Goal: Task Accomplishment & Management: Use online tool/utility

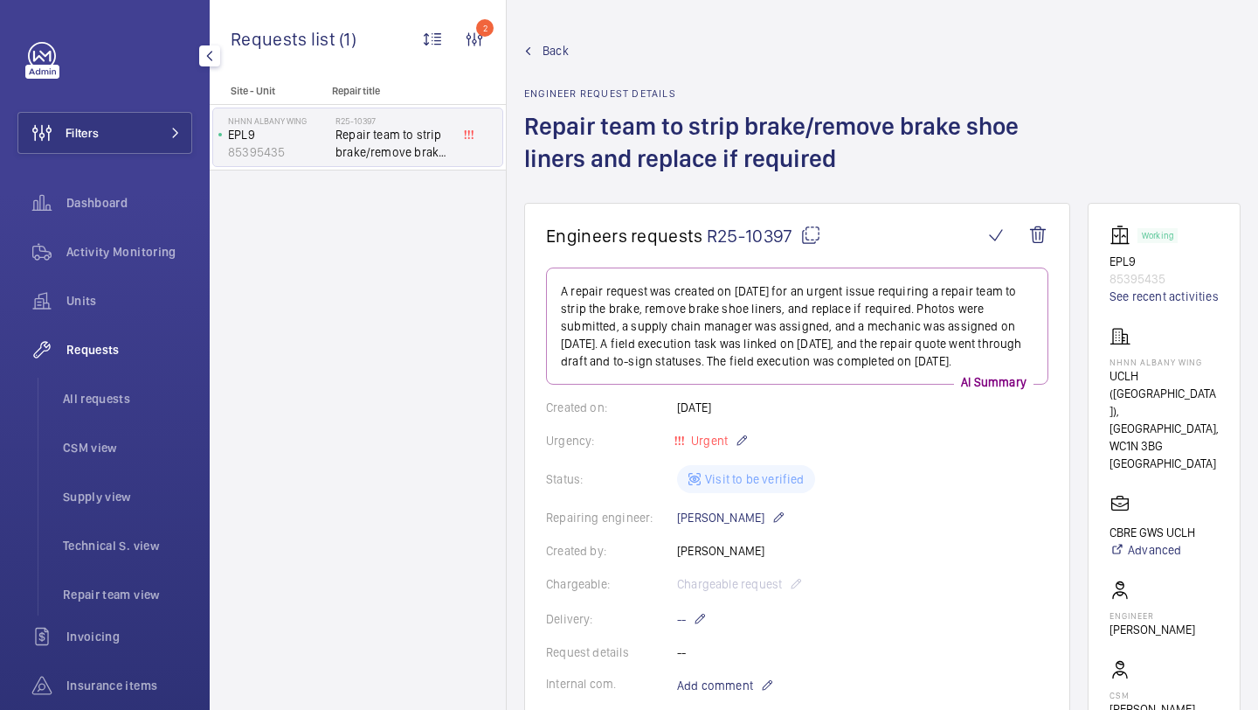
click at [123, 160] on div "Filters Dashboard Activity Monitoring Units Requests All requests CSM view Supp…" at bounding box center [104, 451] width 175 height 818
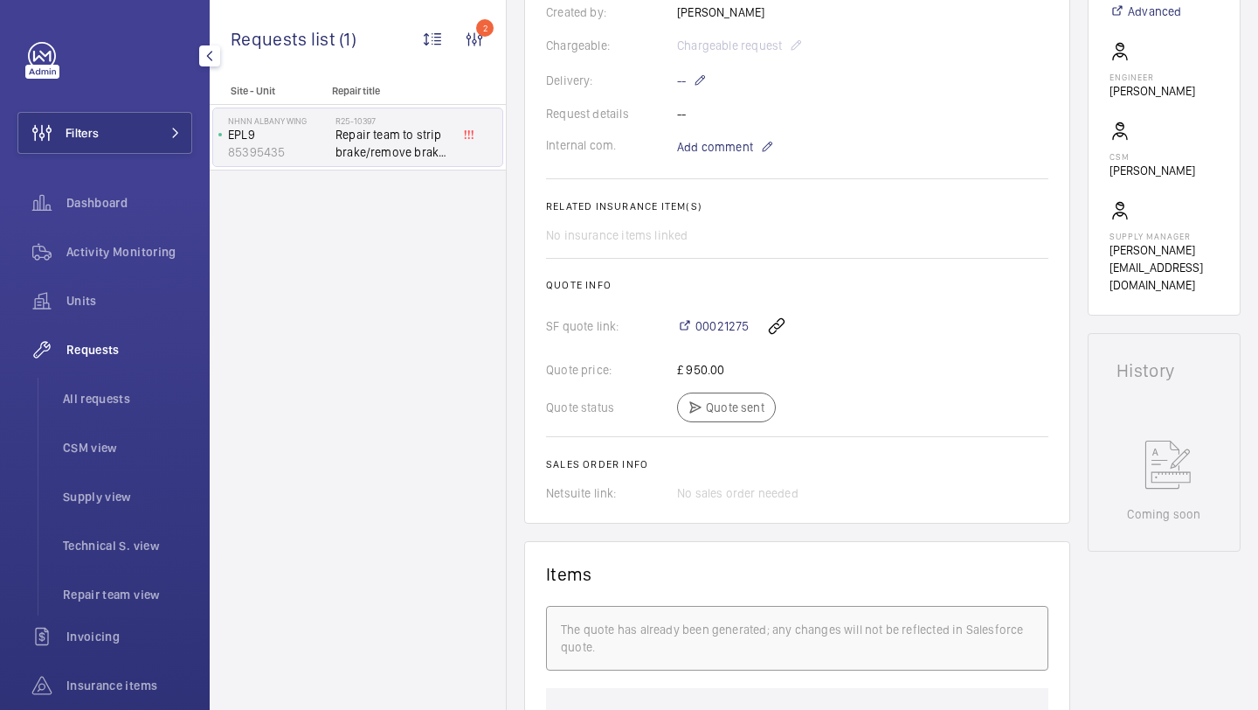
click at [125, 155] on div "Filters Dashboard Activity Monitoring Units Requests All requests CSM view Supp…" at bounding box center [104, 451] width 175 height 818
click at [127, 149] on button "Filters" at bounding box center [104, 133] width 175 height 42
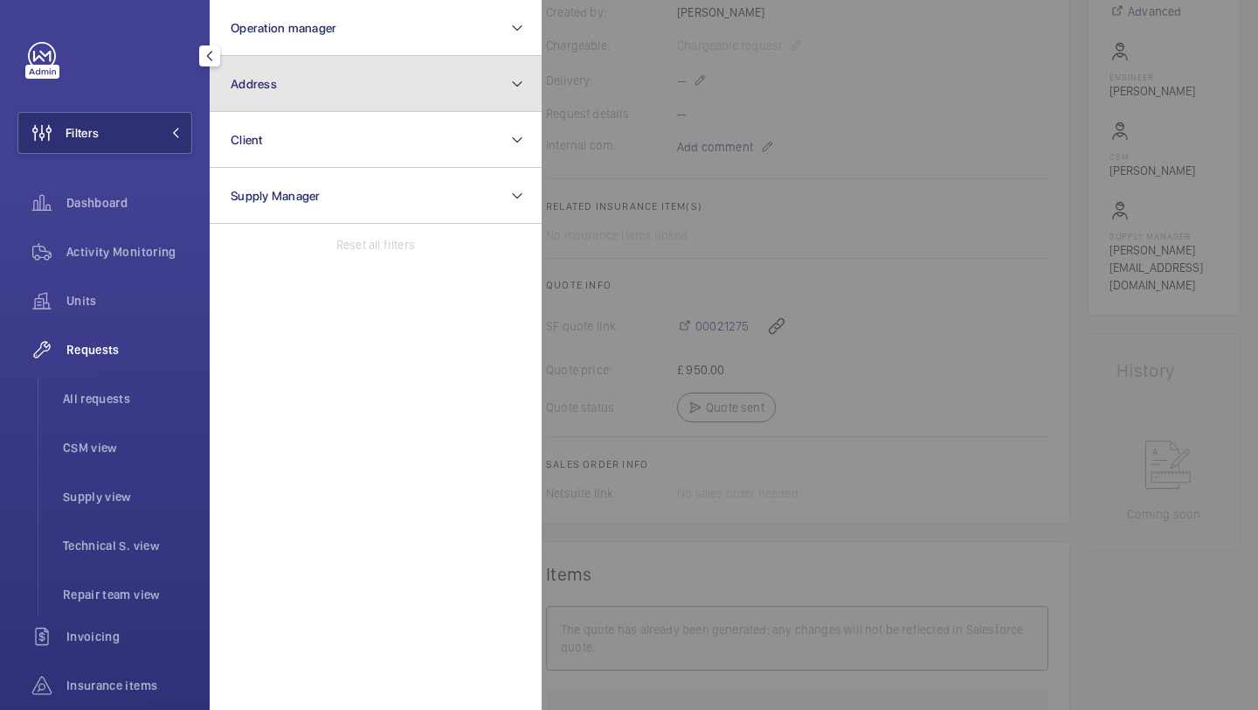
click at [293, 83] on button "Address" at bounding box center [376, 84] width 332 height 56
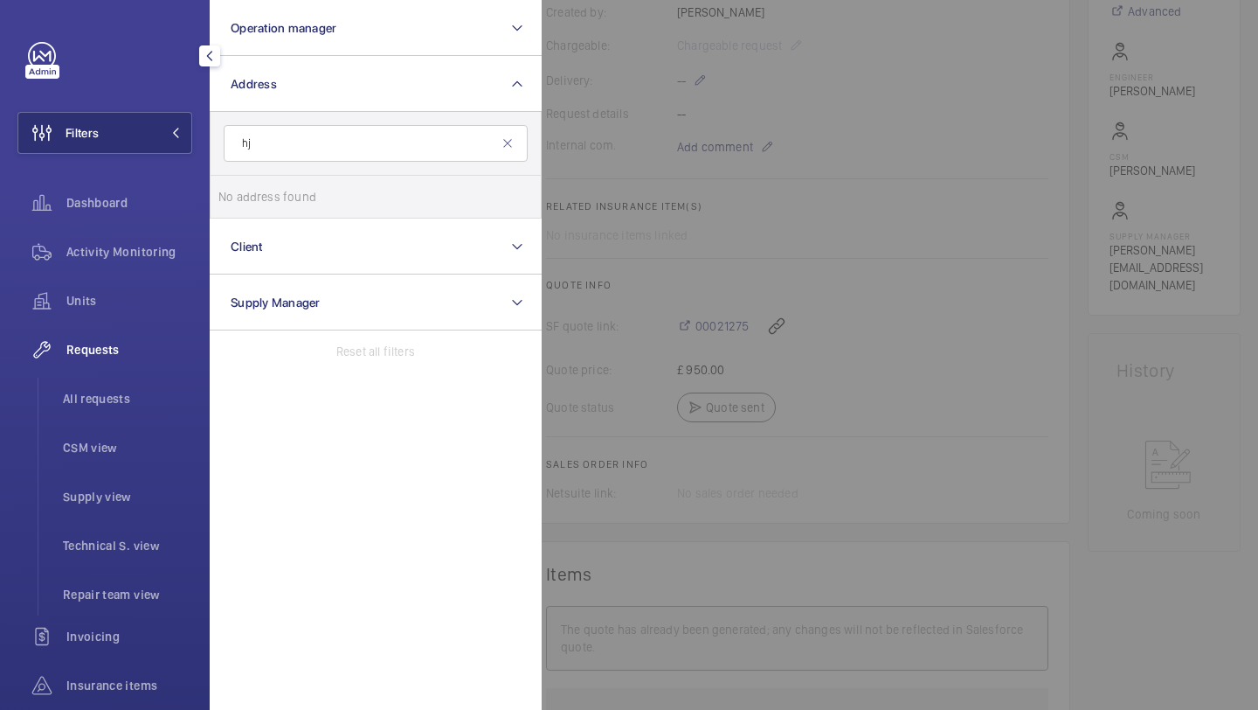
type input "h"
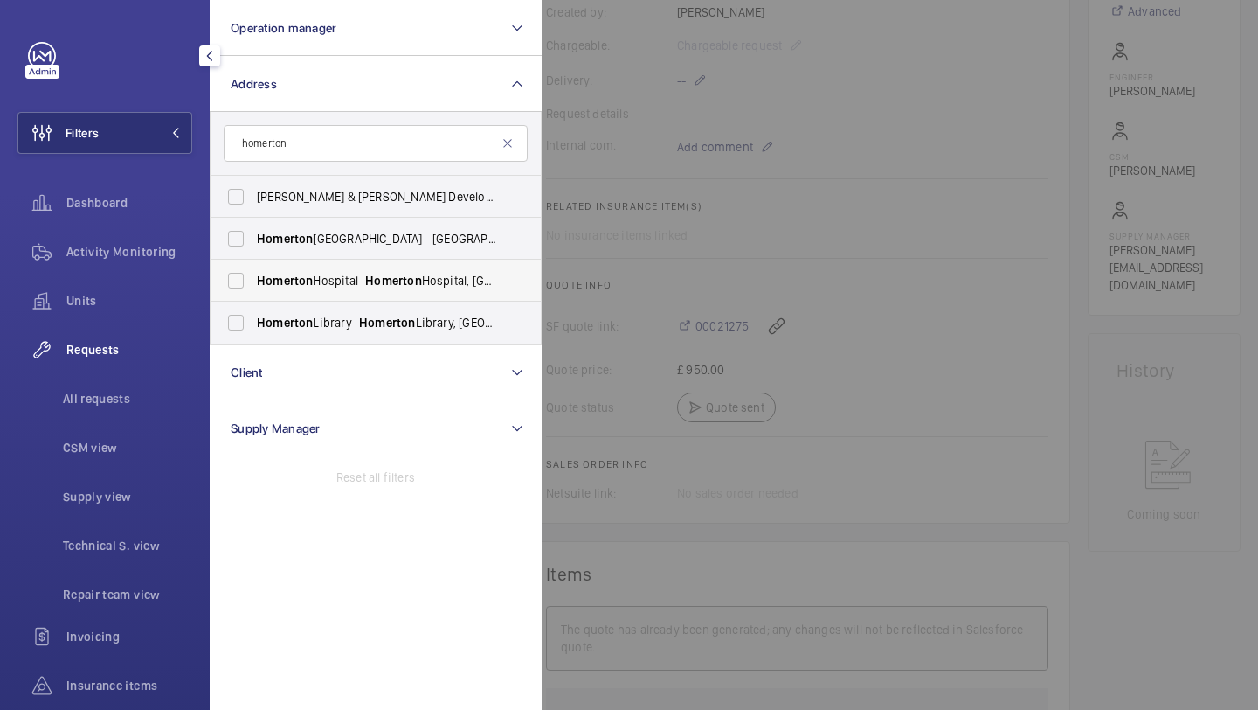
type input "homerton"
click at [325, 291] on label "[GEOGRAPHIC_DATA] - [GEOGRAPHIC_DATA], [GEOGRAPHIC_DATA]" at bounding box center [363, 281] width 304 height 42
click at [253, 291] on input "[GEOGRAPHIC_DATA] - [GEOGRAPHIC_DATA], [GEOGRAPHIC_DATA]" at bounding box center [235, 280] width 35 height 35
checkbox input "true"
click at [613, 158] on div at bounding box center [1171, 355] width 1258 height 710
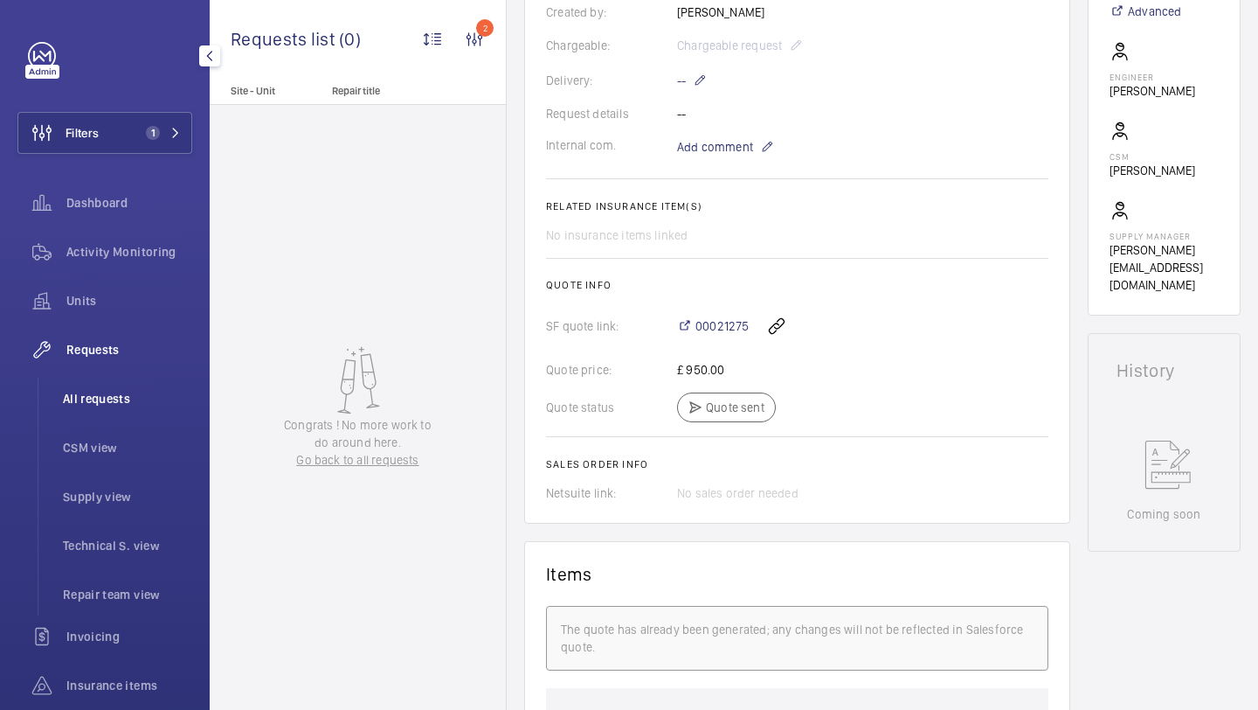
click at [111, 396] on span "All requests" at bounding box center [127, 398] width 129 height 17
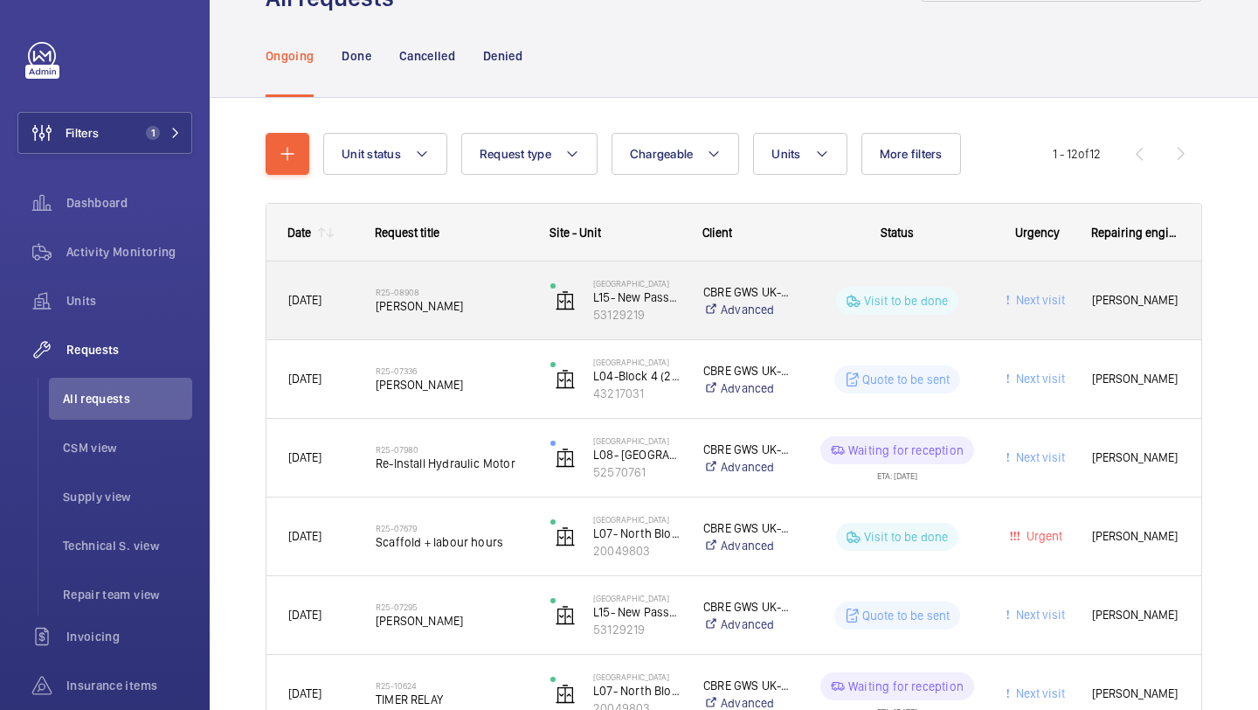
scroll to position [104, 0]
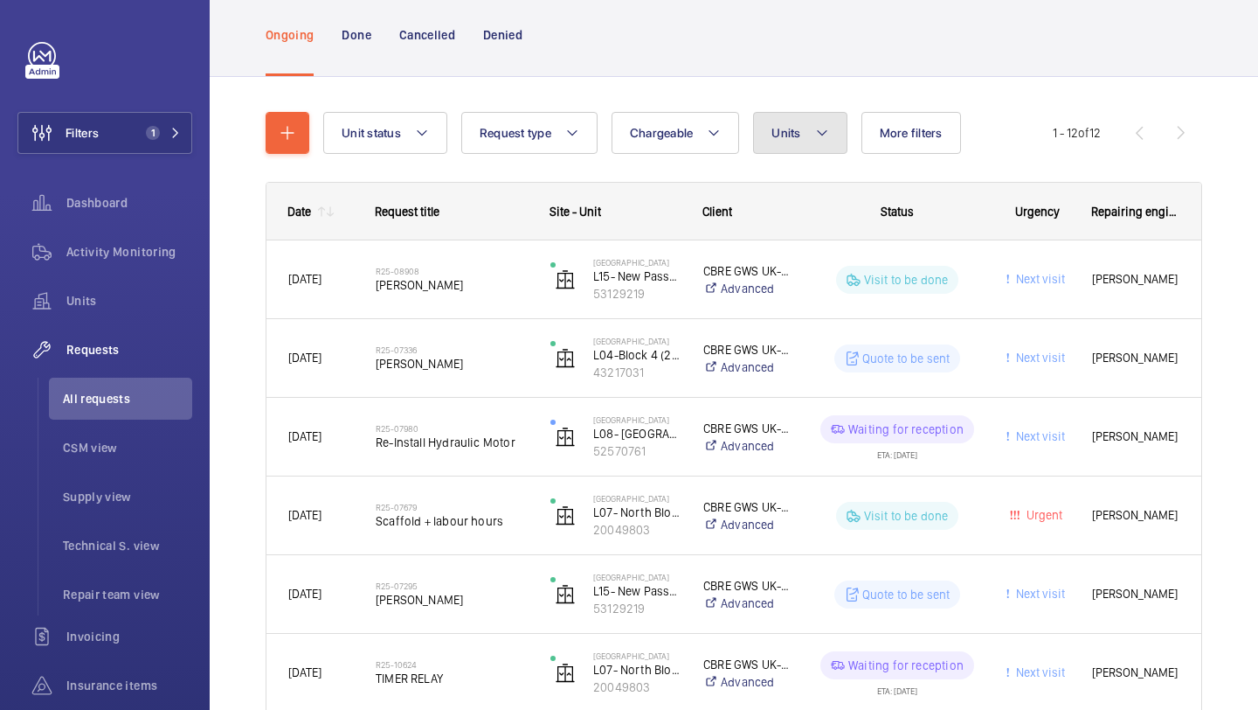
click at [813, 128] on button "Units" at bounding box center [799, 133] width 93 height 42
type input "l"
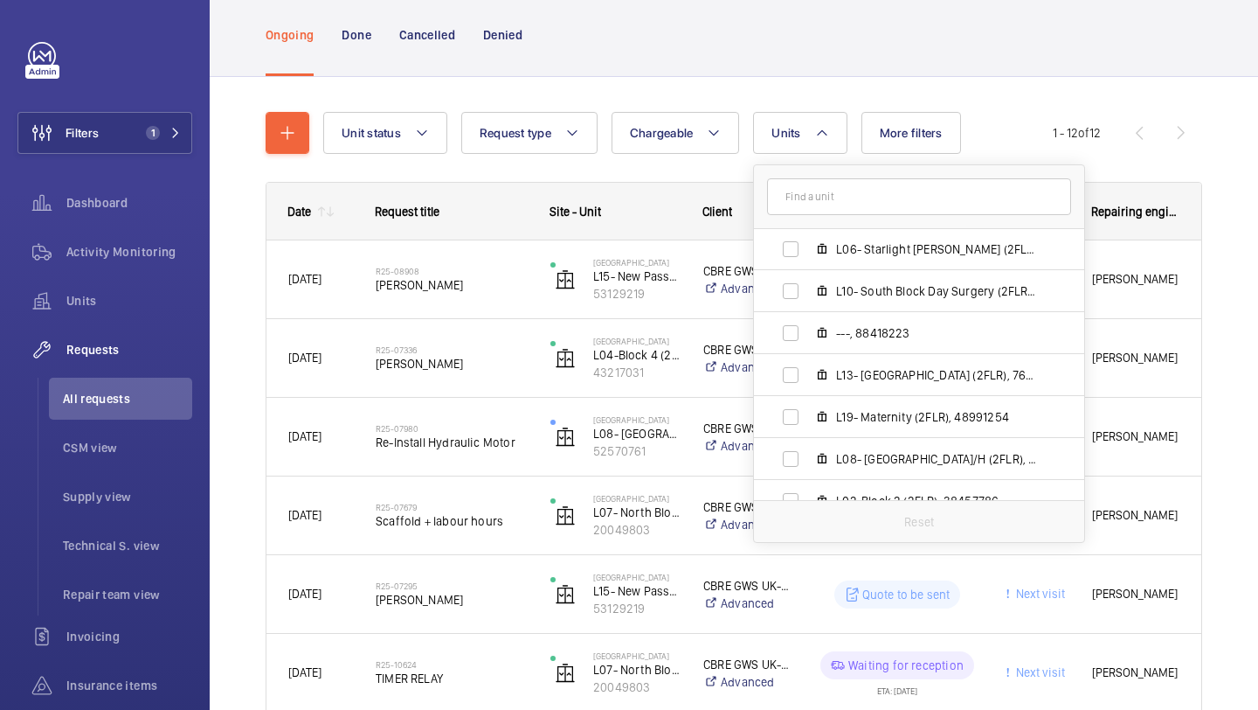
scroll to position [544, 0]
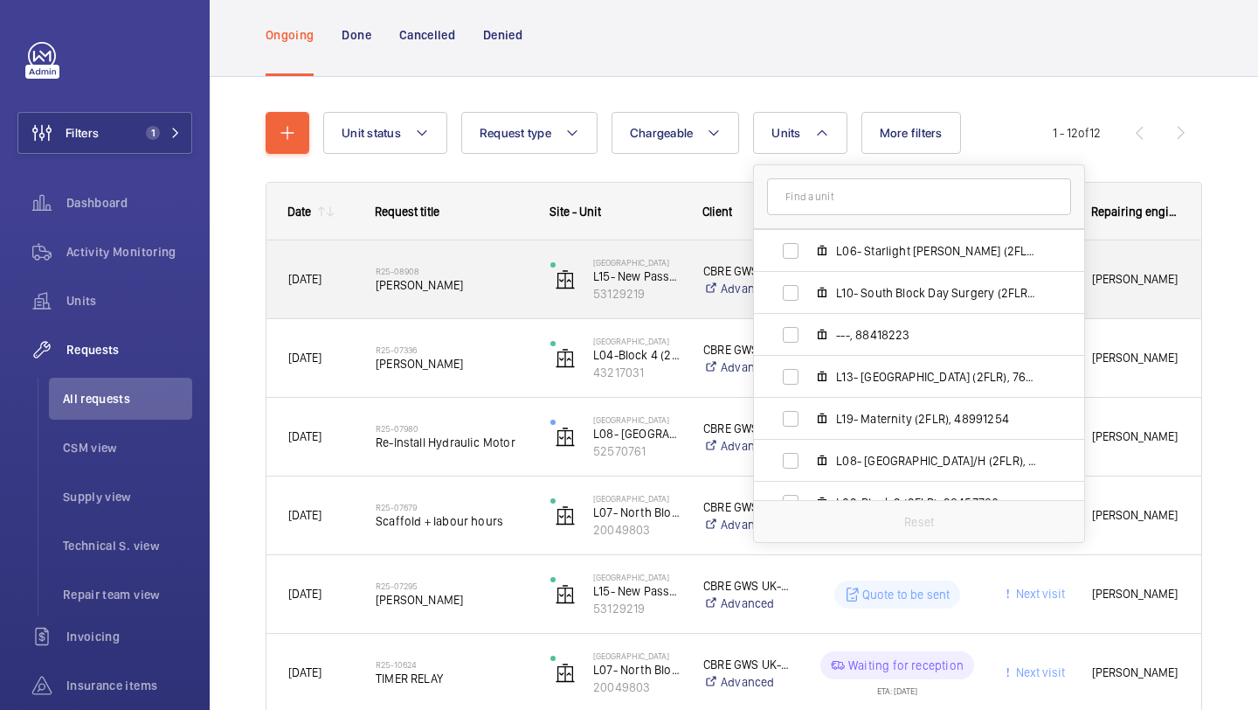
click at [439, 294] on div "R25-08908 [PERSON_NAME]" at bounding box center [452, 279] width 152 height 51
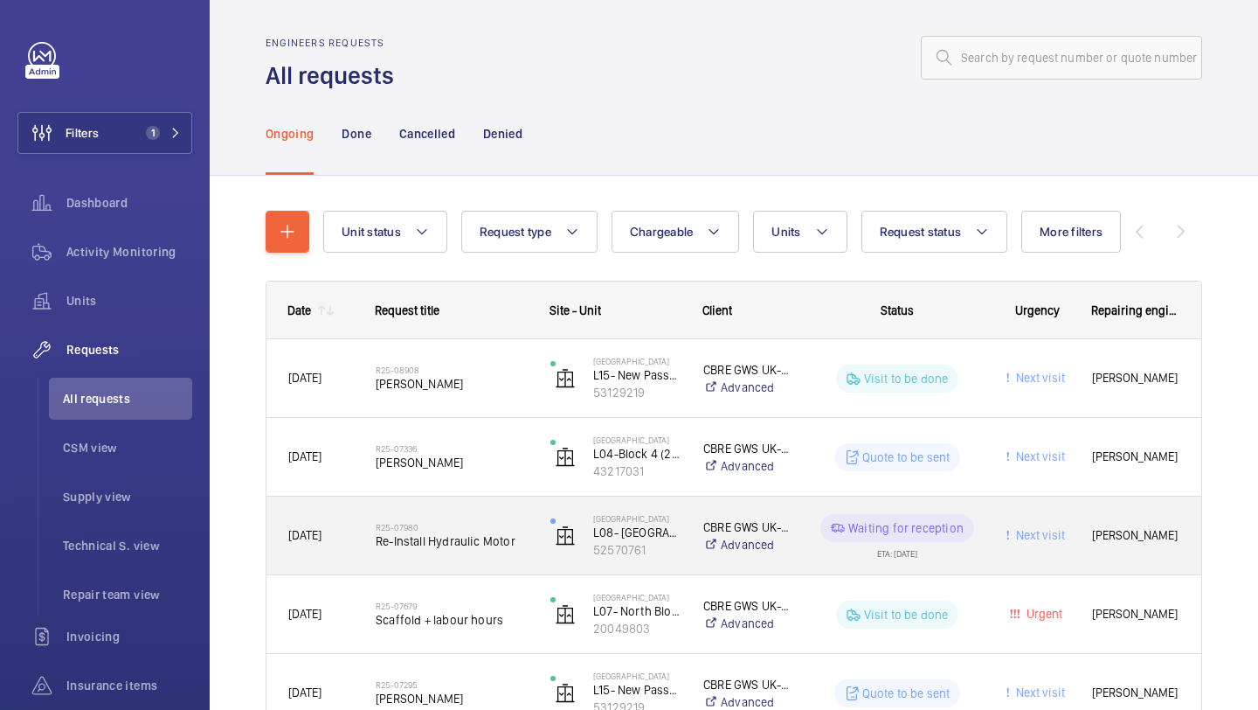
scroll to position [52, 0]
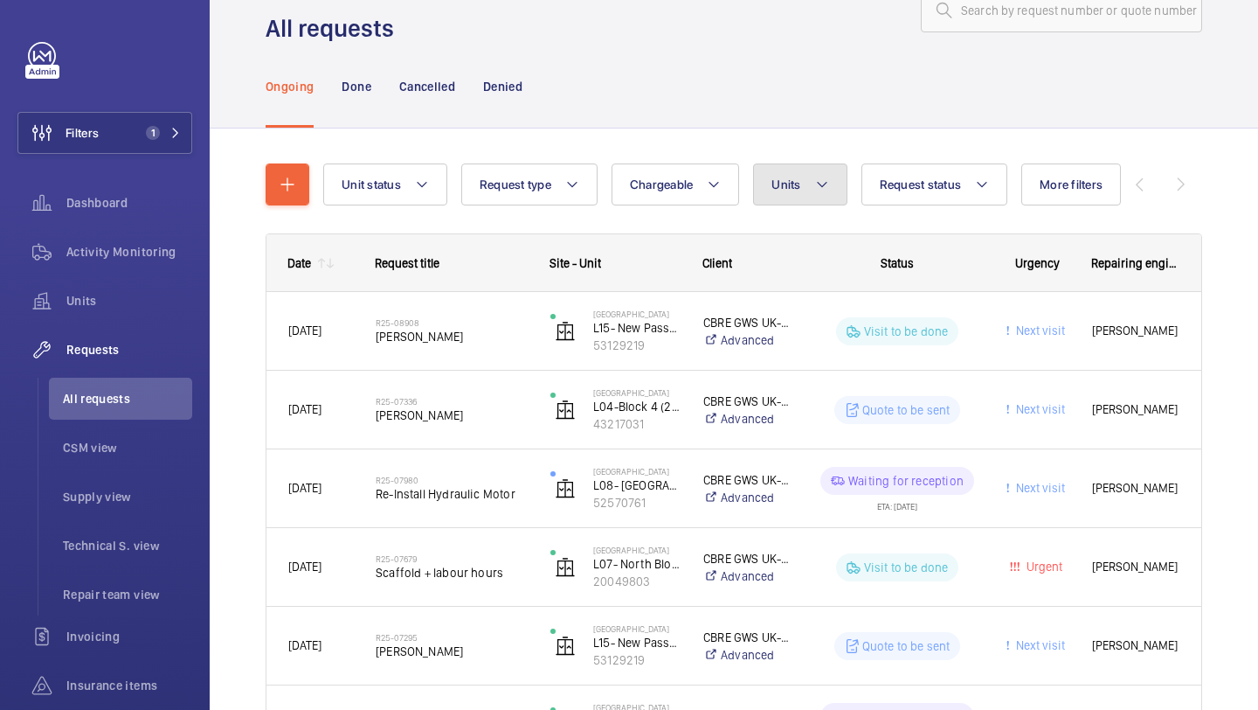
click at [833, 197] on button "Units" at bounding box center [799, 184] width 93 height 42
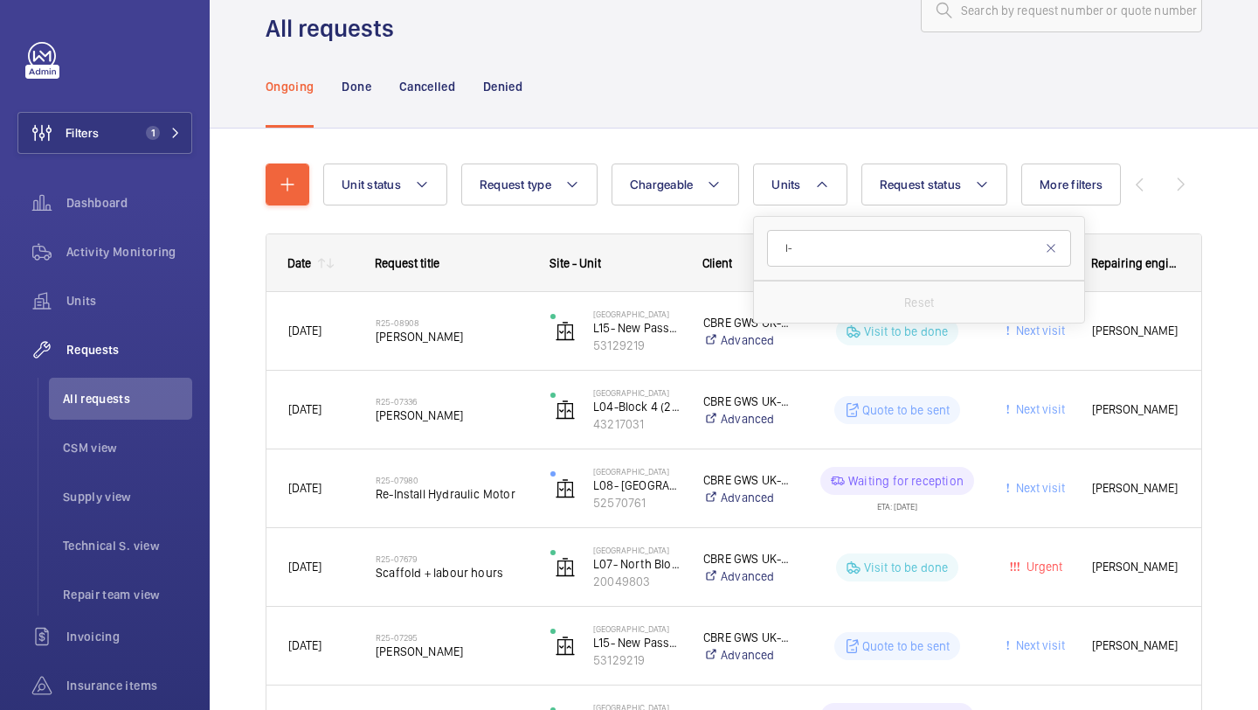
type input "l"
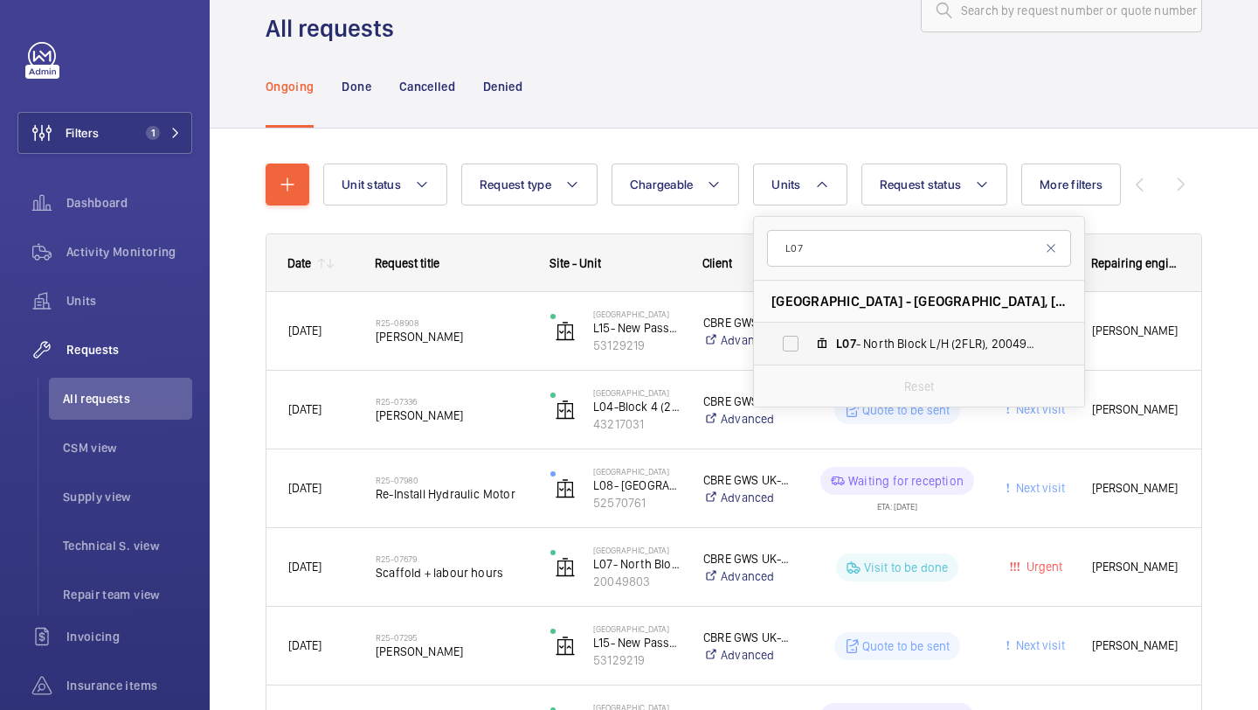
type input "L07"
click at [828, 348] on mat-icon at bounding box center [822, 343] width 14 height 14
click at [808, 348] on input "L07 - North Block L/H (2FLR), 20049803" at bounding box center [790, 343] width 35 height 35
checkbox input "true"
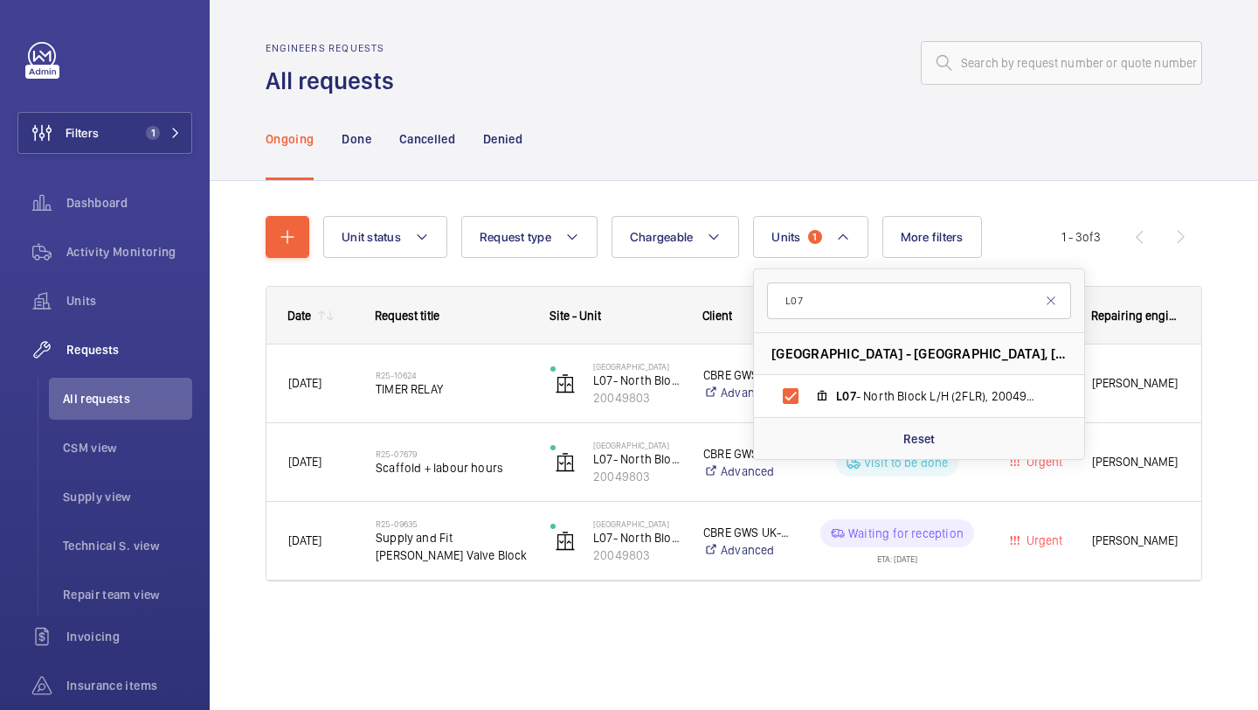
click at [1212, 258] on div "Unit status Request type Chargeable Units 1 [GEOGRAPHIC_DATA] - [GEOGRAPHIC_DAT…" at bounding box center [734, 423] width 1049 height 484
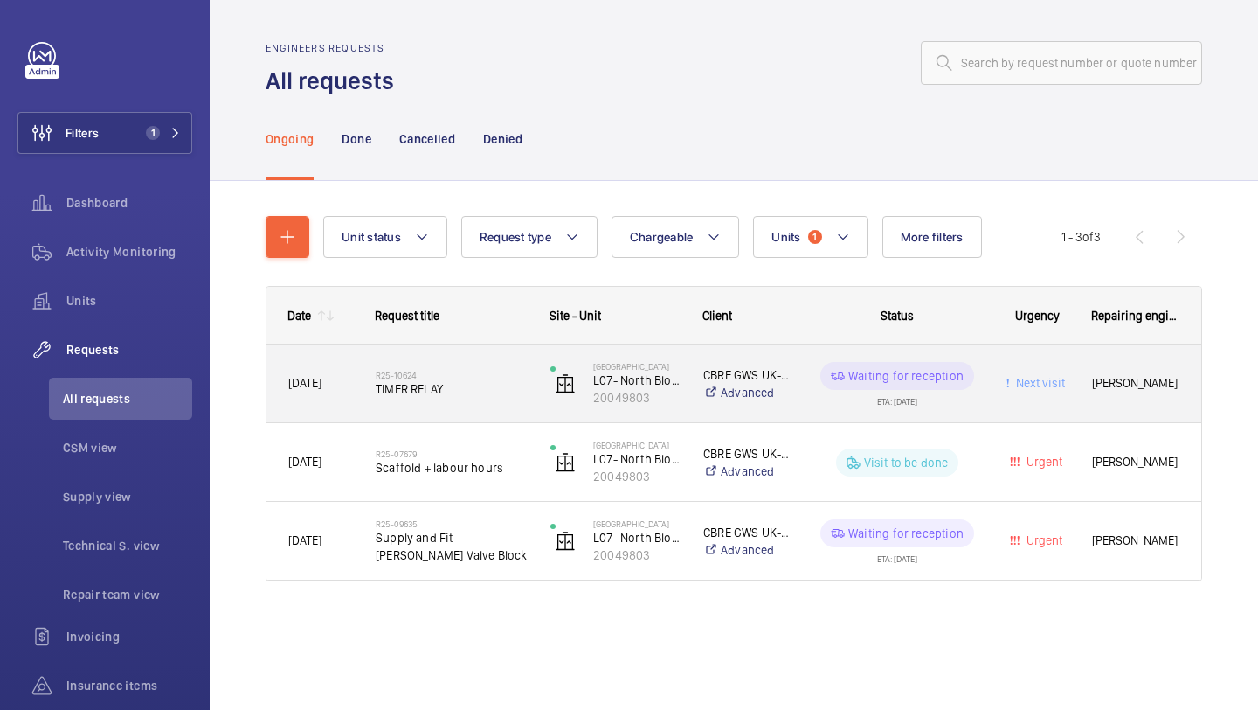
click at [514, 373] on h2 "R25-10624" at bounding box center [452, 375] width 152 height 10
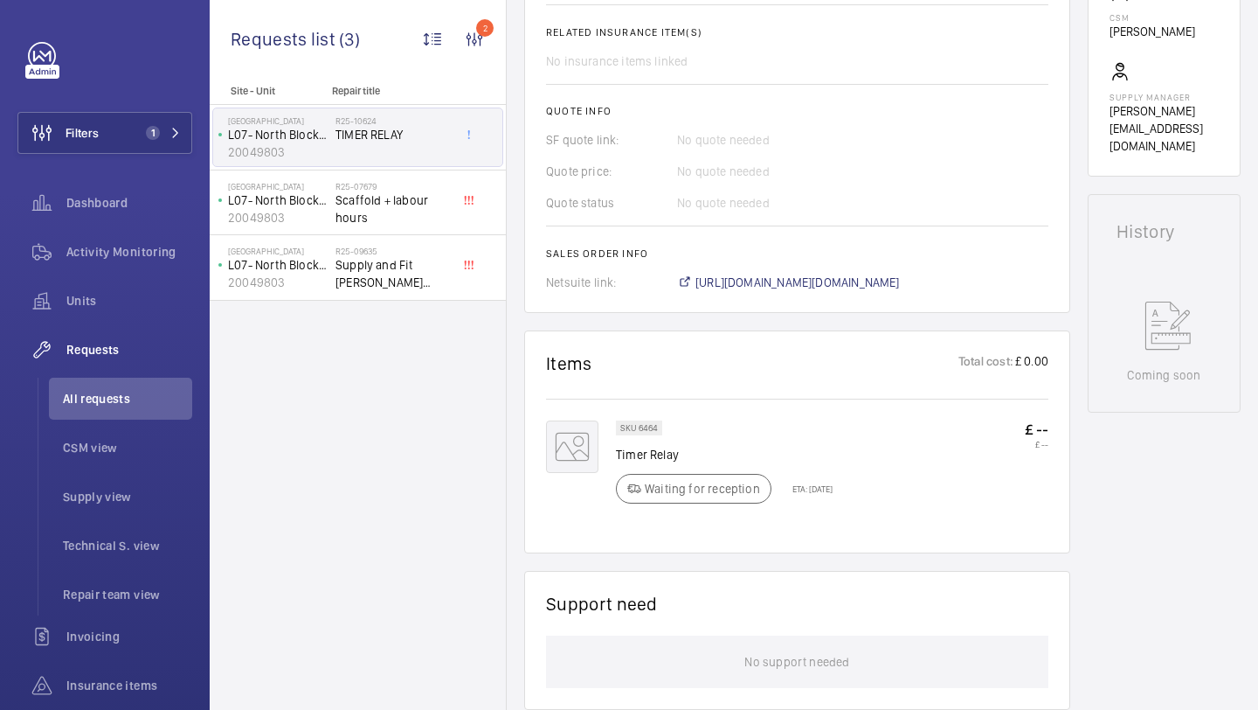
scroll to position [720, 0]
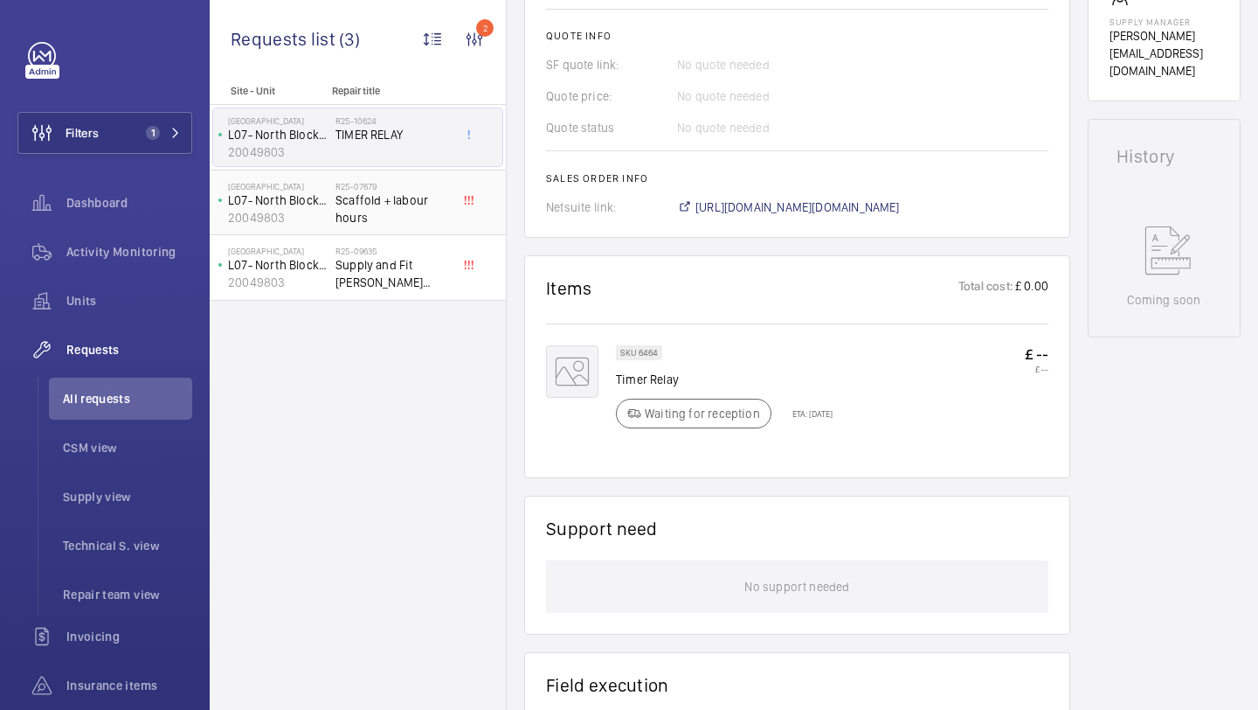
click at [443, 200] on span "Scaffold + labour hours" at bounding box center [393, 208] width 115 height 35
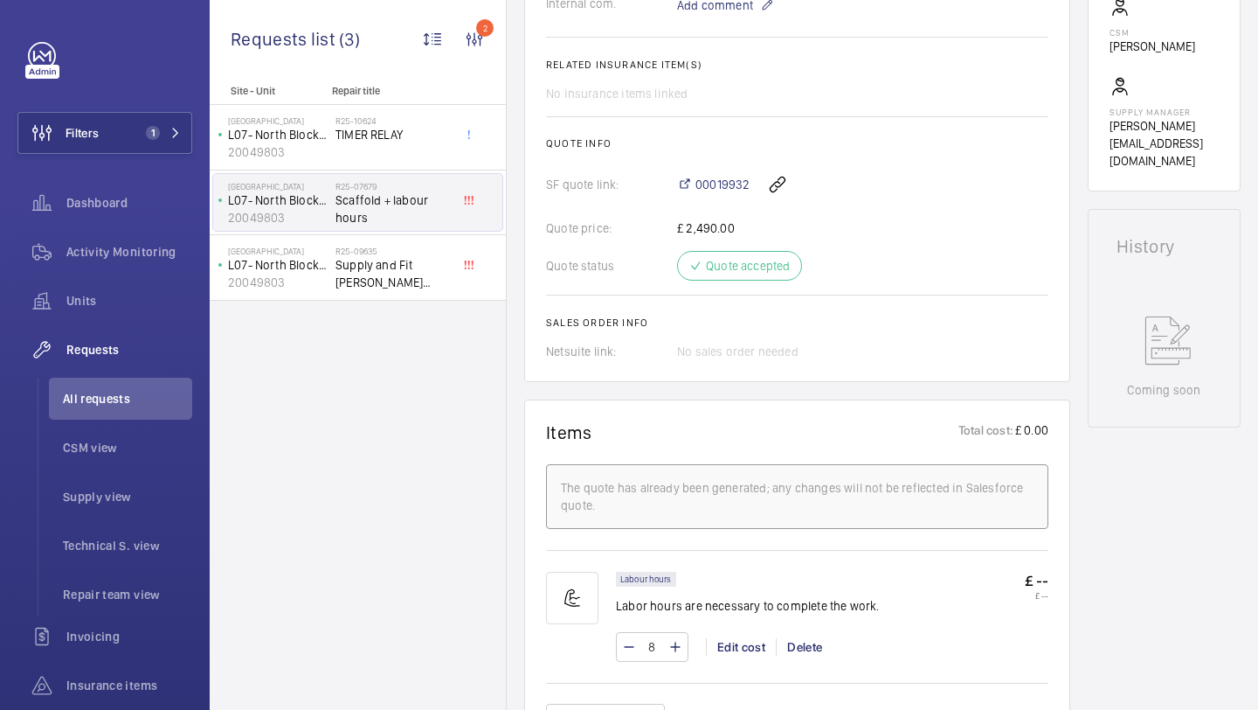
scroll to position [615, 0]
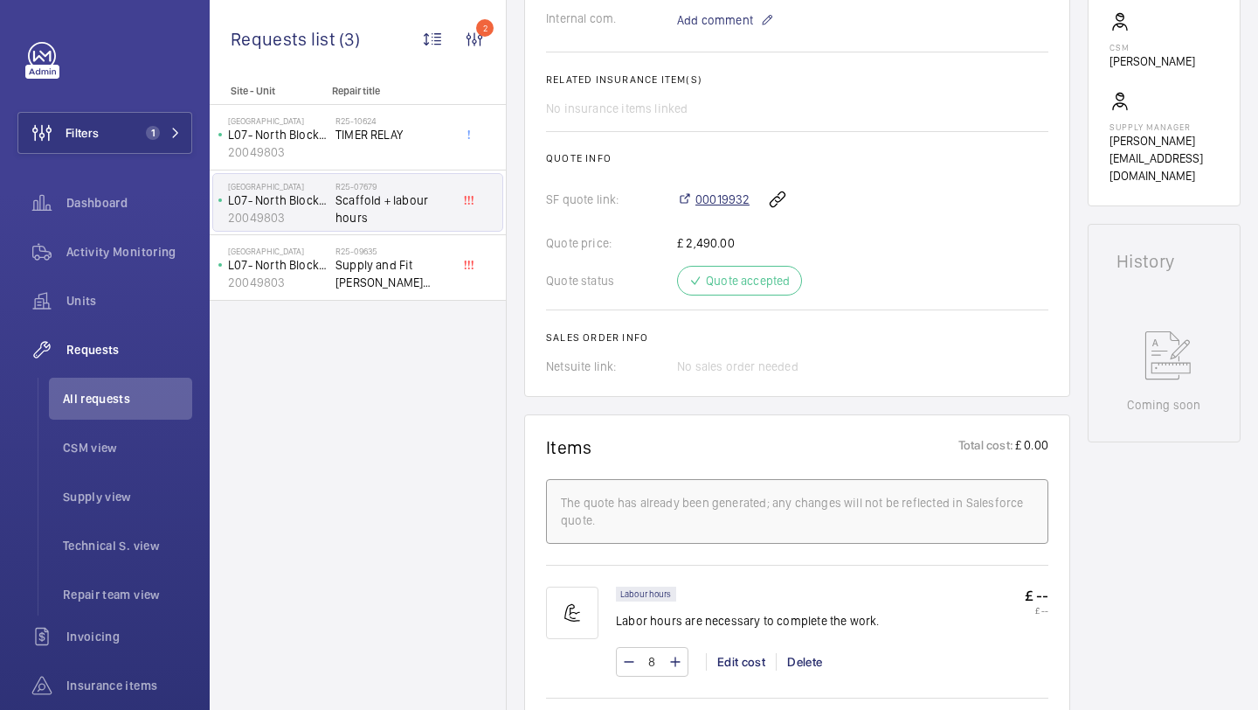
click at [724, 190] on span "00019932" at bounding box center [723, 198] width 54 height 17
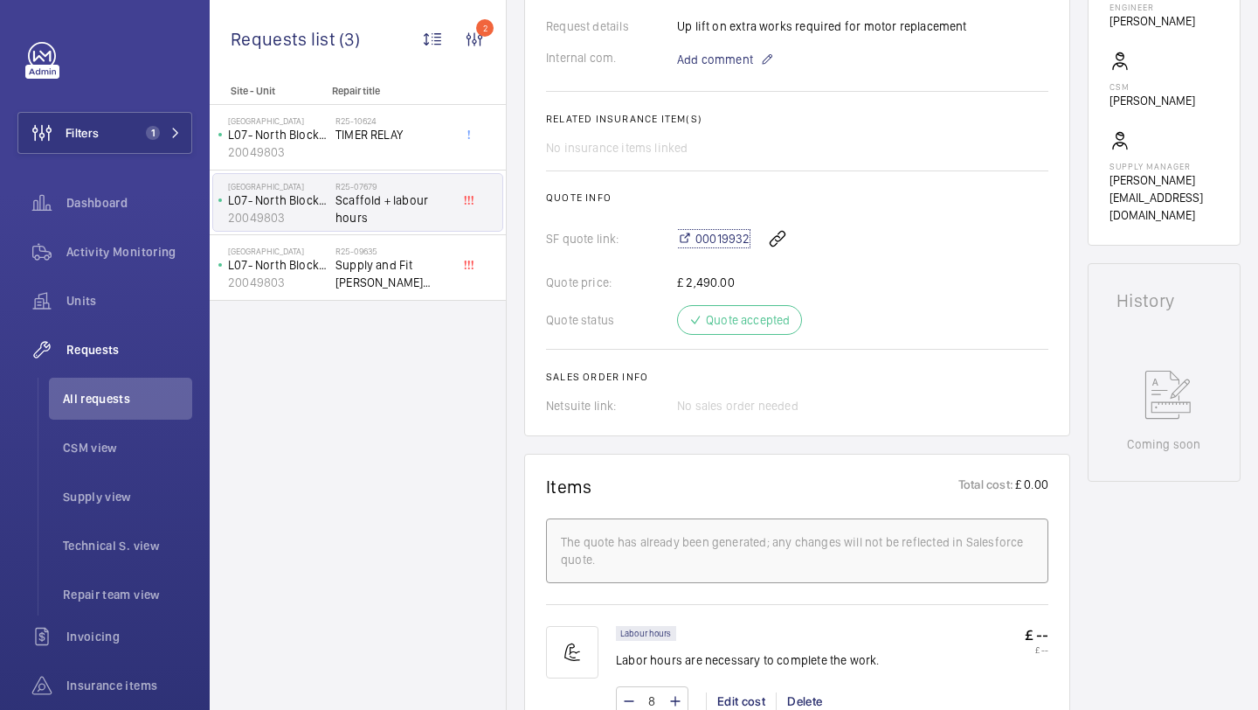
scroll to position [542, 0]
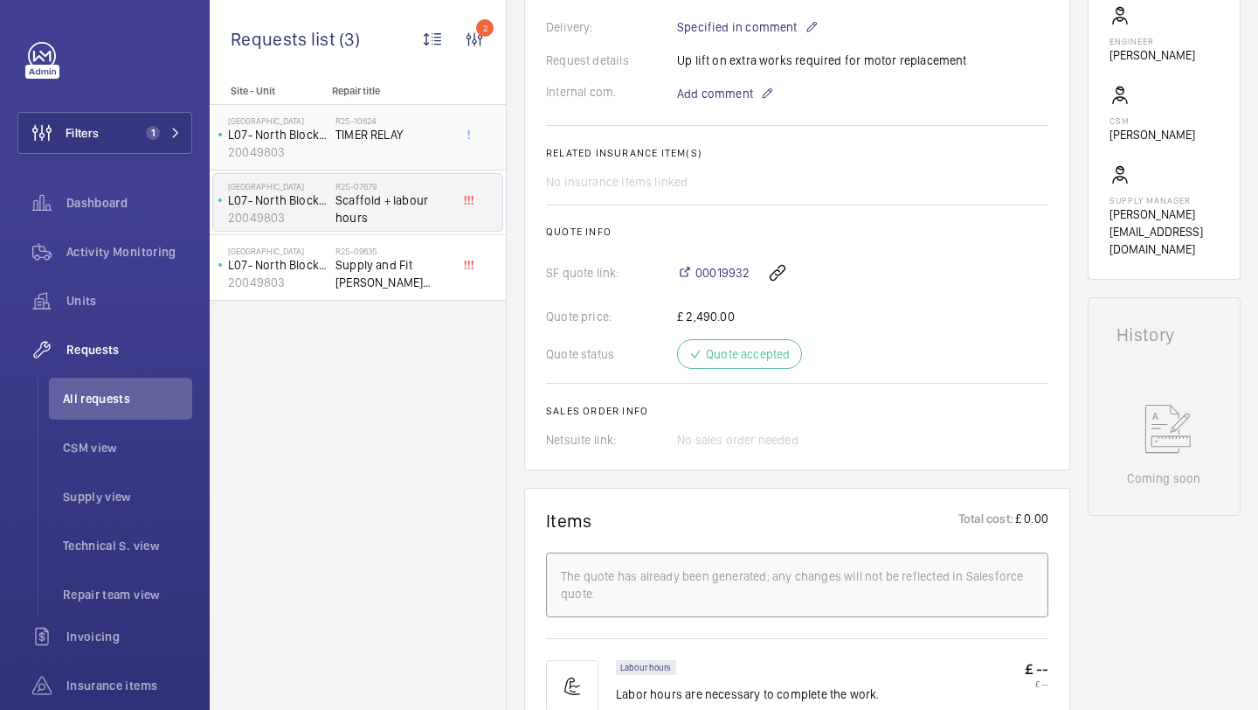
click at [412, 135] on span "TIMER RELAY" at bounding box center [393, 134] width 115 height 17
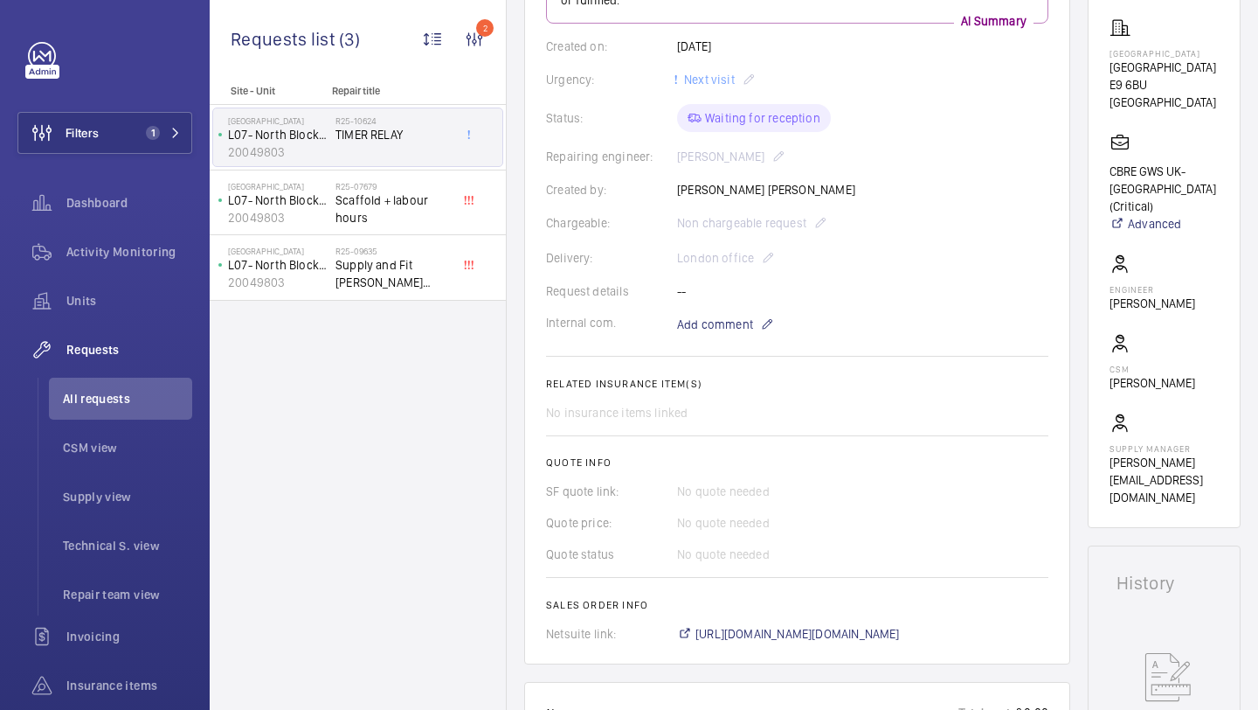
scroll to position [224, 0]
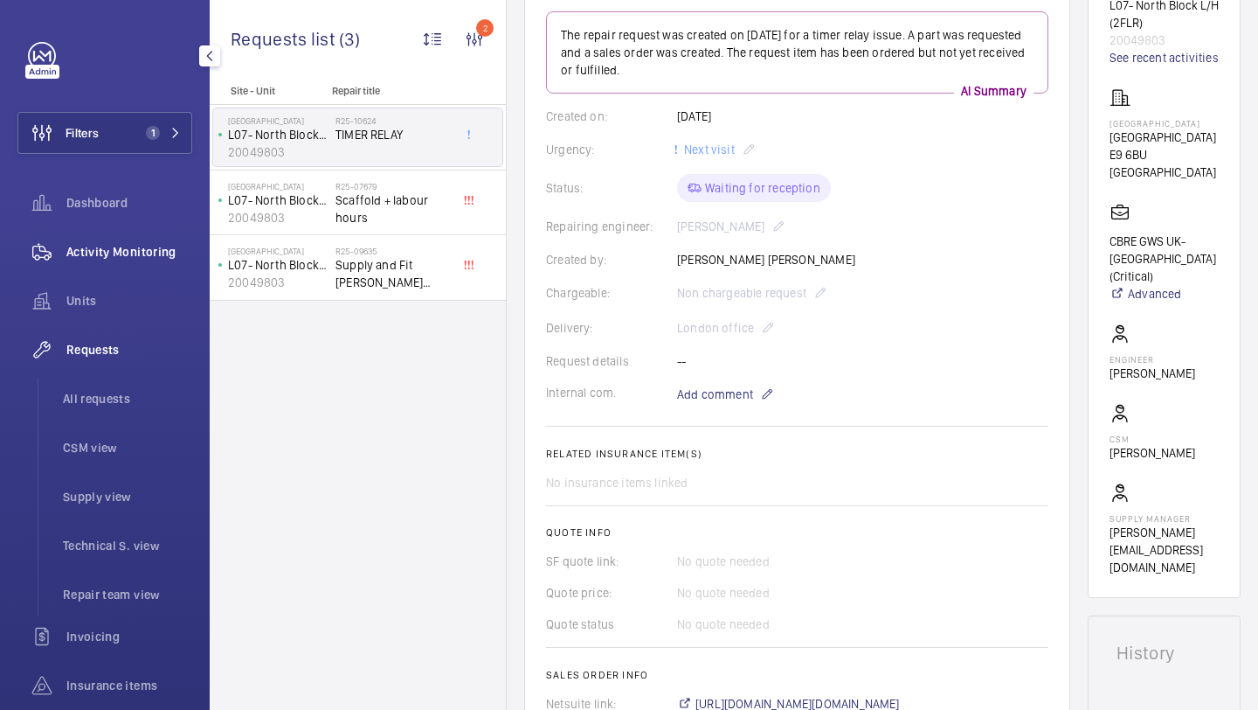
click at [156, 255] on span "Activity Monitoring" at bounding box center [129, 251] width 126 height 17
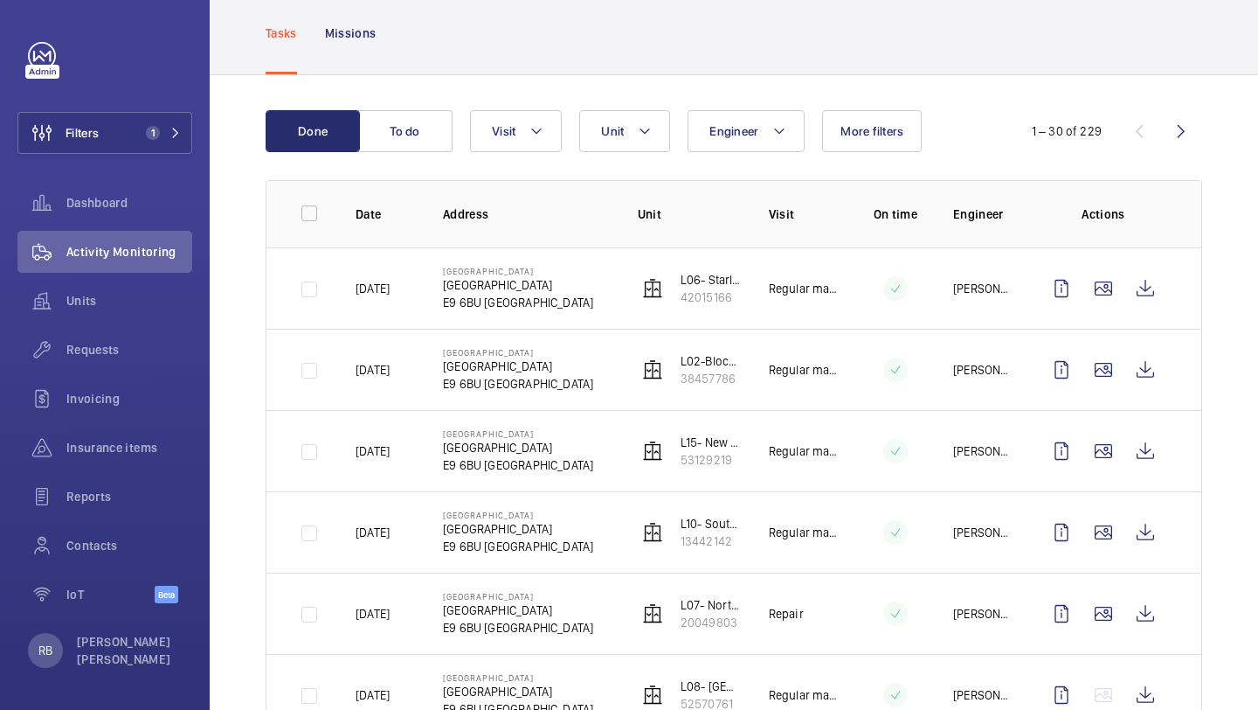
scroll to position [102, 0]
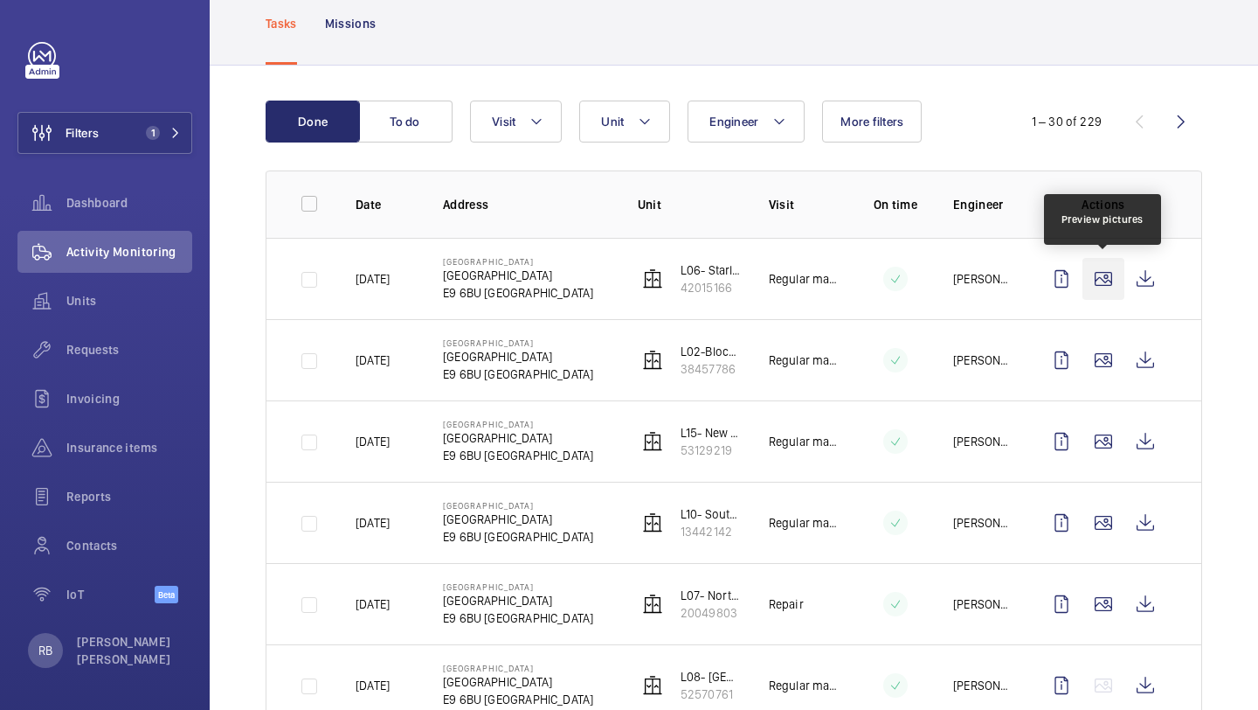
click at [1114, 293] on wm-front-icon-button at bounding box center [1104, 279] width 42 height 42
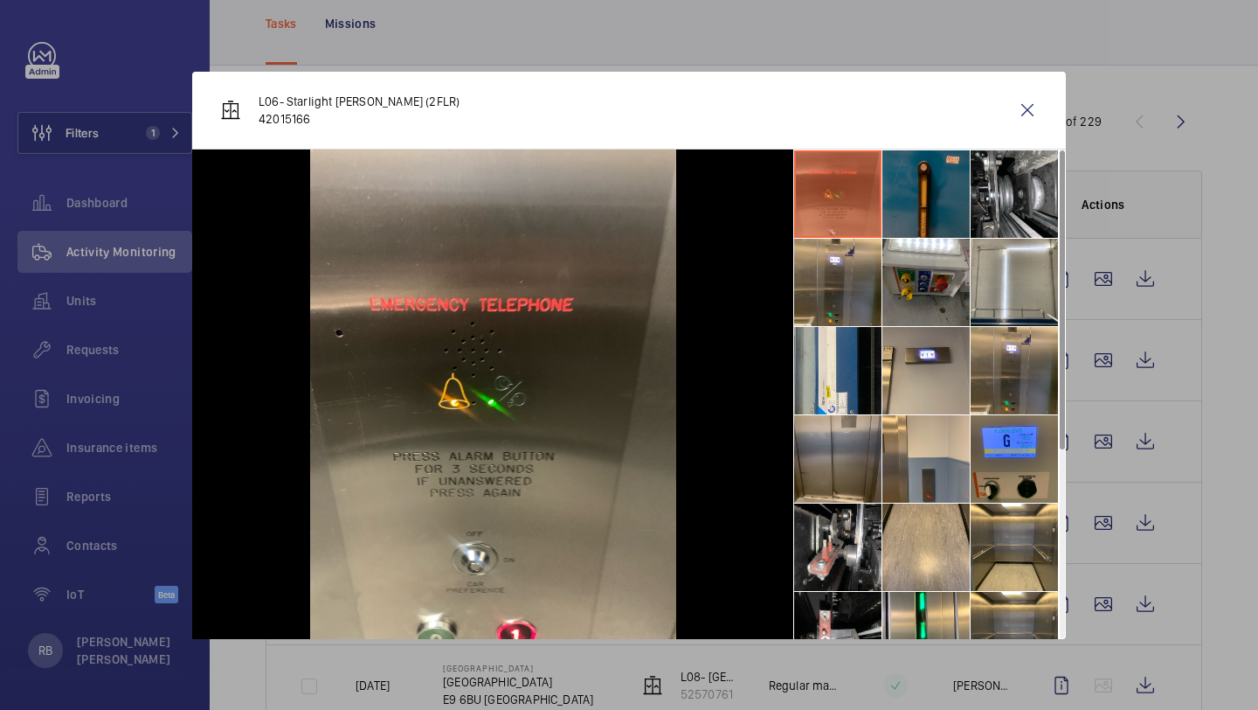
click at [1004, 119] on div "L06- Starlight [PERSON_NAME] (2FLR) 42015166" at bounding box center [629, 111] width 874 height 78
click at [1016, 114] on wm-front-icon-button at bounding box center [1028, 110] width 42 height 42
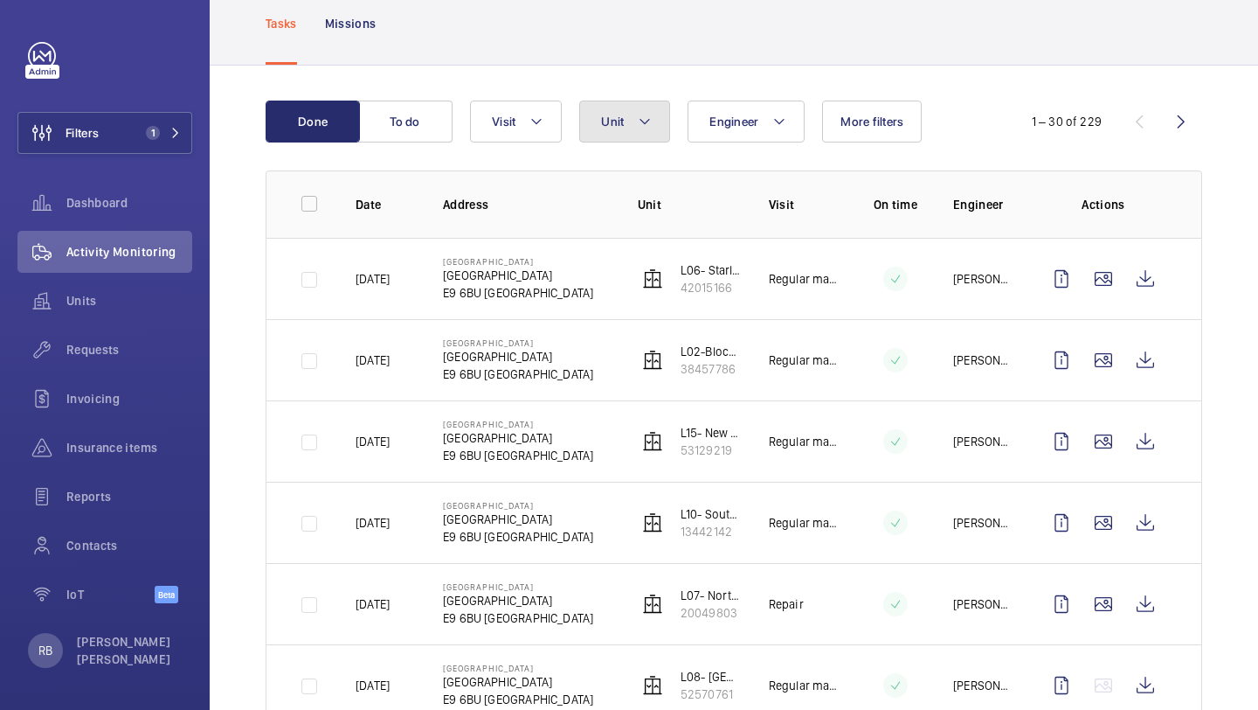
click at [652, 136] on button "Unit" at bounding box center [624, 121] width 91 height 42
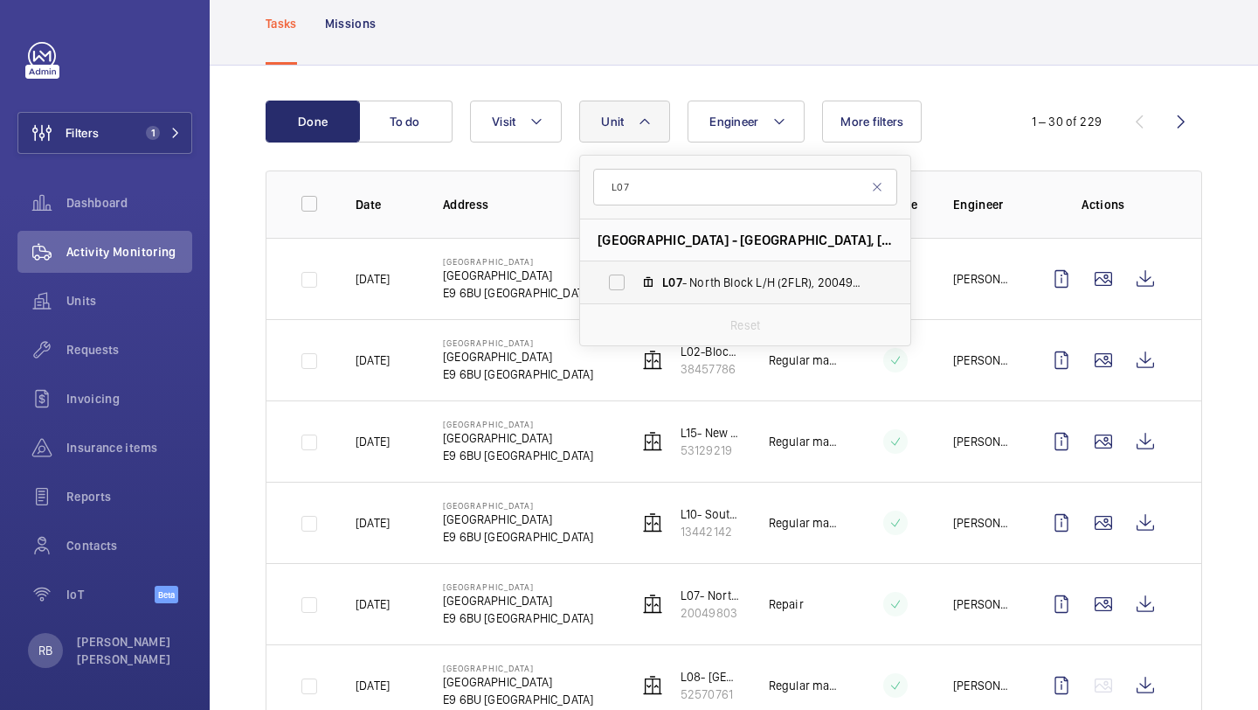
type input "L07"
click at [701, 294] on label "L07 - North Block L/H (2FLR), 20049803" at bounding box center [731, 282] width 302 height 42
click at [634, 294] on input "L07 - North Block L/H (2FLR), 20049803" at bounding box center [616, 282] width 35 height 35
checkbox input "true"
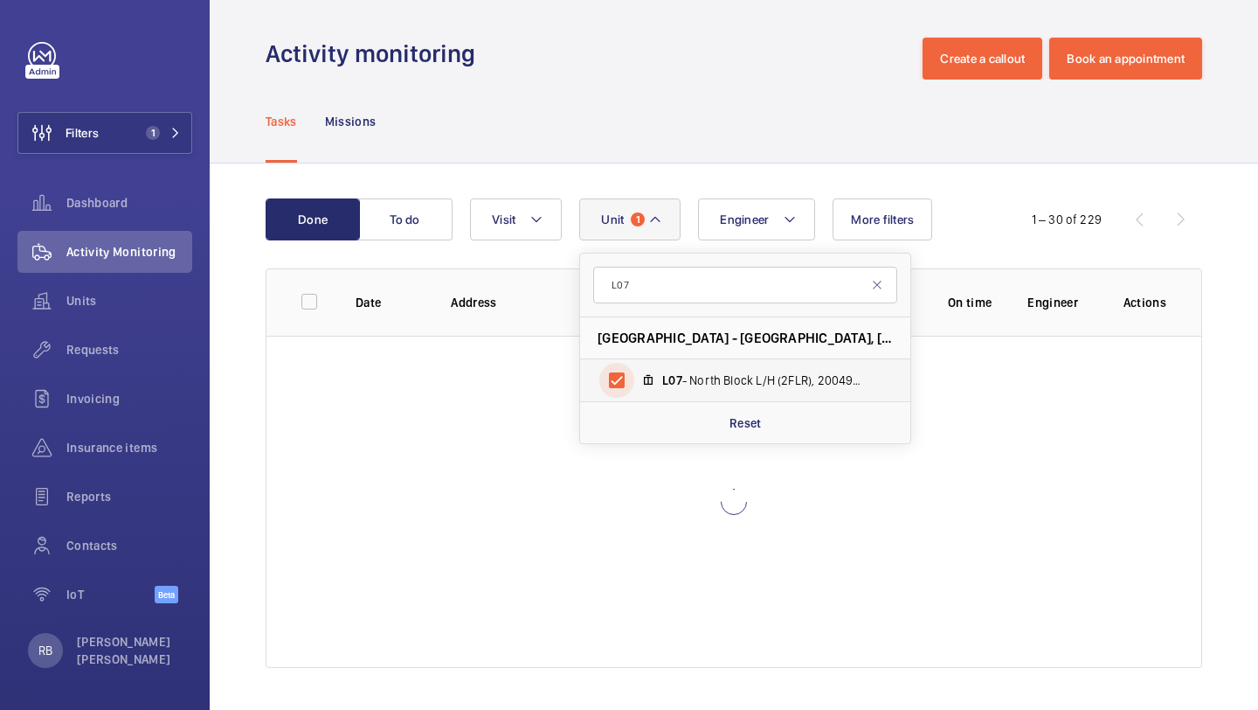
scroll to position [4, 0]
click at [1235, 263] on div "Done To do Engineer Unit [GEOGRAPHIC_DATA] - [GEOGRAPHIC_DATA] - [GEOGRAPHIC_DA…" at bounding box center [734, 436] width 1049 height 546
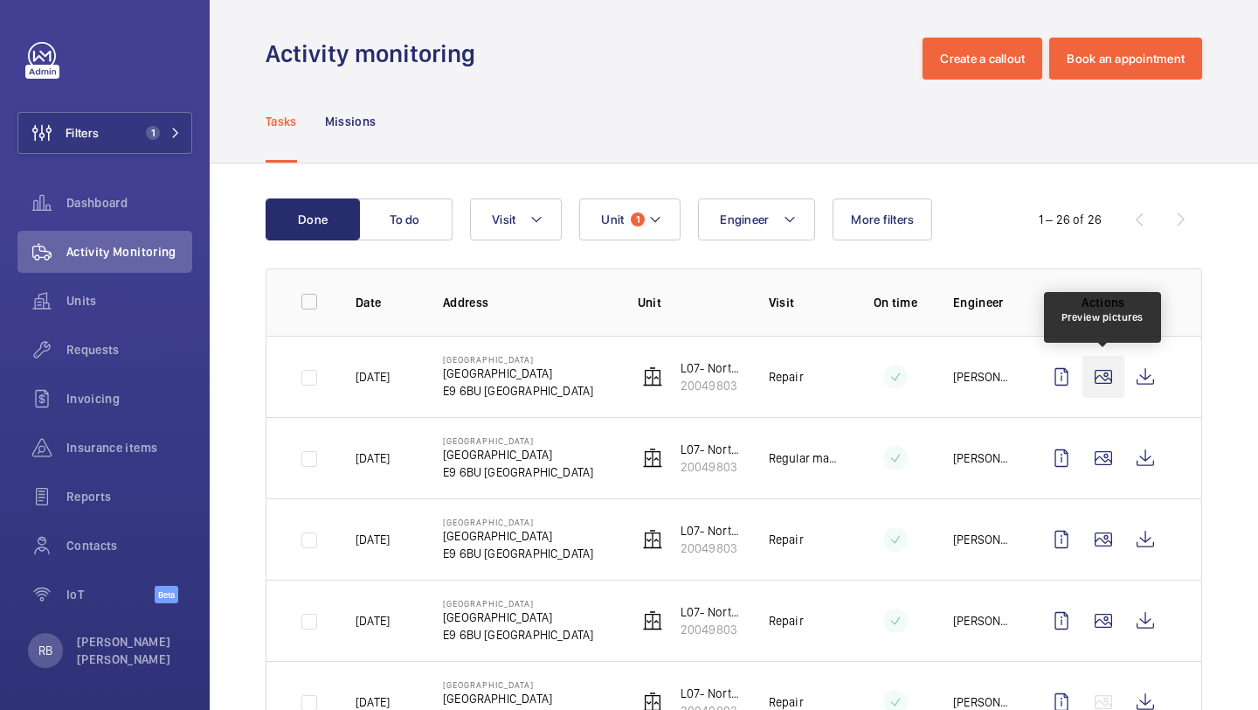
click at [1122, 372] on wm-front-icon-button at bounding box center [1104, 377] width 42 height 42
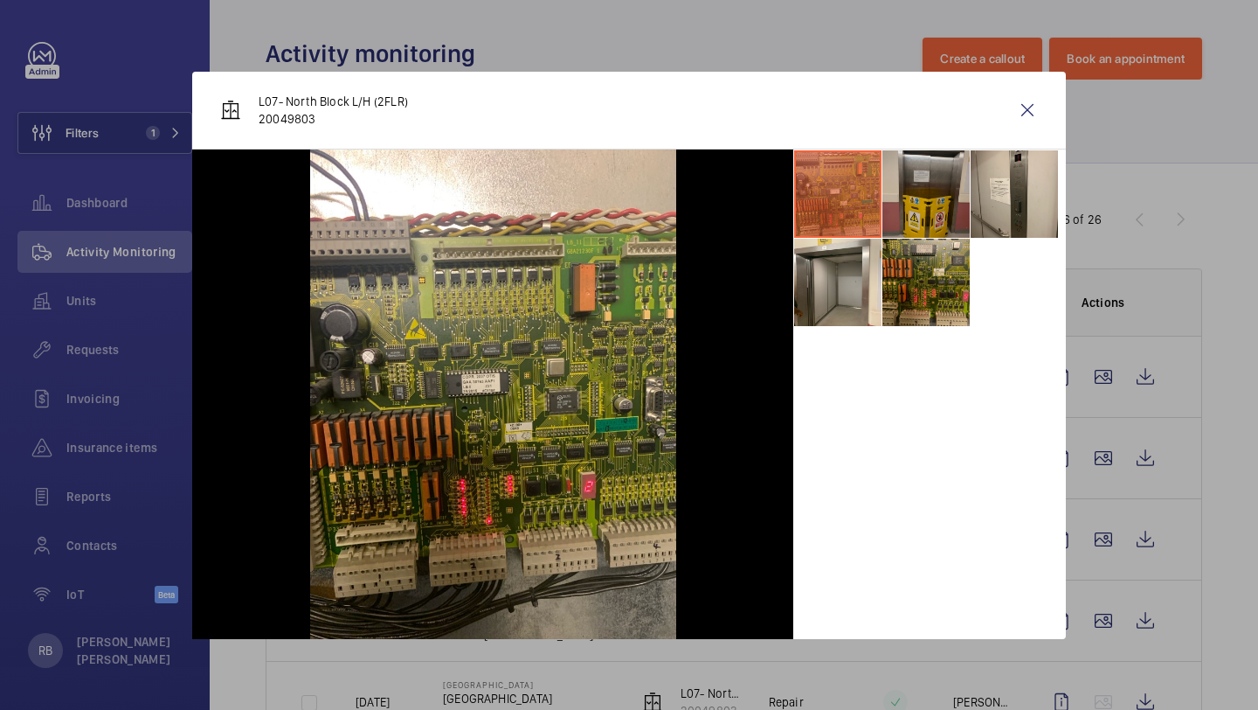
click at [910, 211] on li at bounding box center [926, 193] width 87 height 87
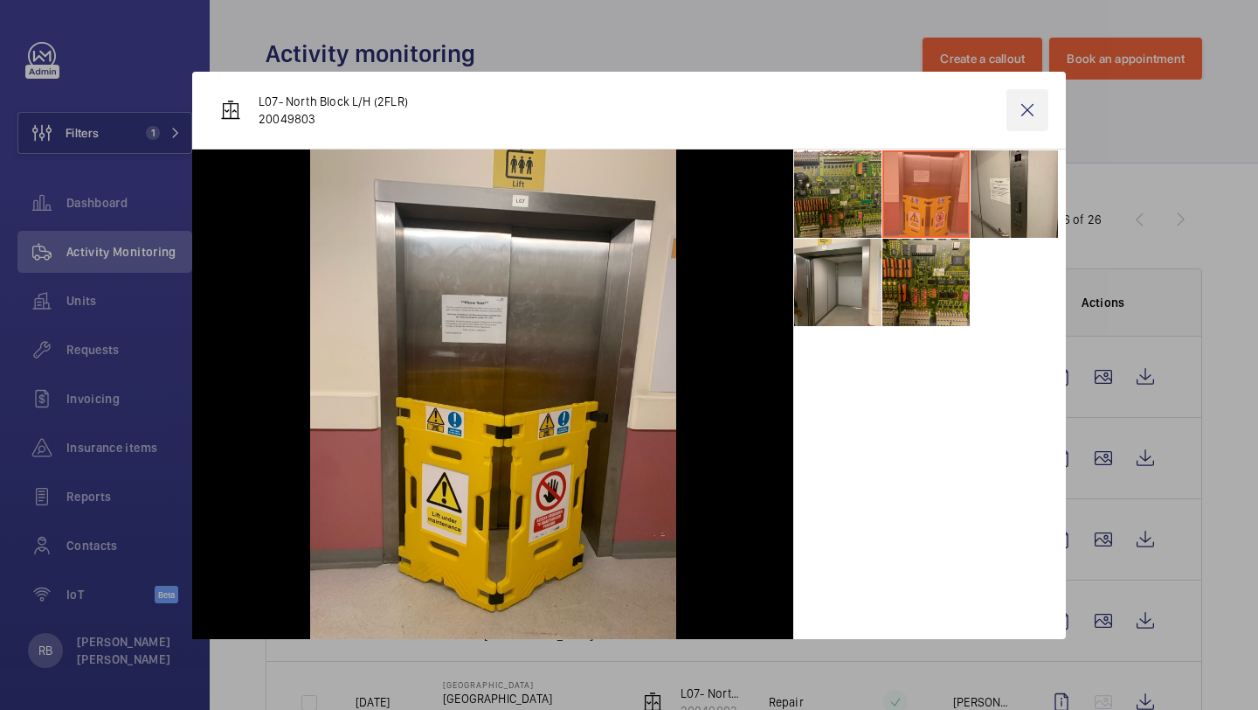
click at [1028, 96] on wm-front-icon-button at bounding box center [1028, 110] width 42 height 42
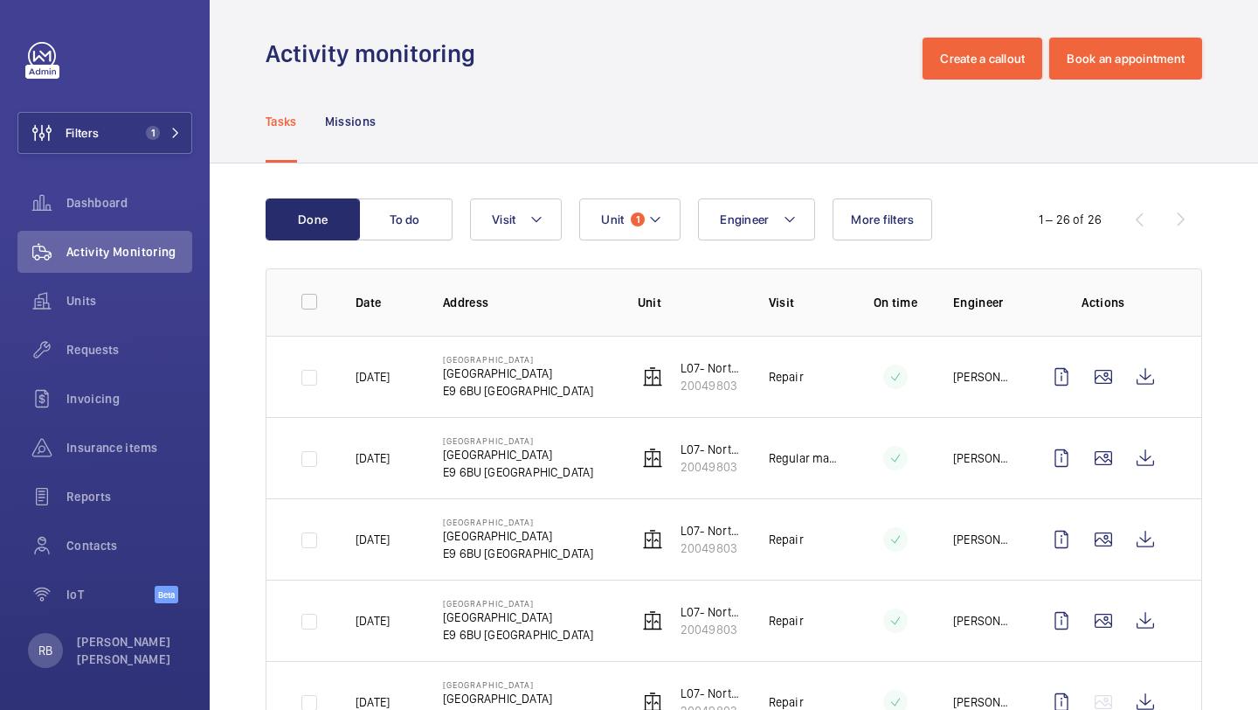
scroll to position [91, 0]
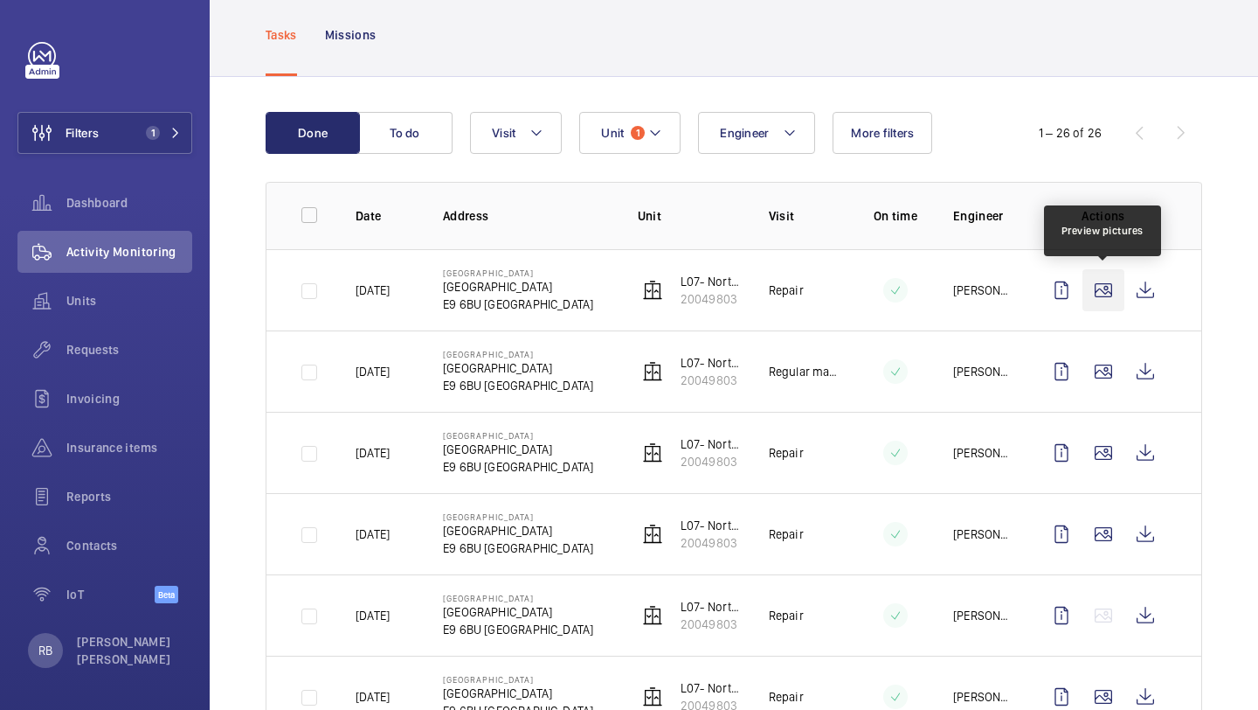
click at [1113, 294] on wm-front-icon-button at bounding box center [1104, 290] width 42 height 42
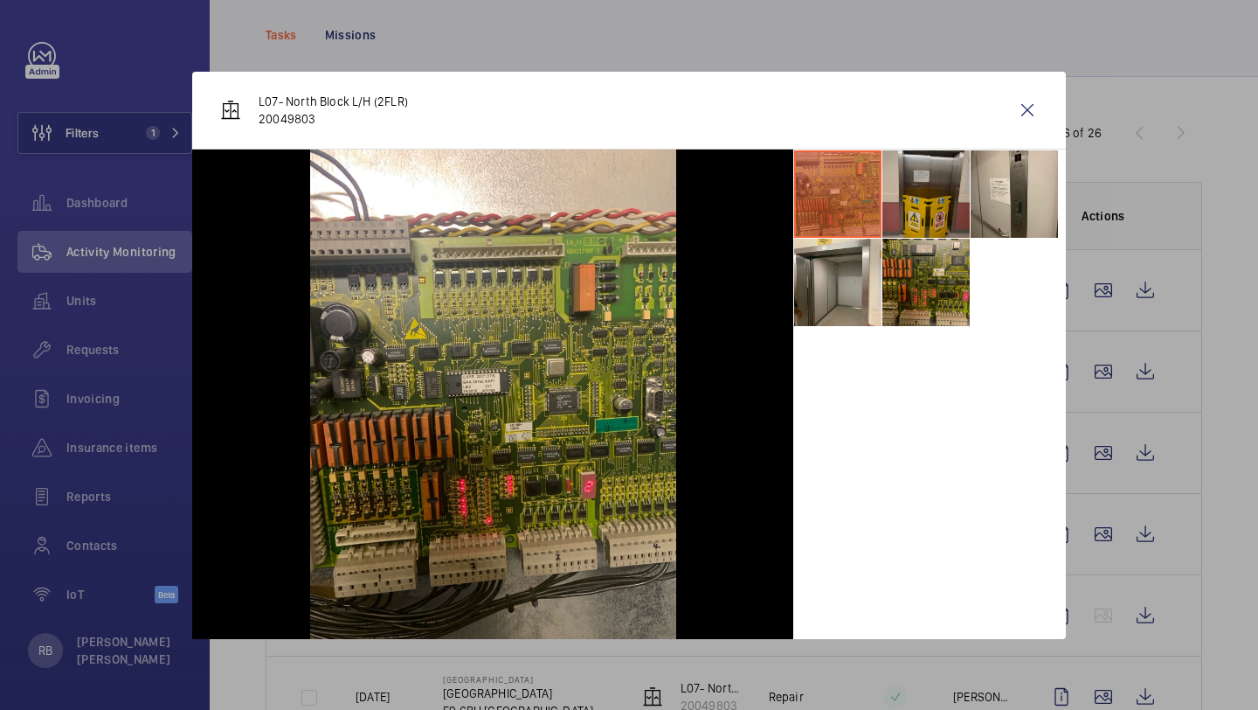
click at [945, 170] on li at bounding box center [926, 193] width 87 height 87
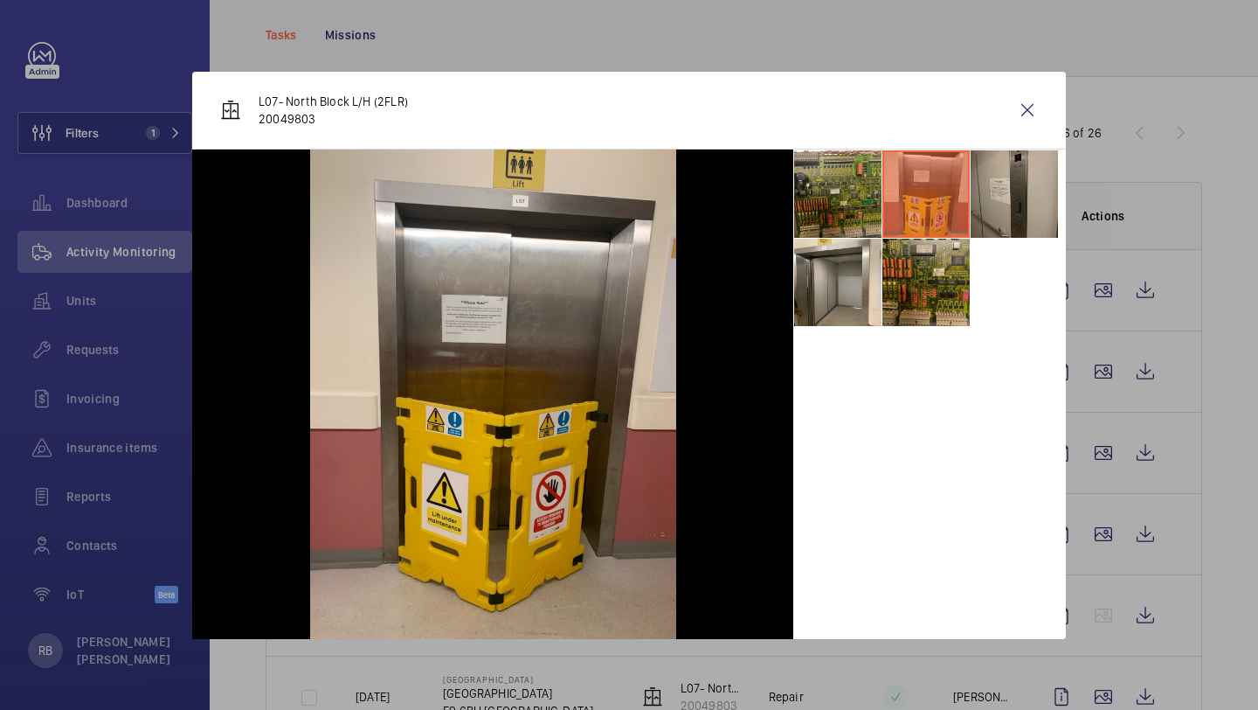
click at [988, 177] on li at bounding box center [1014, 193] width 87 height 87
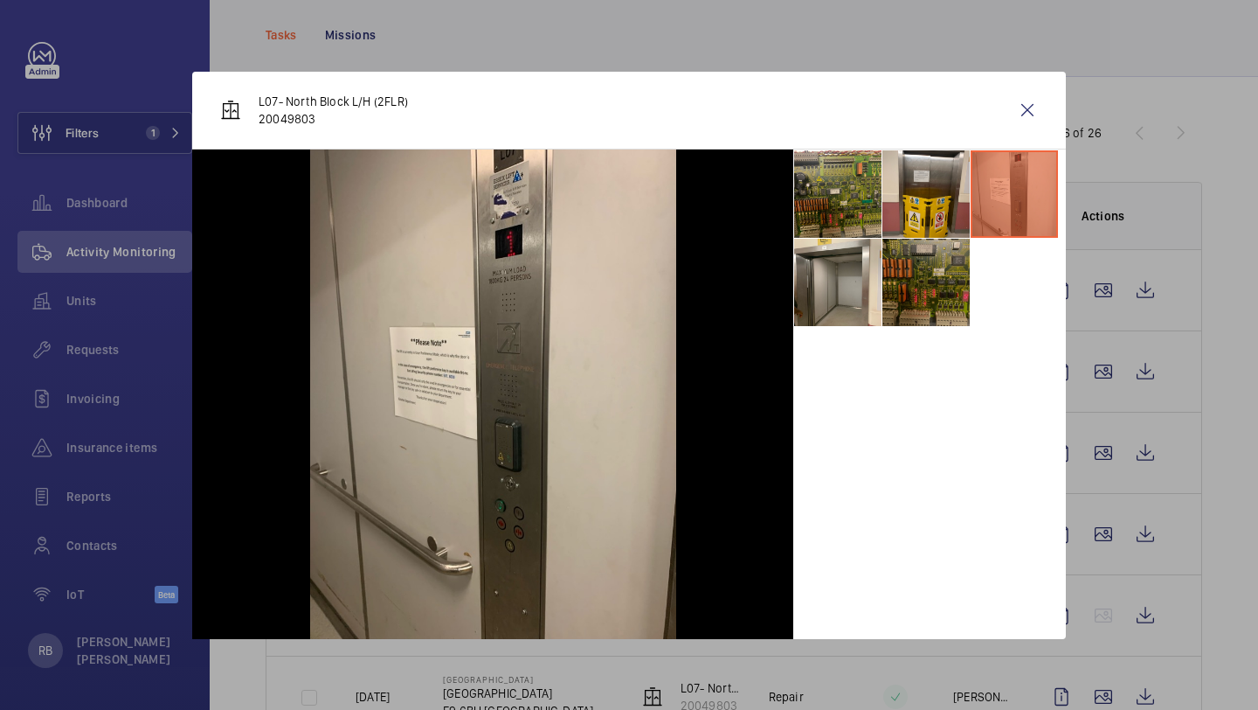
click at [929, 251] on li at bounding box center [926, 282] width 87 height 87
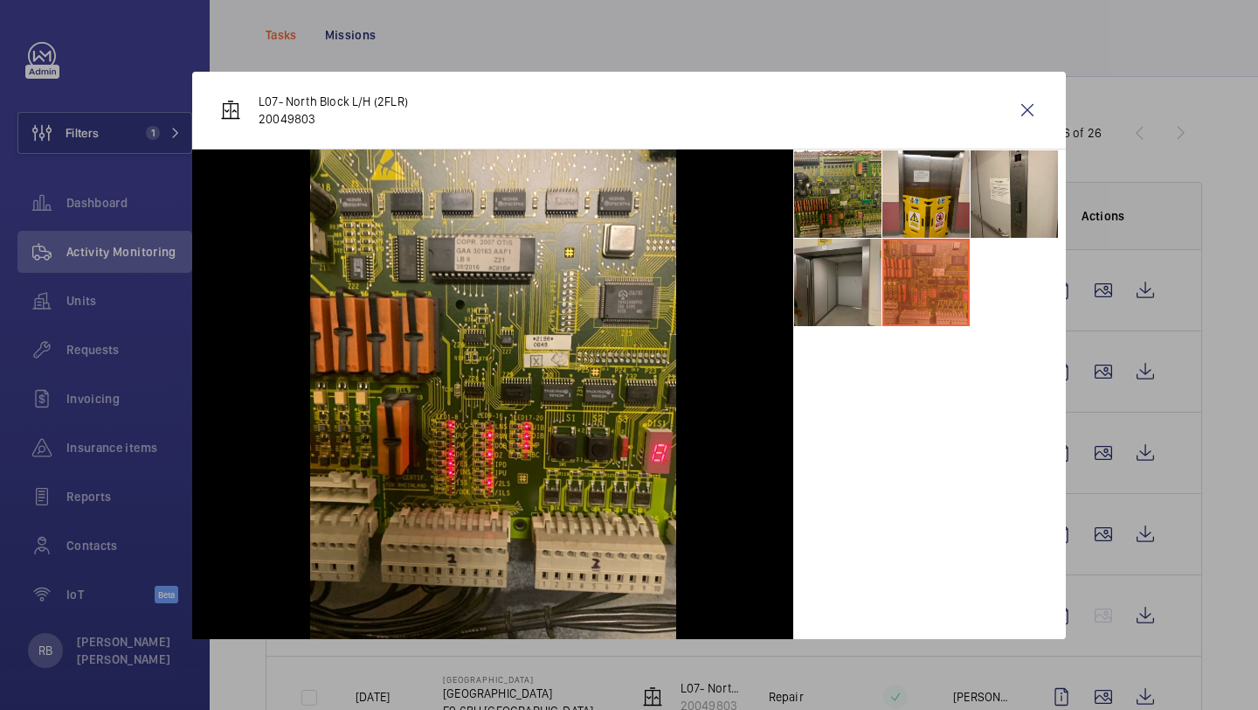
click at [855, 271] on li at bounding box center [837, 282] width 87 height 87
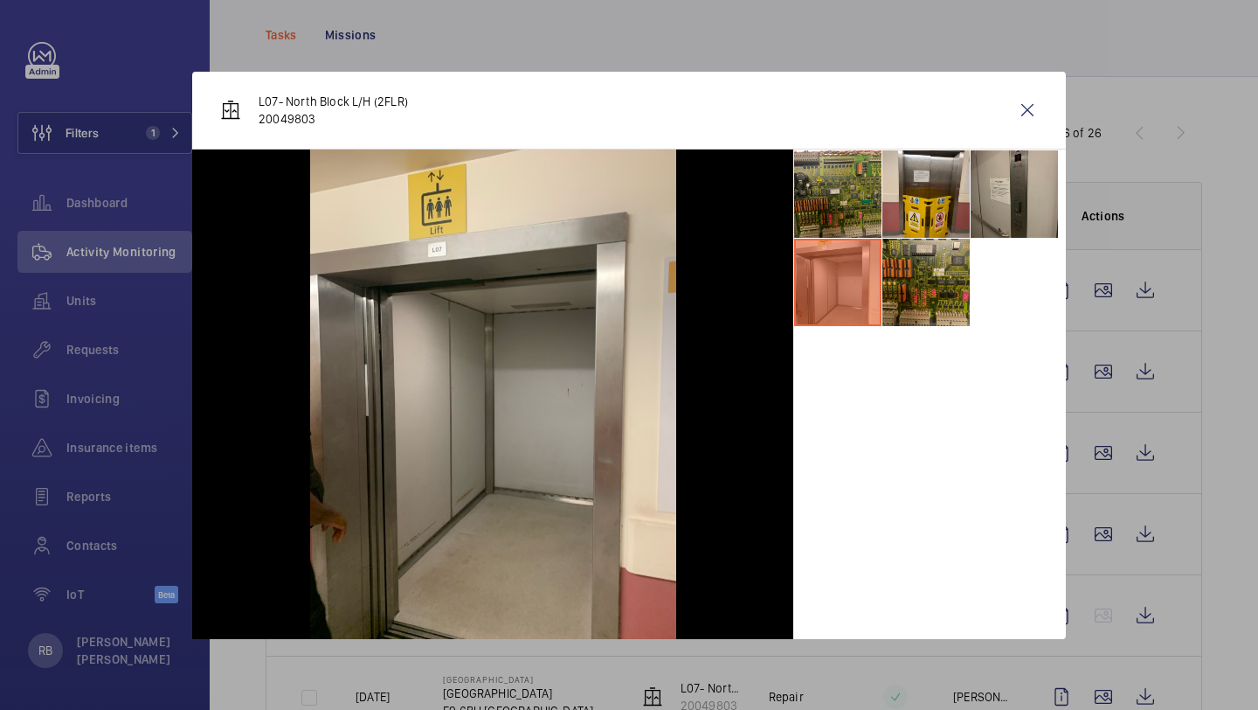
click at [976, 158] on li at bounding box center [1014, 193] width 87 height 87
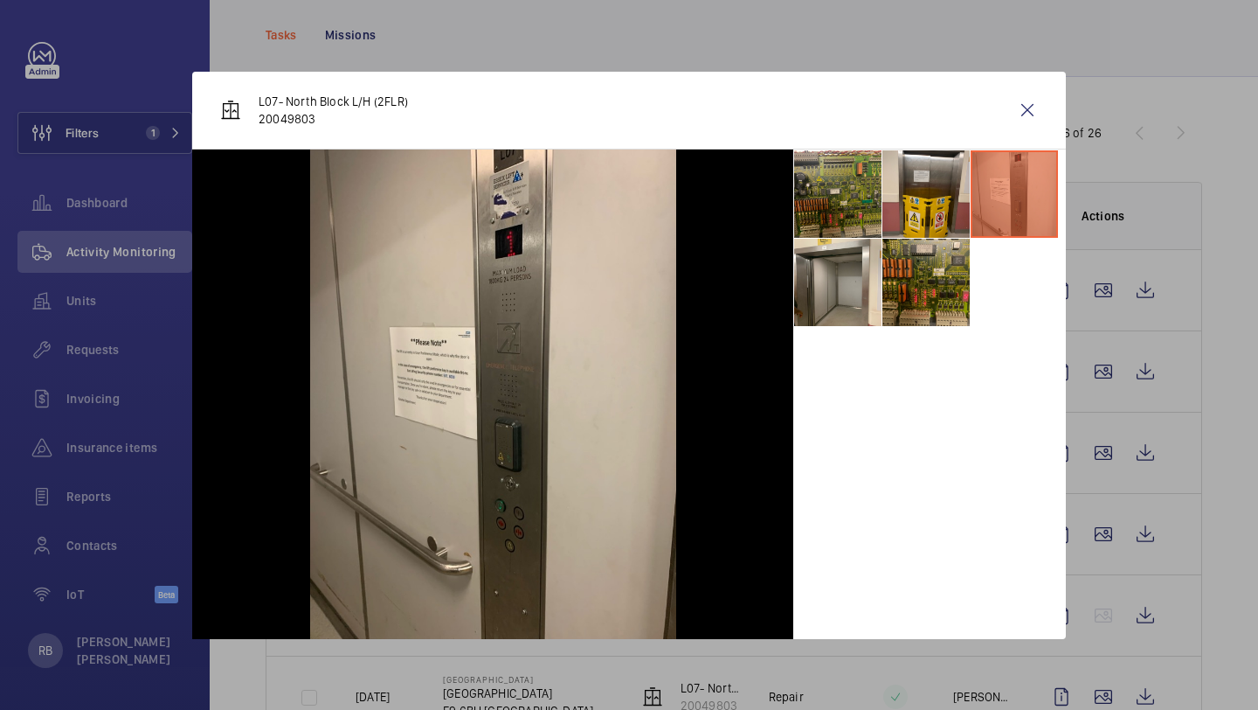
click at [988, 147] on div "L07- North Block L/H (2FLR) 20049803" at bounding box center [629, 111] width 874 height 78
click at [1021, 111] on wm-front-icon-button at bounding box center [1028, 110] width 42 height 42
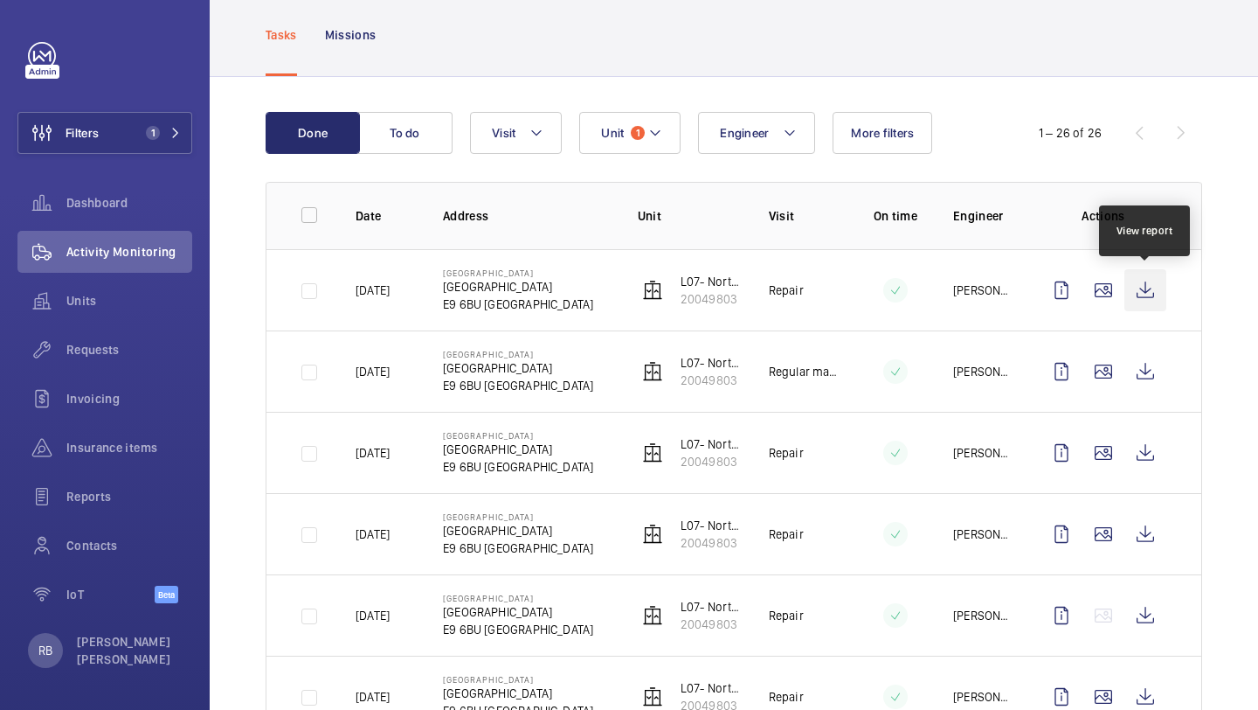
click at [1154, 291] on wm-front-icon-button at bounding box center [1146, 290] width 42 height 42
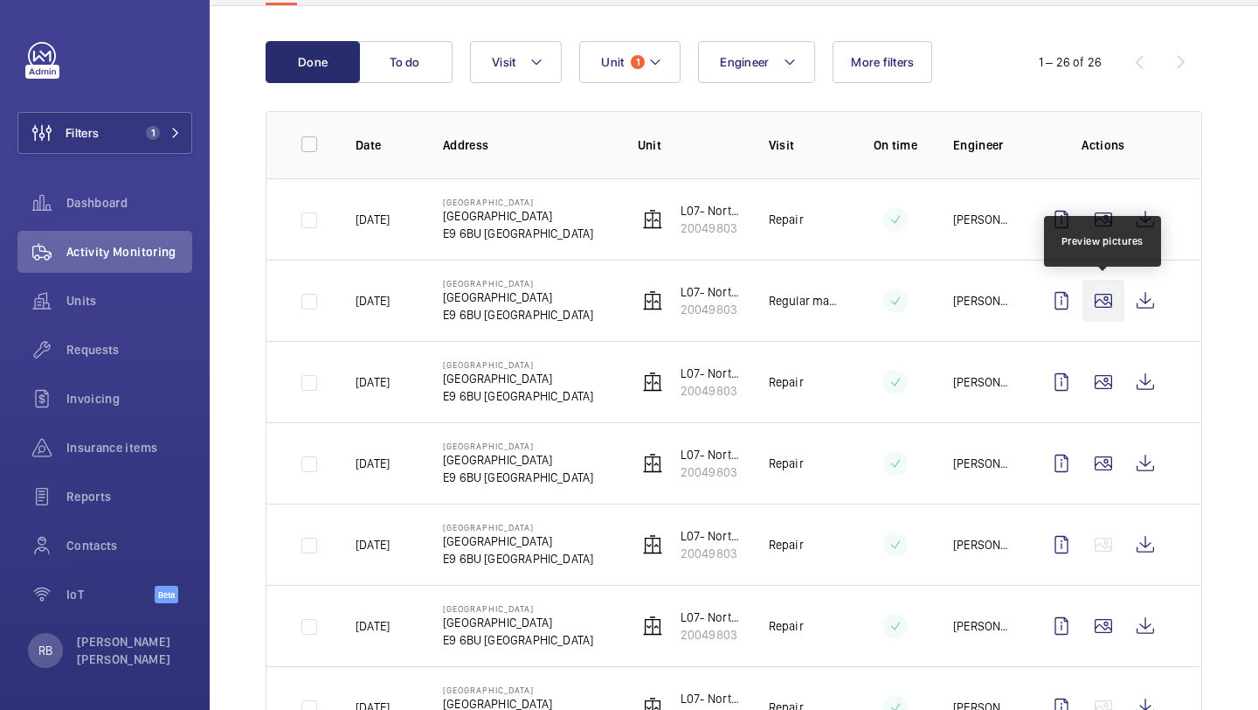
click at [1102, 302] on wm-front-icon-button at bounding box center [1104, 301] width 42 height 42
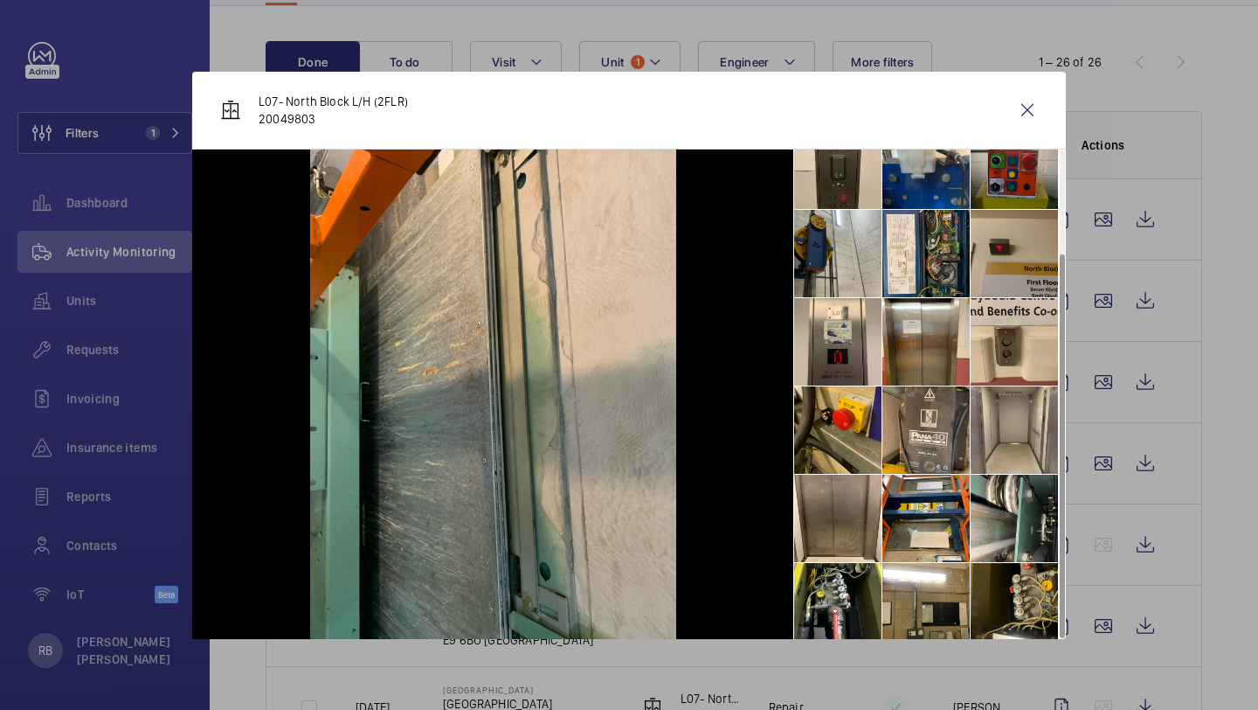
scroll to position [129, 0]
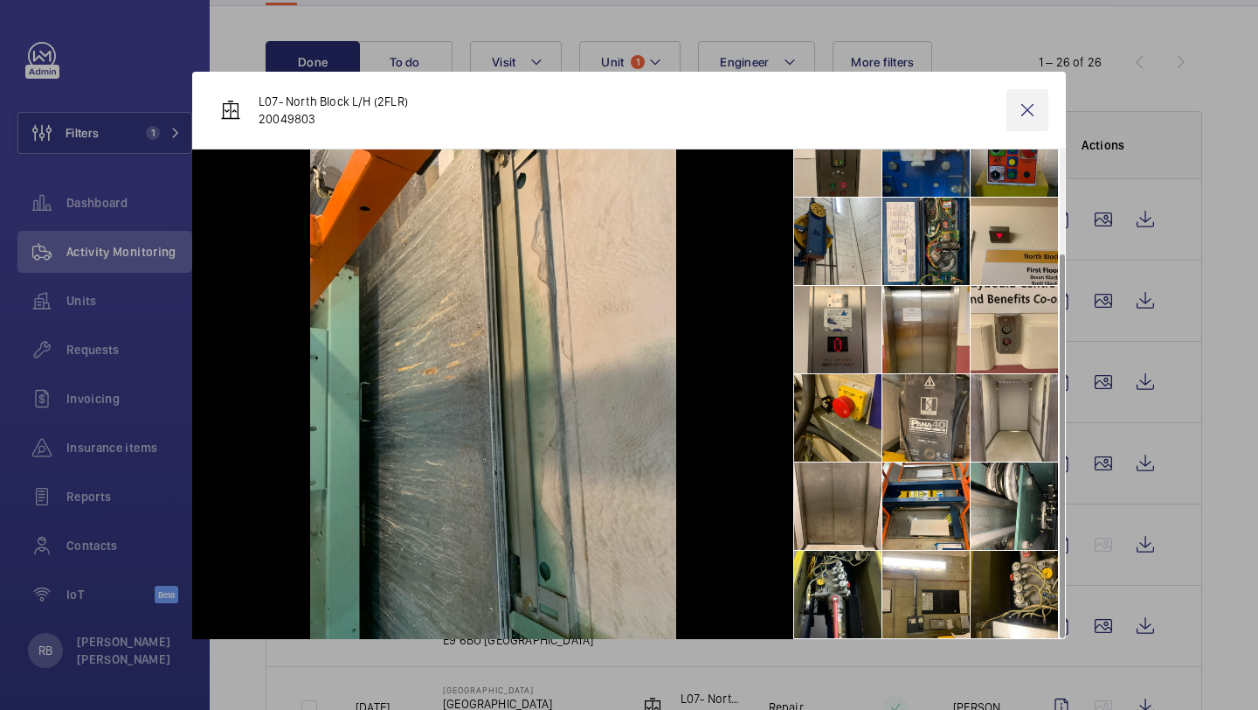
click at [1028, 103] on wm-front-icon-button at bounding box center [1028, 110] width 42 height 42
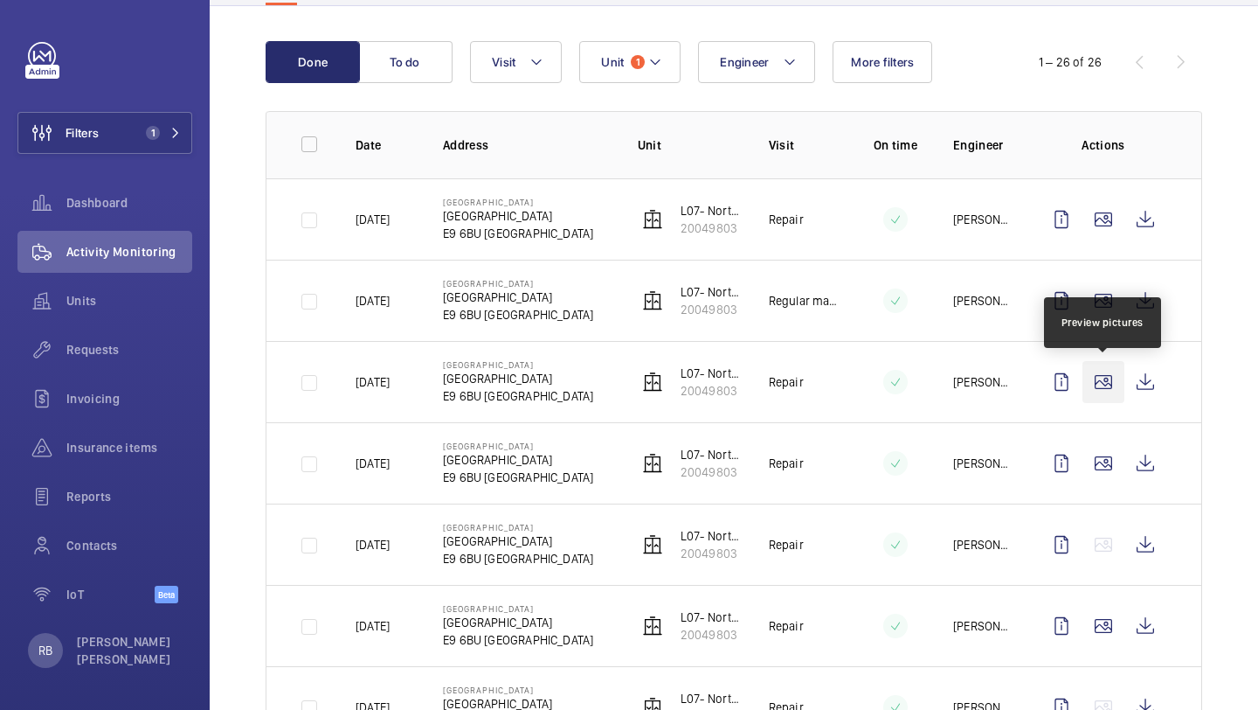
click at [1102, 384] on wm-front-icon-button at bounding box center [1104, 382] width 42 height 42
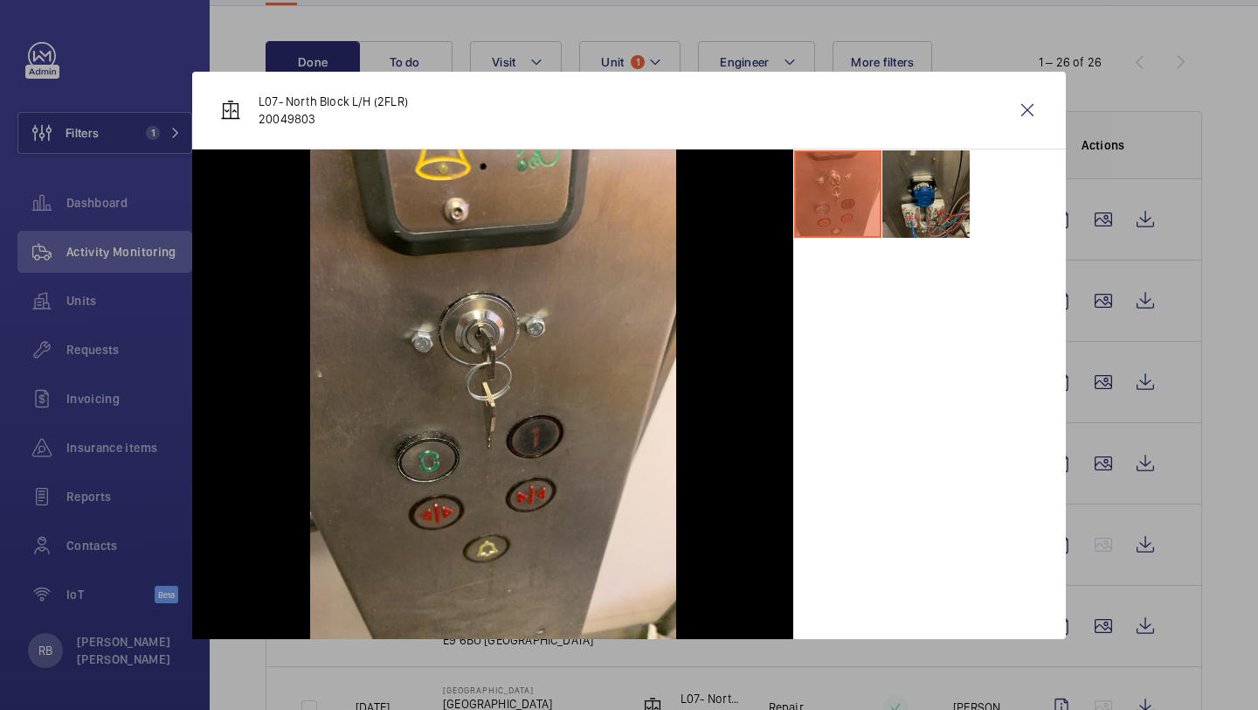
click at [917, 214] on li at bounding box center [926, 193] width 87 height 87
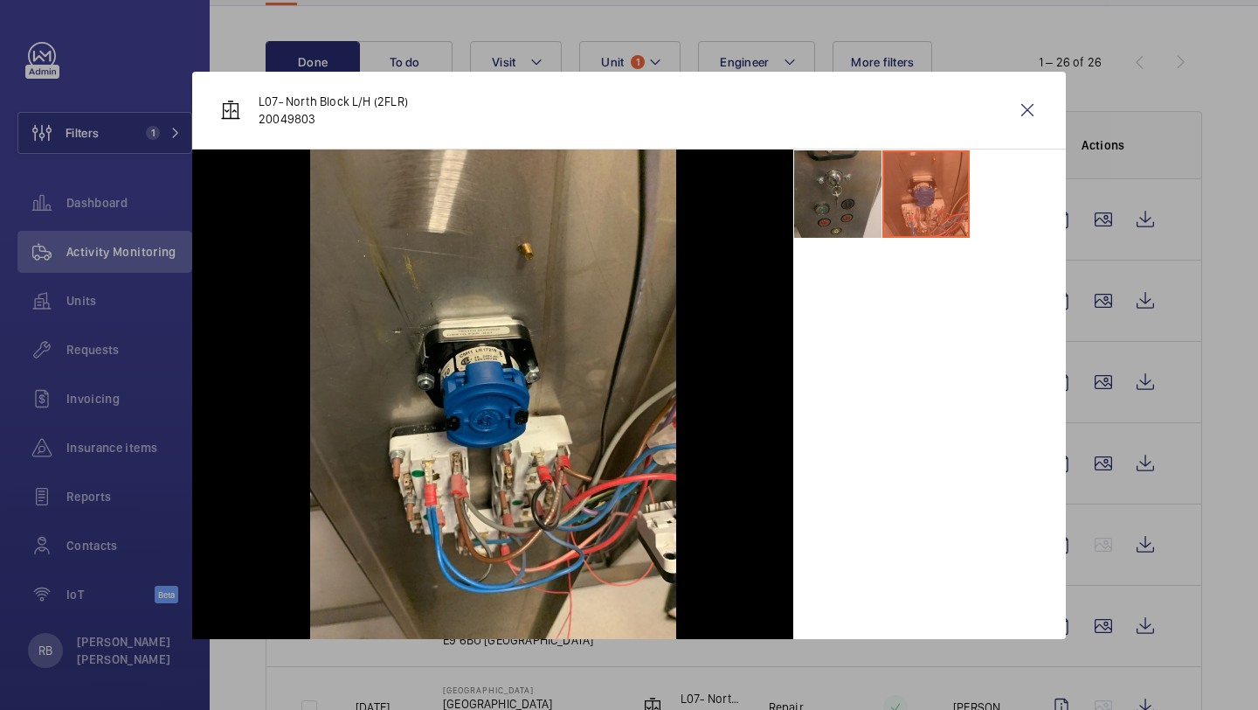
click at [876, 216] on li at bounding box center [837, 193] width 87 height 87
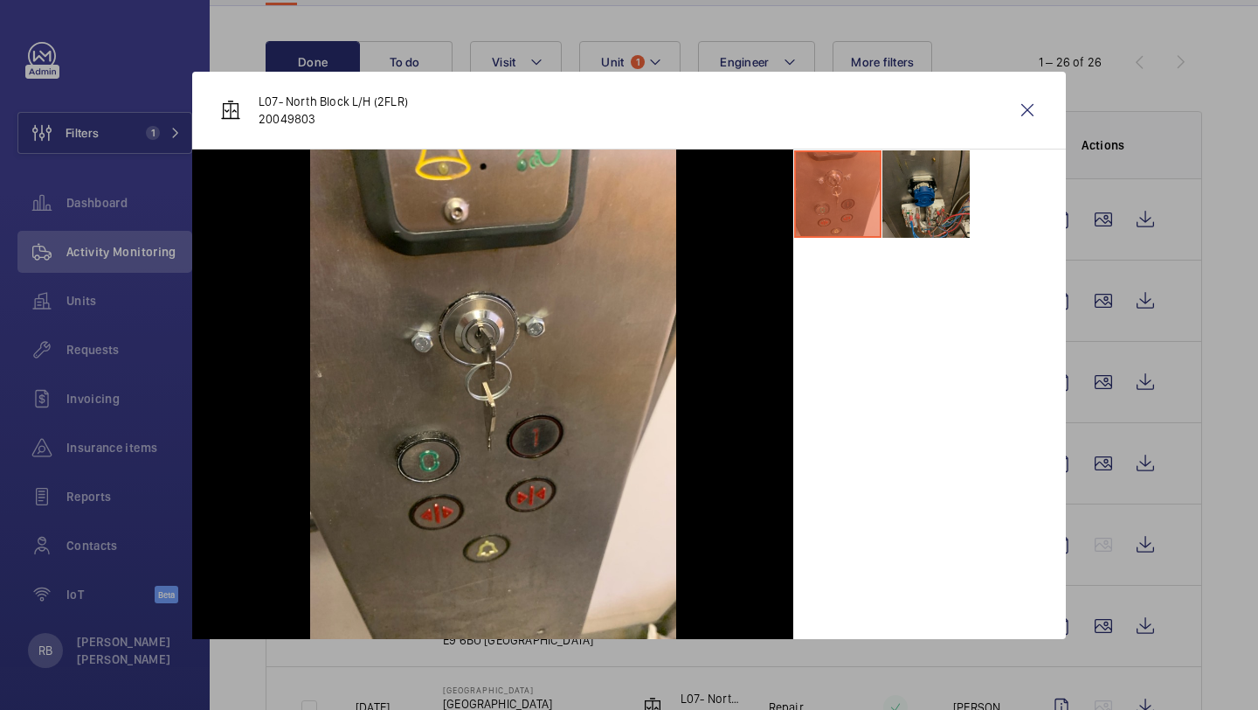
click at [929, 209] on li at bounding box center [926, 193] width 87 height 87
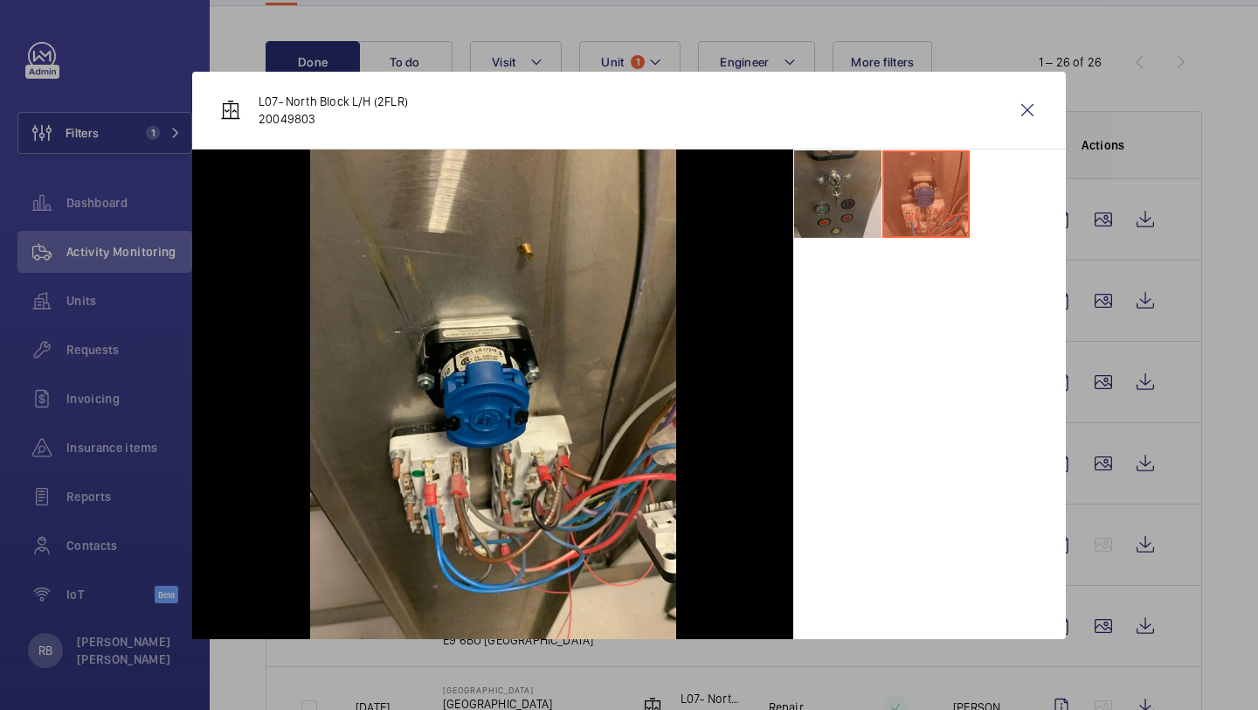
click at [847, 200] on li at bounding box center [837, 193] width 87 height 87
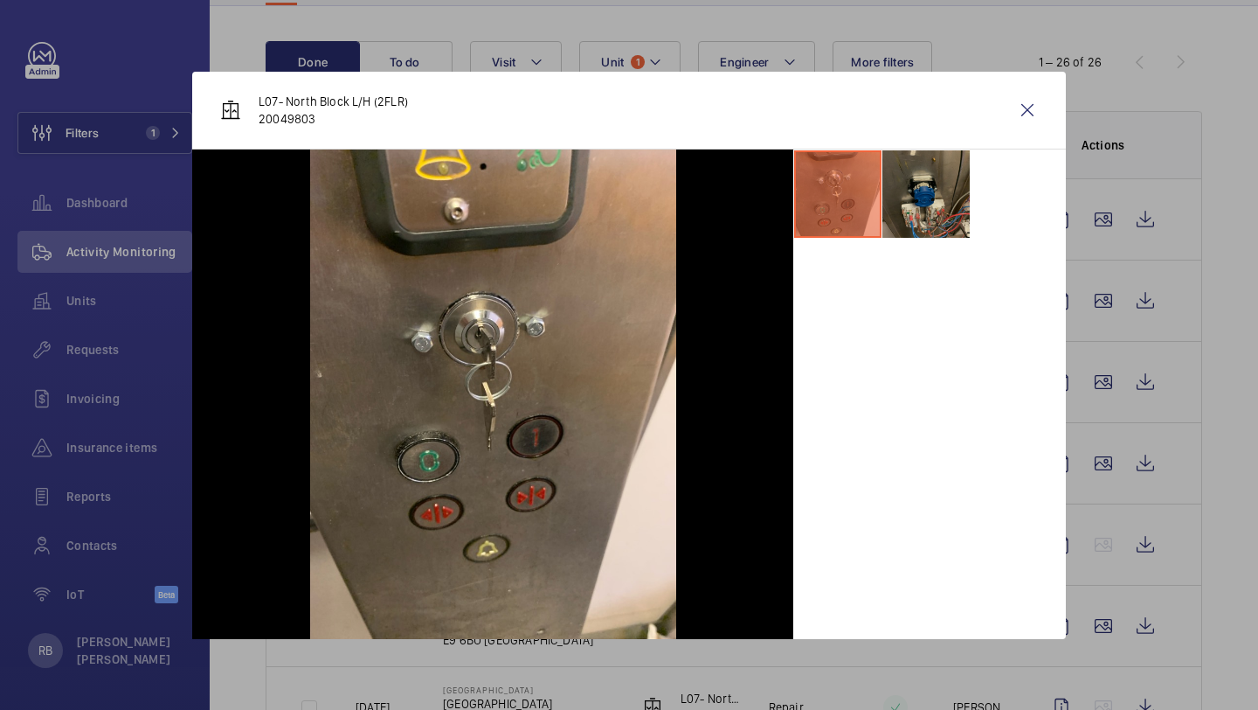
click at [948, 161] on li at bounding box center [926, 193] width 87 height 87
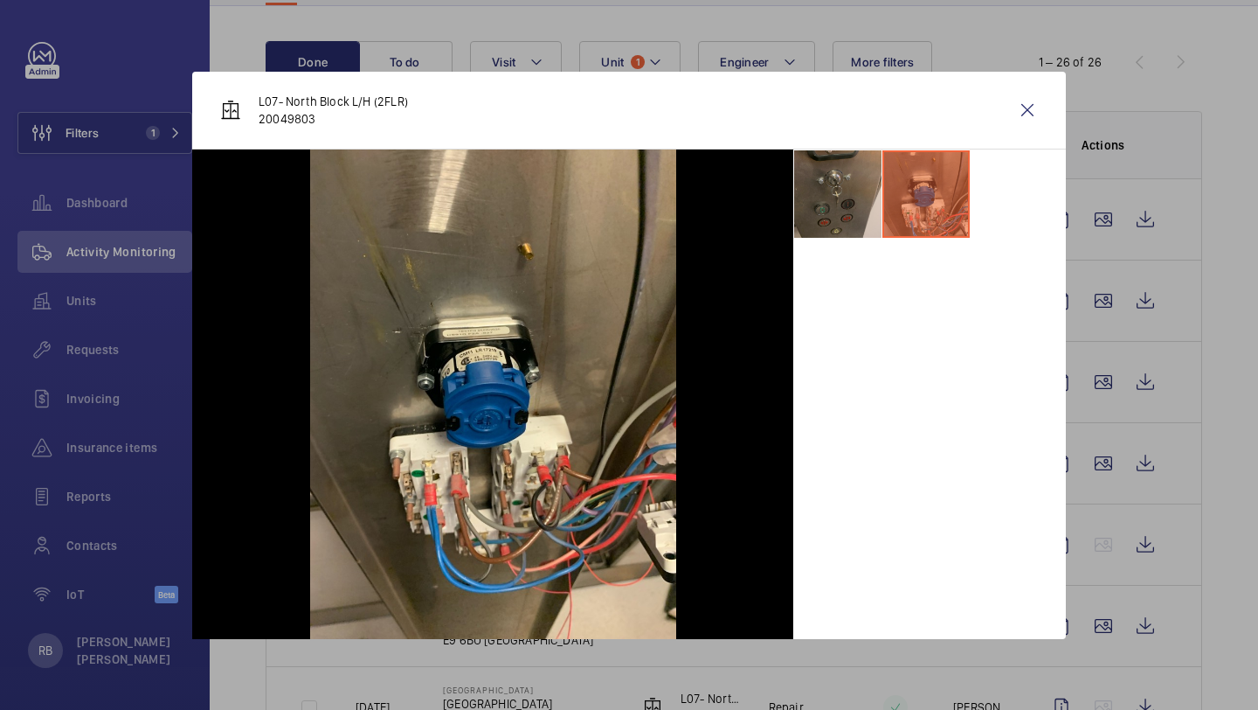
click at [821, 199] on li at bounding box center [837, 193] width 87 height 87
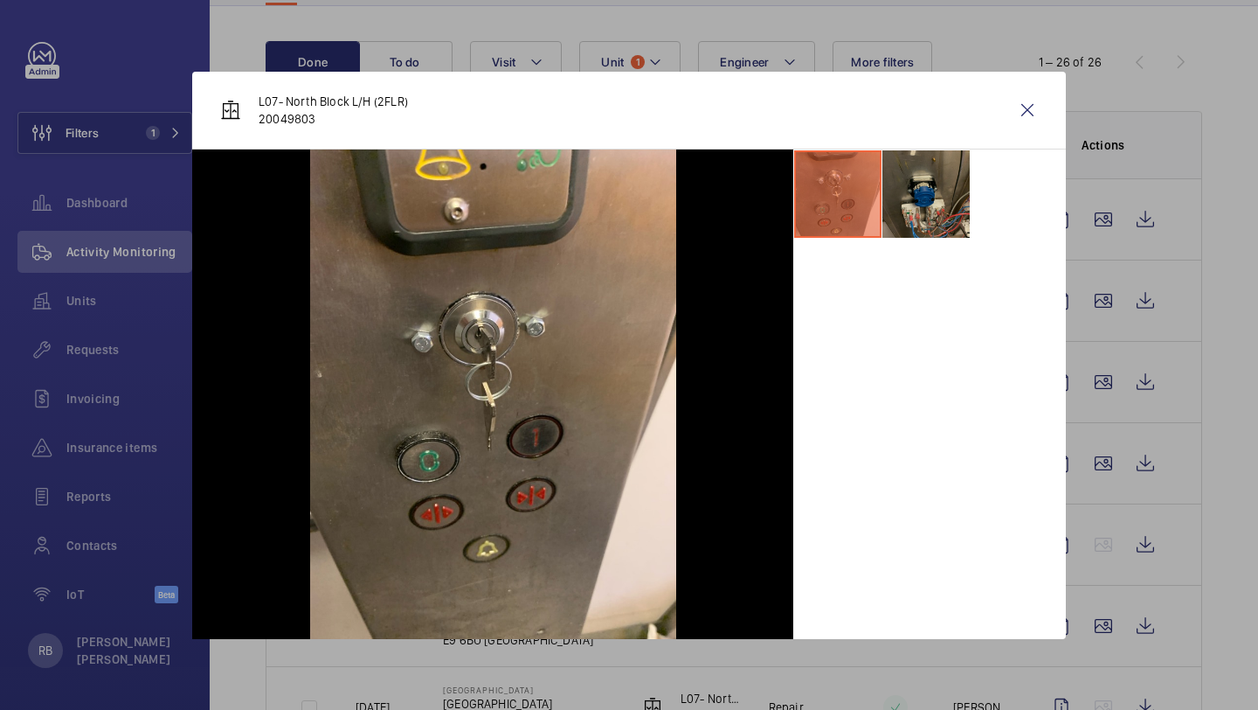
click at [922, 197] on li at bounding box center [926, 193] width 87 height 87
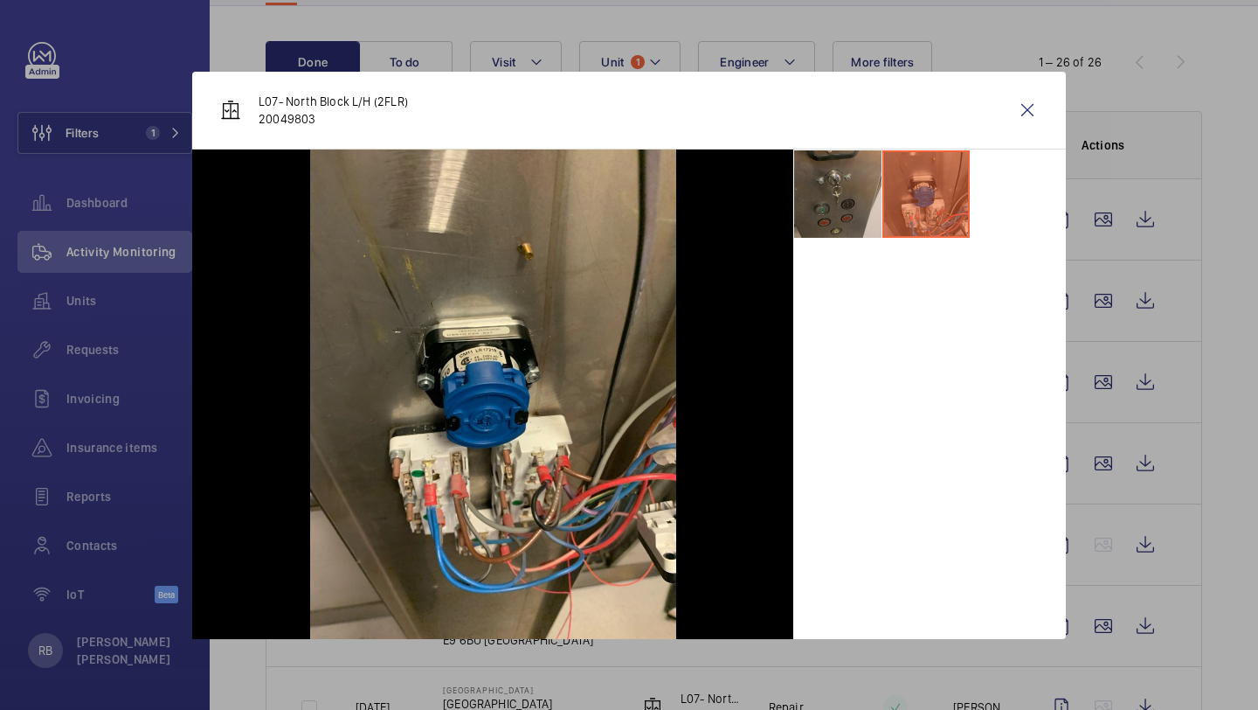
click at [846, 193] on li at bounding box center [837, 193] width 87 height 87
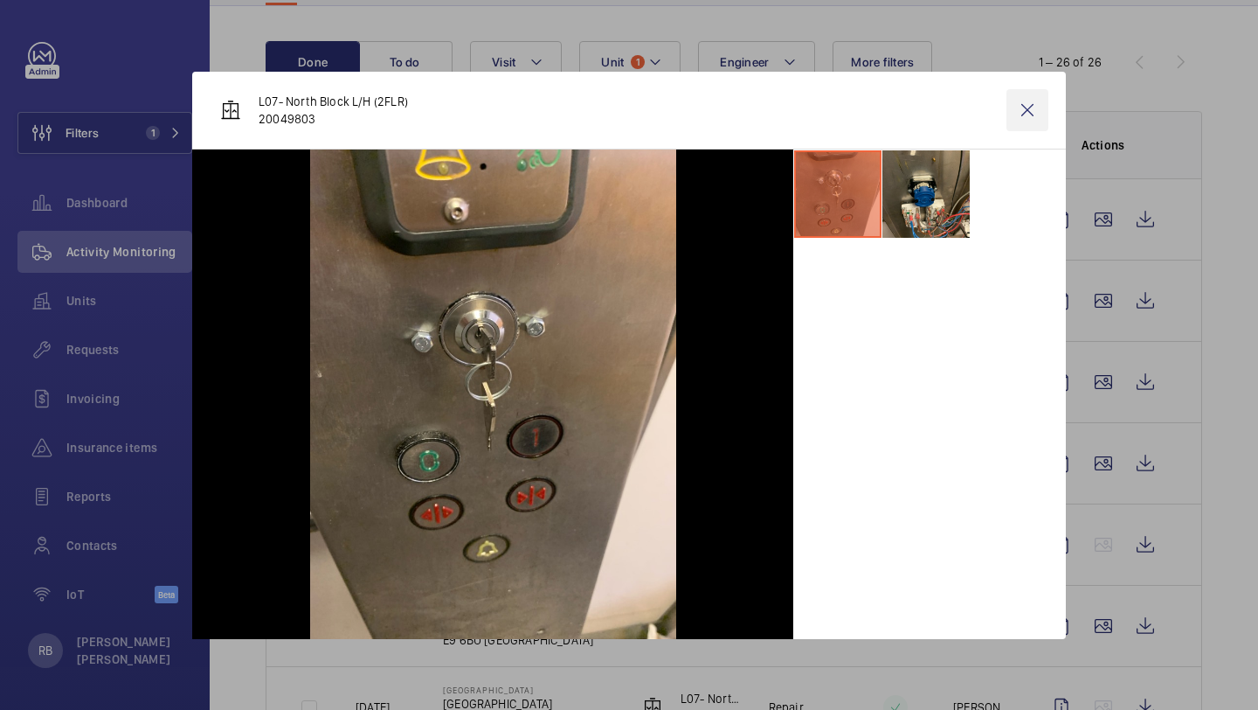
click at [1038, 111] on wm-front-icon-button at bounding box center [1028, 110] width 42 height 42
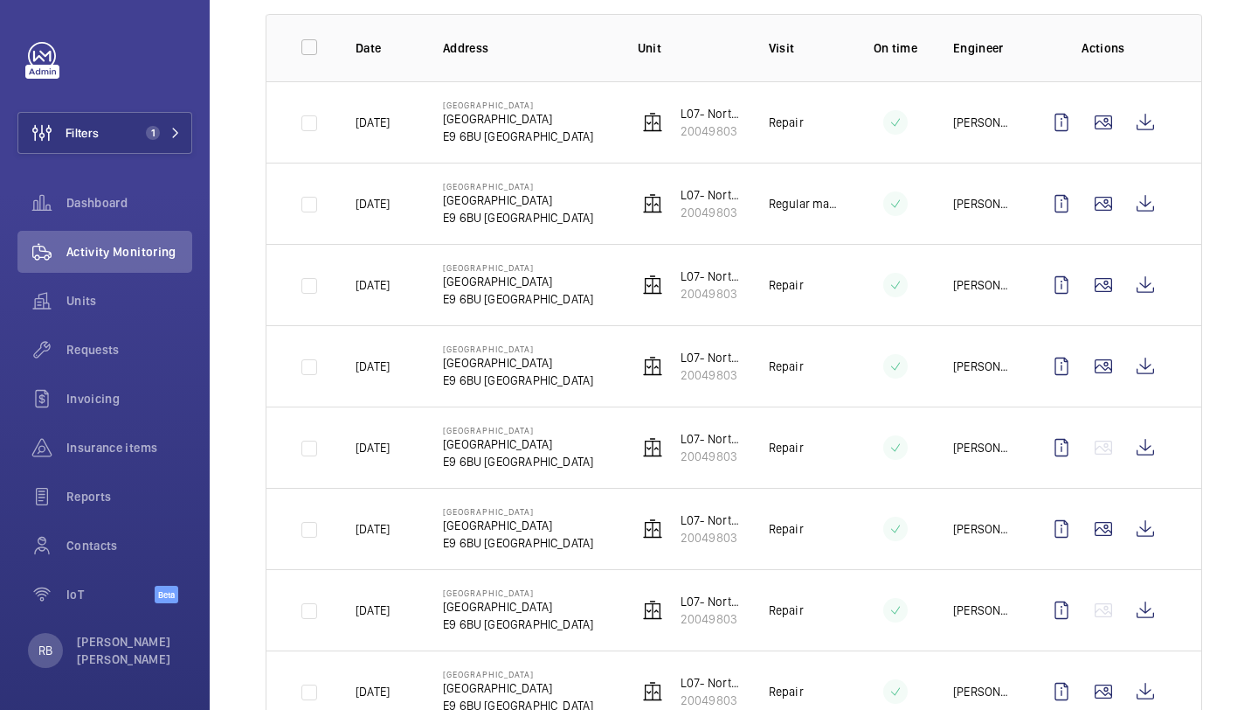
scroll to position [280, 0]
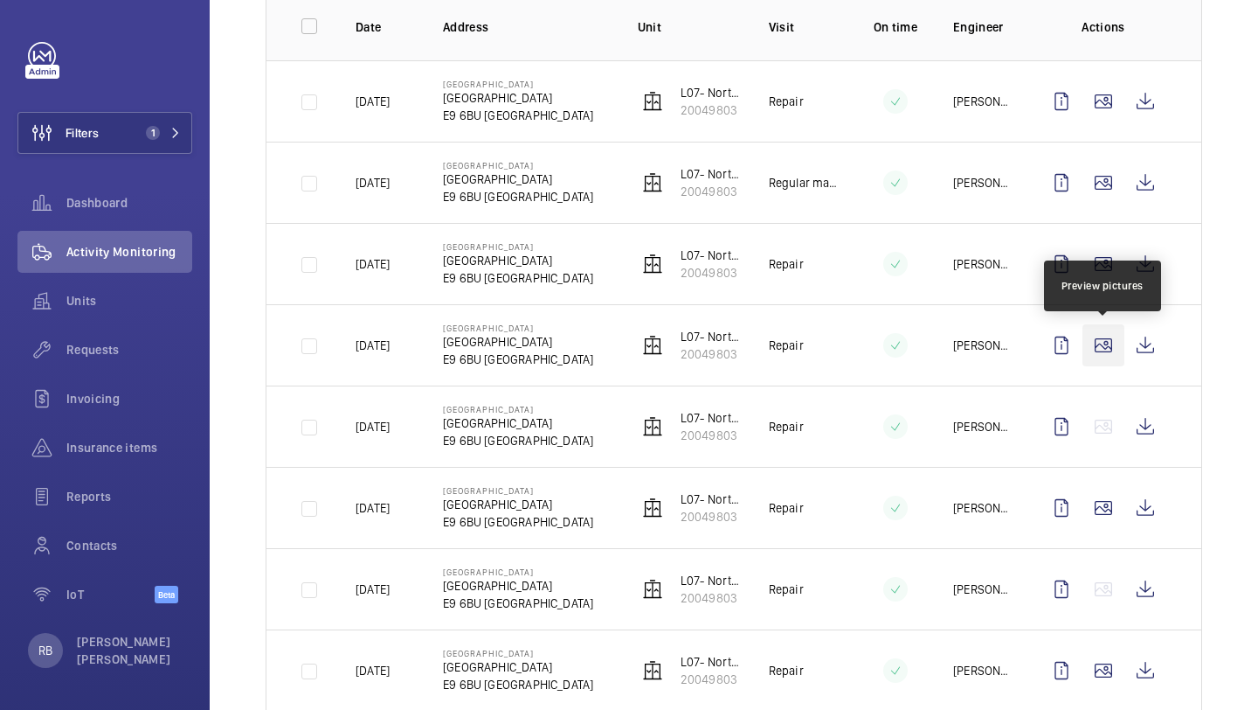
click at [1098, 359] on wm-front-icon-button at bounding box center [1104, 345] width 42 height 42
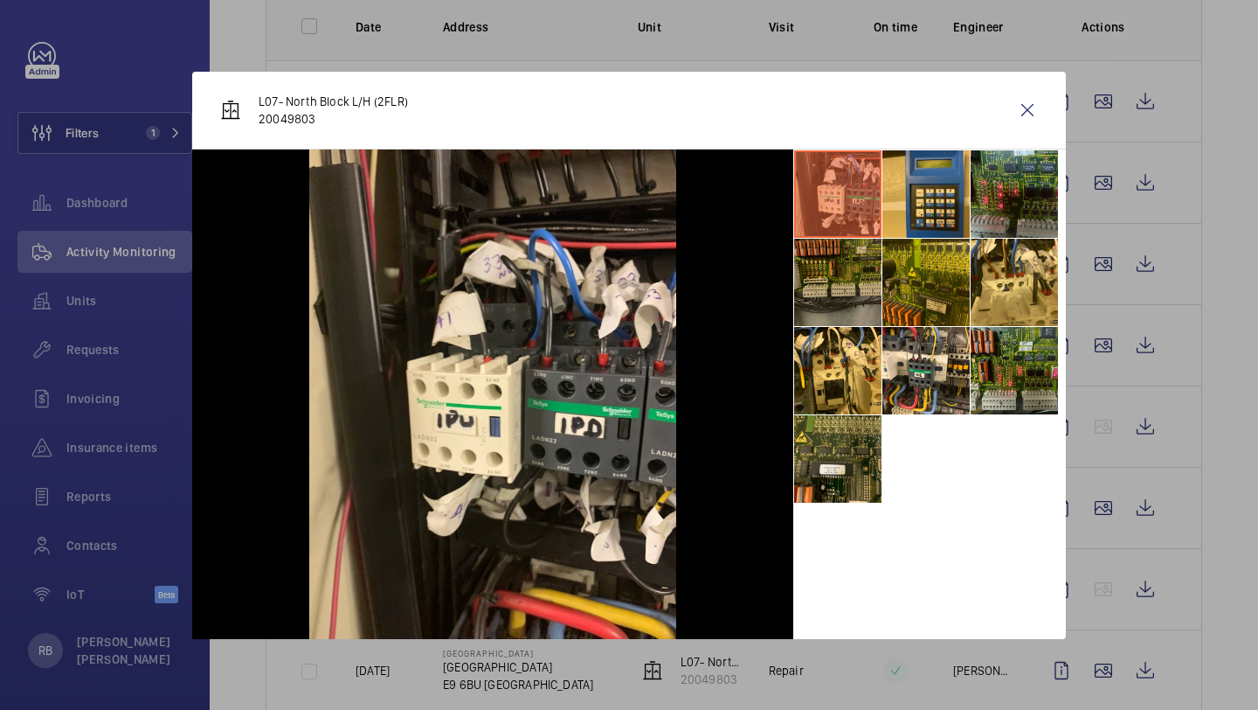
click at [848, 287] on li at bounding box center [837, 282] width 87 height 87
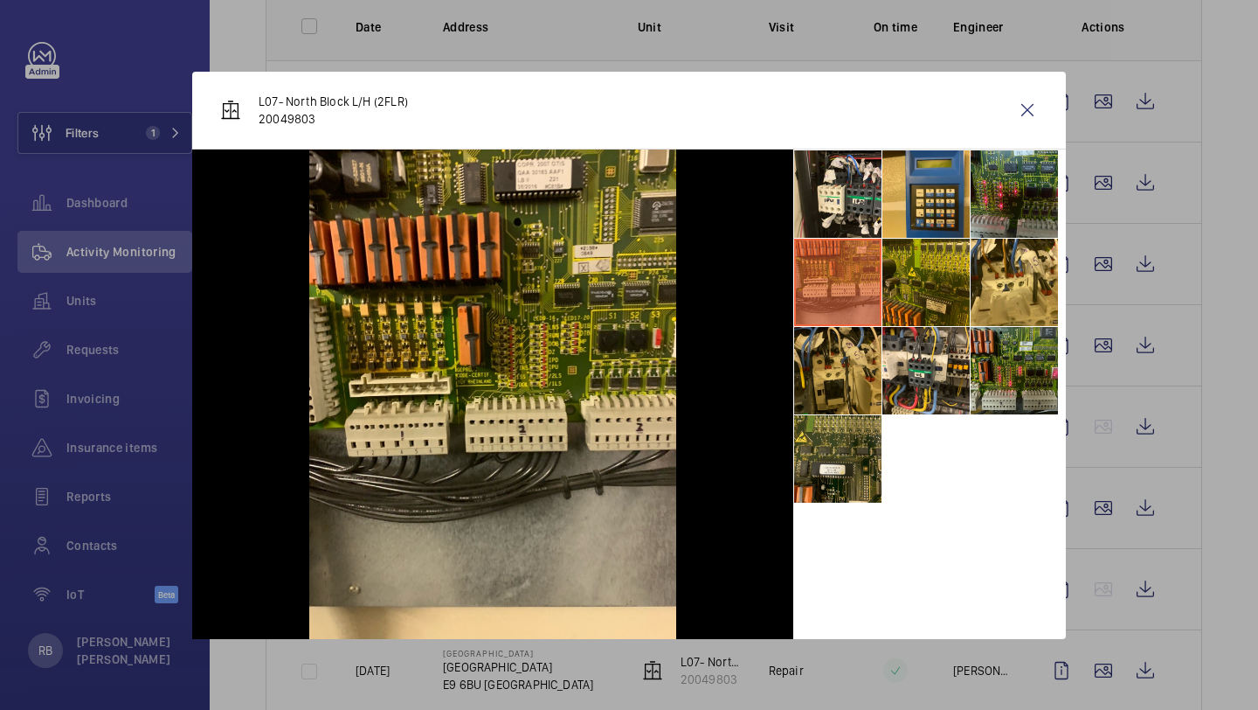
click at [849, 346] on li at bounding box center [837, 370] width 87 height 87
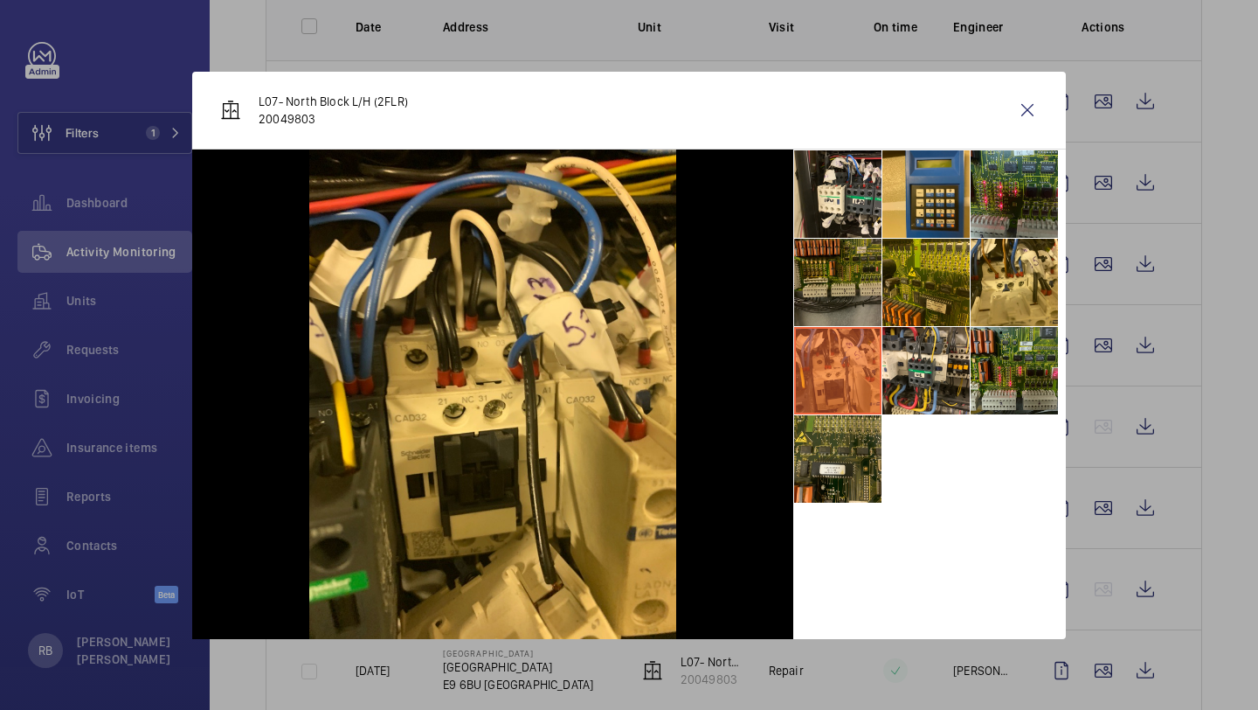
click at [881, 304] on li at bounding box center [837, 282] width 87 height 87
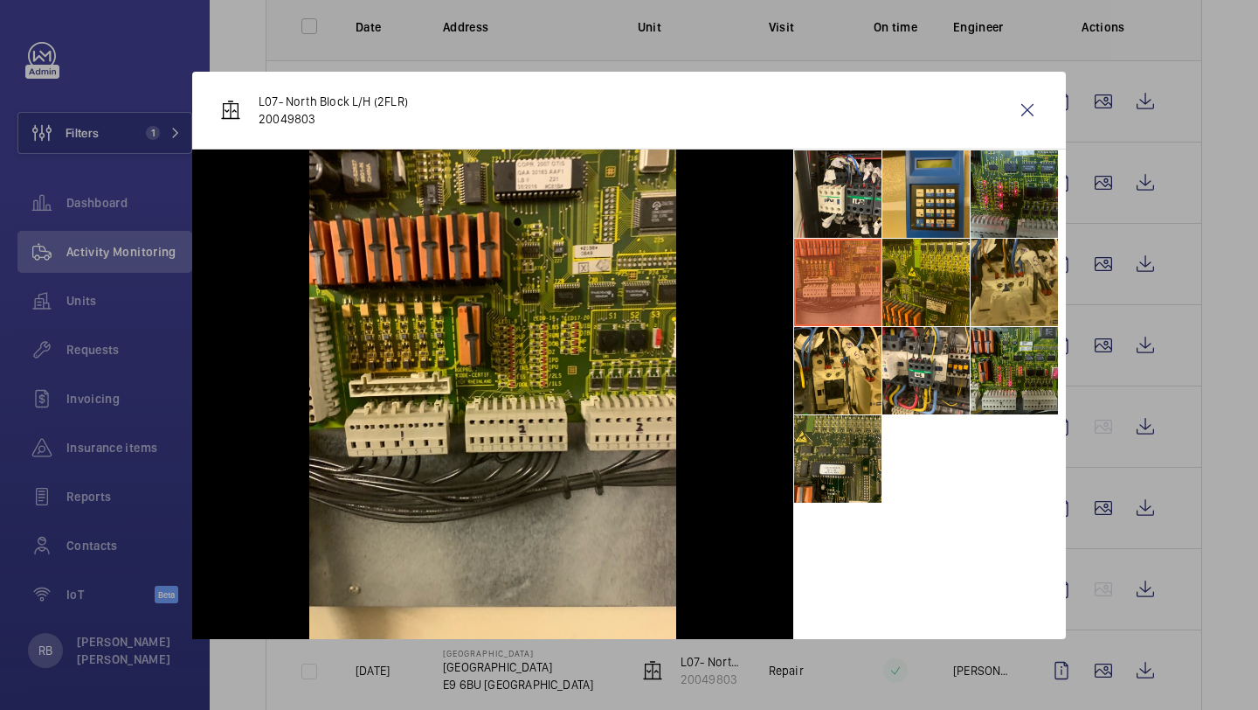
click at [1028, 270] on li at bounding box center [1014, 282] width 87 height 87
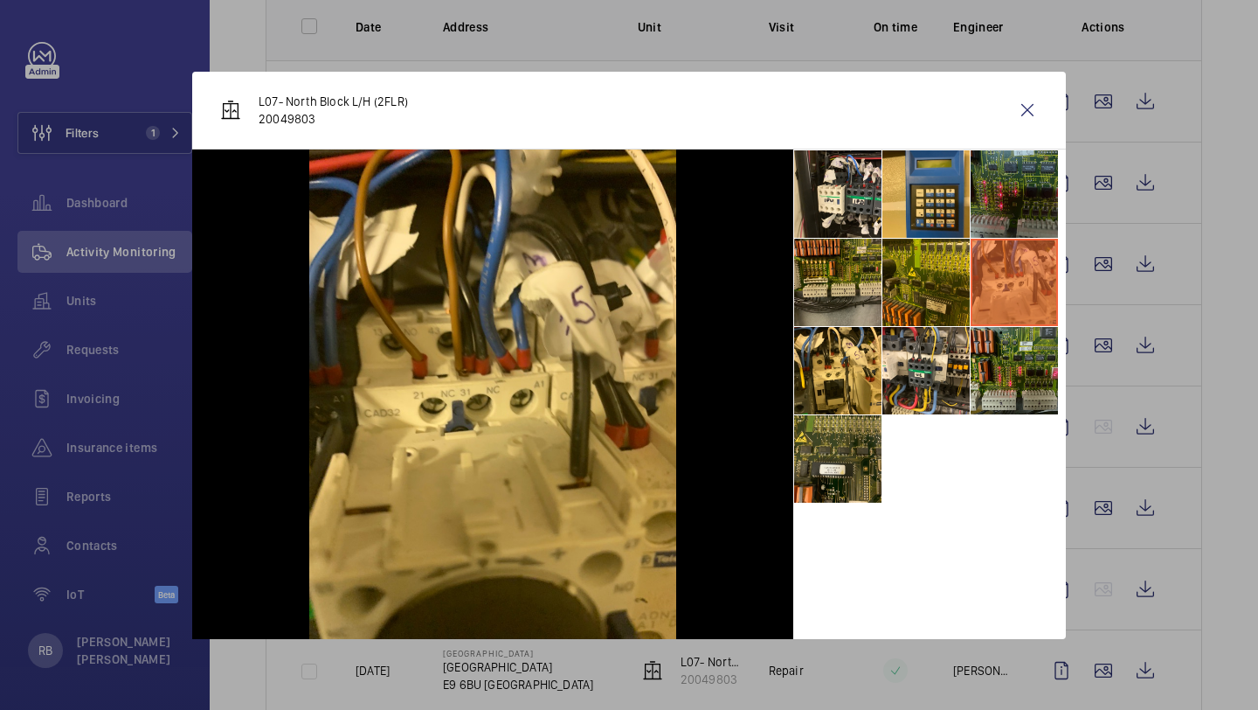
click at [1027, 207] on li at bounding box center [1014, 193] width 87 height 87
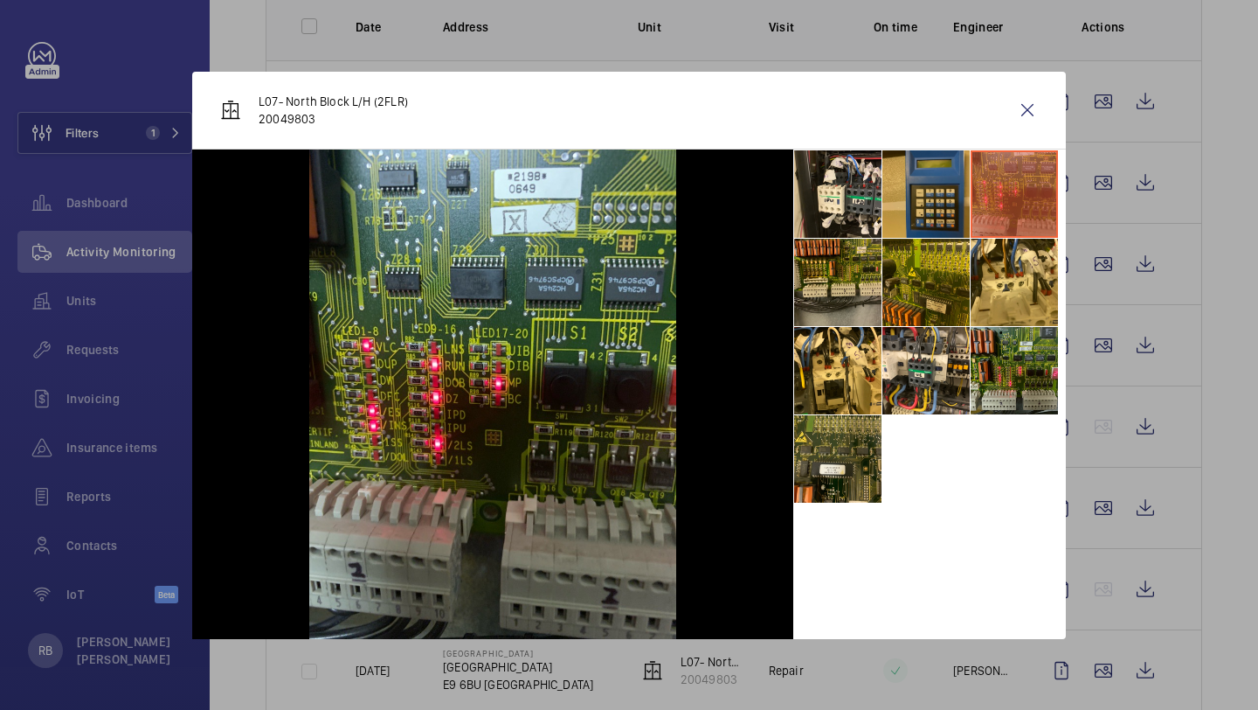
click at [969, 198] on li at bounding box center [926, 193] width 87 height 87
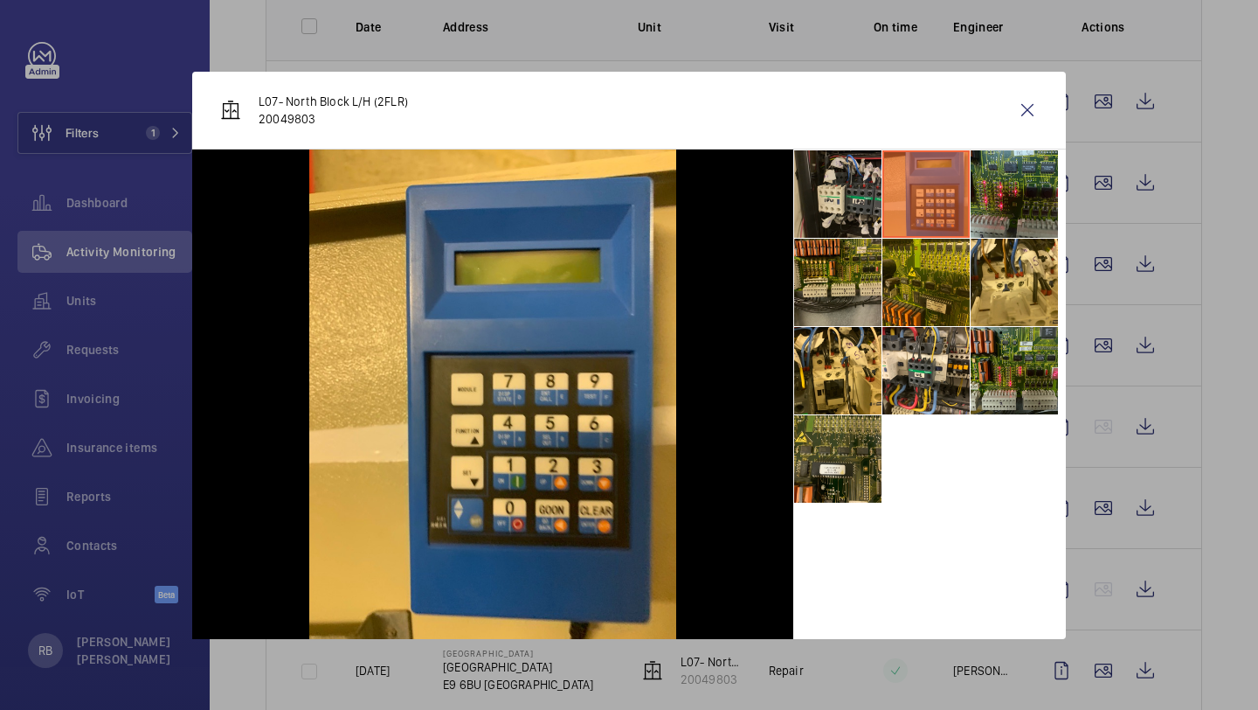
click at [834, 198] on li at bounding box center [837, 193] width 87 height 87
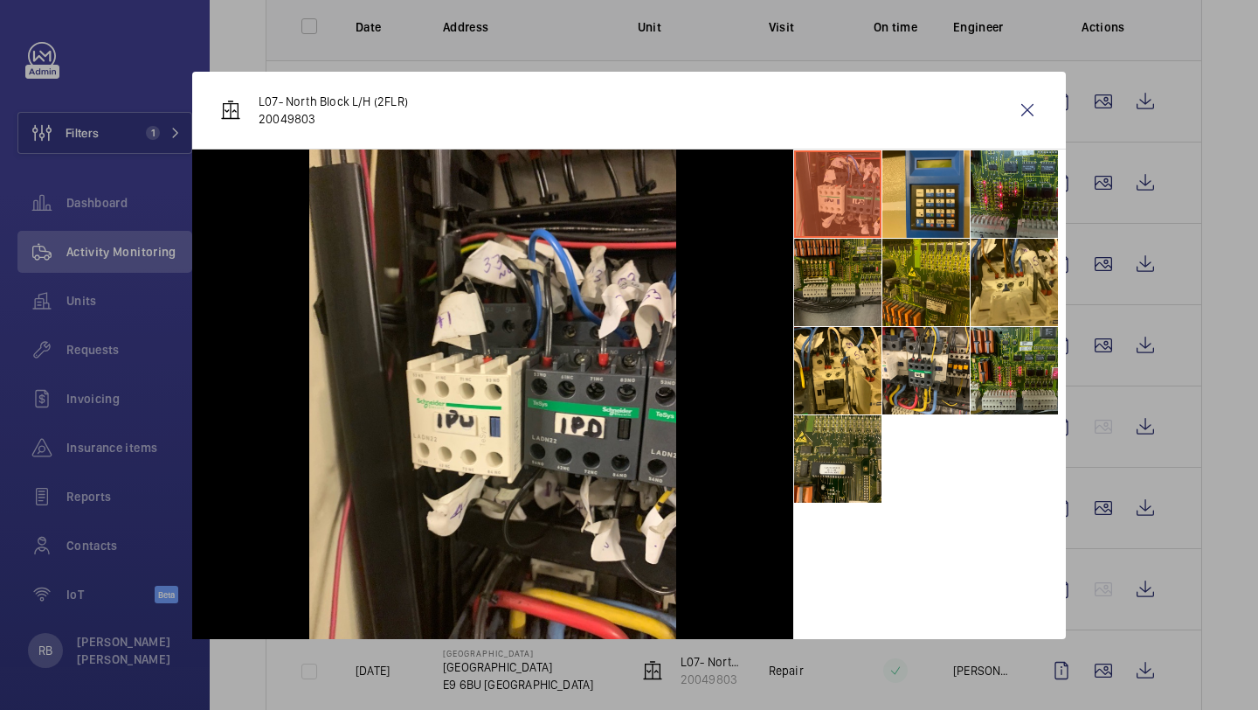
click at [843, 256] on li at bounding box center [837, 282] width 87 height 87
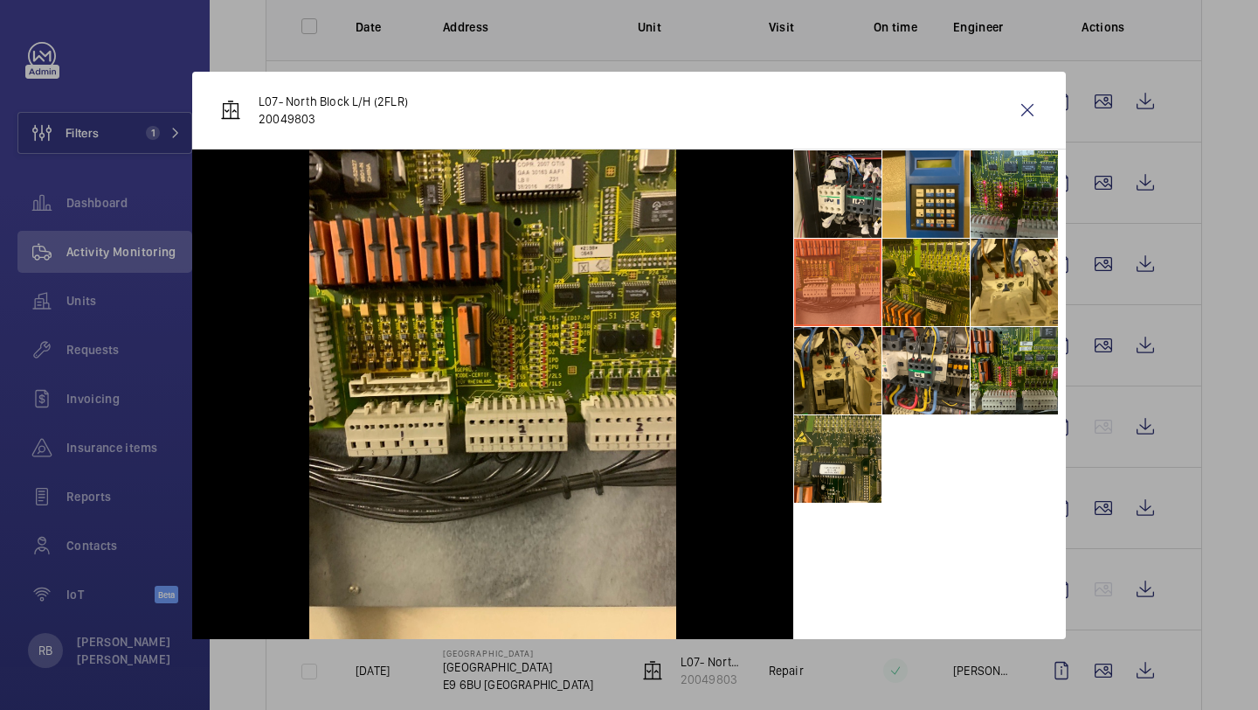
click at [843, 374] on li at bounding box center [837, 370] width 87 height 87
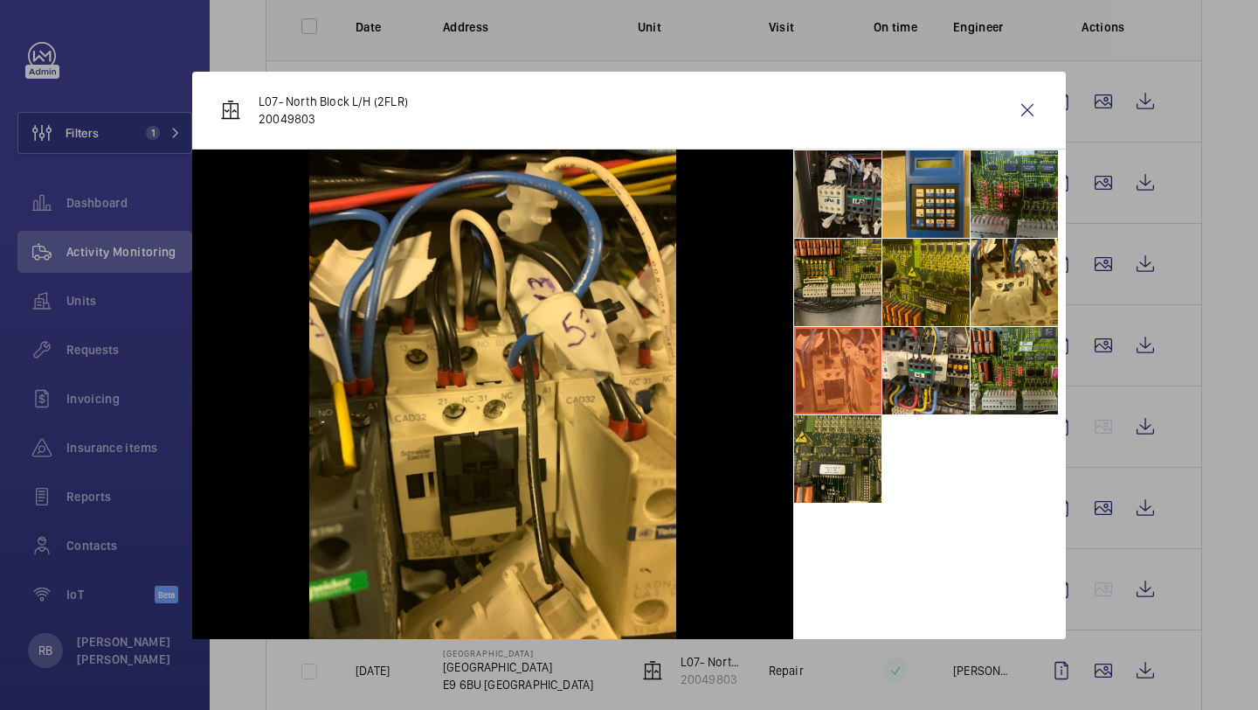
click at [834, 223] on li at bounding box center [837, 193] width 87 height 87
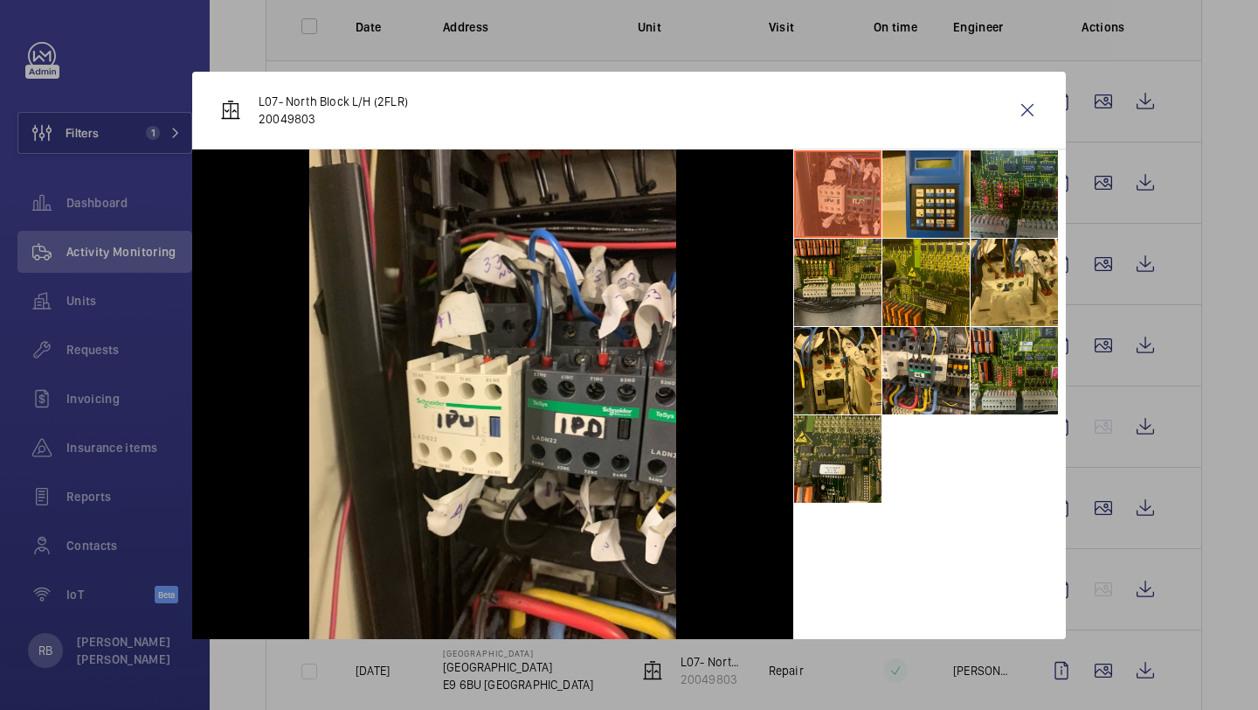
click at [1001, 203] on li at bounding box center [1014, 193] width 87 height 87
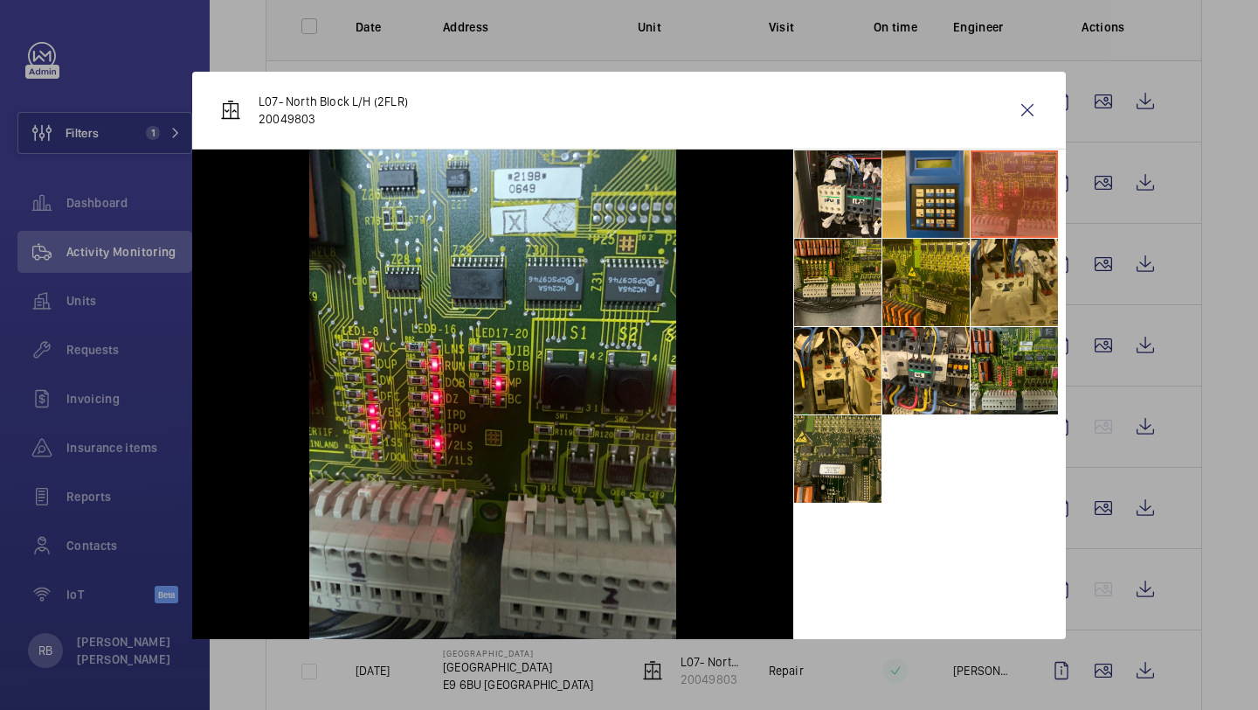
click at [998, 292] on li at bounding box center [1014, 282] width 87 height 87
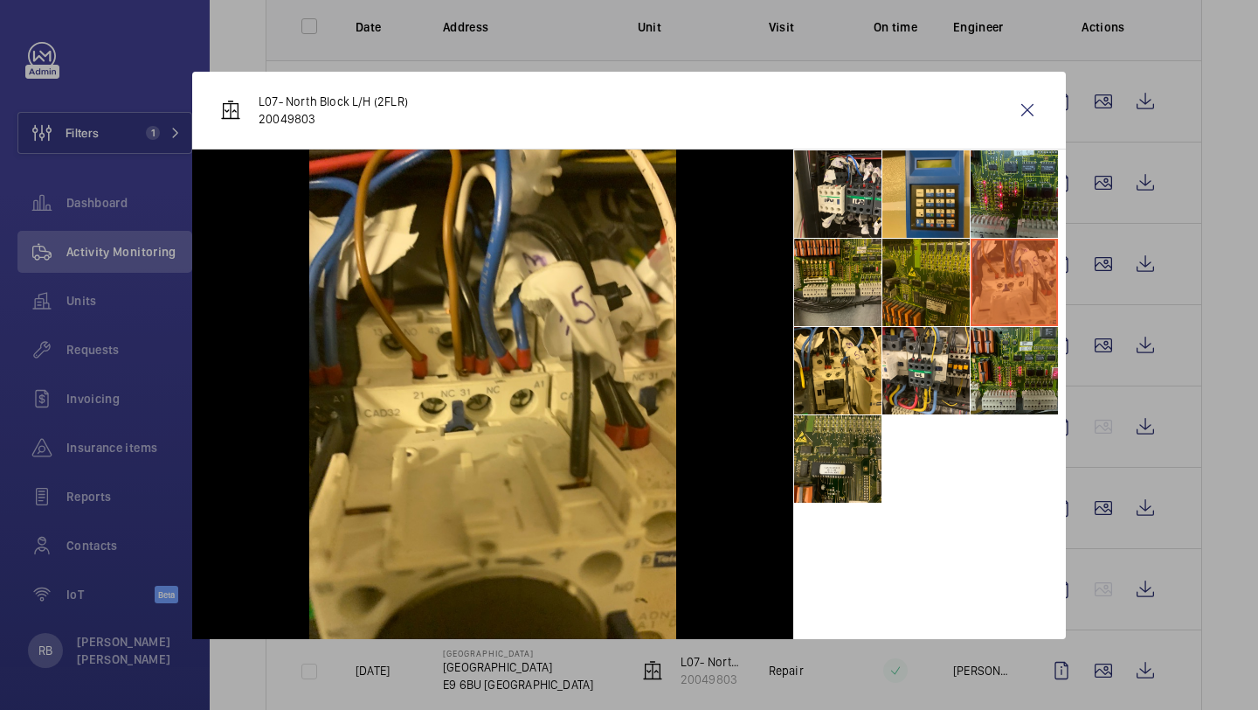
click at [953, 291] on li at bounding box center [926, 282] width 87 height 87
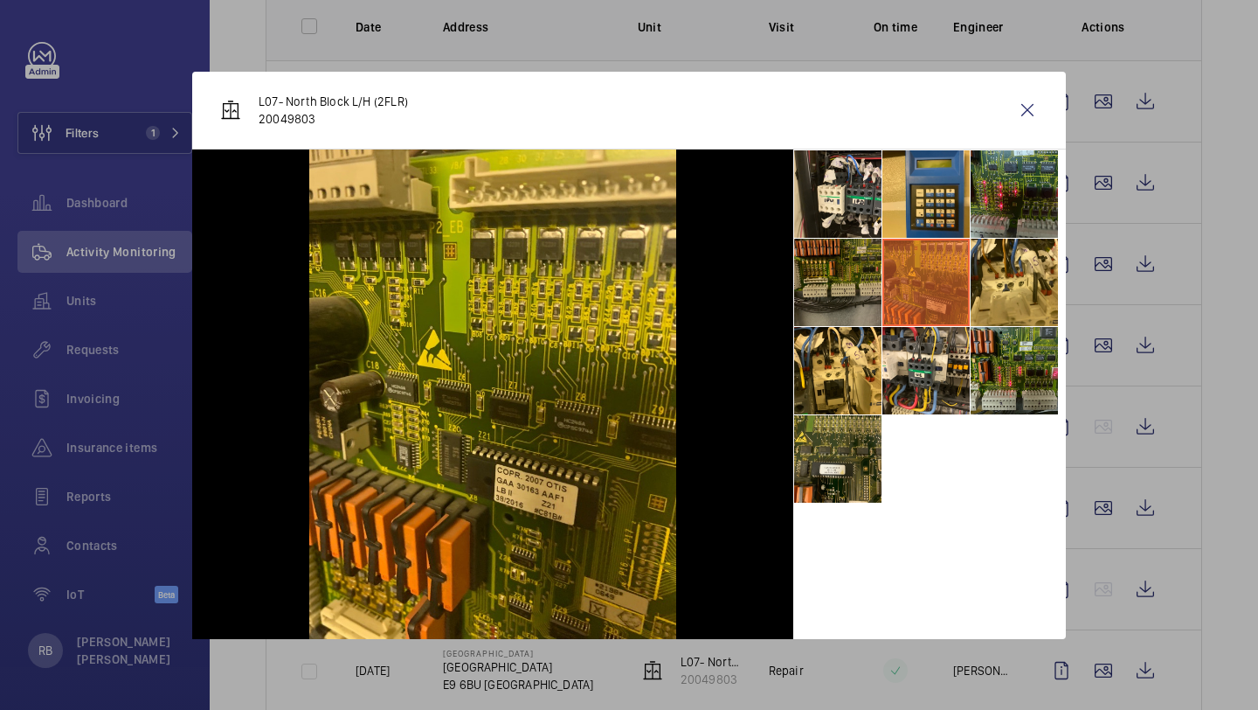
click at [822, 296] on li at bounding box center [837, 282] width 87 height 87
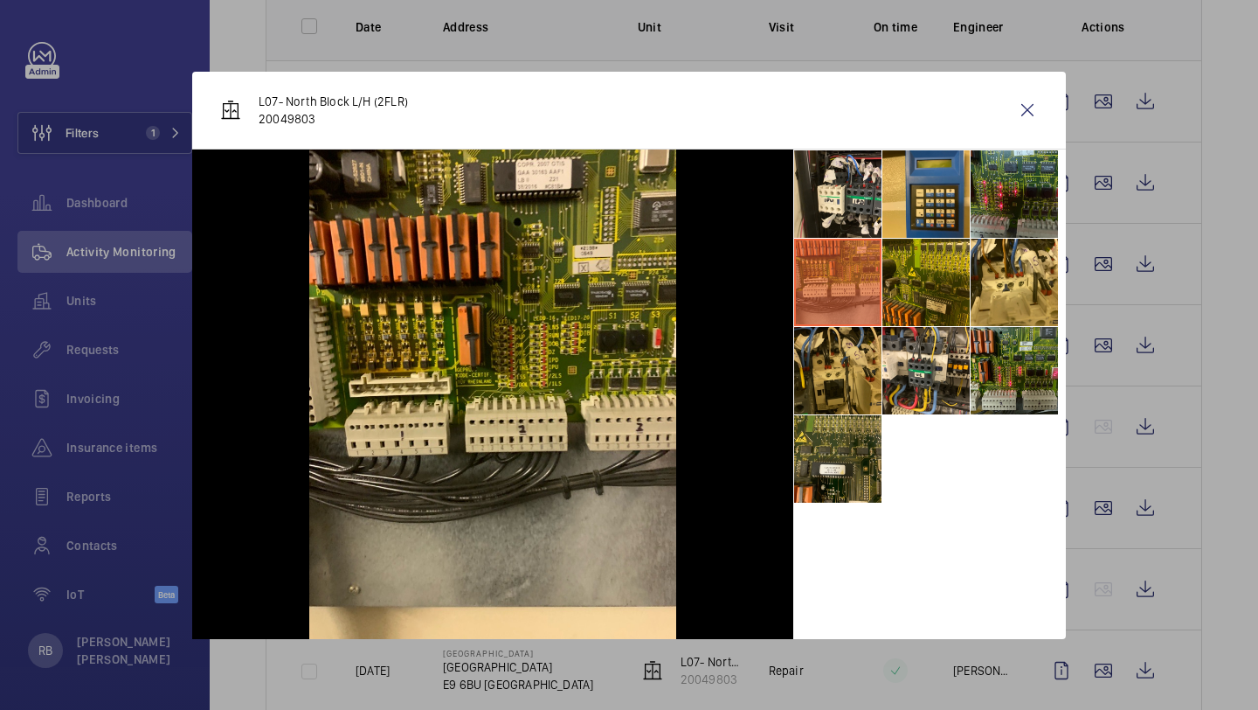
click at [832, 407] on li at bounding box center [837, 370] width 87 height 87
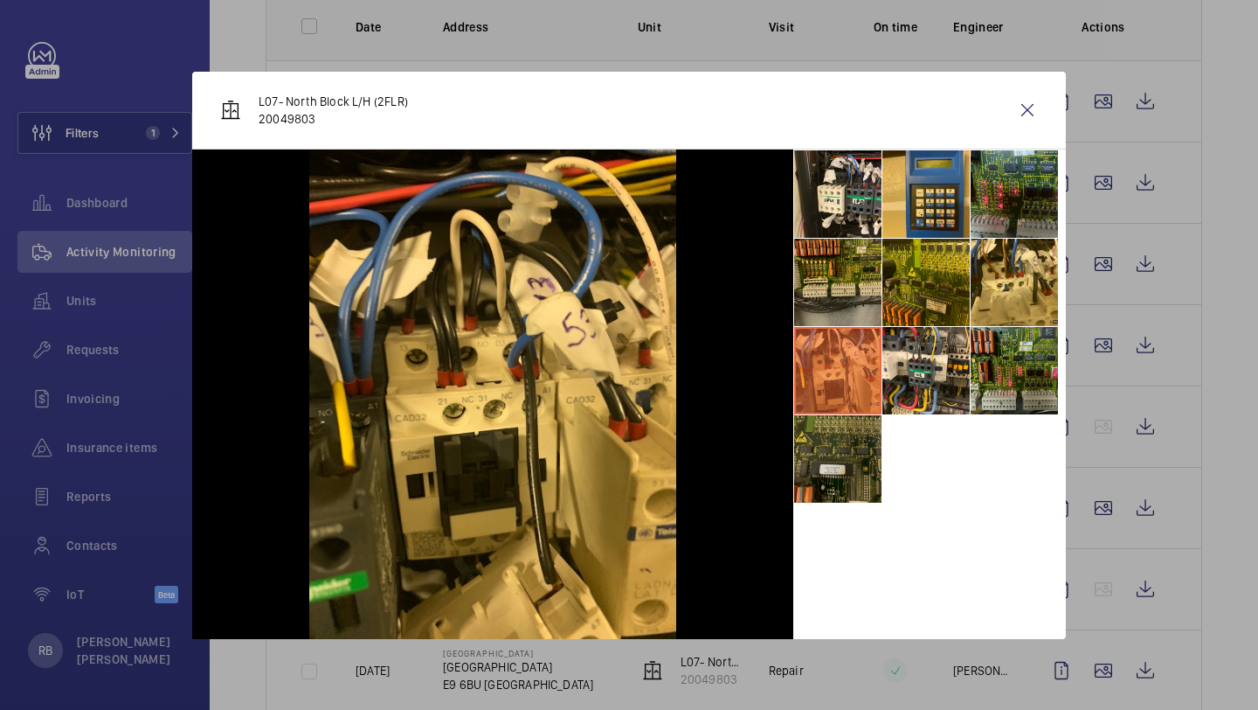
click at [835, 466] on li at bounding box center [837, 458] width 87 height 87
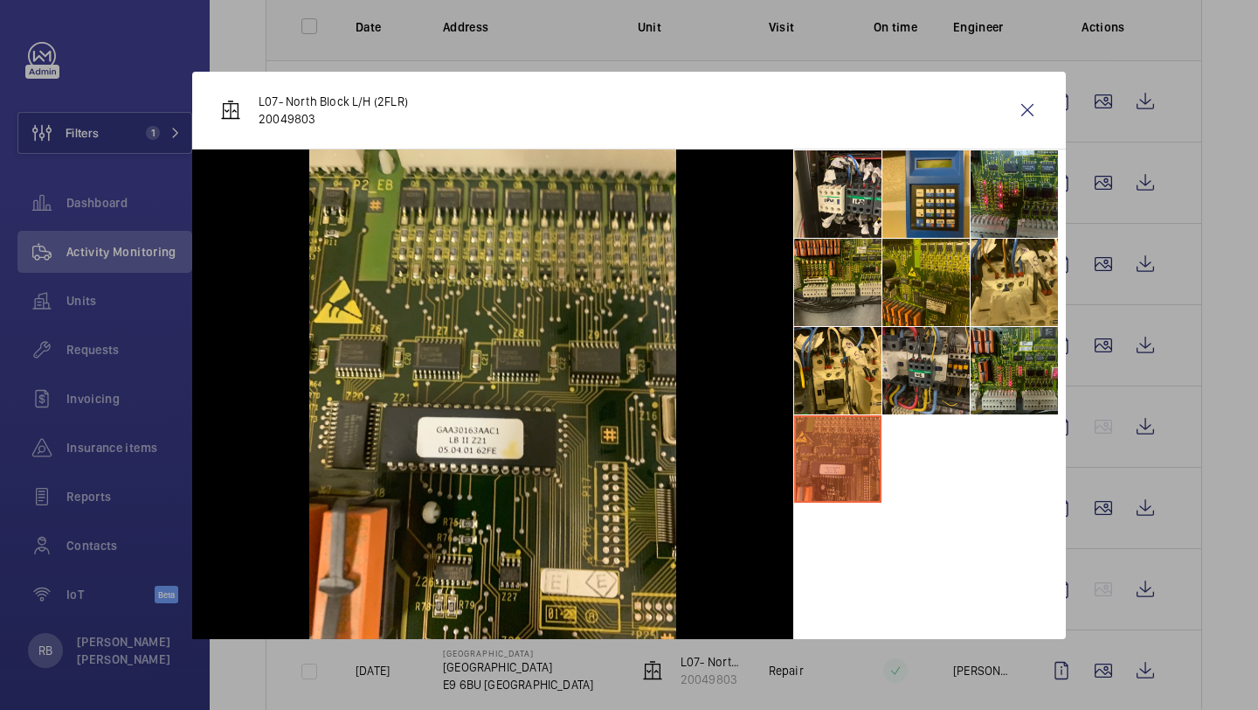
click at [883, 393] on li at bounding box center [926, 370] width 87 height 87
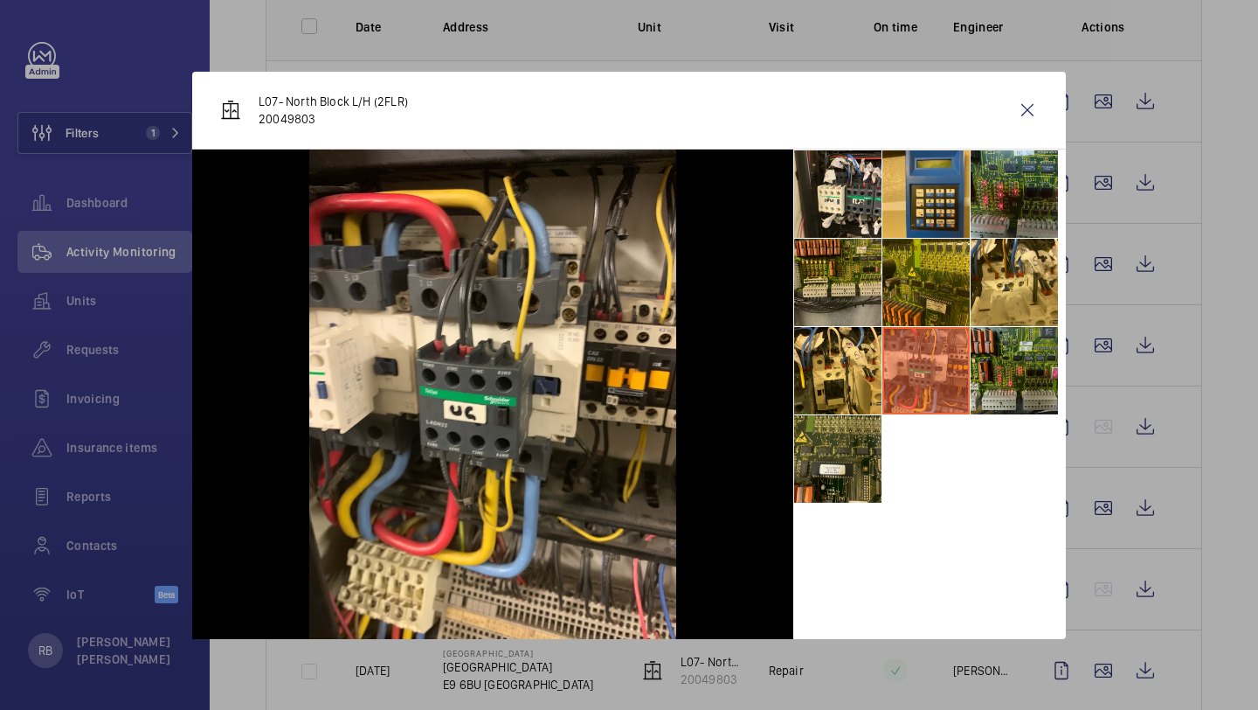
click at [1040, 136] on div "L07- North Block L/H (2FLR) 20049803" at bounding box center [629, 111] width 874 height 78
click at [1035, 128] on wm-front-icon-button at bounding box center [1028, 110] width 42 height 42
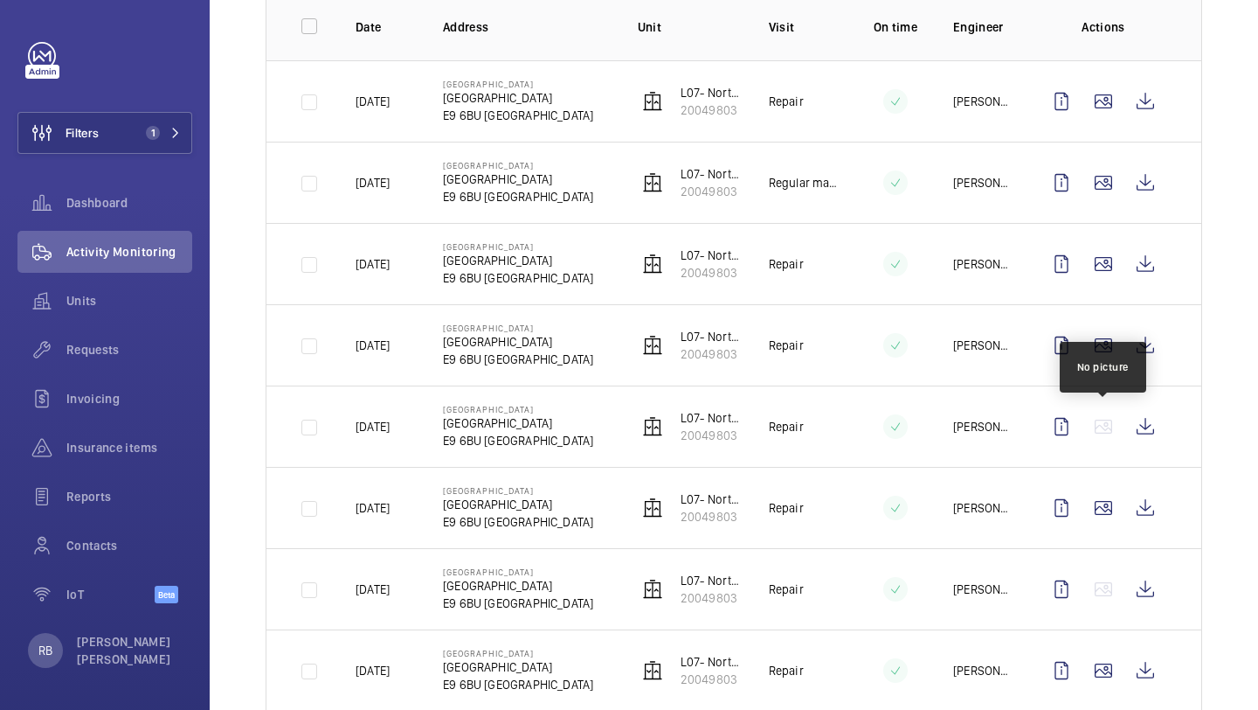
scroll to position [337, 0]
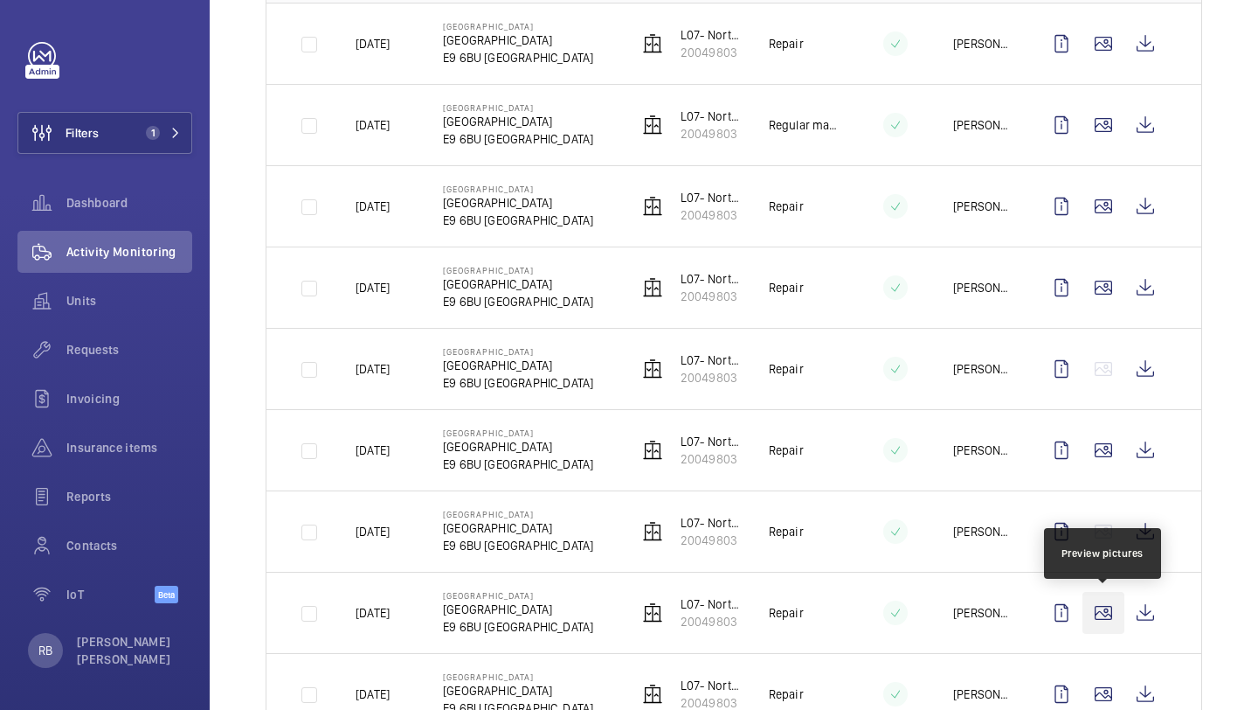
click at [1117, 610] on wm-front-icon-button at bounding box center [1104, 613] width 42 height 42
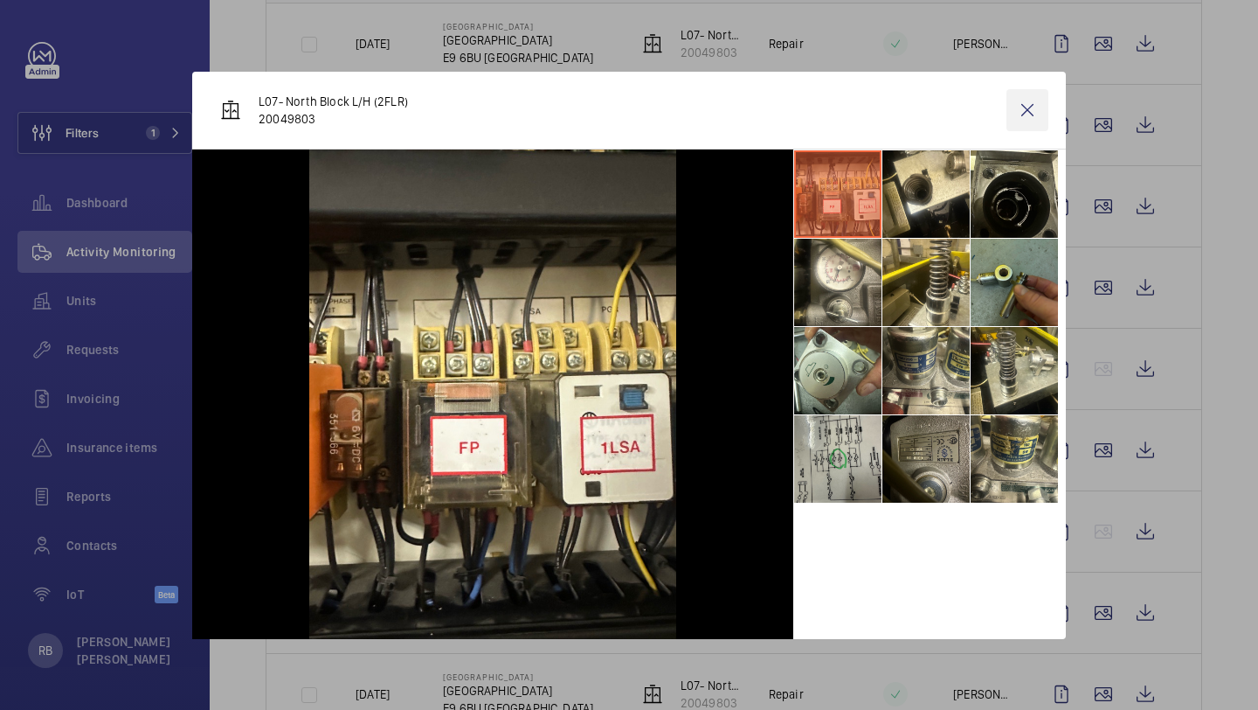
click at [1037, 118] on wm-front-icon-button at bounding box center [1028, 110] width 42 height 42
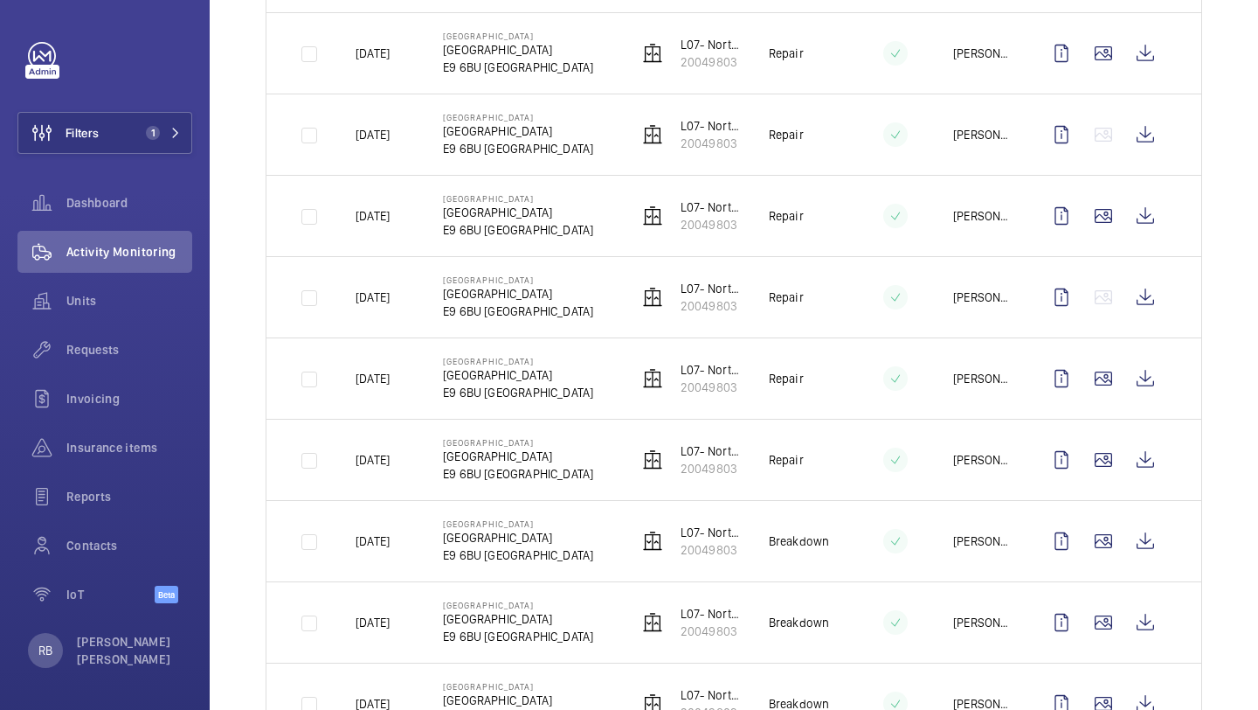
scroll to position [596, 0]
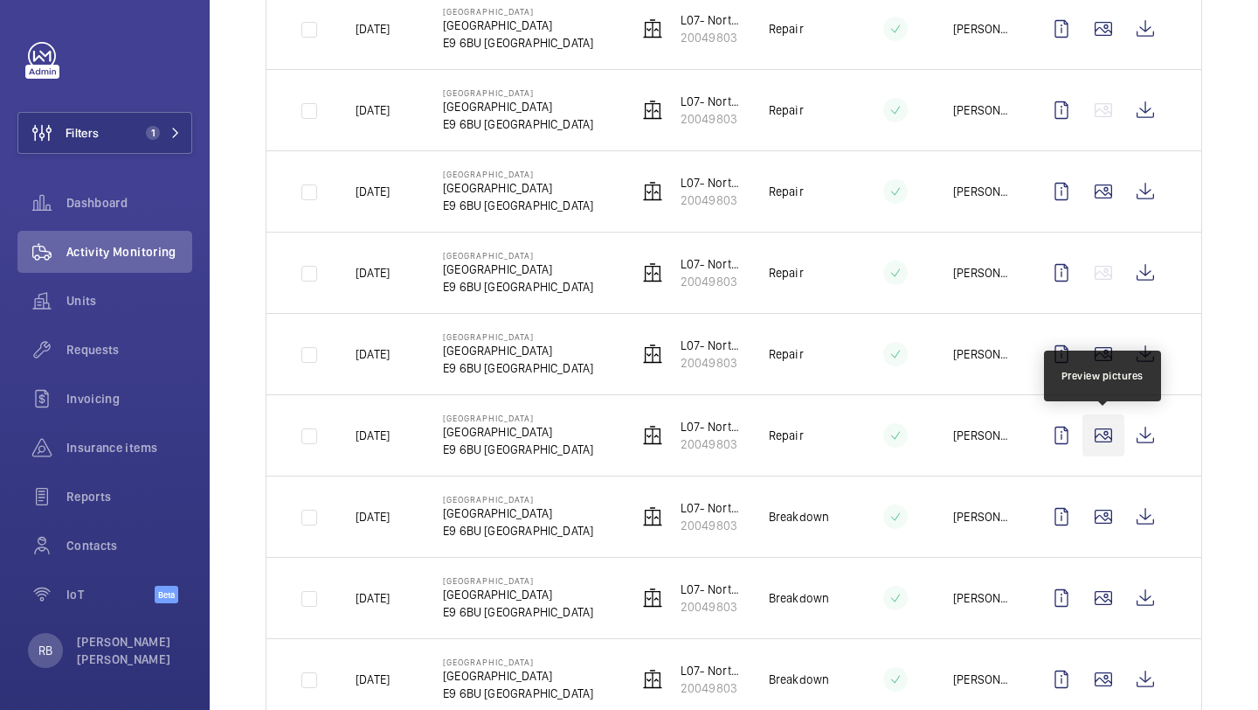
click at [1097, 433] on wm-front-icon-button at bounding box center [1104, 435] width 42 height 42
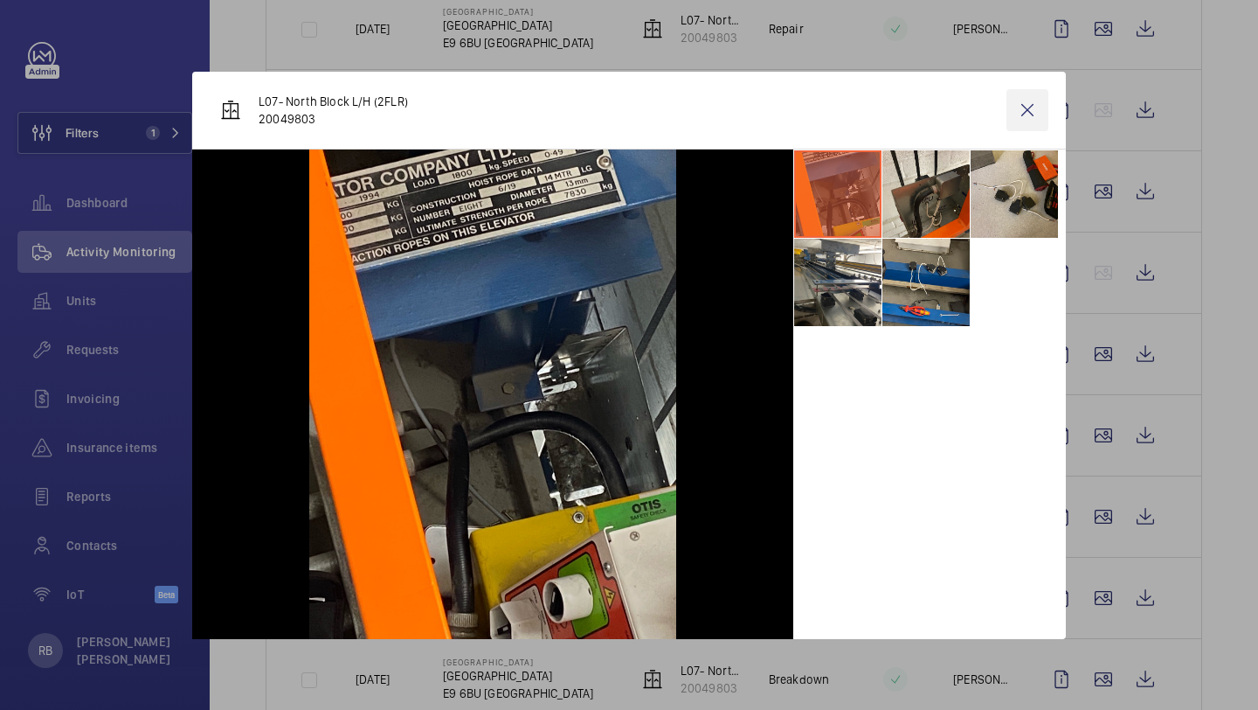
click at [1035, 111] on wm-front-icon-button at bounding box center [1028, 110] width 42 height 42
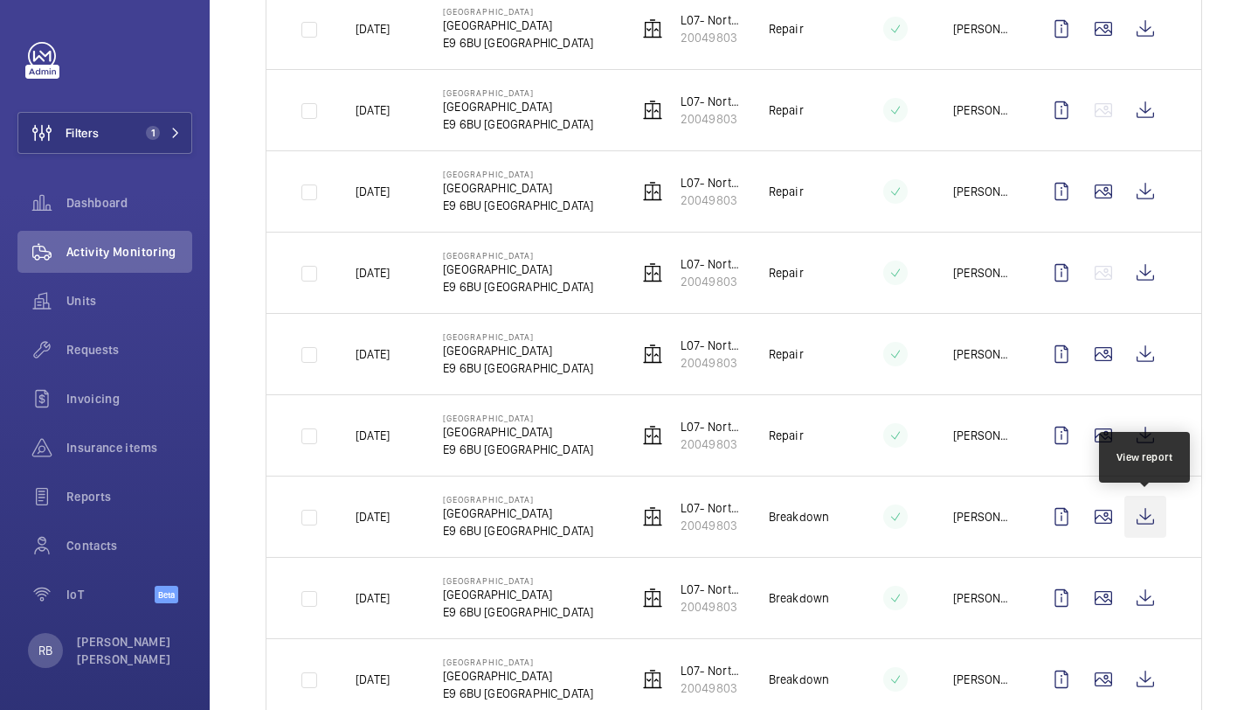
click at [1126, 498] on wm-front-icon-button at bounding box center [1146, 516] width 42 height 42
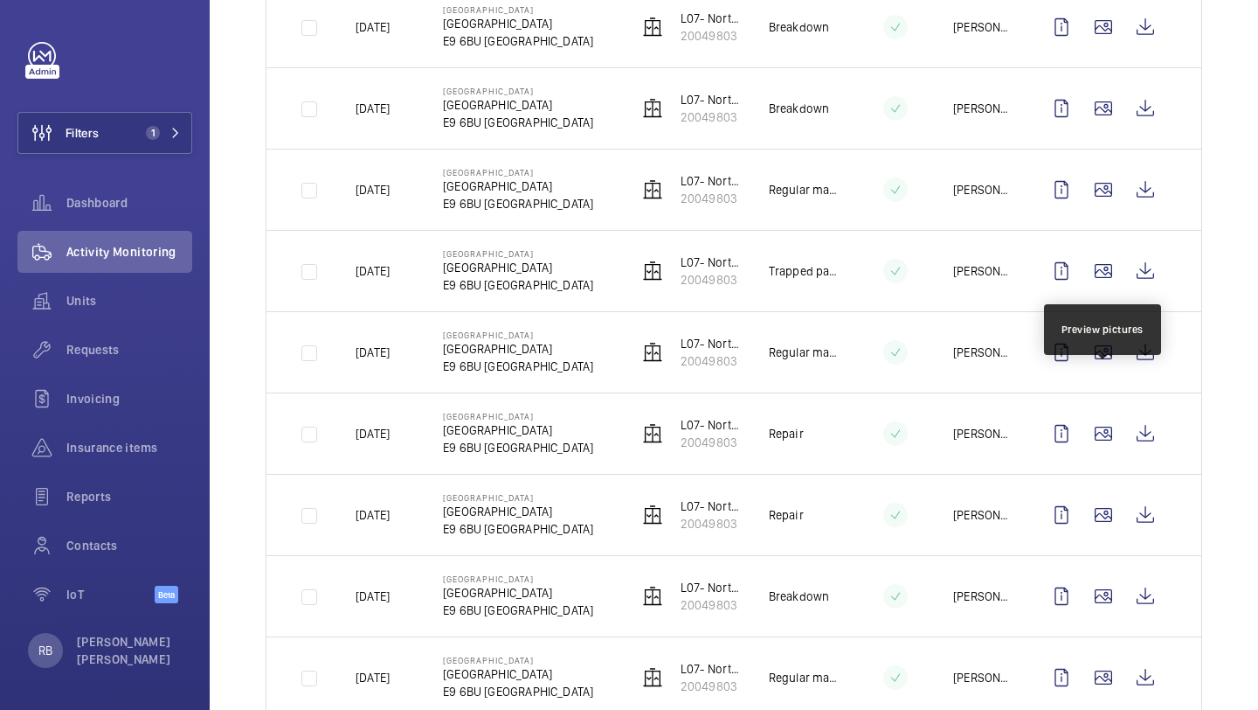
scroll to position [1167, 0]
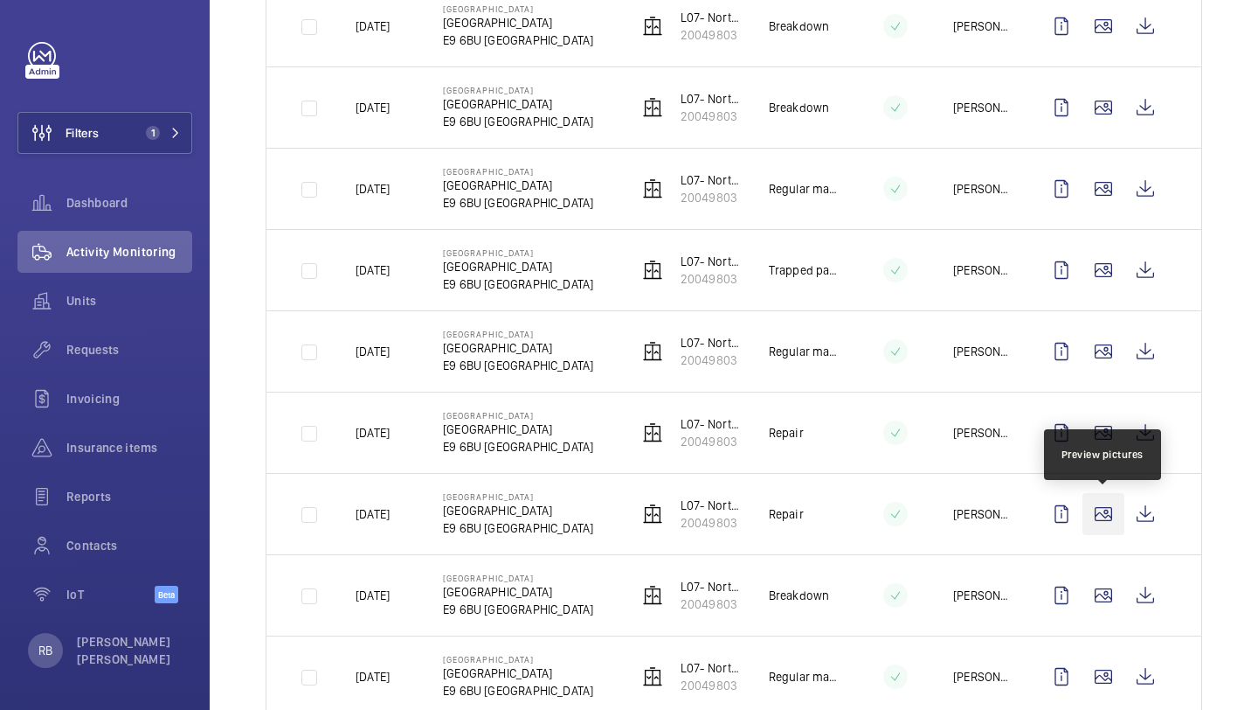
click at [1118, 523] on wm-front-icon-button at bounding box center [1104, 514] width 42 height 42
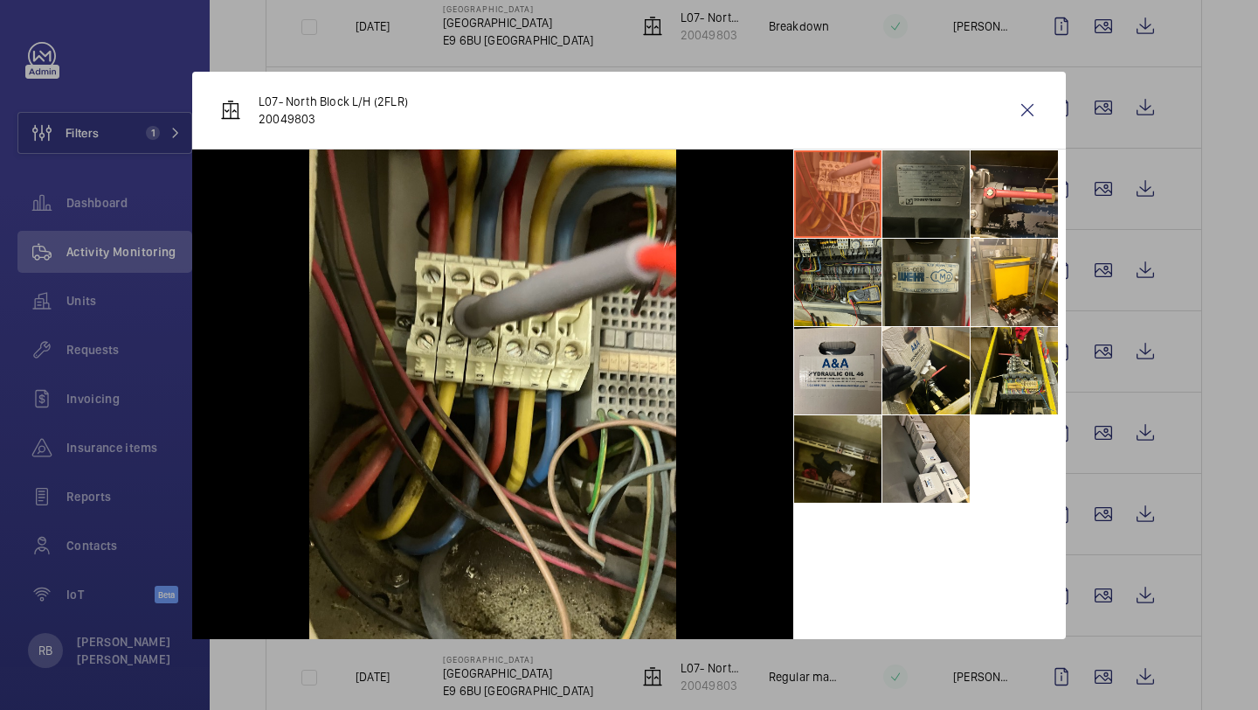
click at [861, 272] on li at bounding box center [837, 282] width 87 height 87
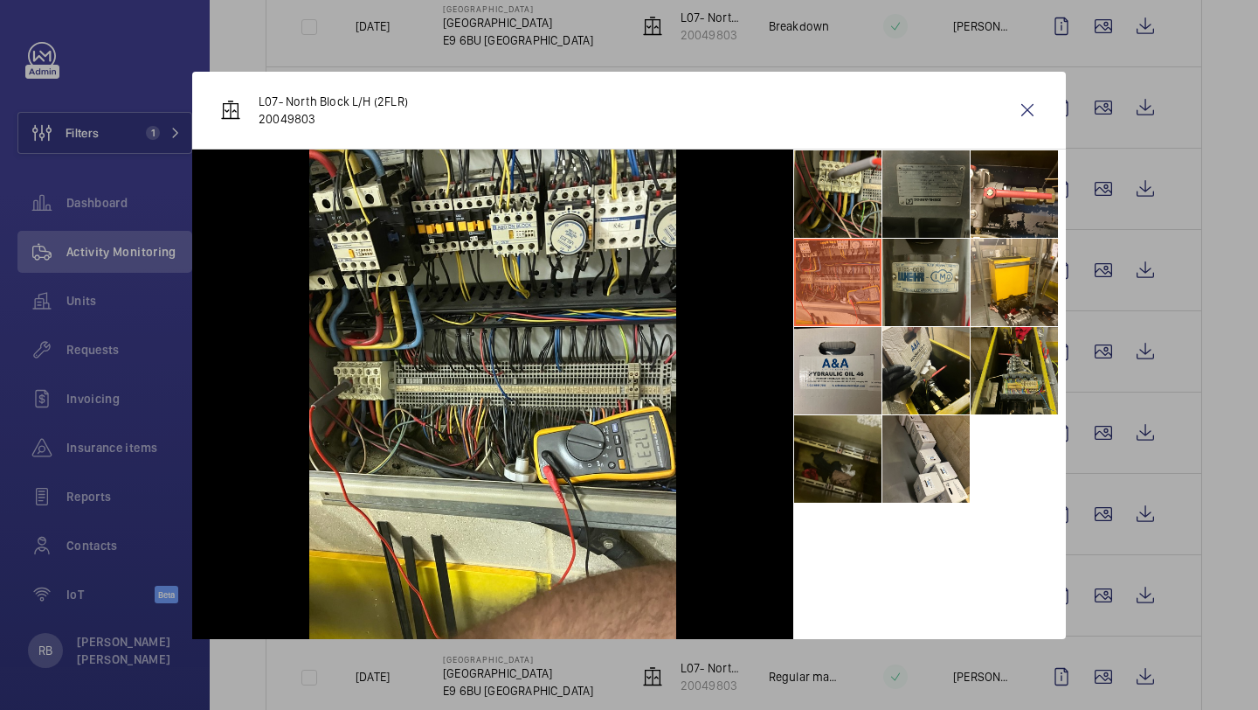
click at [1027, 394] on li at bounding box center [1014, 370] width 87 height 87
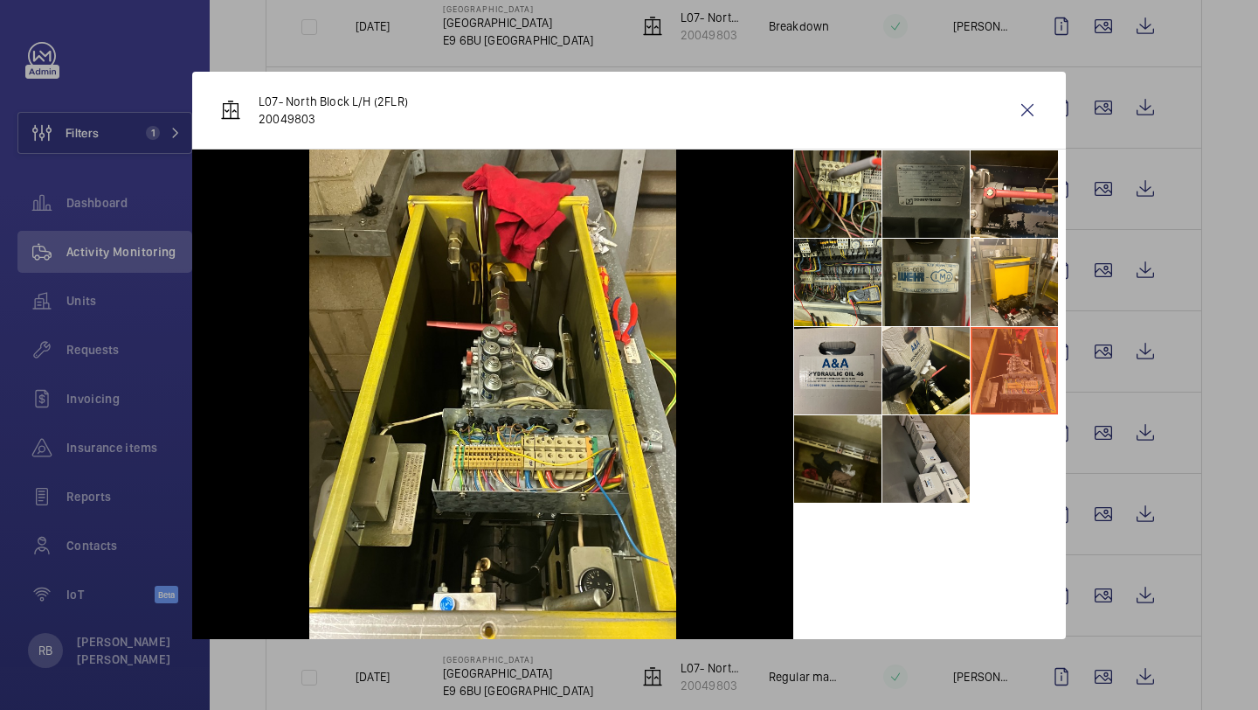
click at [952, 440] on li at bounding box center [926, 458] width 87 height 87
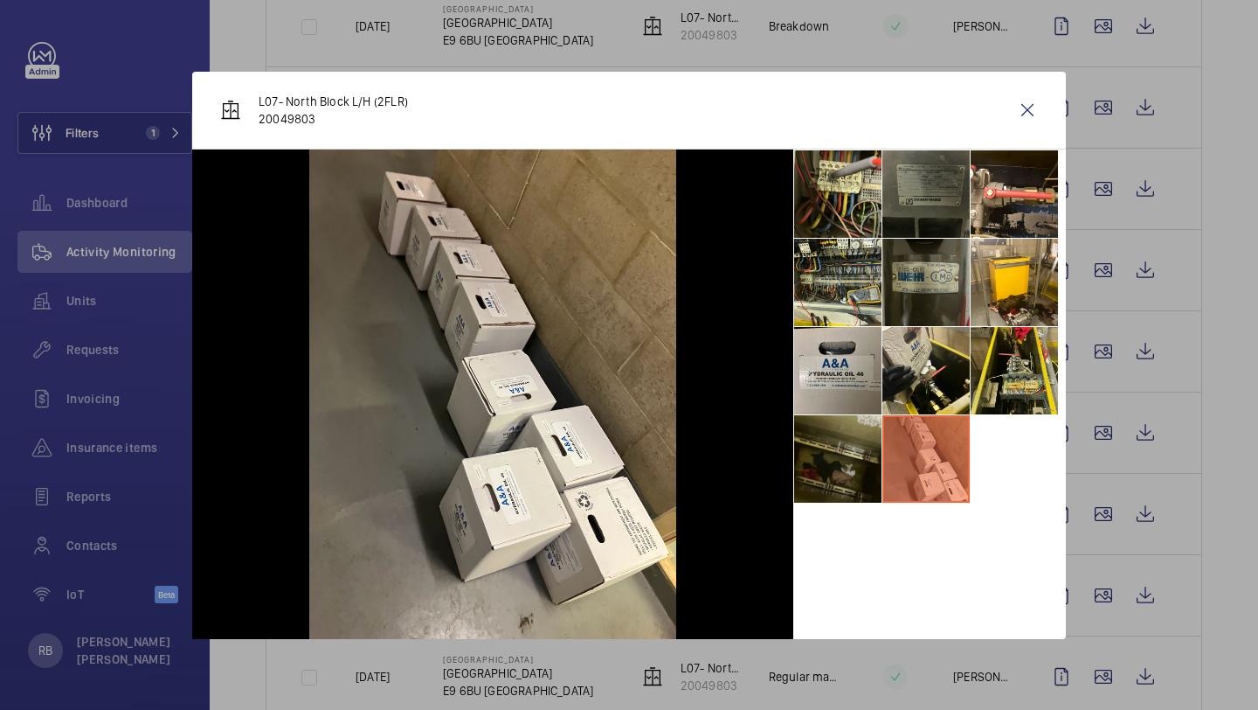
click at [921, 289] on li at bounding box center [926, 282] width 87 height 87
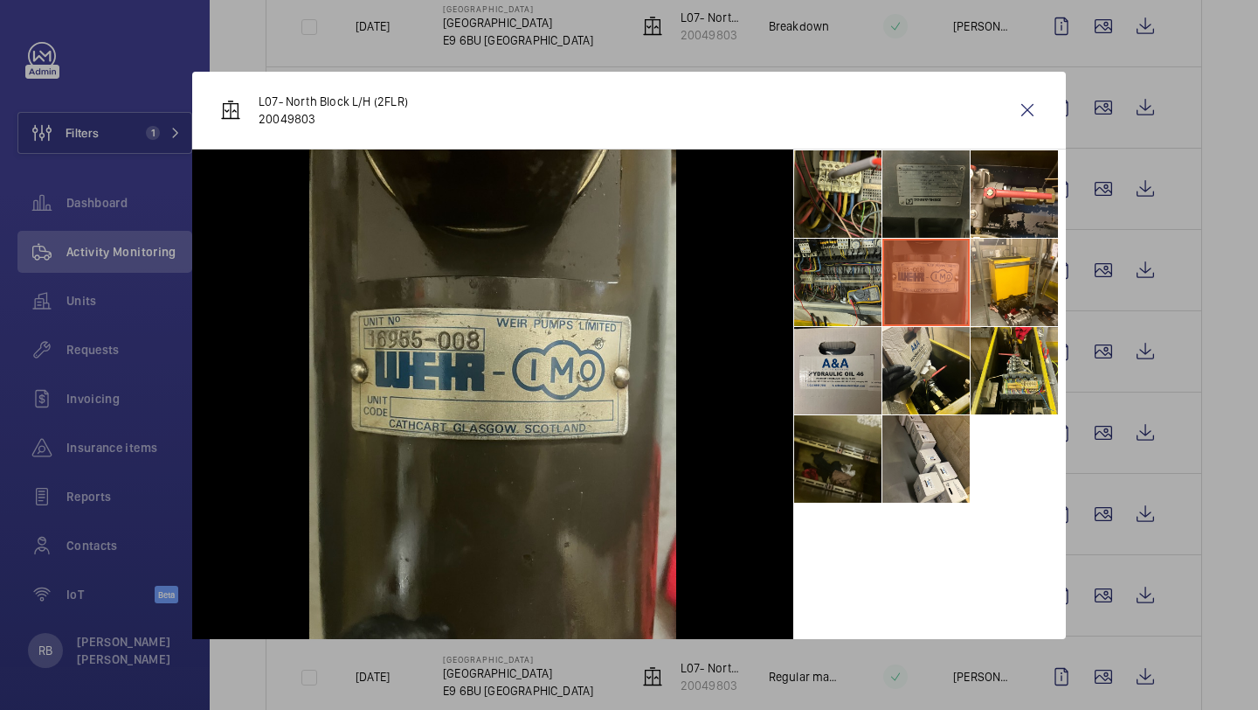
click at [829, 274] on li at bounding box center [837, 282] width 87 height 87
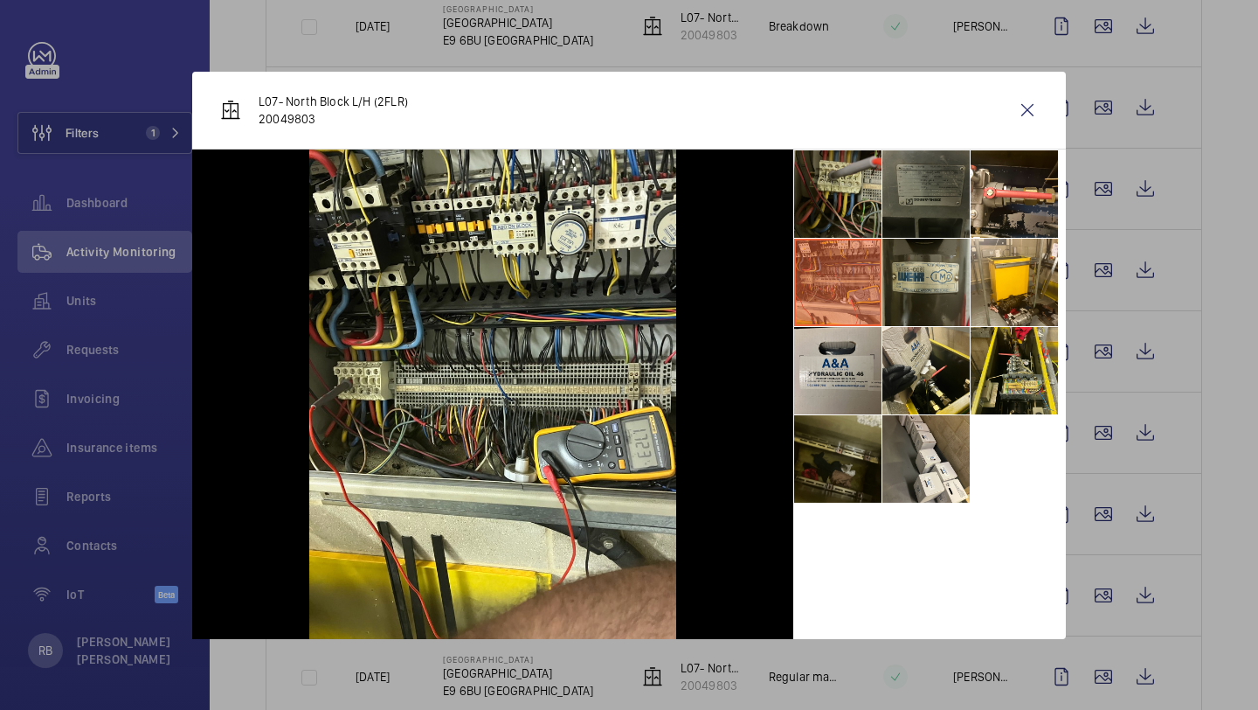
click at [838, 213] on li at bounding box center [837, 193] width 87 height 87
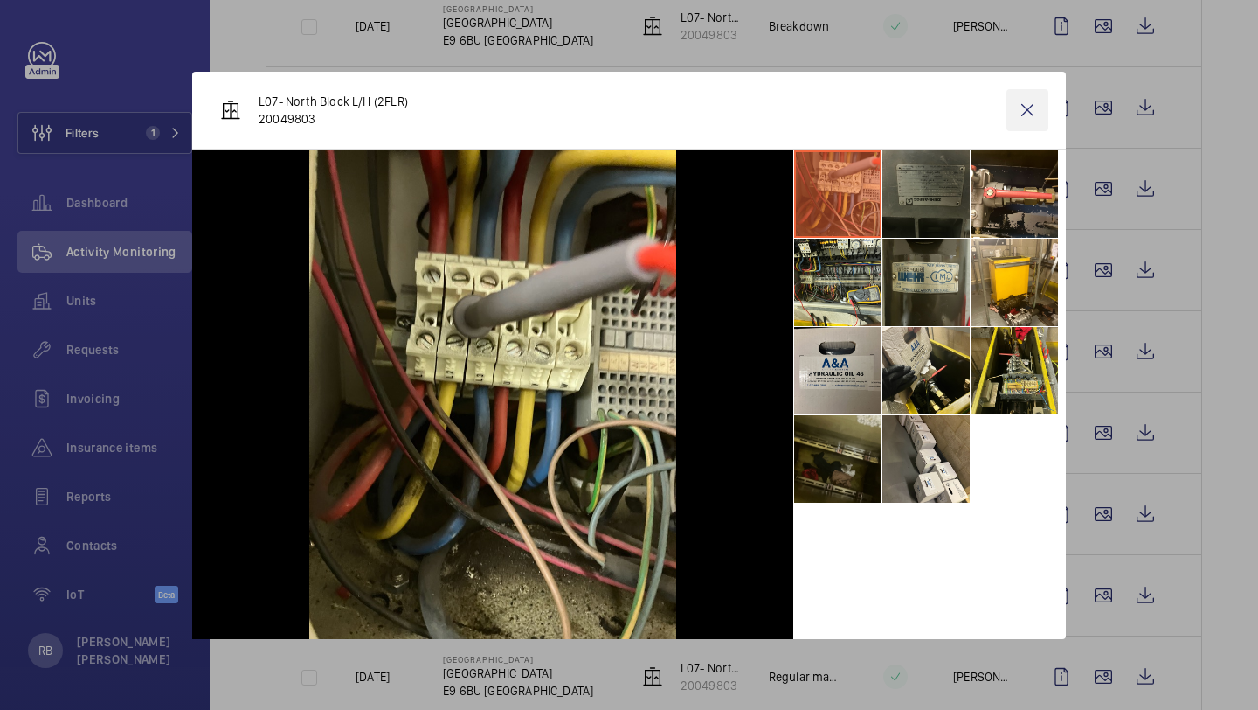
click at [1012, 110] on wm-front-icon-button at bounding box center [1028, 110] width 42 height 42
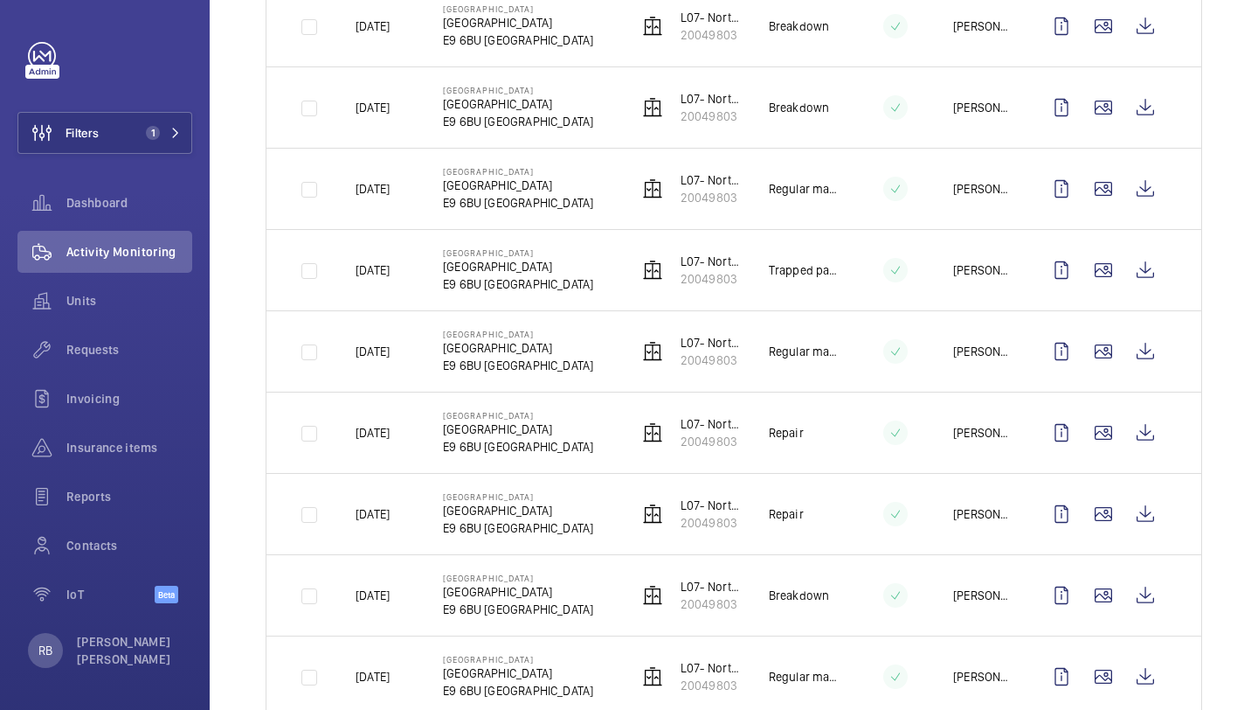
scroll to position [1364, 0]
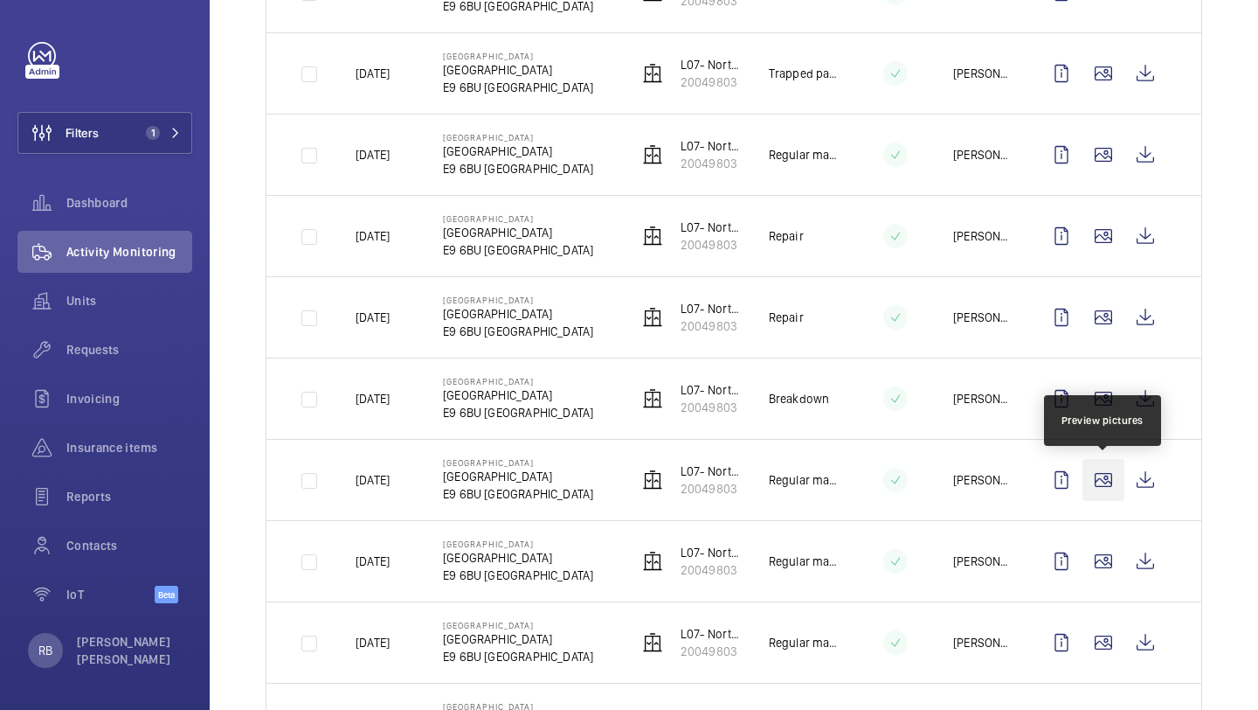
click at [1113, 480] on wm-front-icon-button at bounding box center [1104, 480] width 42 height 42
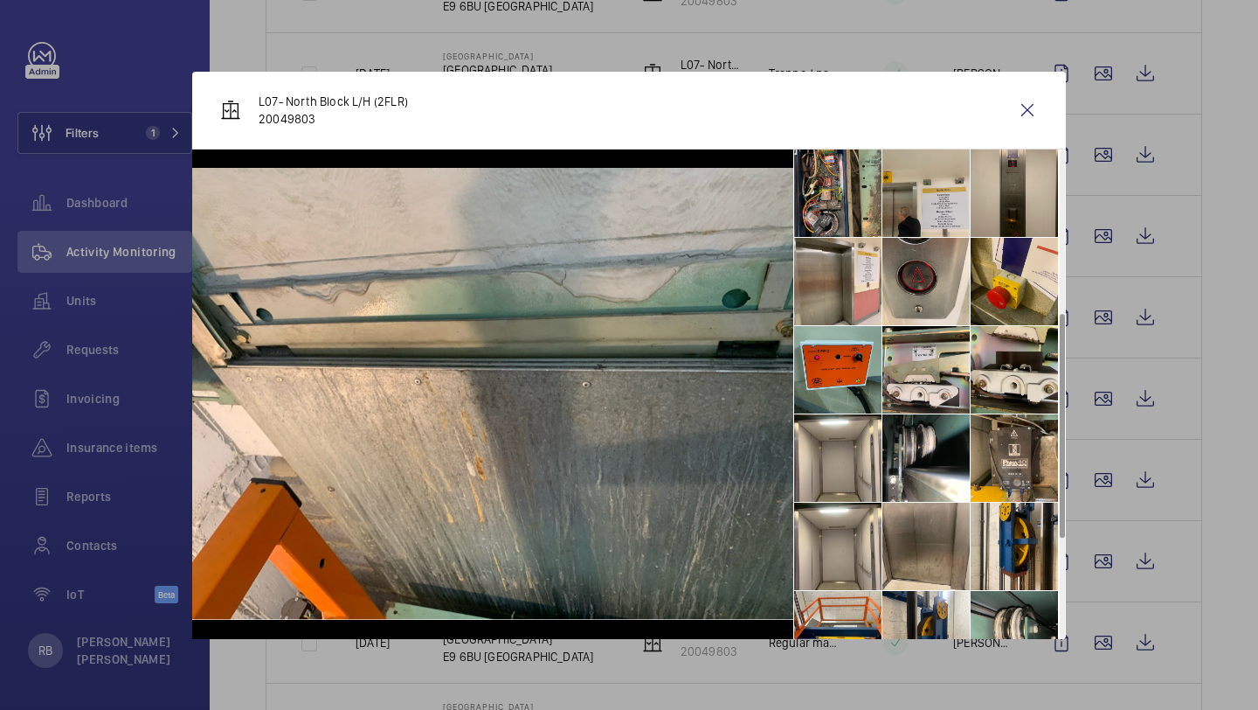
scroll to position [571, 0]
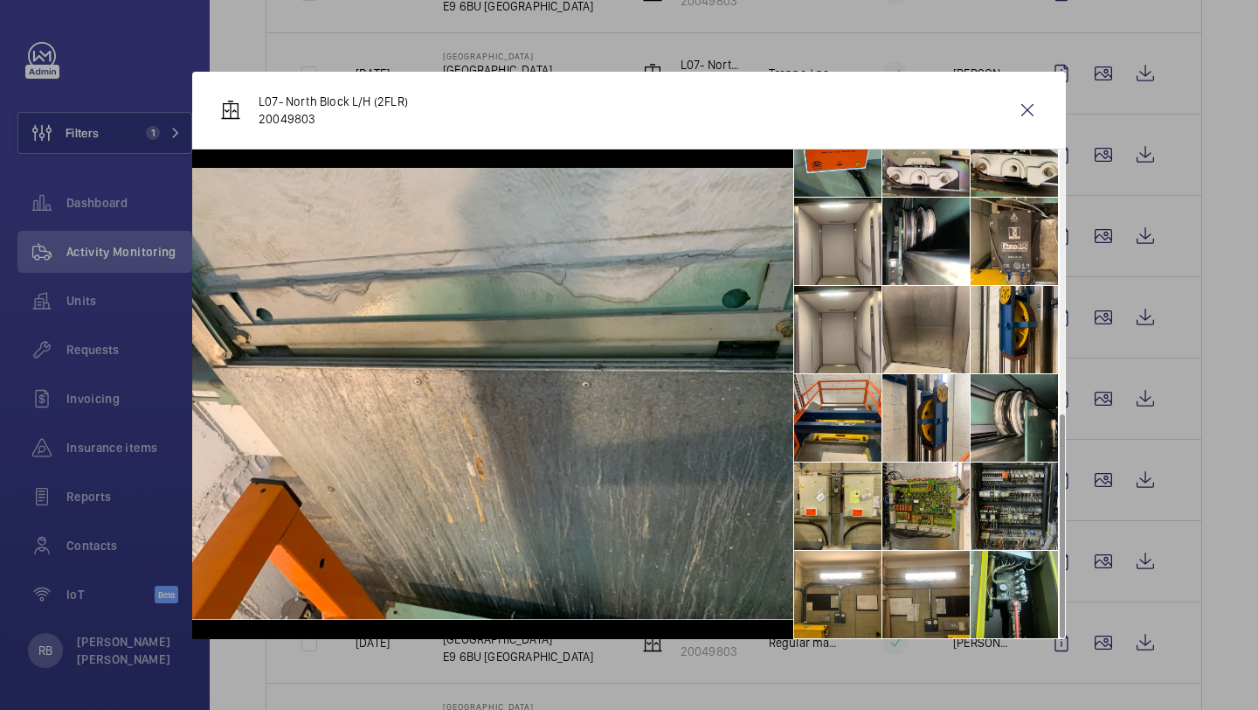
click at [1018, 524] on li at bounding box center [1014, 505] width 87 height 87
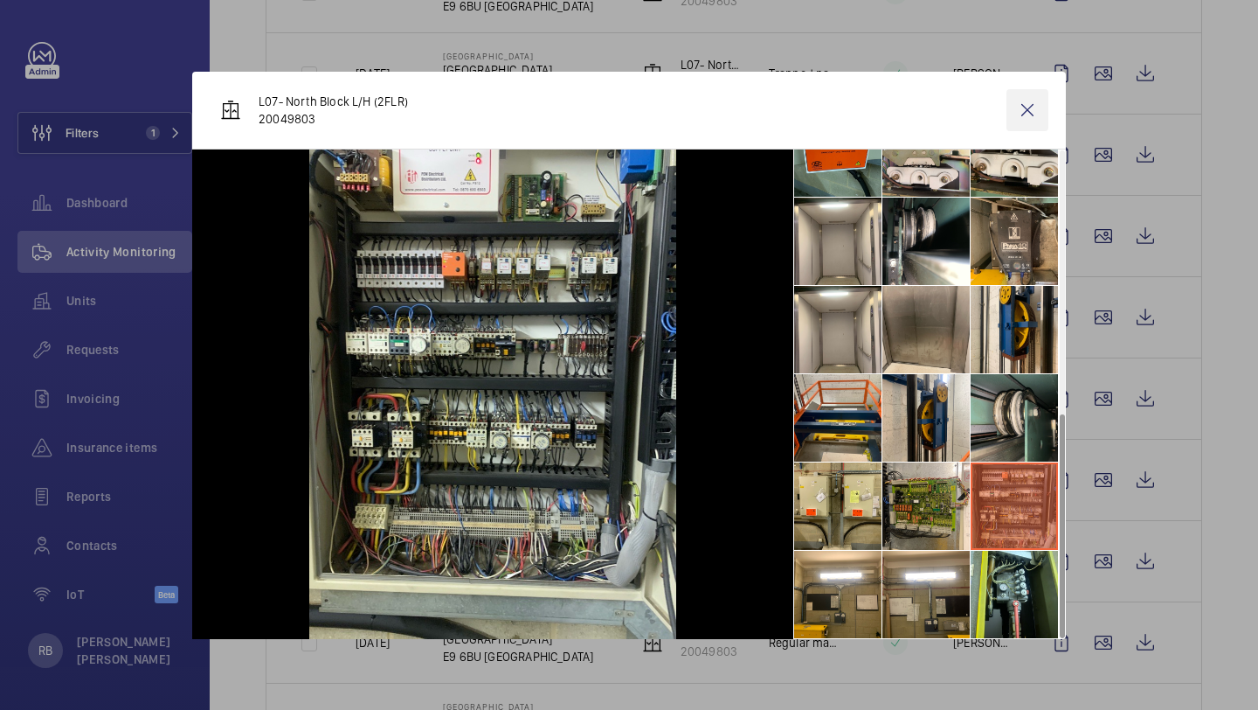
click at [1040, 101] on wm-front-icon-button at bounding box center [1028, 110] width 42 height 42
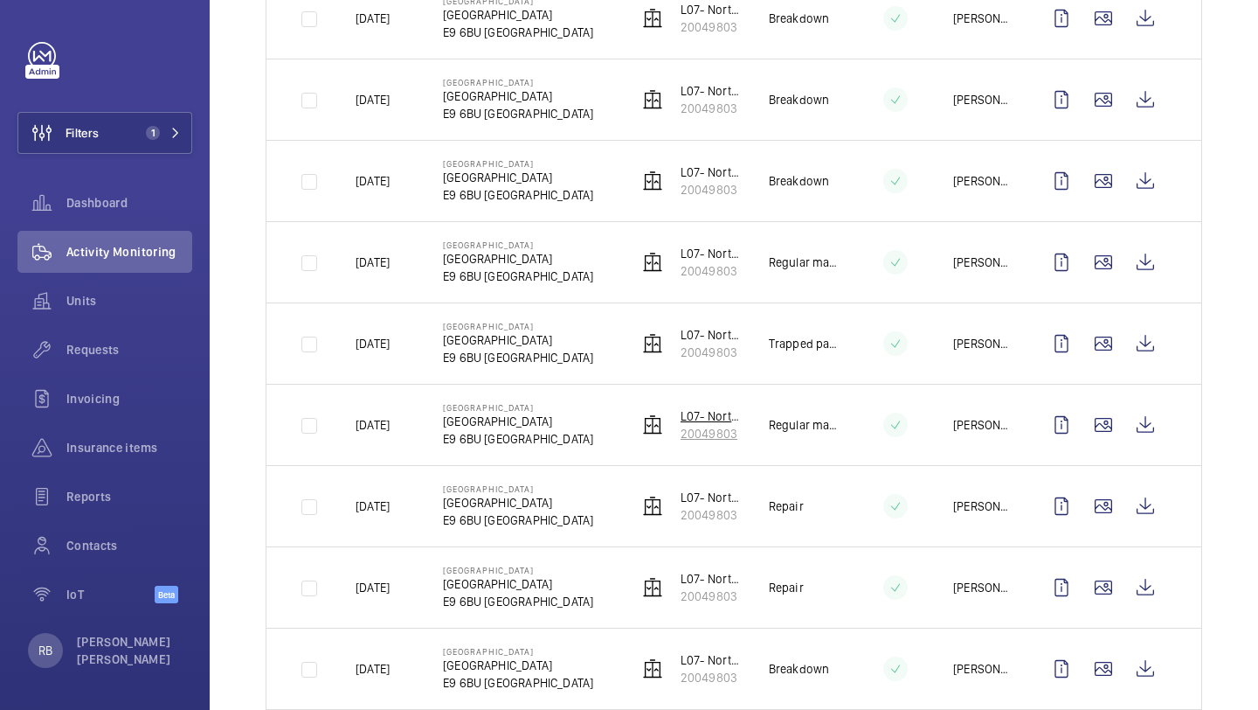
scroll to position [1100, 0]
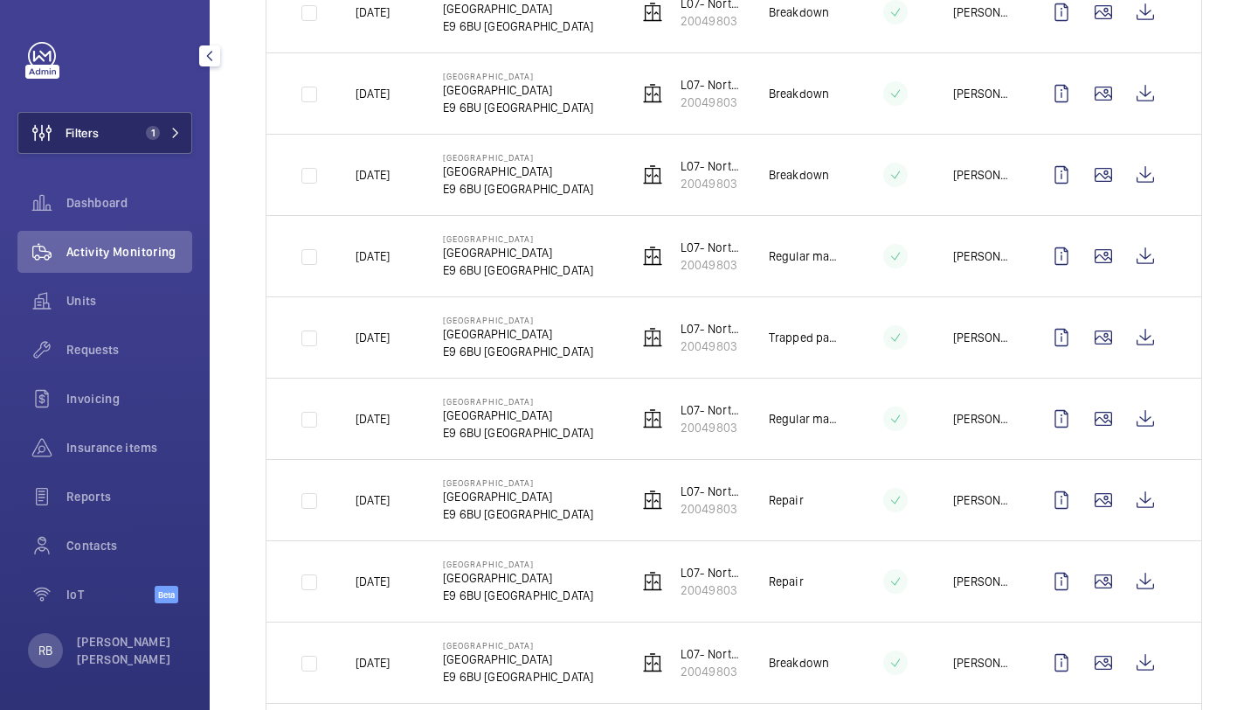
click at [156, 129] on span "1" at bounding box center [153, 133] width 14 height 14
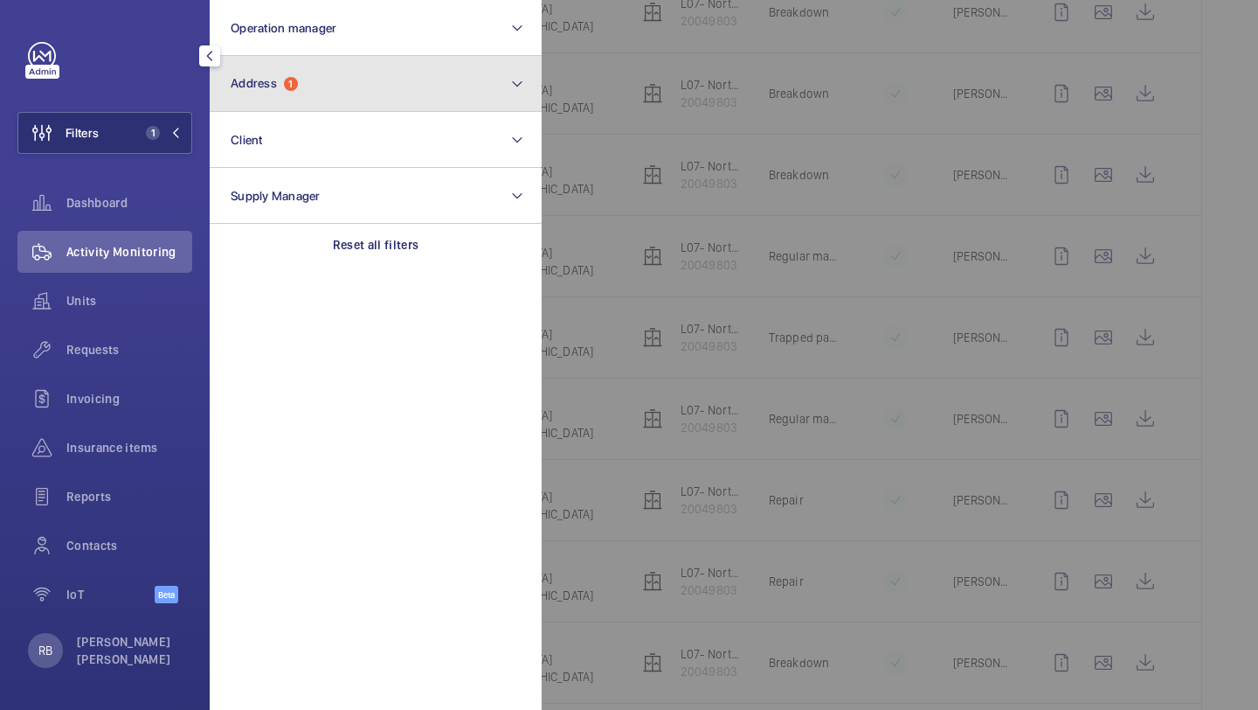
click at [284, 71] on button "Address 1" at bounding box center [376, 84] width 332 height 56
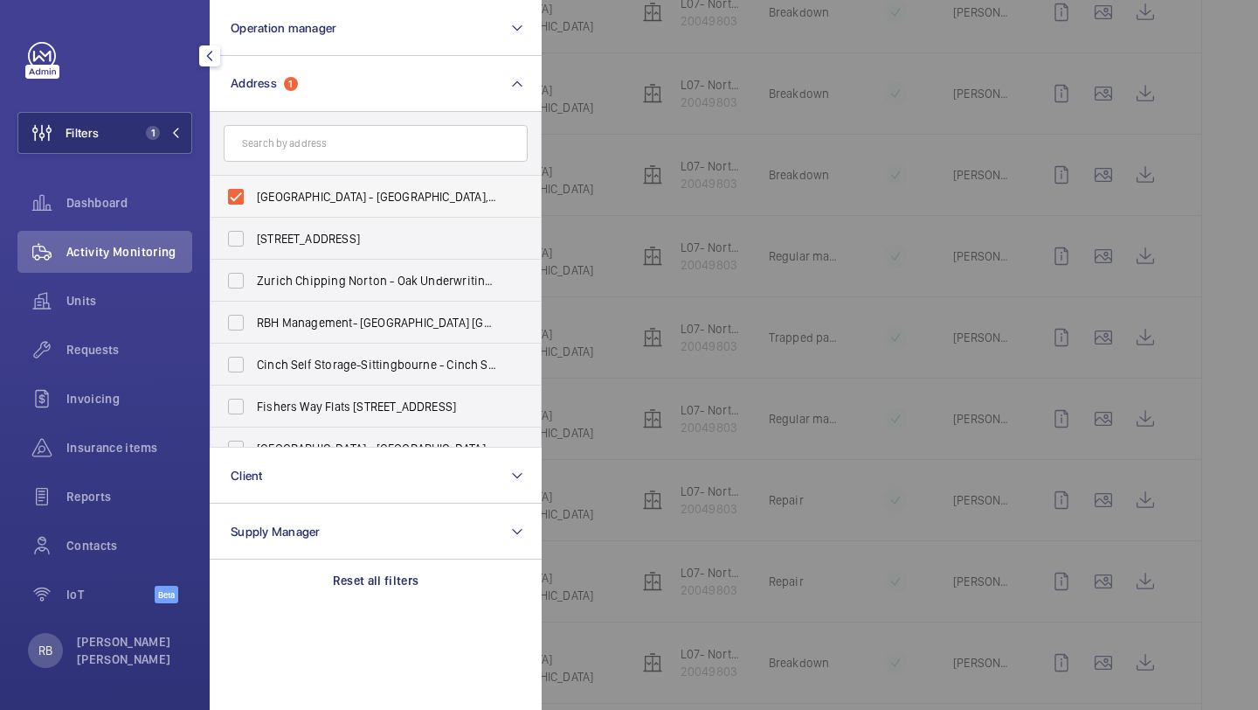
click at [293, 208] on label "[GEOGRAPHIC_DATA] - [GEOGRAPHIC_DATA], [GEOGRAPHIC_DATA]" at bounding box center [363, 197] width 304 height 42
click at [253, 208] on input "[GEOGRAPHIC_DATA] - [GEOGRAPHIC_DATA], [GEOGRAPHIC_DATA]" at bounding box center [235, 196] width 35 height 35
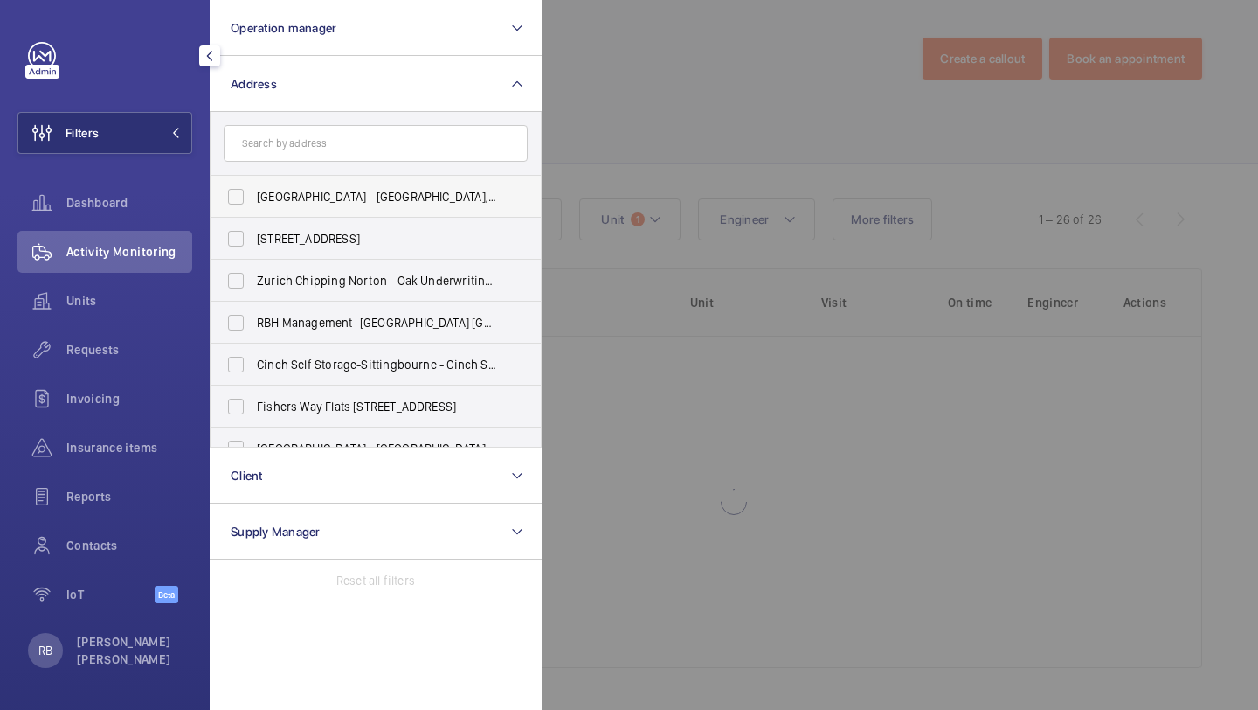
click at [300, 185] on label "[GEOGRAPHIC_DATA] - [GEOGRAPHIC_DATA], [GEOGRAPHIC_DATA]" at bounding box center [363, 197] width 304 height 42
click at [253, 185] on input "[GEOGRAPHIC_DATA] - [GEOGRAPHIC_DATA], [GEOGRAPHIC_DATA]" at bounding box center [235, 196] width 35 height 35
click at [309, 171] on form at bounding box center [376, 144] width 330 height 64
click at [291, 203] on span "[GEOGRAPHIC_DATA] - [GEOGRAPHIC_DATA], [GEOGRAPHIC_DATA]" at bounding box center [377, 196] width 240 height 17
click at [253, 203] on input "[GEOGRAPHIC_DATA] - [GEOGRAPHIC_DATA], [GEOGRAPHIC_DATA]" at bounding box center [235, 196] width 35 height 35
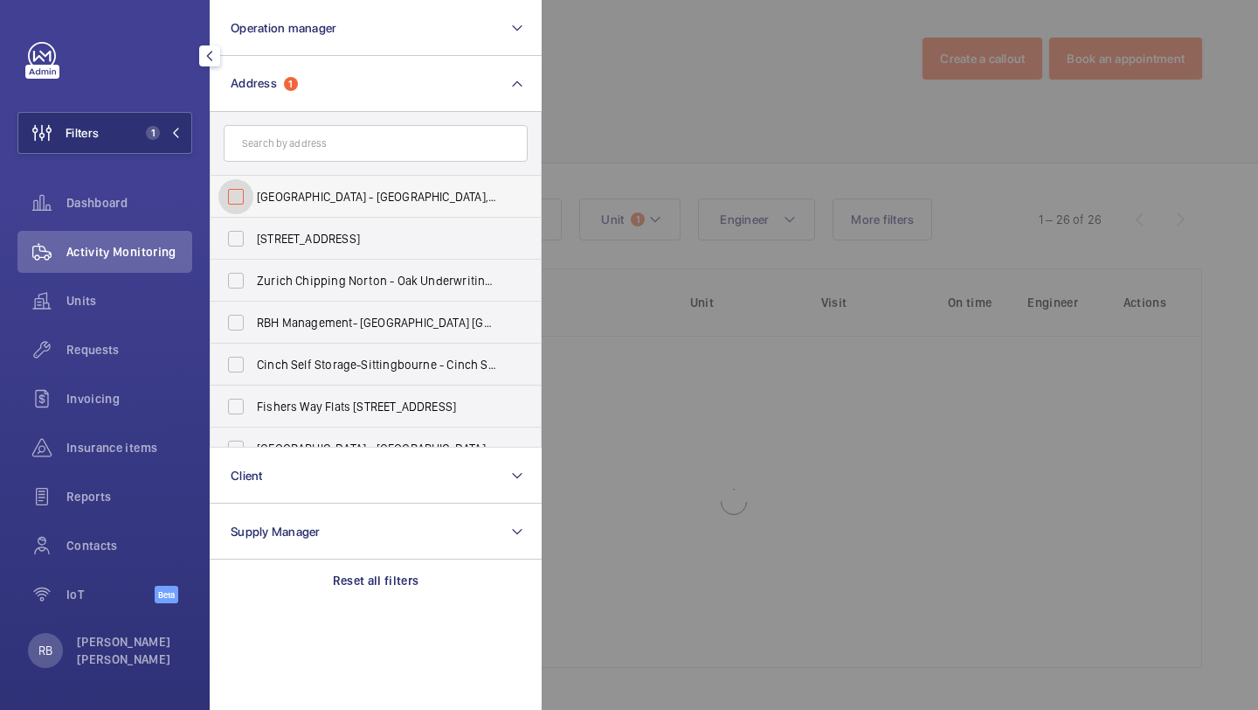
checkbox input "false"
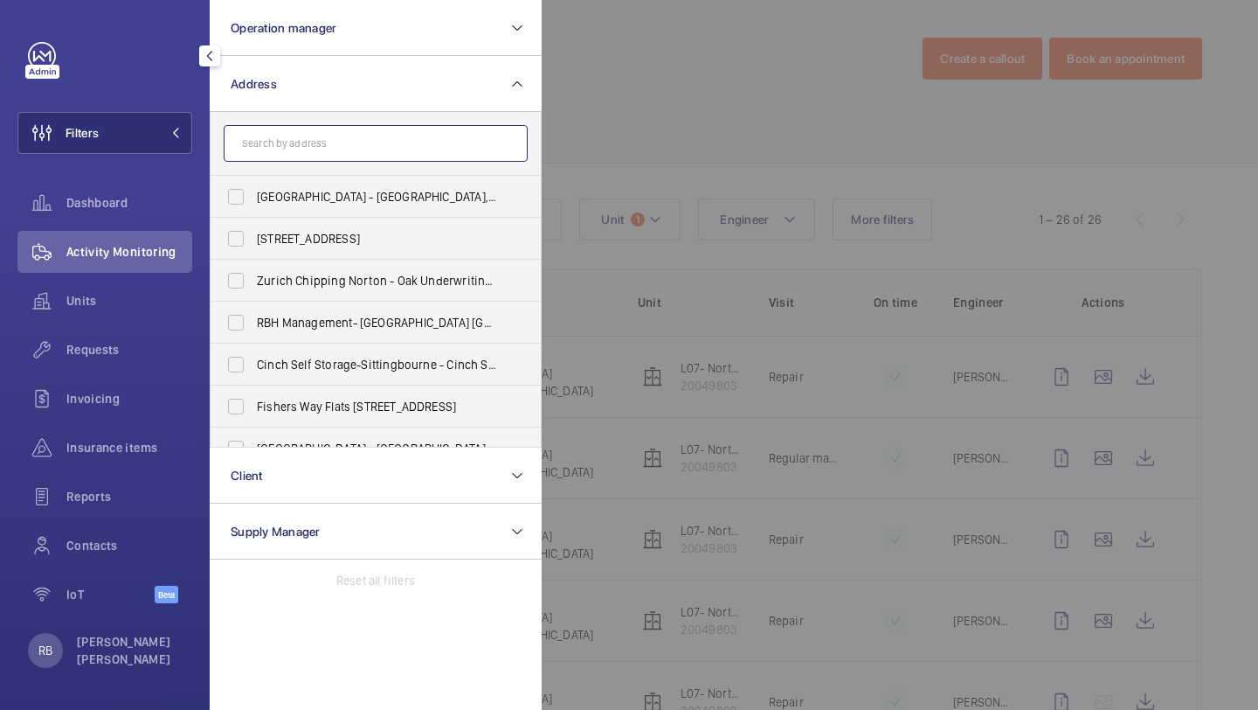
click at [307, 156] on input "text" at bounding box center [376, 143] width 304 height 37
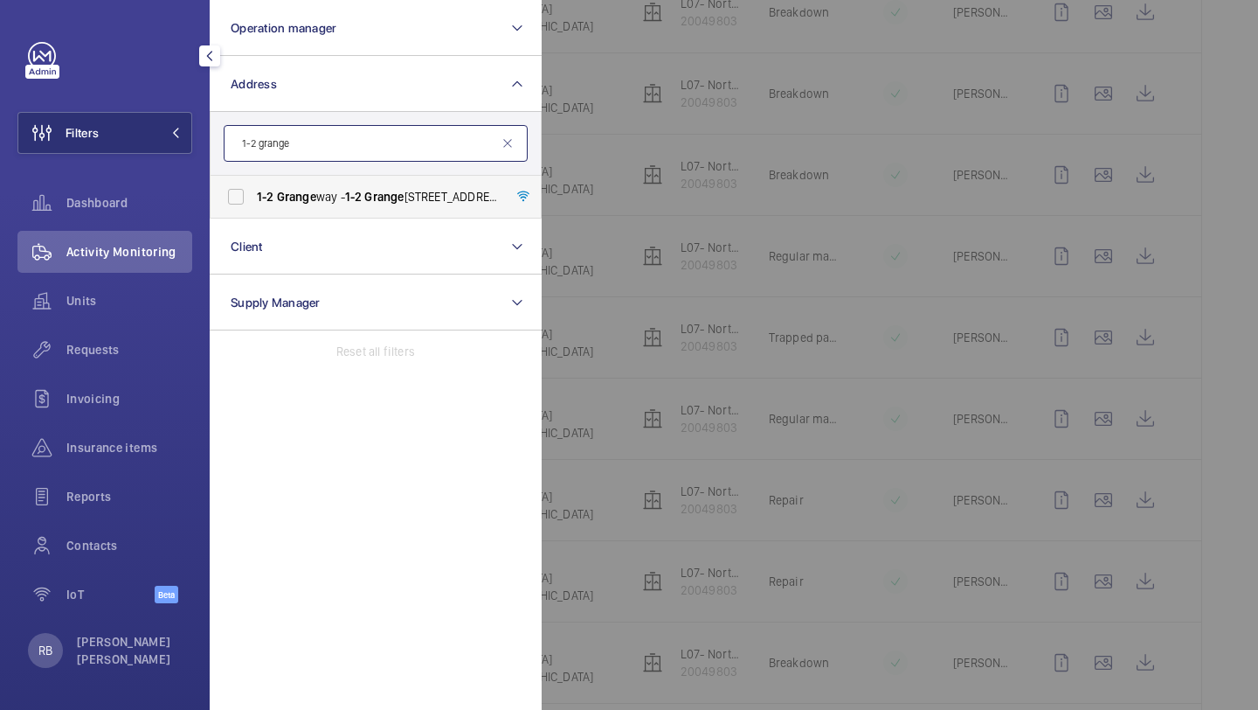
type input "1-2 grange"
click at [297, 201] on span "Grange" at bounding box center [296, 197] width 39 height 14
click at [253, 201] on input "[STREET_ADDRESS]" at bounding box center [235, 196] width 35 height 35
checkbox input "true"
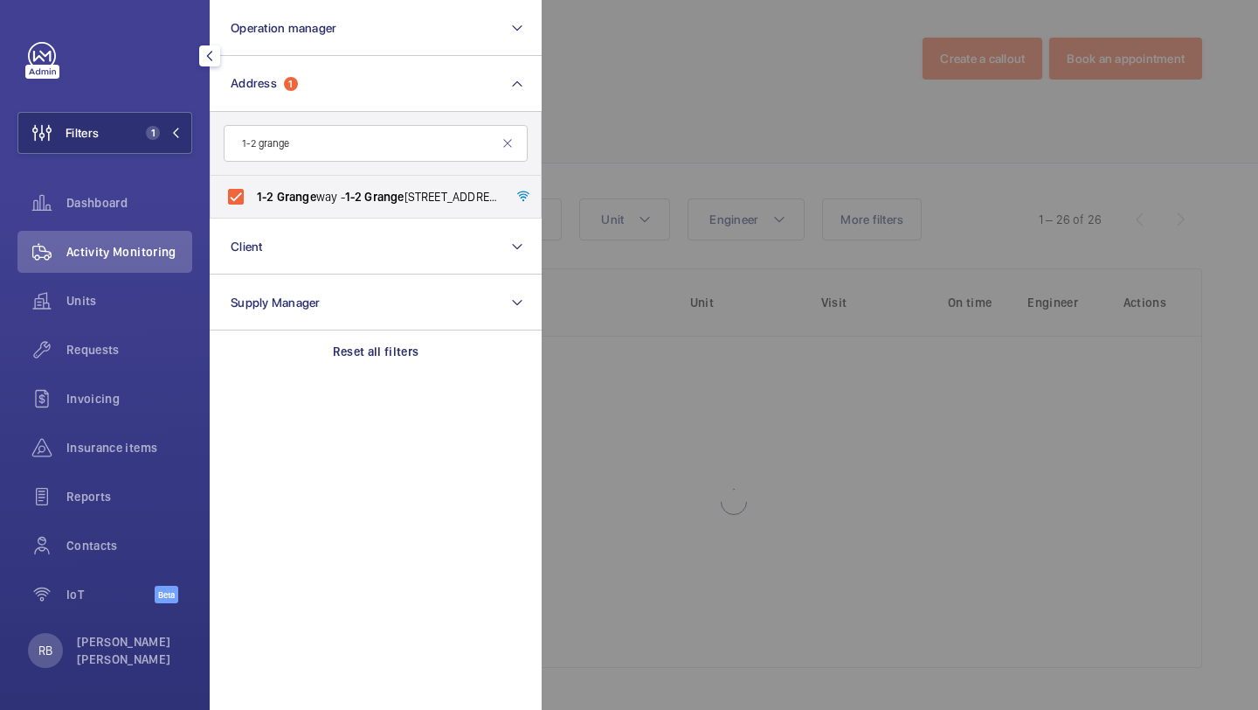
click at [571, 175] on div at bounding box center [1171, 355] width 1258 height 710
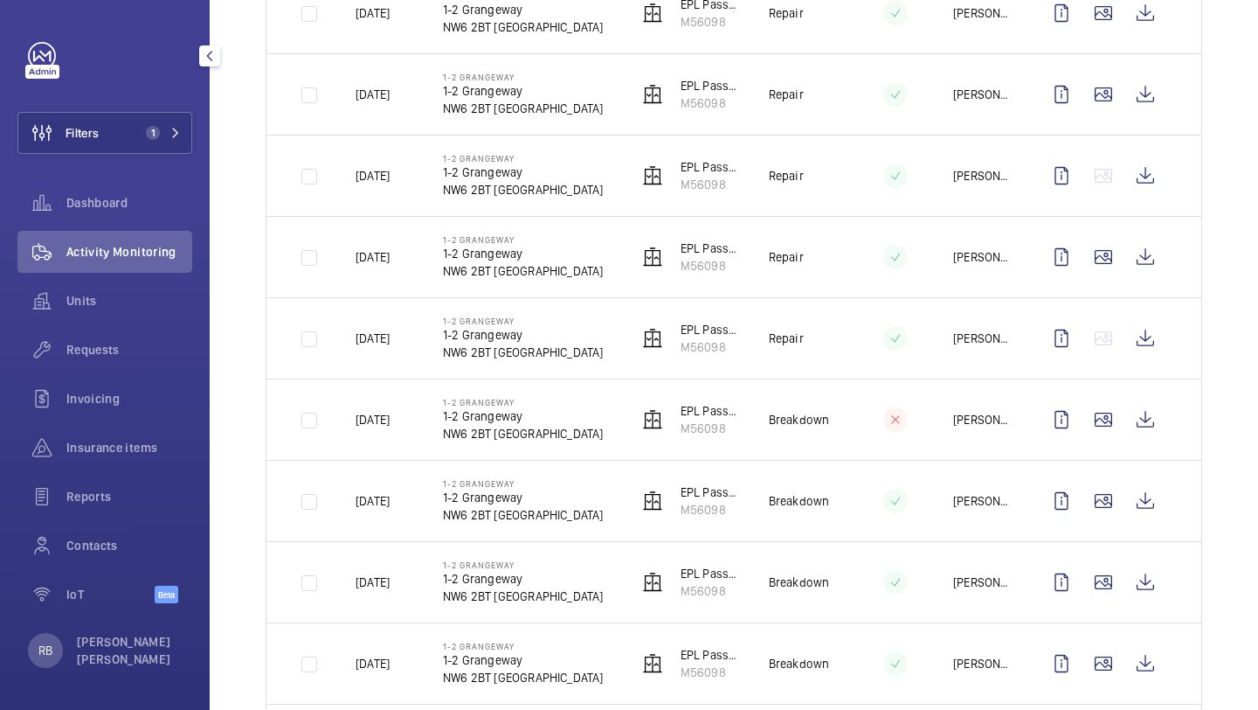
scroll to position [107, 0]
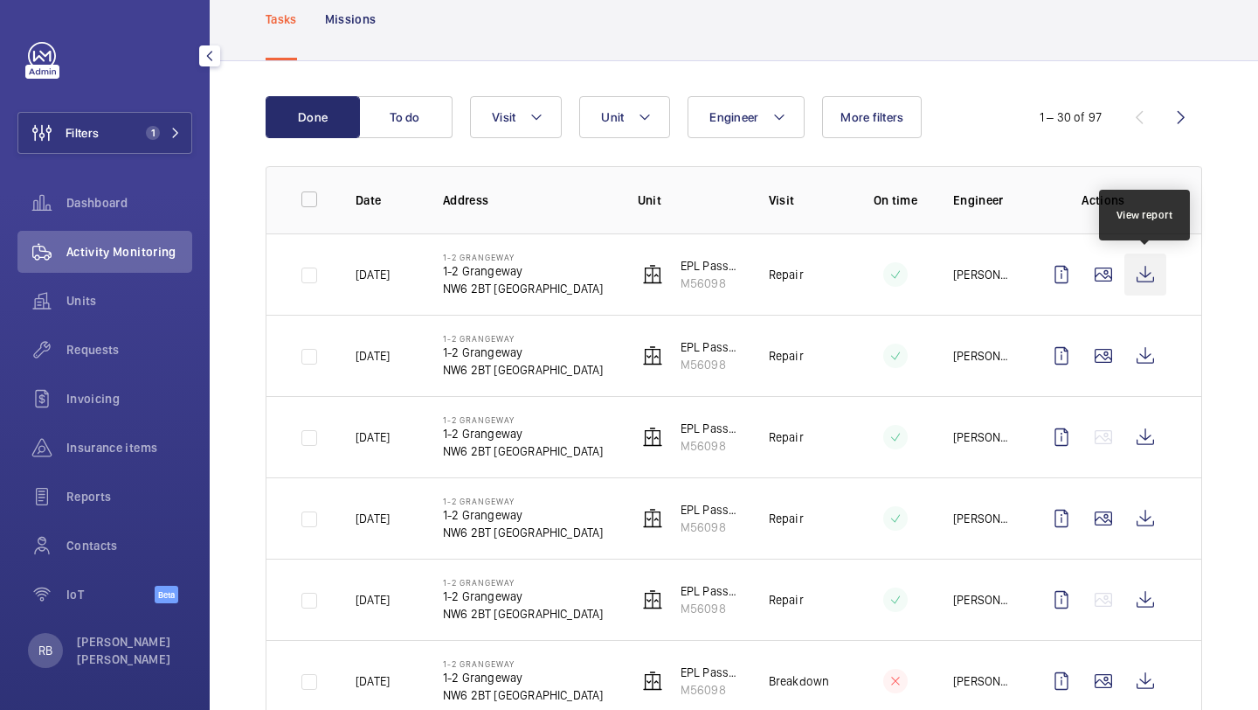
click at [1149, 274] on wm-front-icon-button at bounding box center [1146, 274] width 42 height 42
click at [88, 157] on div "Filters 1 Dashboard Activity Monitoring Units Requests Invoicing Insurance item…" at bounding box center [104, 332] width 175 height 580
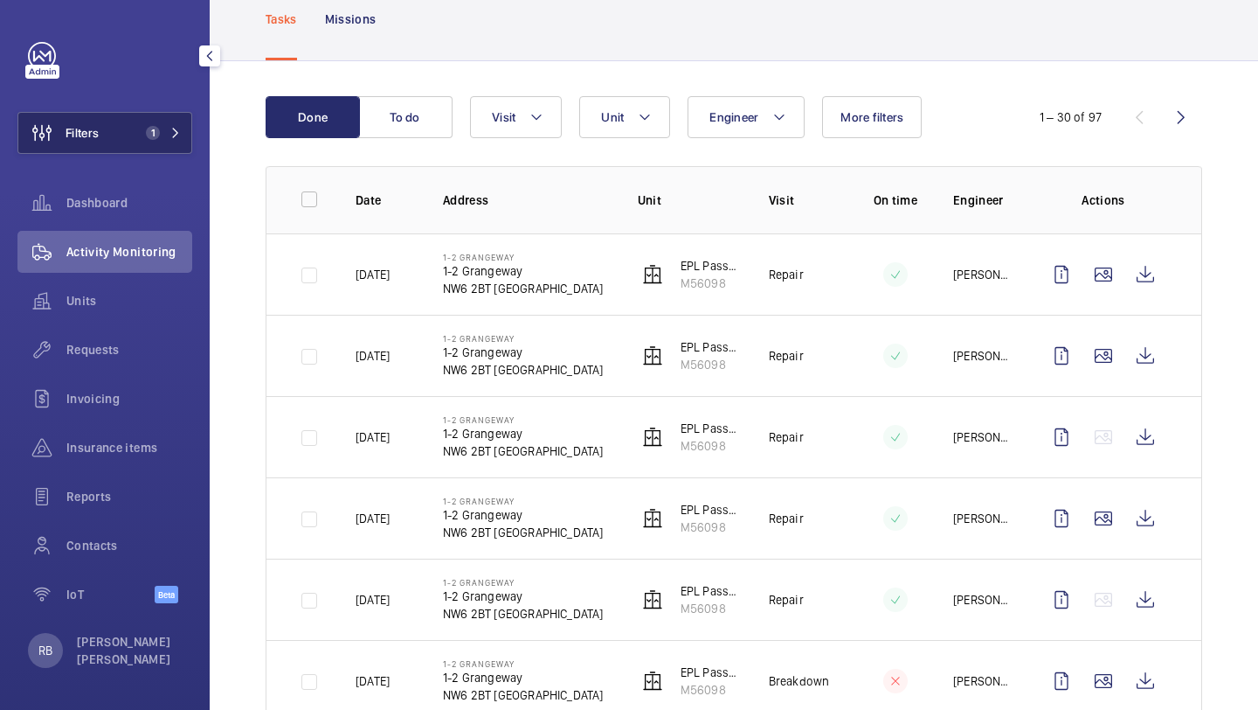
click at [92, 131] on span "Filters" at bounding box center [82, 132] width 33 height 17
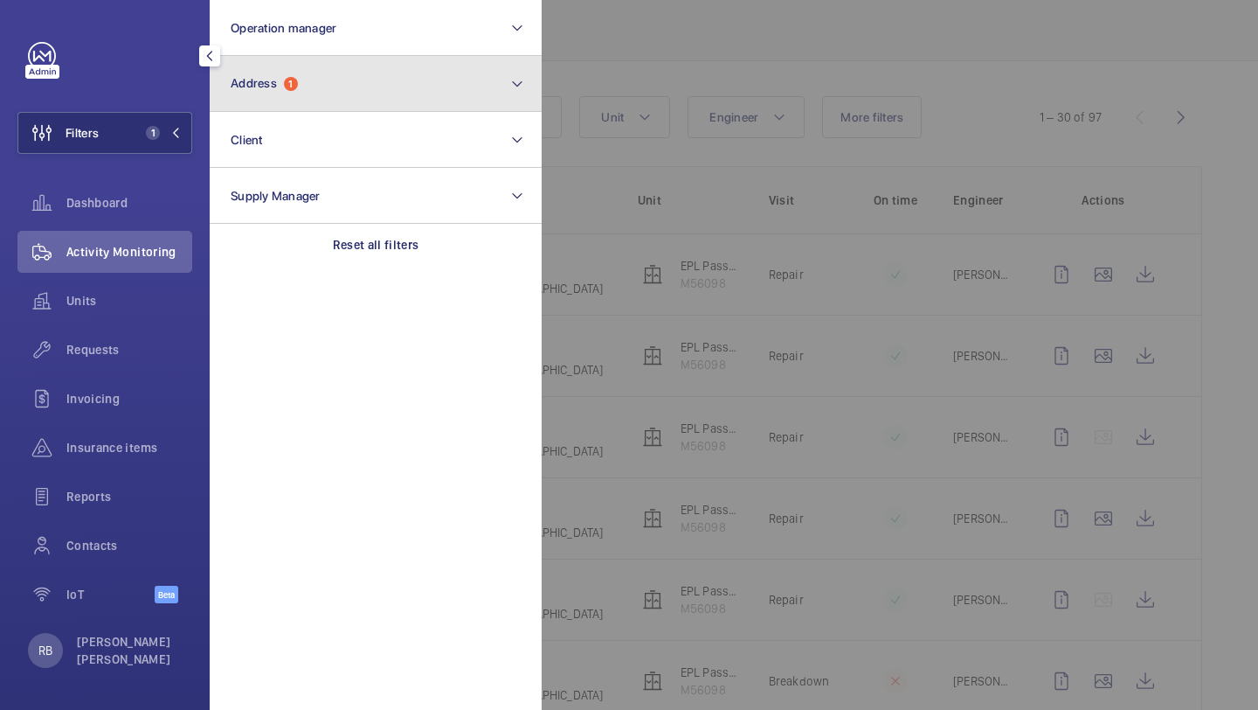
click at [312, 91] on button "Address 1" at bounding box center [376, 84] width 332 height 56
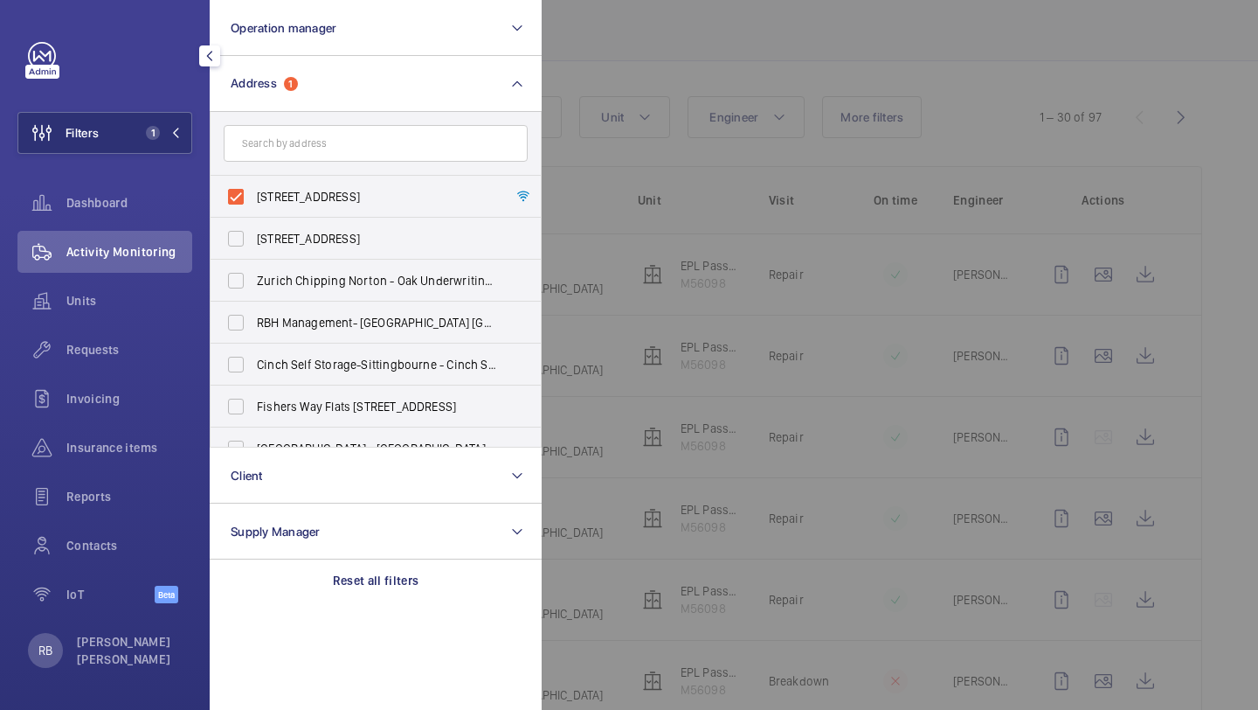
click at [656, 243] on div at bounding box center [1171, 355] width 1258 height 710
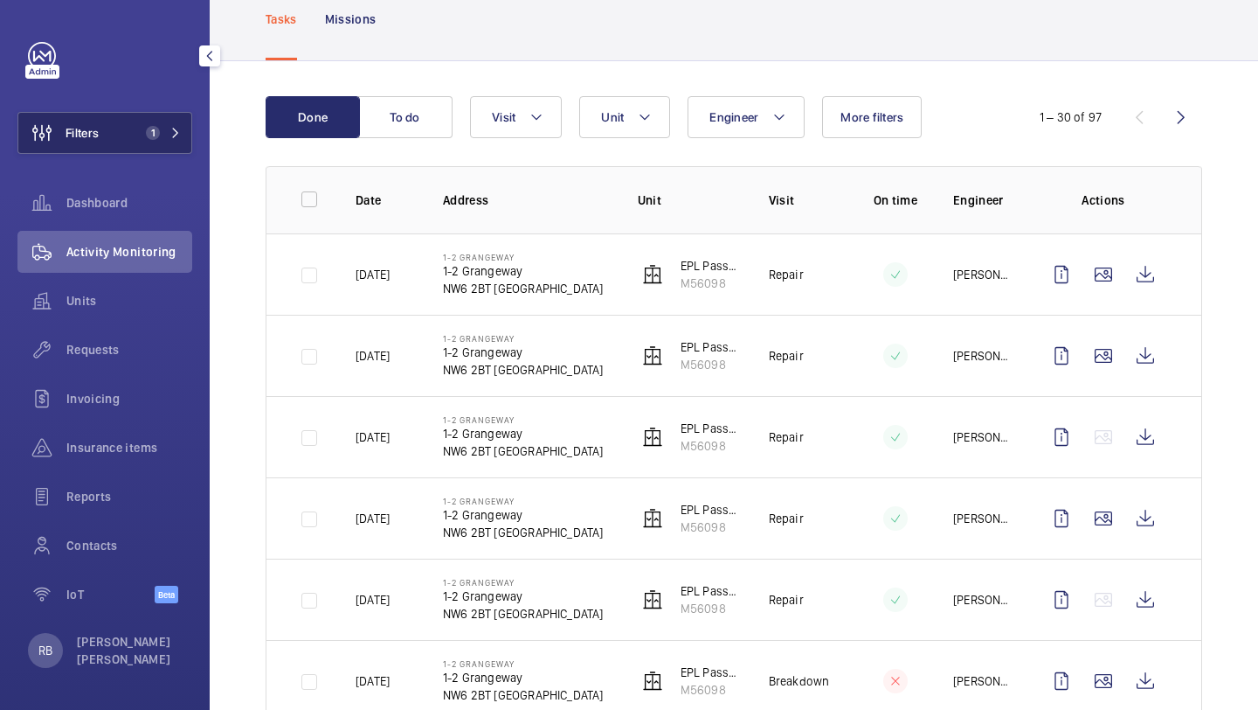
click at [188, 127] on button "Filters 1" at bounding box center [104, 133] width 175 height 42
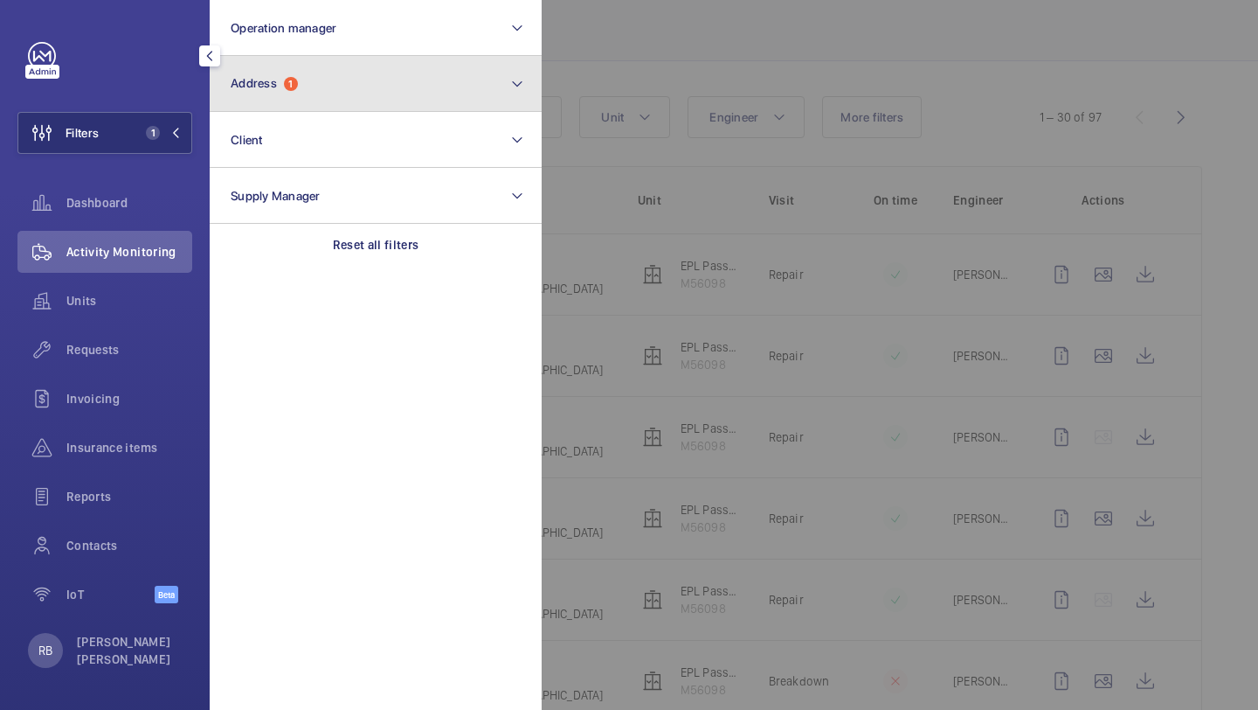
click at [269, 107] on button "Address 1" at bounding box center [376, 84] width 332 height 56
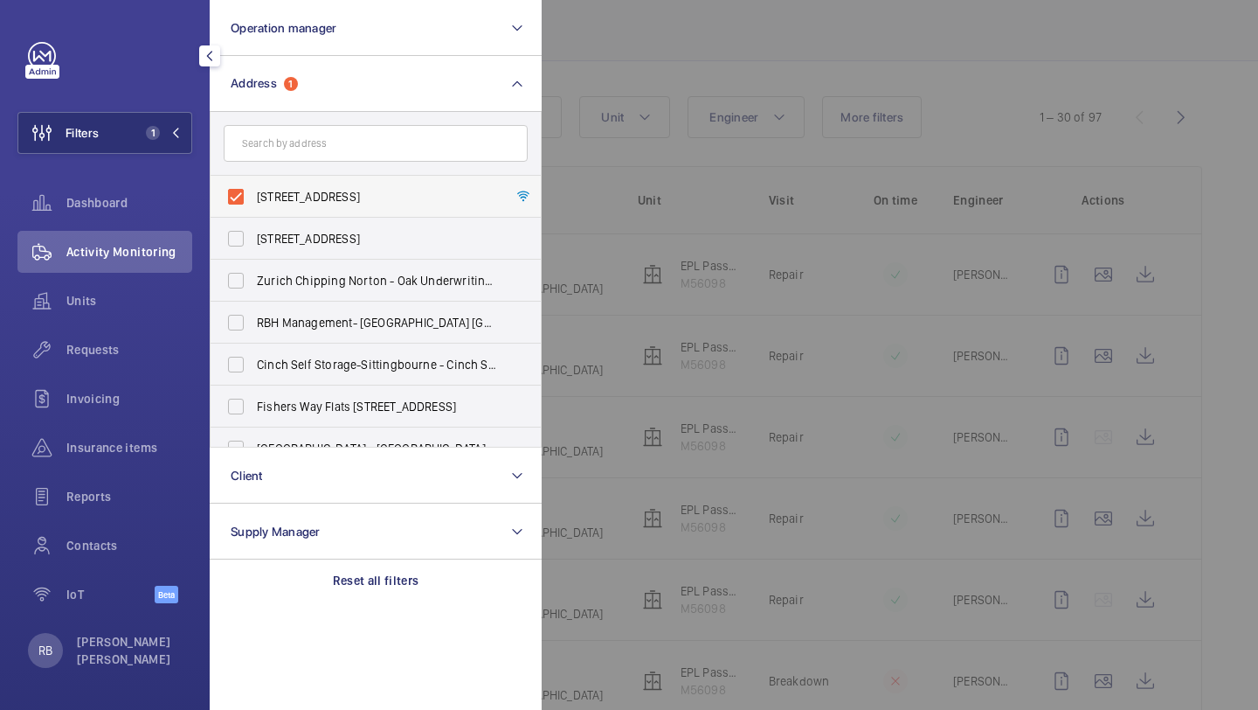
click at [306, 209] on label "[STREET_ADDRESS]" at bounding box center [363, 197] width 304 height 42
click at [253, 209] on input "[STREET_ADDRESS]" at bounding box center [235, 196] width 35 height 35
checkbox input "false"
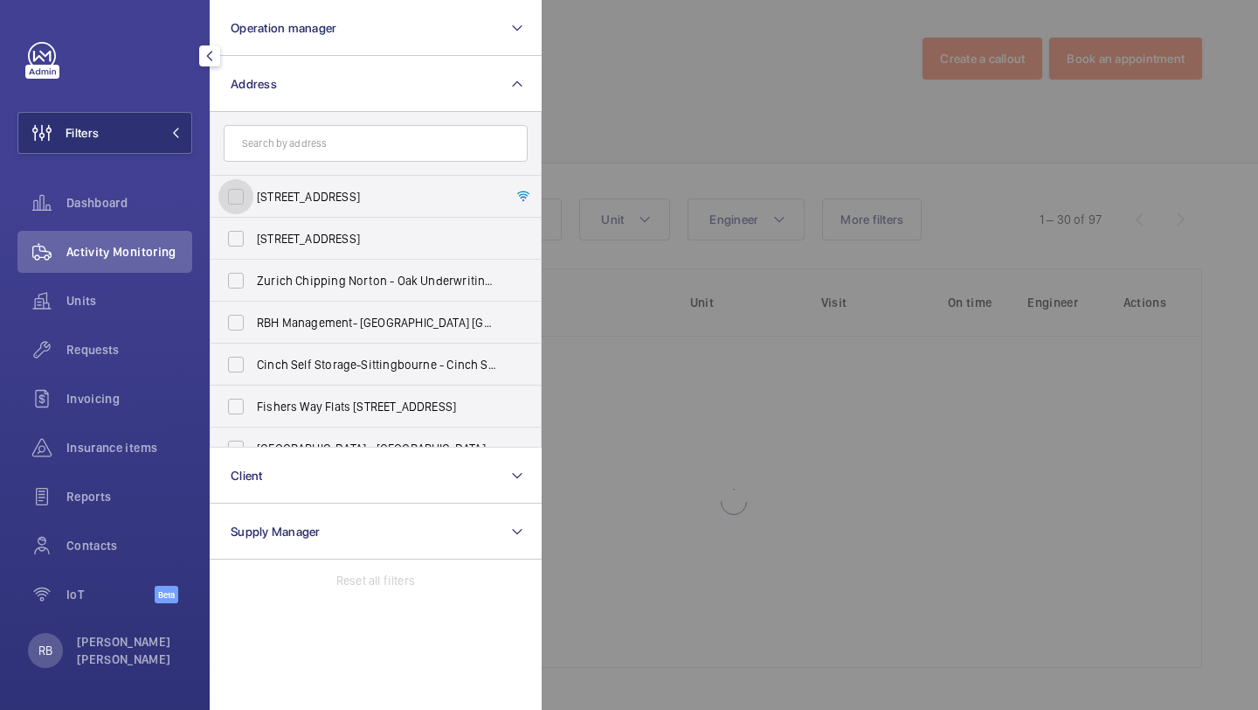
scroll to position [4, 0]
click at [315, 149] on input "text" at bounding box center [376, 143] width 304 height 37
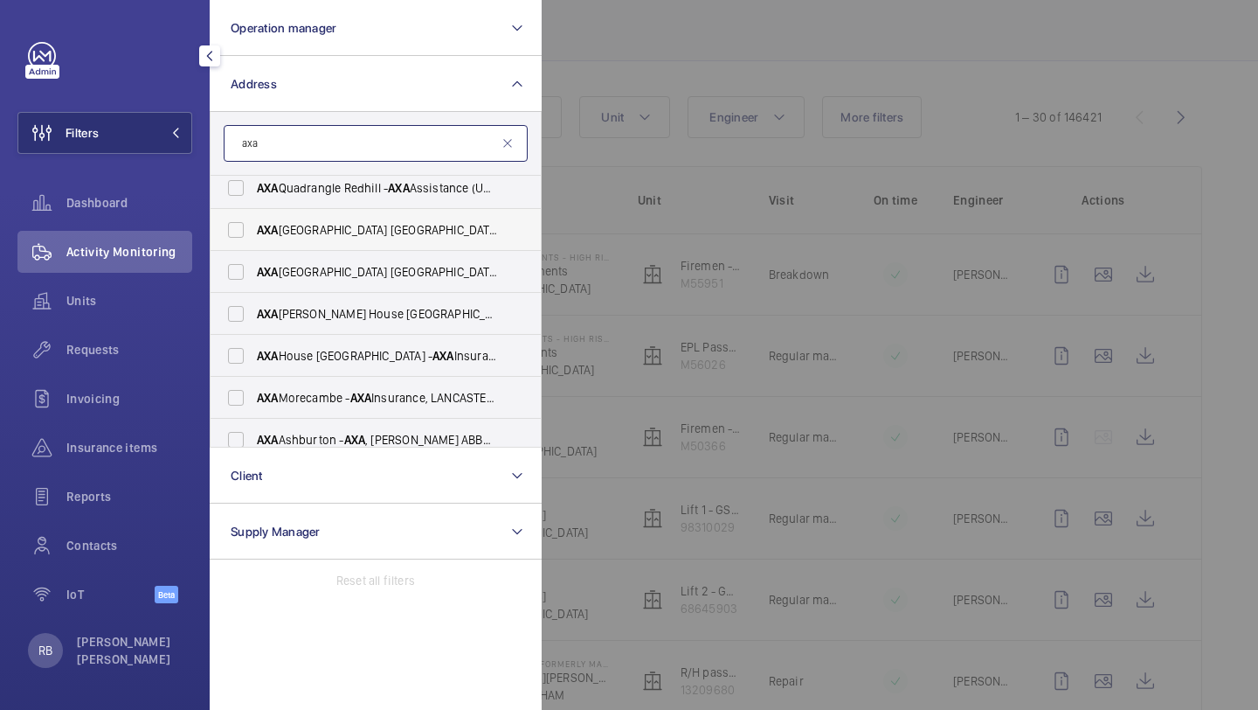
scroll to position [65, 0]
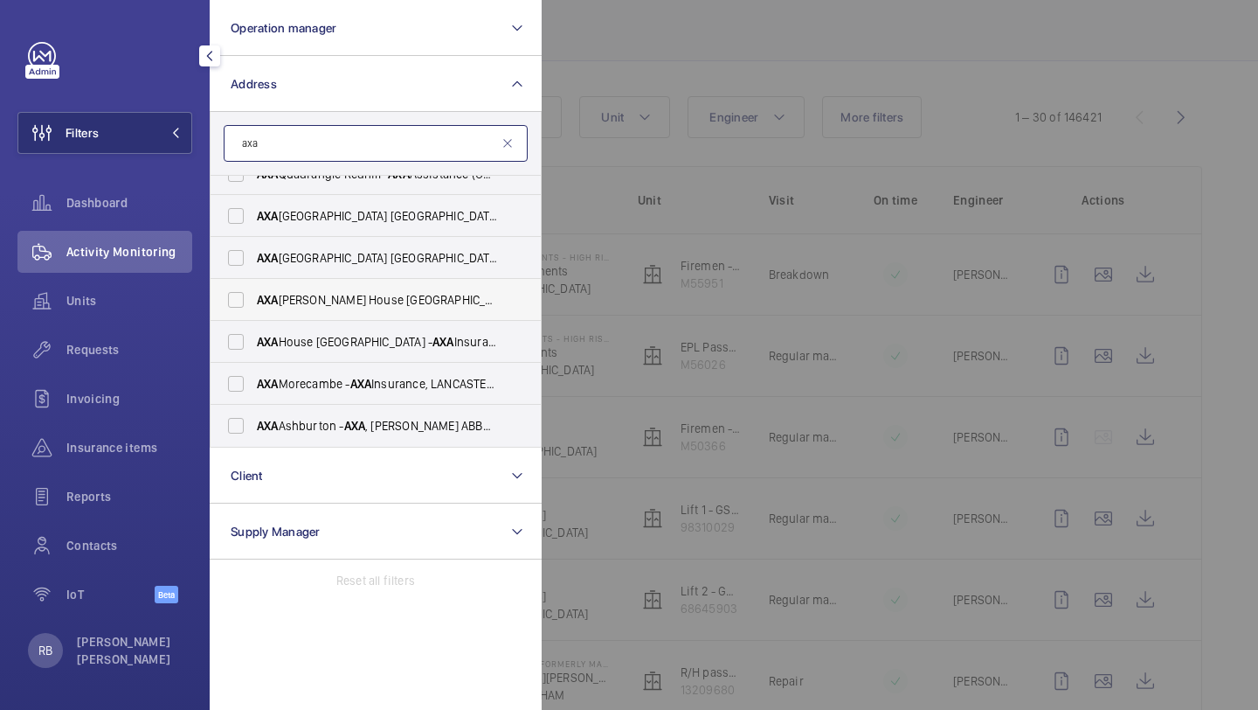
type input "axa"
click at [373, 301] on span "AXA [PERSON_NAME] House Ipswich - AXA Insurance, [GEOGRAPHIC_DATA] IP1 2AN" at bounding box center [377, 299] width 240 height 17
click at [253, 301] on input "AXA [PERSON_NAME] House Ipswich - AXA Insurance, [GEOGRAPHIC_DATA] IP1 2AN" at bounding box center [235, 299] width 35 height 35
checkbox input "true"
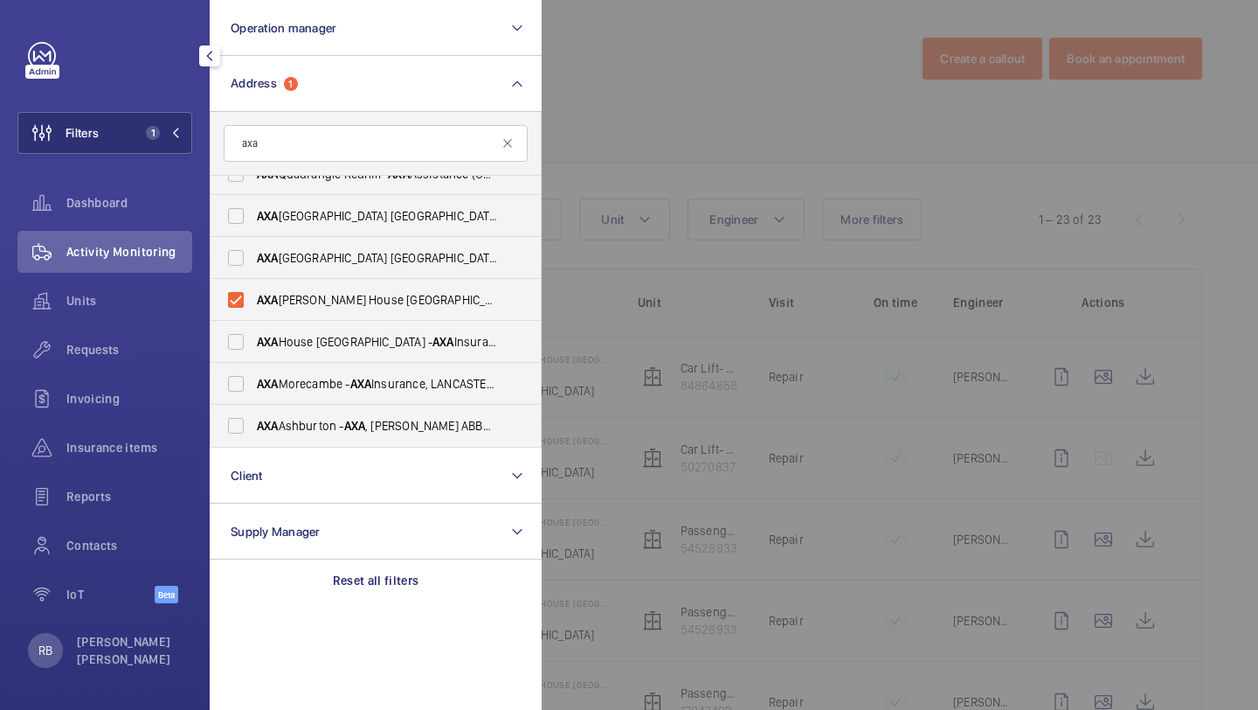
scroll to position [107, 0]
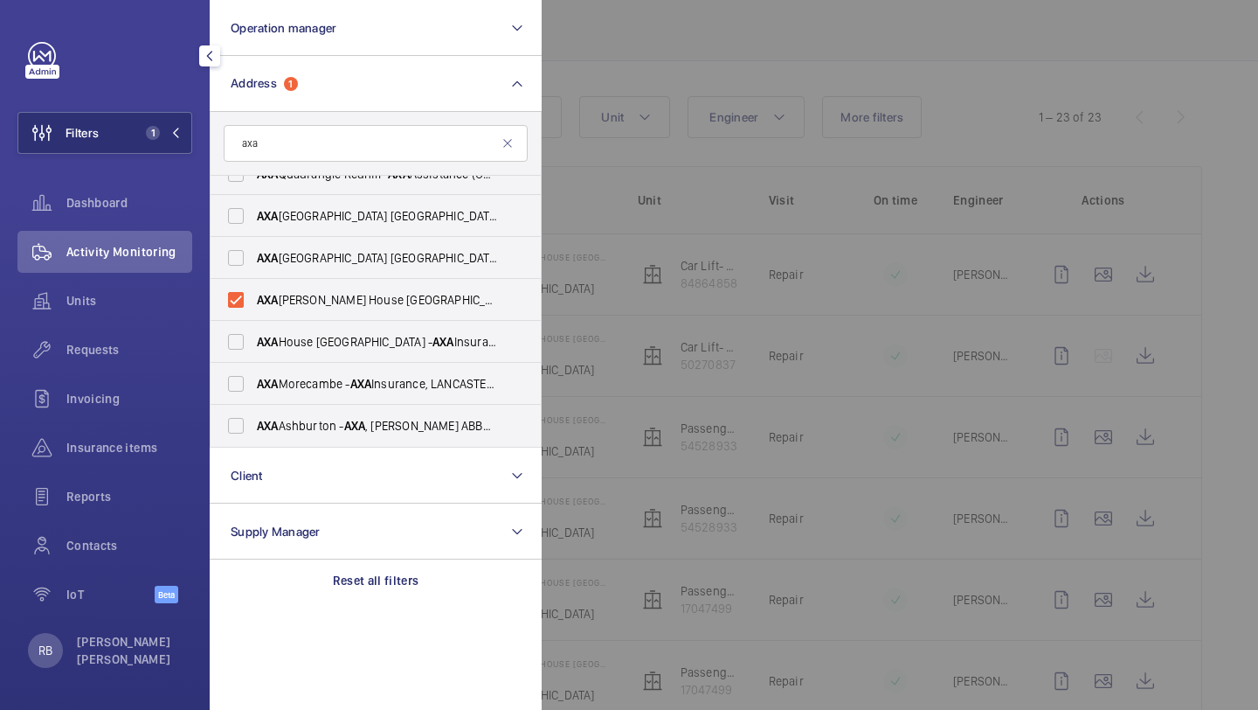
click at [607, 172] on div at bounding box center [1171, 355] width 1258 height 710
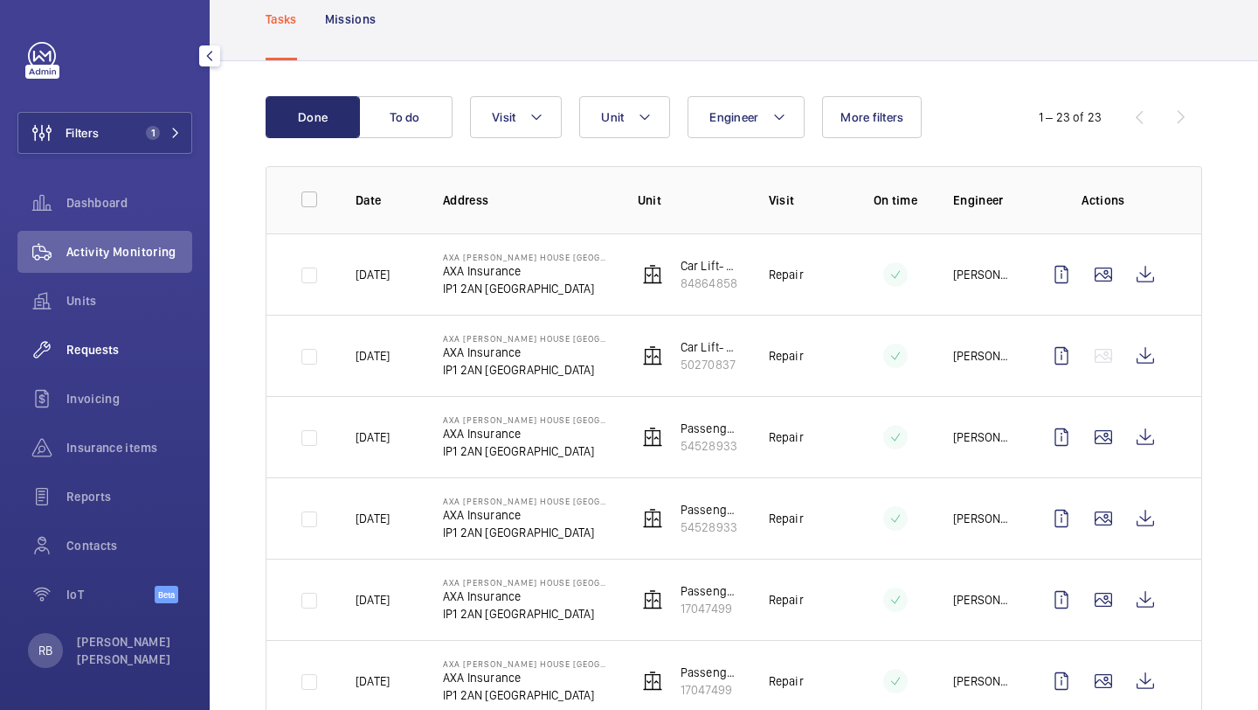
click at [101, 350] on span "Requests" at bounding box center [129, 349] width 126 height 17
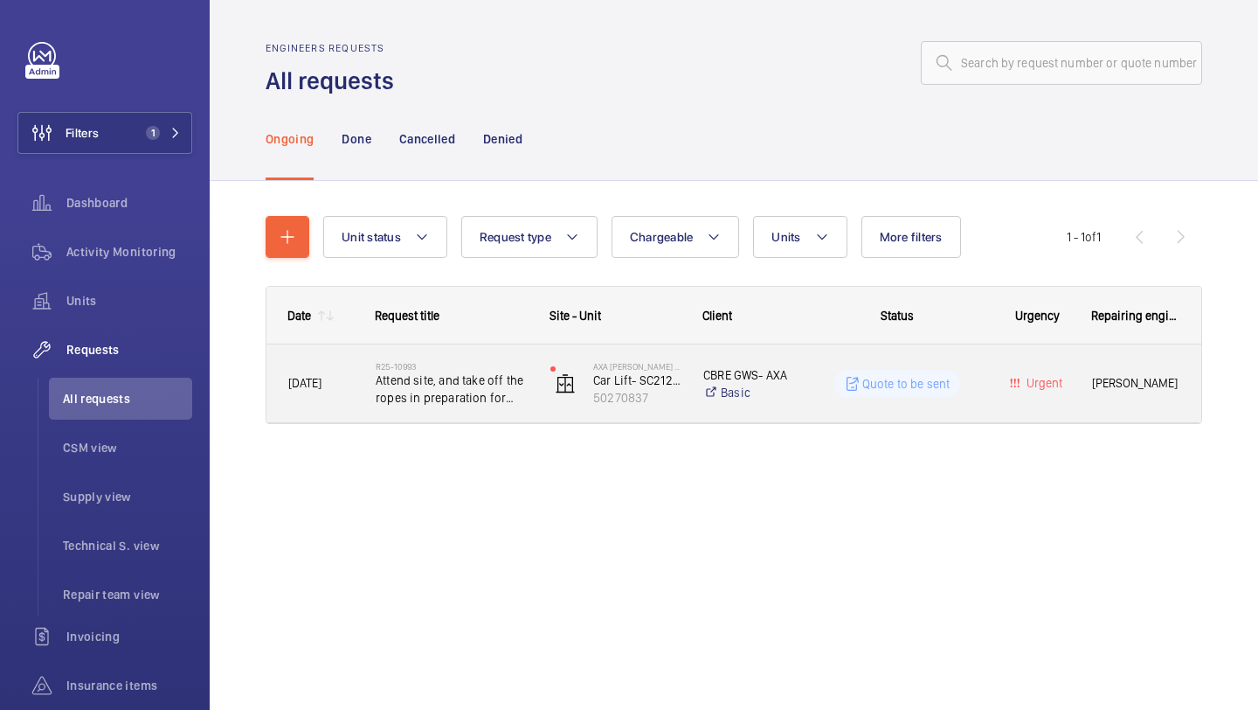
click at [507, 365] on h2 "R25-10993" at bounding box center [452, 366] width 152 height 10
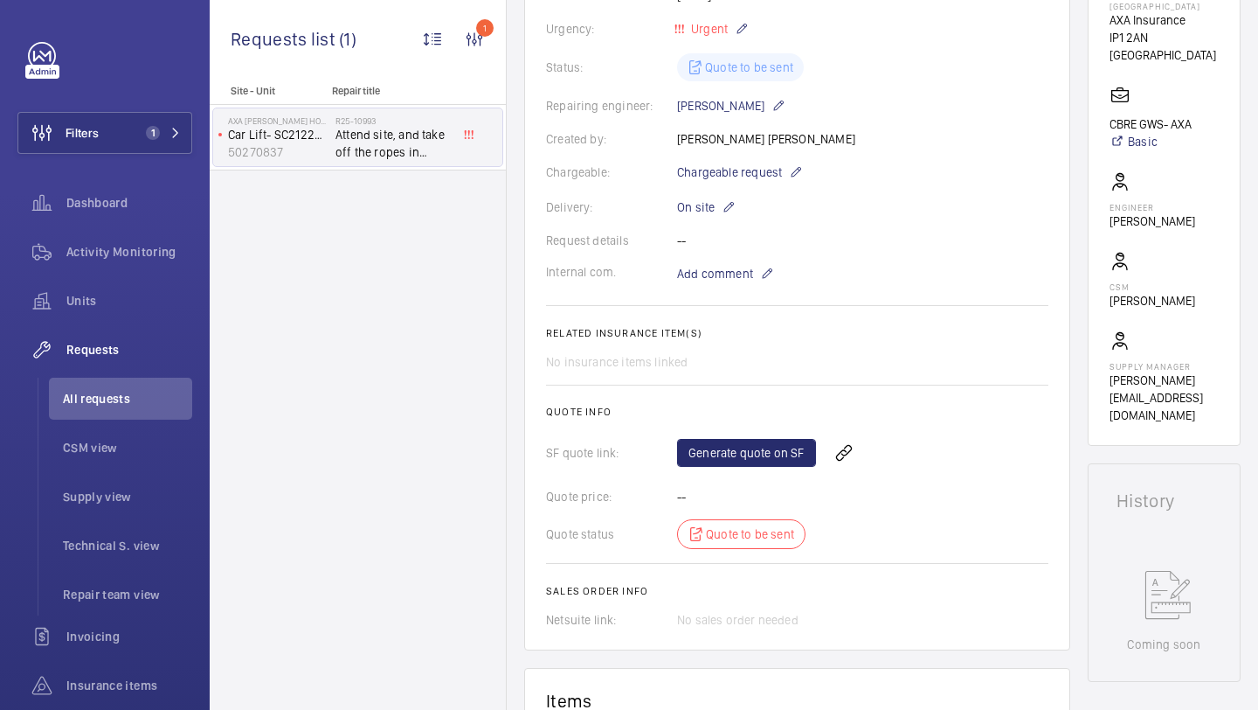
scroll to position [887, 0]
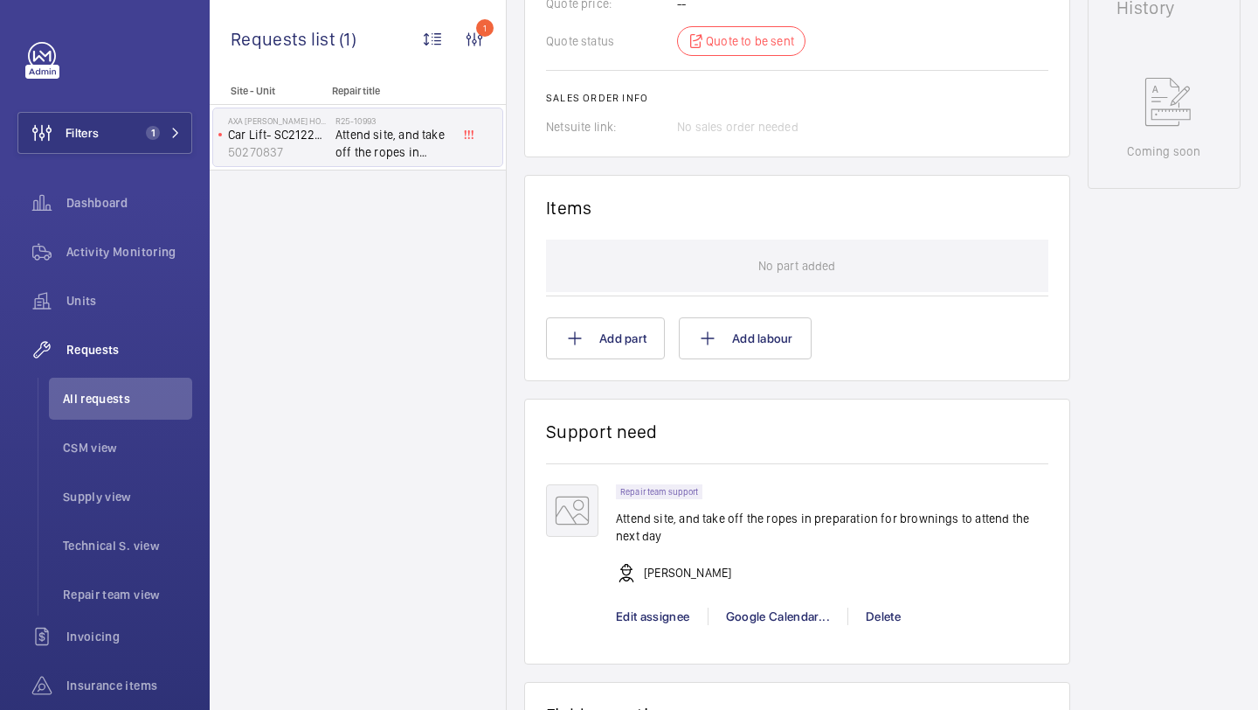
click at [750, 526] on p "Attend site, and take off the ropes in preparation for brownings to attend the …" at bounding box center [832, 526] width 433 height 35
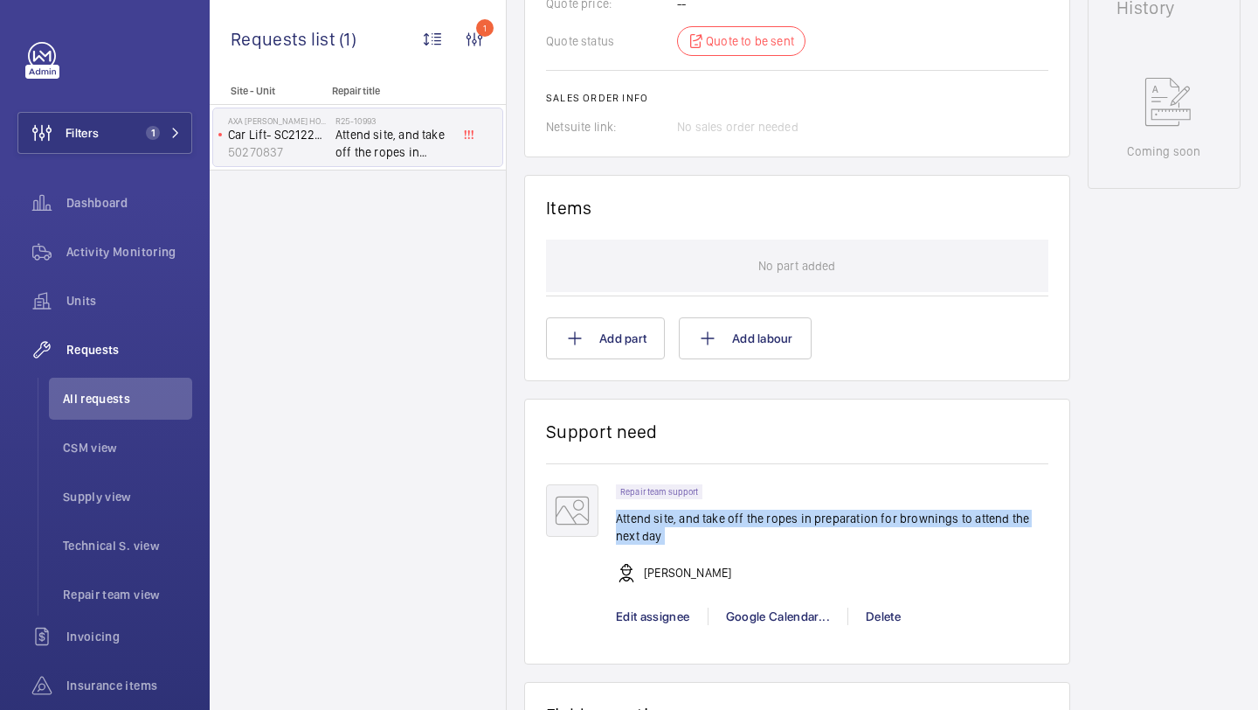
click at [750, 526] on p "Attend site, and take off the ropes in preparation for brownings to attend the …" at bounding box center [832, 526] width 433 height 35
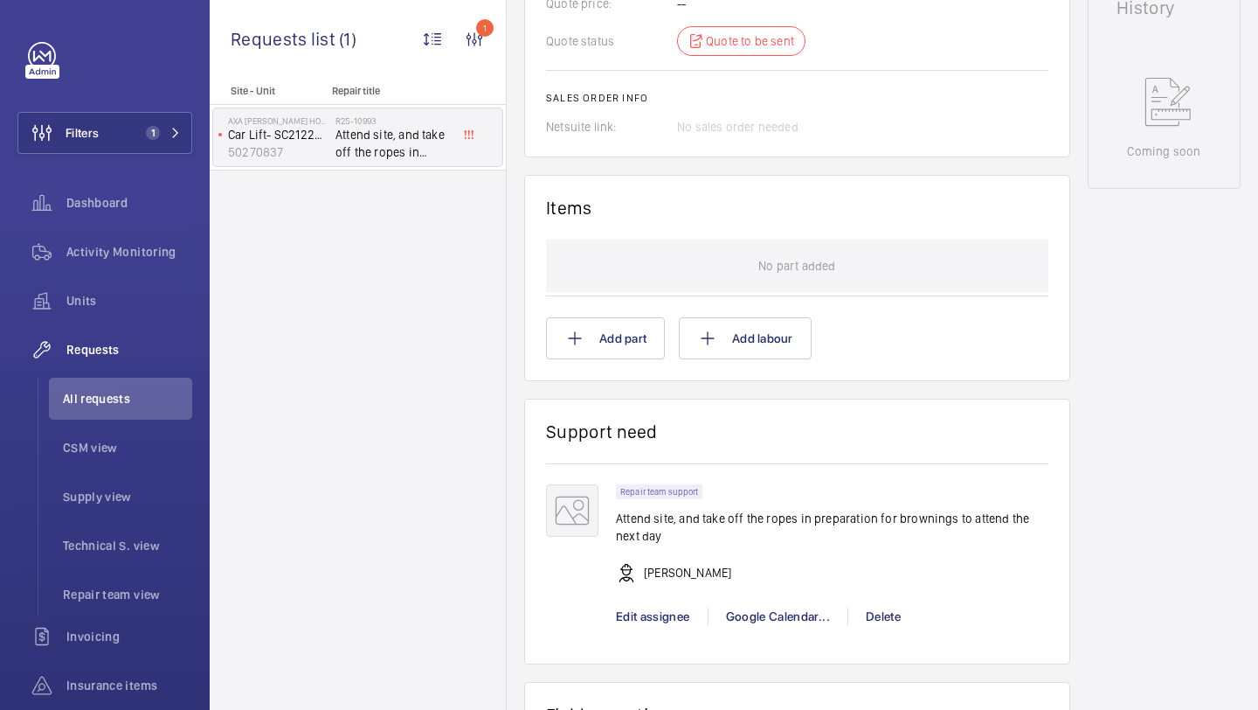
click at [756, 522] on p "Attend site, and take off the ropes in preparation for brownings to attend the …" at bounding box center [832, 526] width 433 height 35
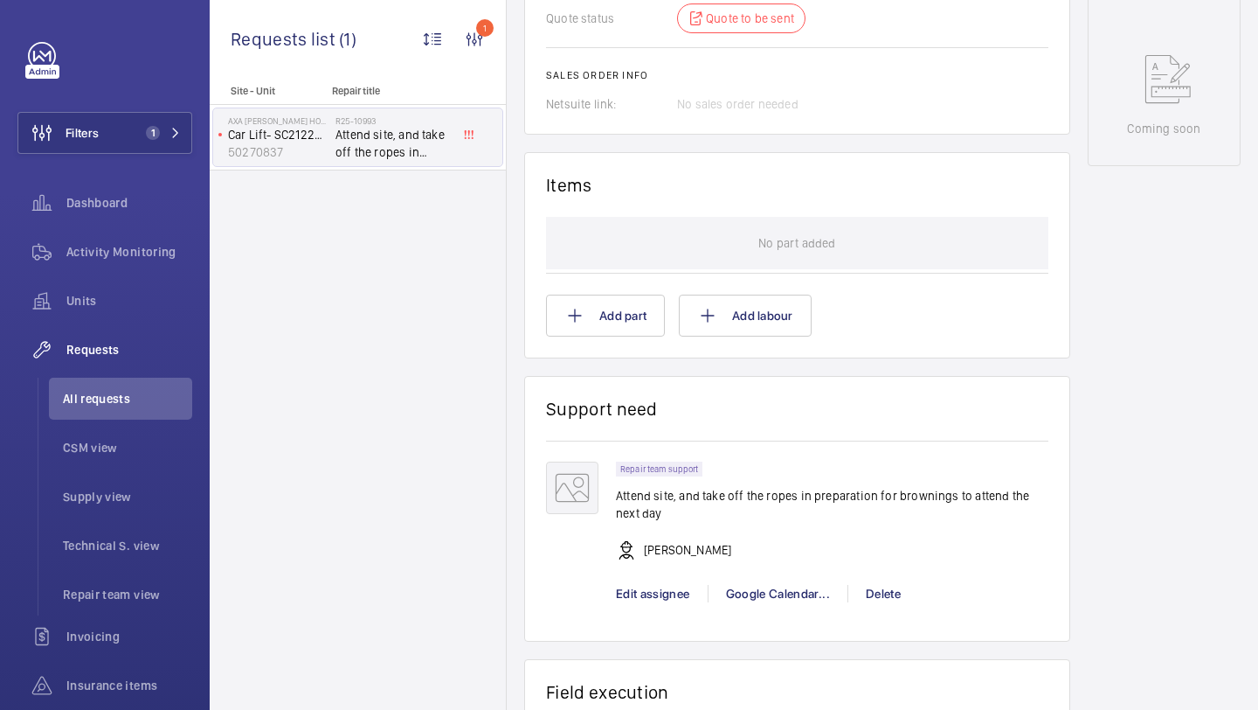
scroll to position [1318, 0]
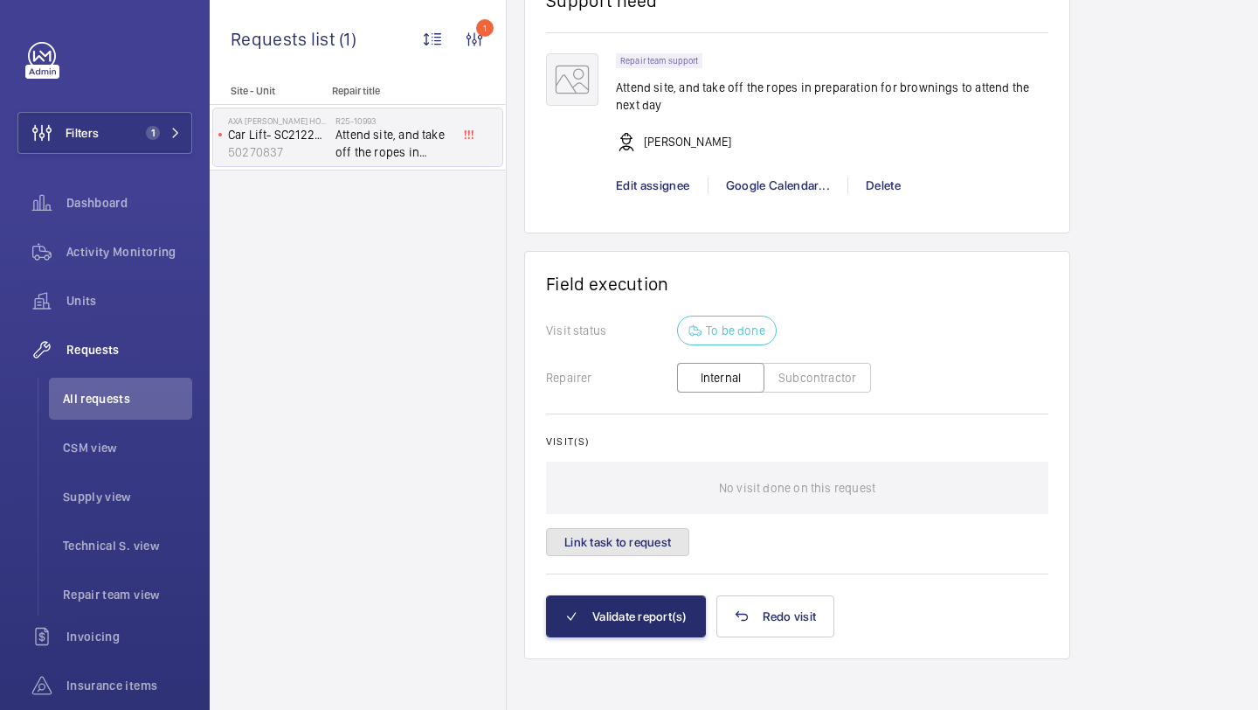
click at [668, 539] on button "Link task to request" at bounding box center [617, 542] width 143 height 28
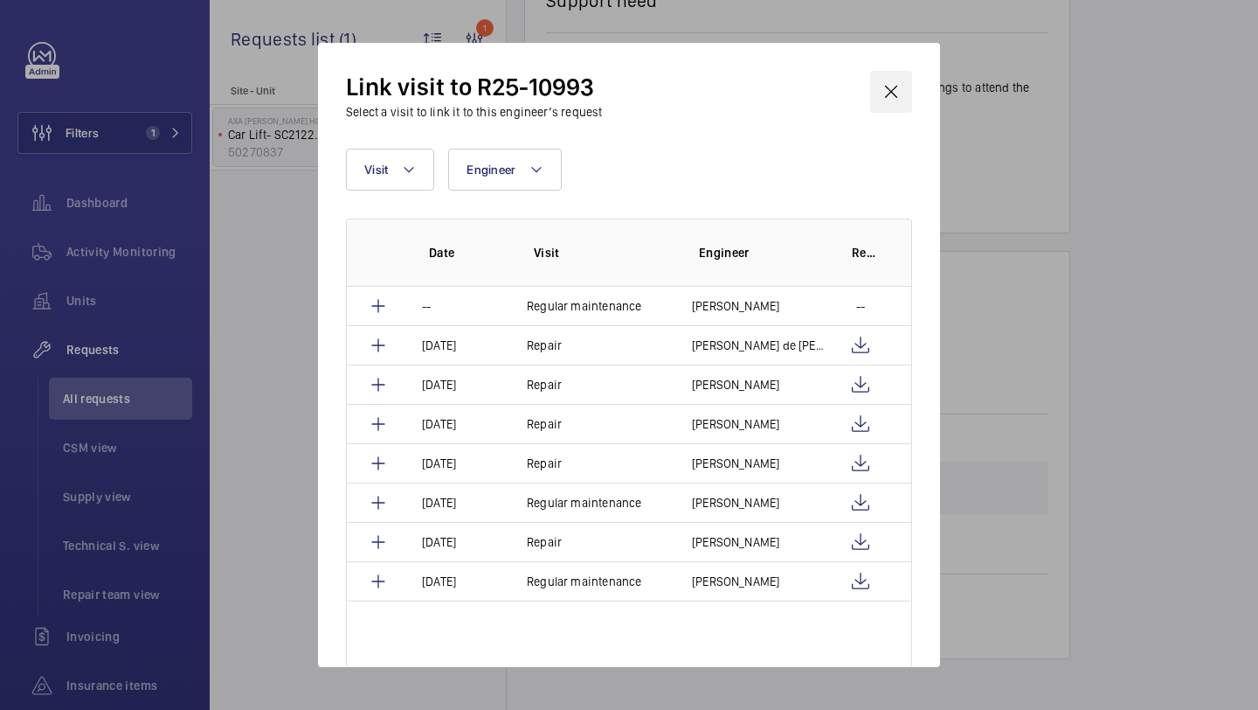
click at [911, 79] on wm-front-icon-button at bounding box center [891, 92] width 42 height 42
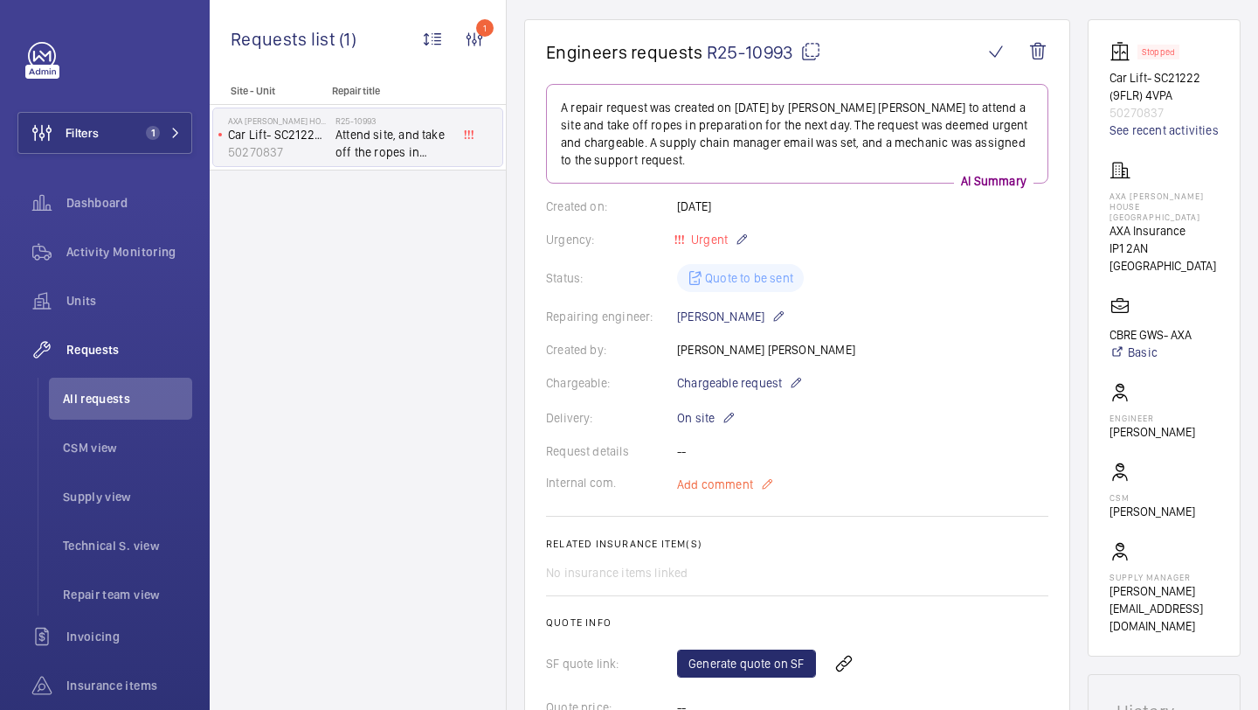
scroll to position [261, 0]
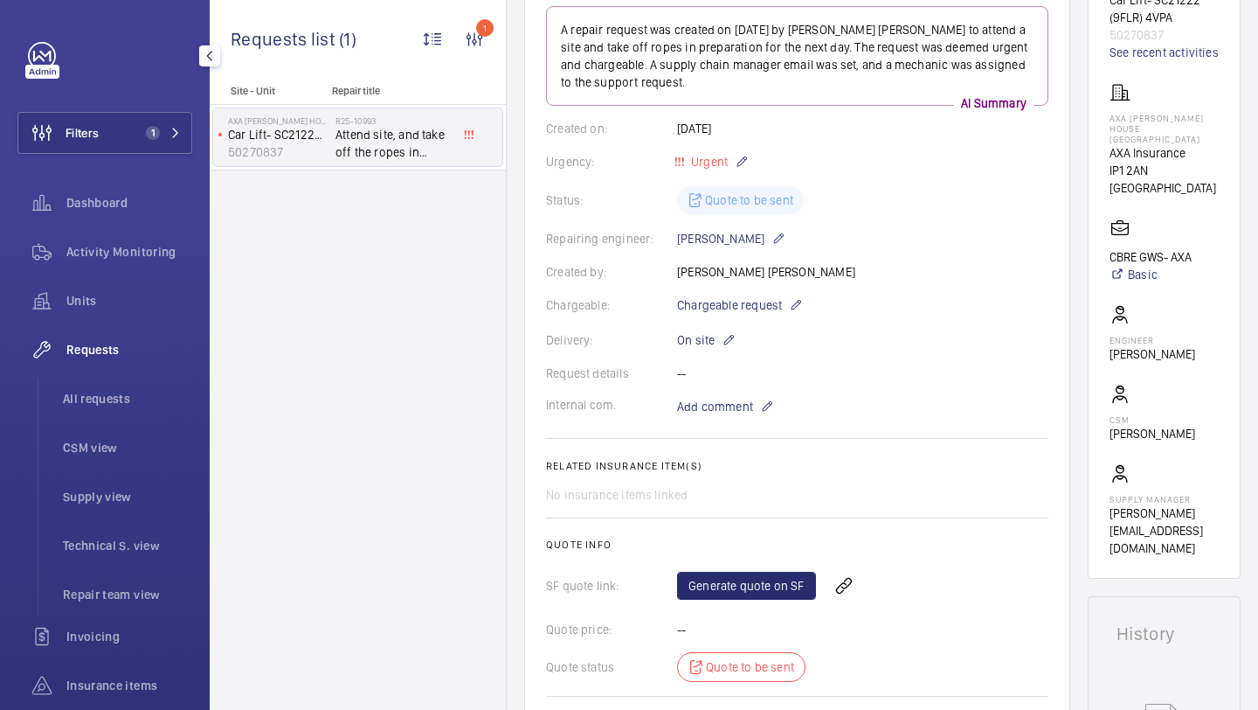
click at [172, 108] on div "Filters 1 Dashboard Activity Monitoring Units Requests All requests CSM view Su…" at bounding box center [104, 451] width 175 height 818
click at [156, 128] on span "1" at bounding box center [153, 133] width 14 height 14
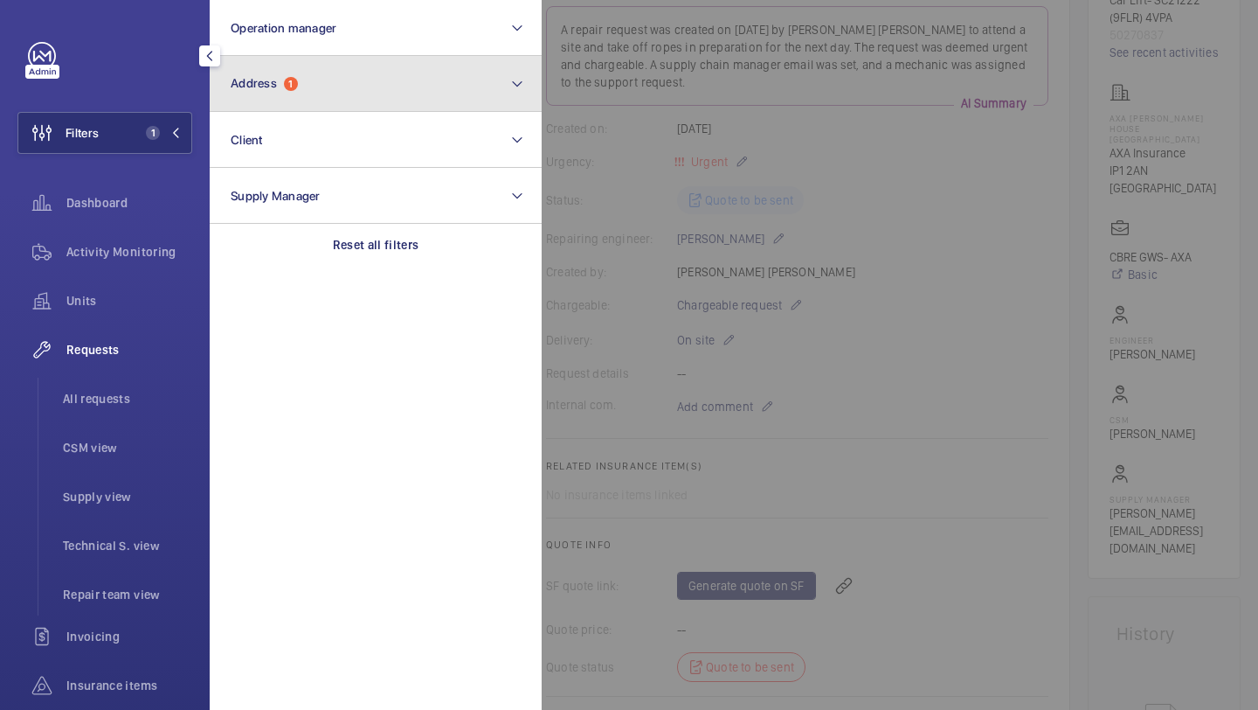
click at [338, 86] on button "Address 1" at bounding box center [376, 84] width 332 height 56
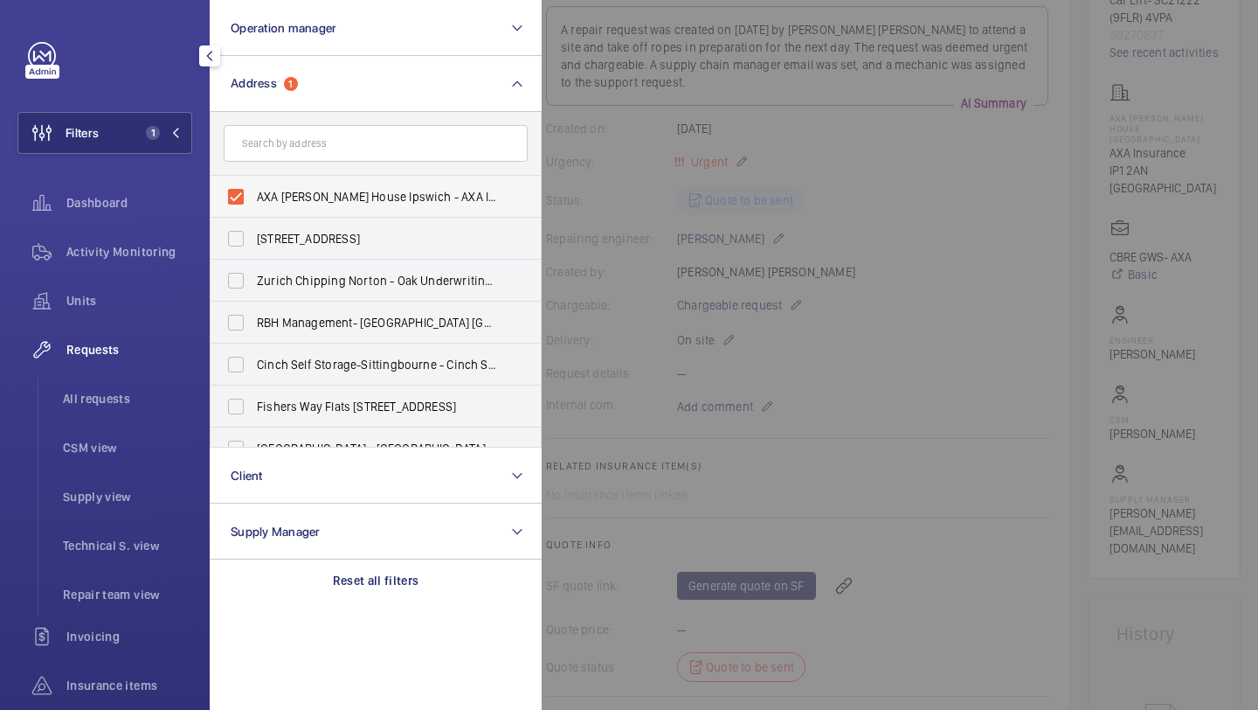
click at [323, 178] on label "AXA [PERSON_NAME] House Ipswich - AXA Insurance, [GEOGRAPHIC_DATA] IP1 2AN" at bounding box center [363, 197] width 304 height 42
click at [253, 179] on input "AXA [PERSON_NAME] House Ipswich - AXA Insurance, [GEOGRAPHIC_DATA] IP1 2AN" at bounding box center [235, 196] width 35 height 35
checkbox input "false"
click at [342, 141] on input "text" at bounding box center [376, 143] width 304 height 37
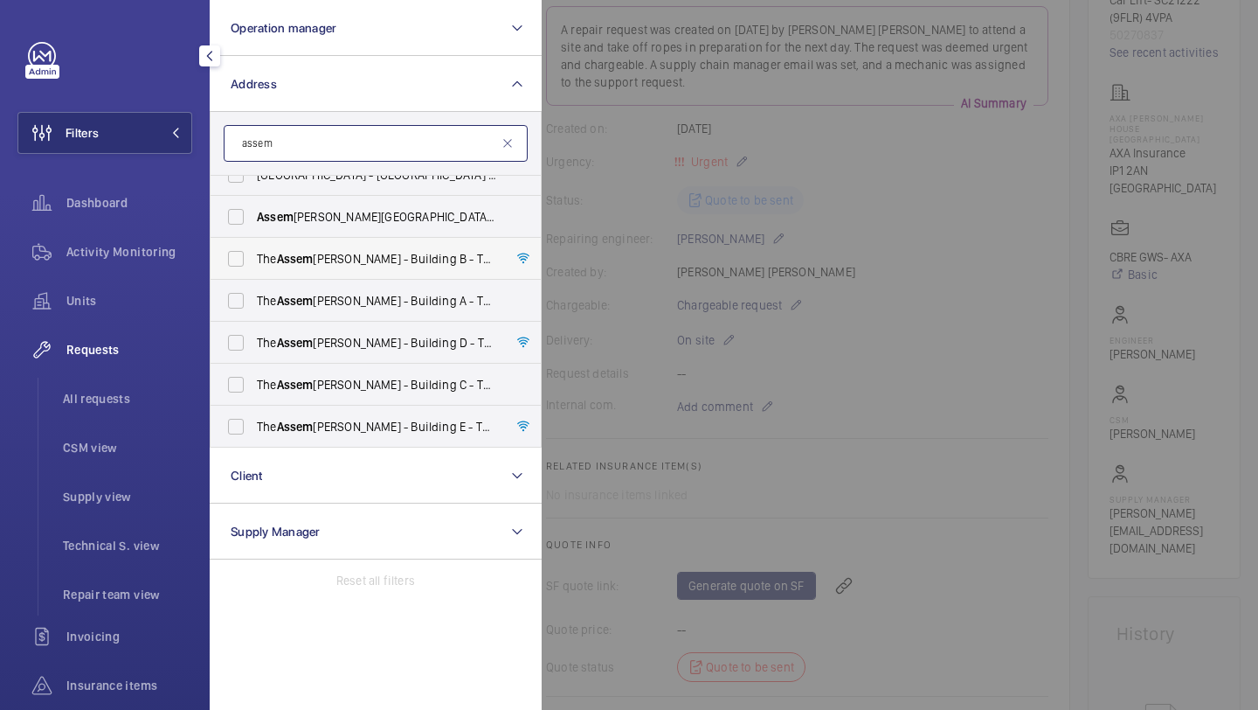
scroll to position [23, 0]
type input "assem"
click at [348, 270] on label "The [PERSON_NAME] - Building [STREET_ADDRESS][PERSON_NAME]" at bounding box center [363, 258] width 304 height 42
click at [253, 270] on input "The [PERSON_NAME] - Building [STREET_ADDRESS][PERSON_NAME]" at bounding box center [235, 257] width 35 height 35
checkbox input "true"
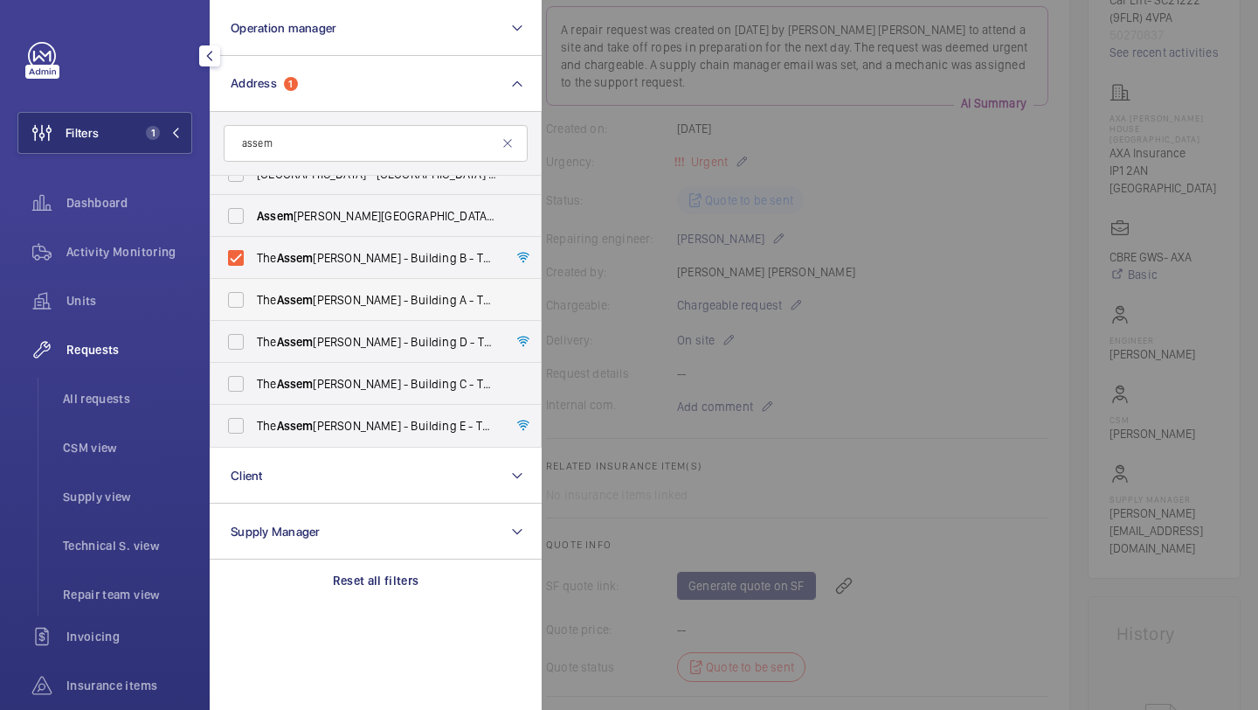
click at [338, 292] on span "The [PERSON_NAME] - Building A - [STREET_ADDRESS][PERSON_NAME]" at bounding box center [377, 299] width 240 height 17
click at [253, 292] on input "The [PERSON_NAME] - Building A - [STREET_ADDRESS][PERSON_NAME]" at bounding box center [235, 299] width 35 height 35
checkbox input "true"
click at [328, 328] on label "The [PERSON_NAME] - Building D - [STREET_ADDRESS][PERSON_NAME]" at bounding box center [363, 342] width 304 height 42
click at [253, 328] on input "The [PERSON_NAME] - Building D - [STREET_ADDRESS][PERSON_NAME]" at bounding box center [235, 341] width 35 height 35
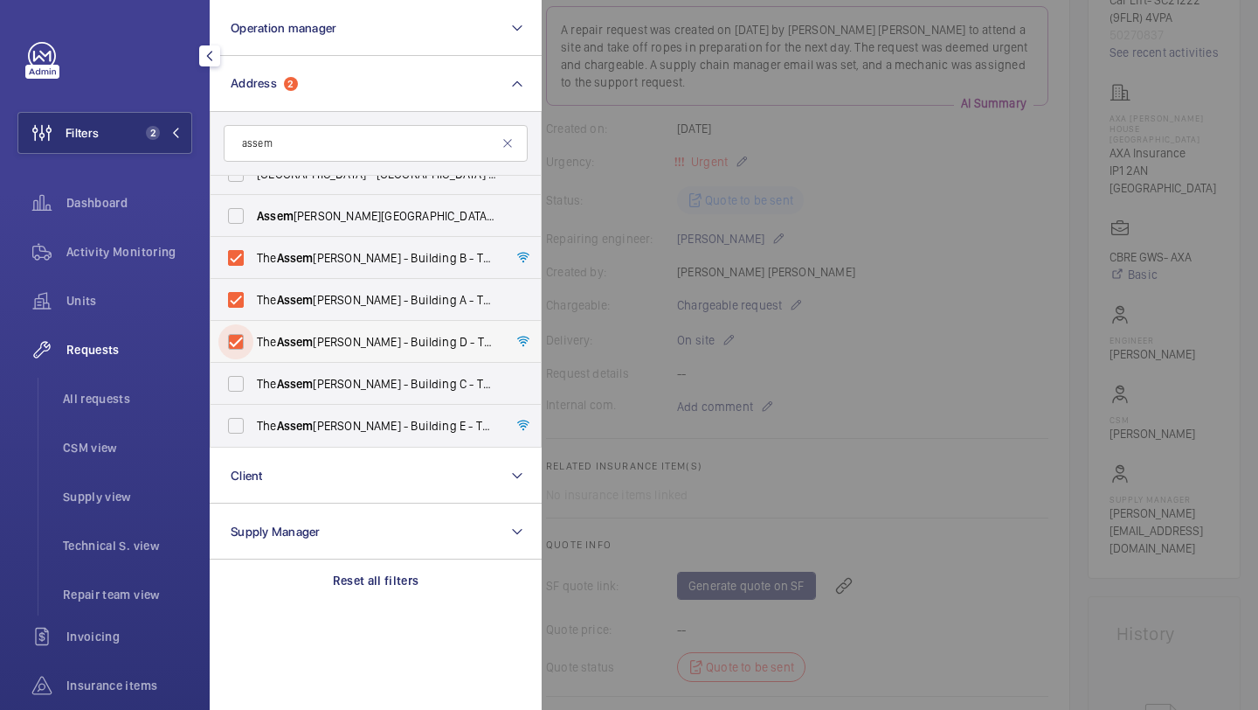
checkbox input "true"
click at [318, 378] on span "The [PERSON_NAME] - Building [STREET_ADDRESS][PERSON_NAME]" at bounding box center [377, 383] width 240 height 17
click at [253, 378] on input "The [PERSON_NAME] - Building [STREET_ADDRESS][PERSON_NAME]" at bounding box center [235, 383] width 35 height 35
checkbox input "true"
click at [300, 443] on label "The [PERSON_NAME] - Building E - [STREET_ADDRESS][PERSON_NAME]" at bounding box center [363, 426] width 304 height 42
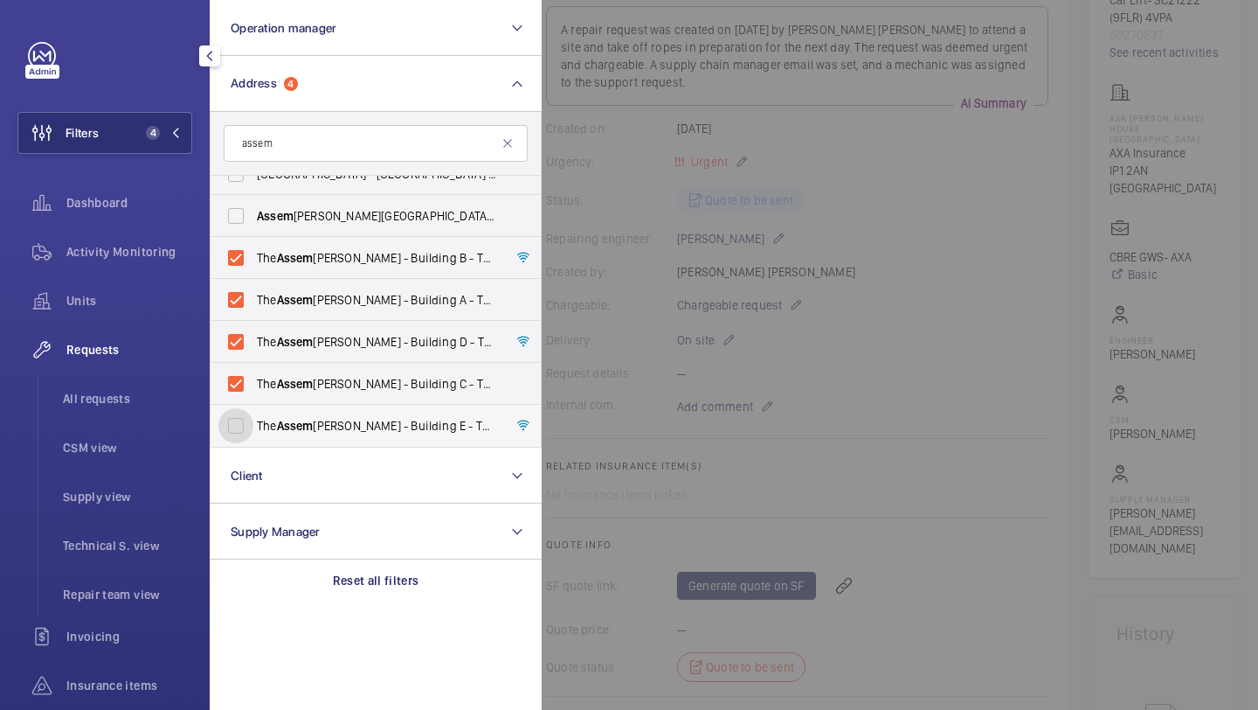
click at [253, 443] on input "The [PERSON_NAME] - Building E - [STREET_ADDRESS][PERSON_NAME]" at bounding box center [235, 425] width 35 height 35
checkbox input "true"
click at [615, 204] on div at bounding box center [1171, 355] width 1258 height 710
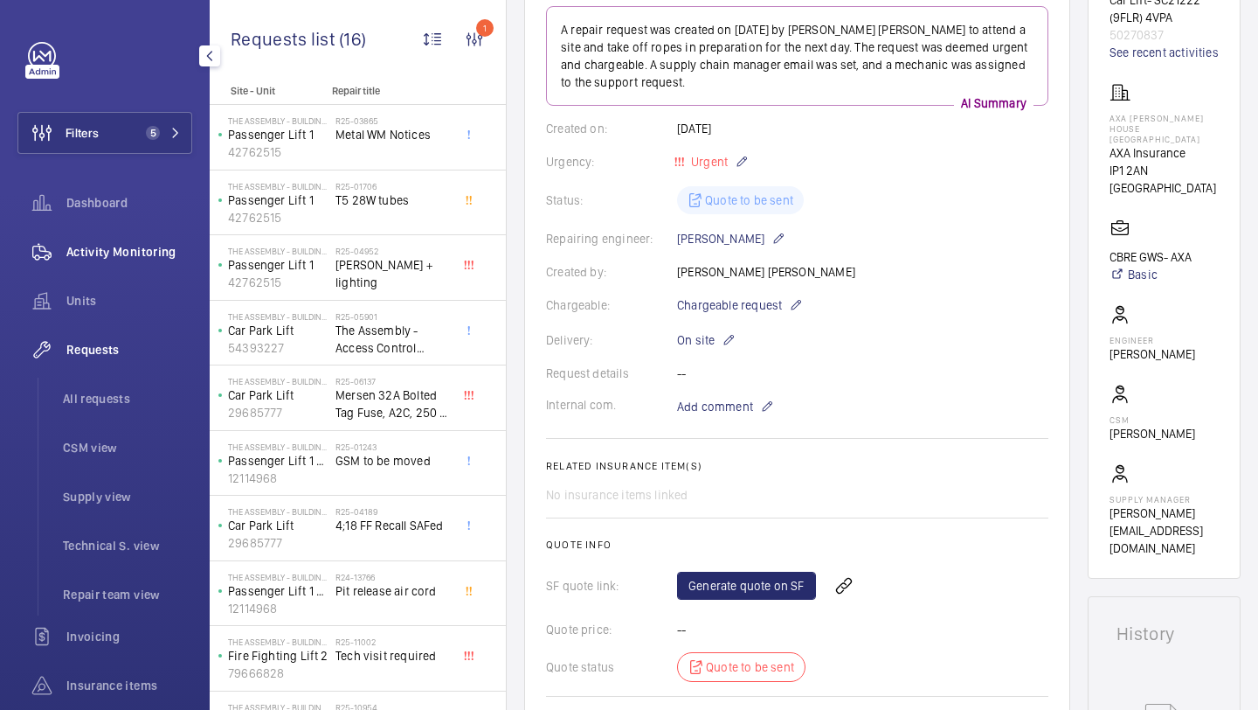
click at [129, 256] on span "Activity Monitoring" at bounding box center [129, 251] width 126 height 17
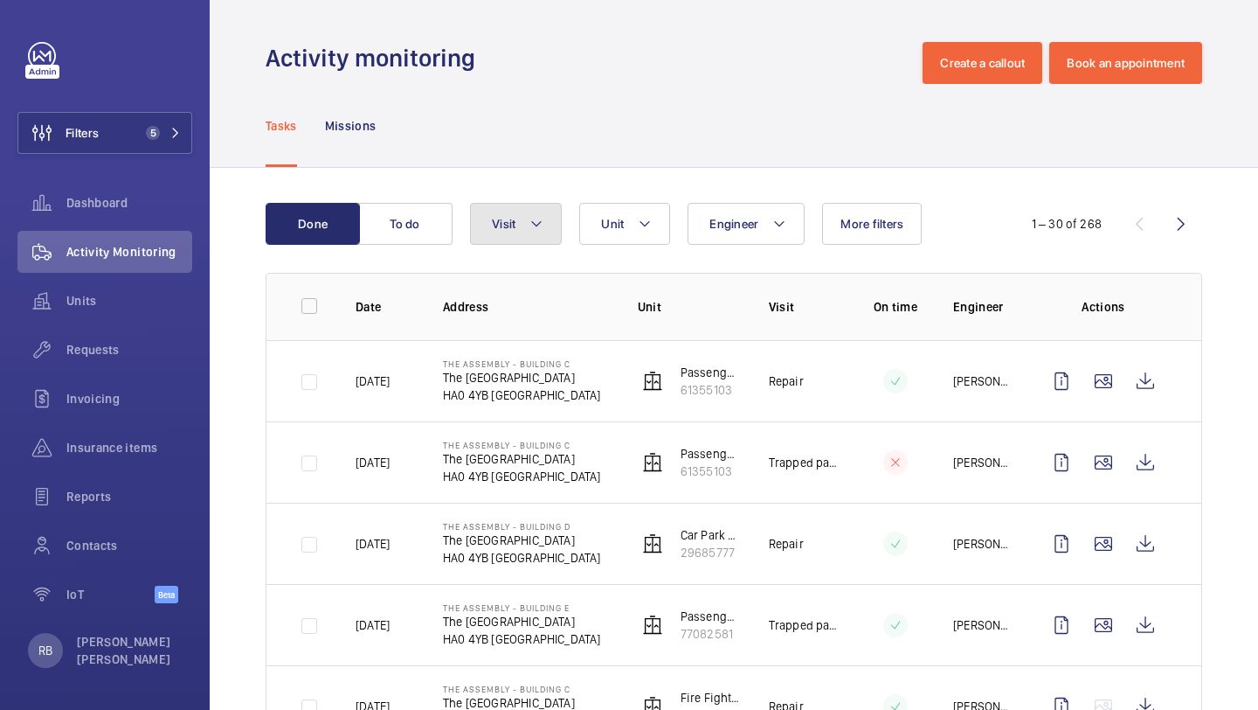
click at [493, 232] on button "Visit" at bounding box center [516, 224] width 92 height 42
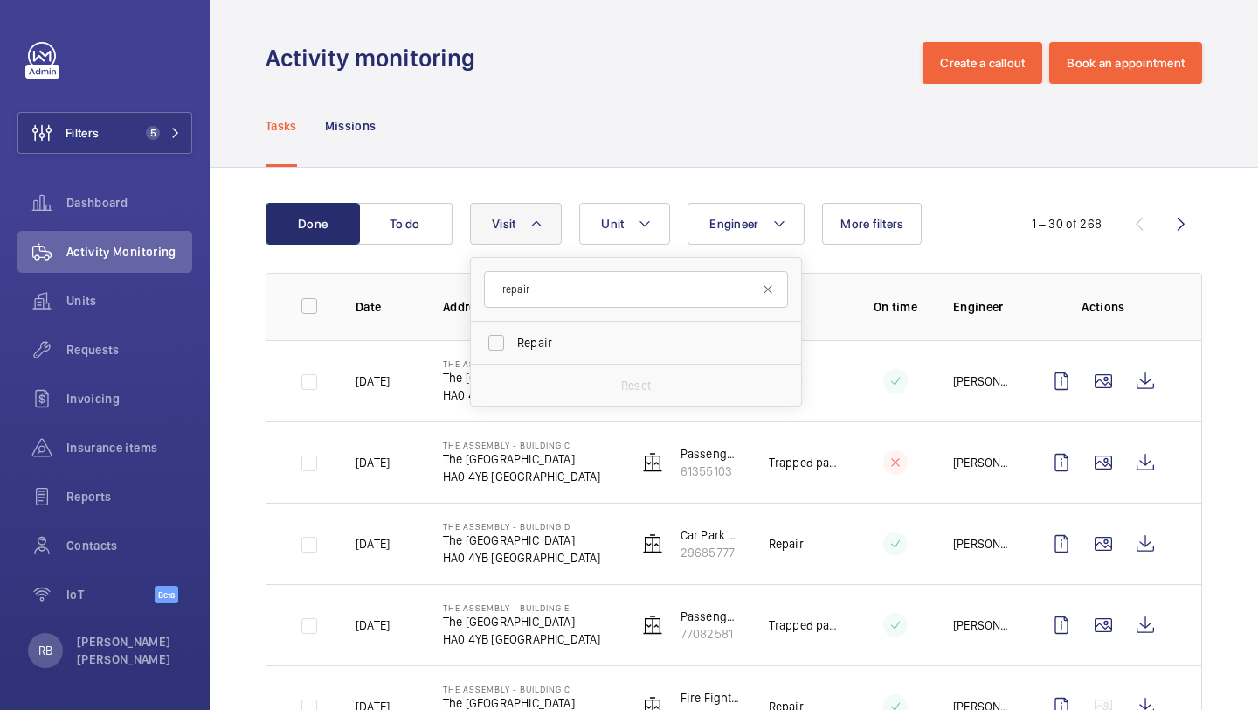
type input "repair"
click at [538, 378] on div "Reset" at bounding box center [636, 385] width 330 height 42
click at [556, 341] on span "Repair" at bounding box center [637, 342] width 240 height 17
click at [514, 341] on input "Repair" at bounding box center [496, 342] width 35 height 35
checkbox input "true"
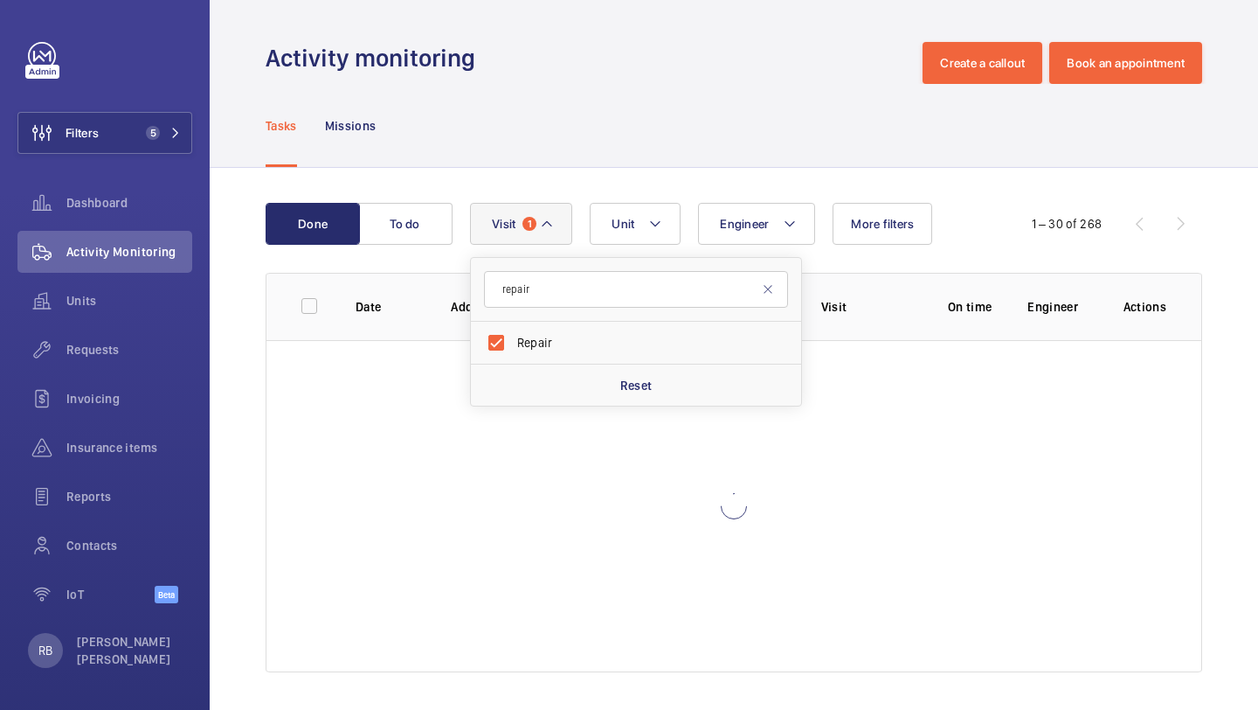
click at [1250, 387] on div "Done To do Engineer Unit Visit 1 repair Repair Reset More filters 1 – 30 of 268…" at bounding box center [734, 441] width 1049 height 546
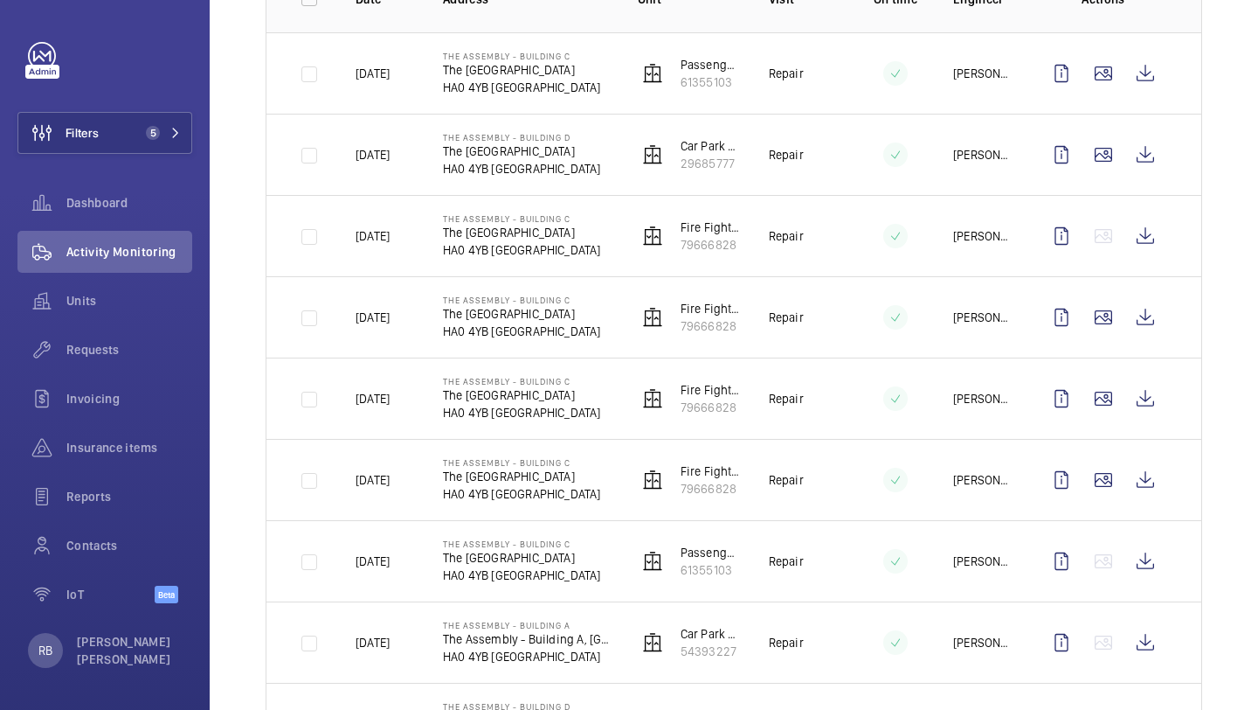
scroll to position [310, 0]
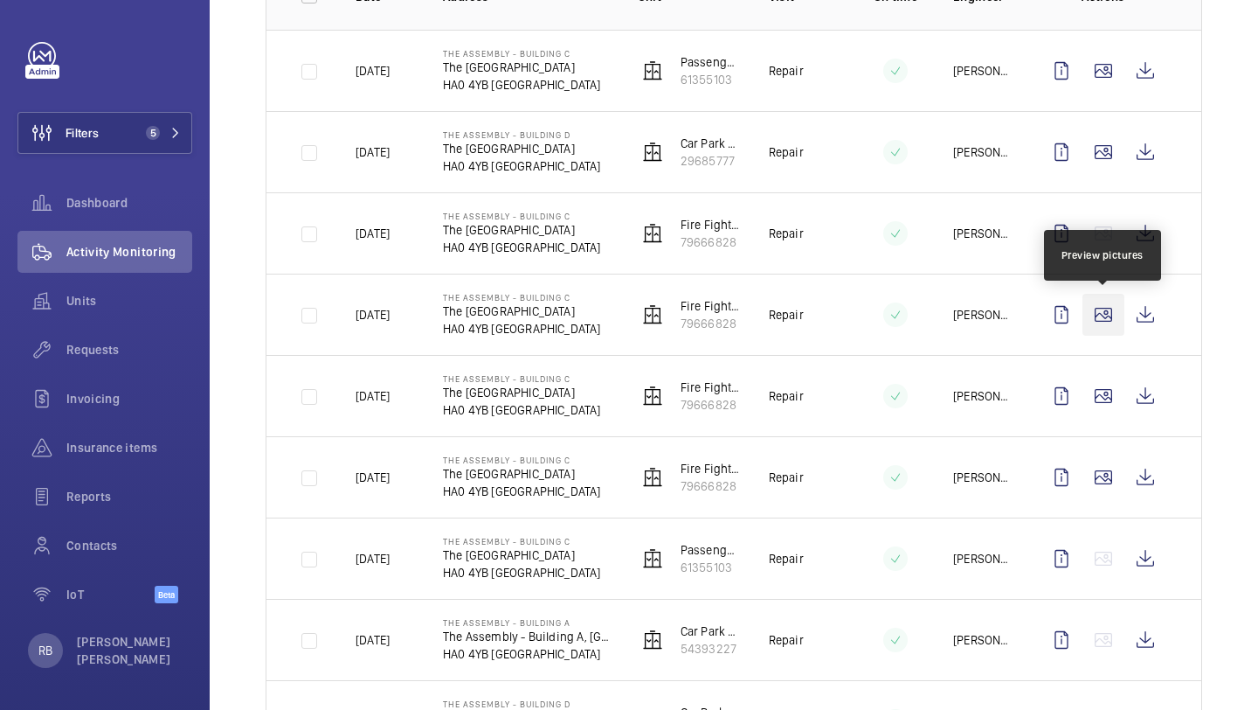
click at [1102, 321] on wm-front-icon-button at bounding box center [1104, 315] width 42 height 42
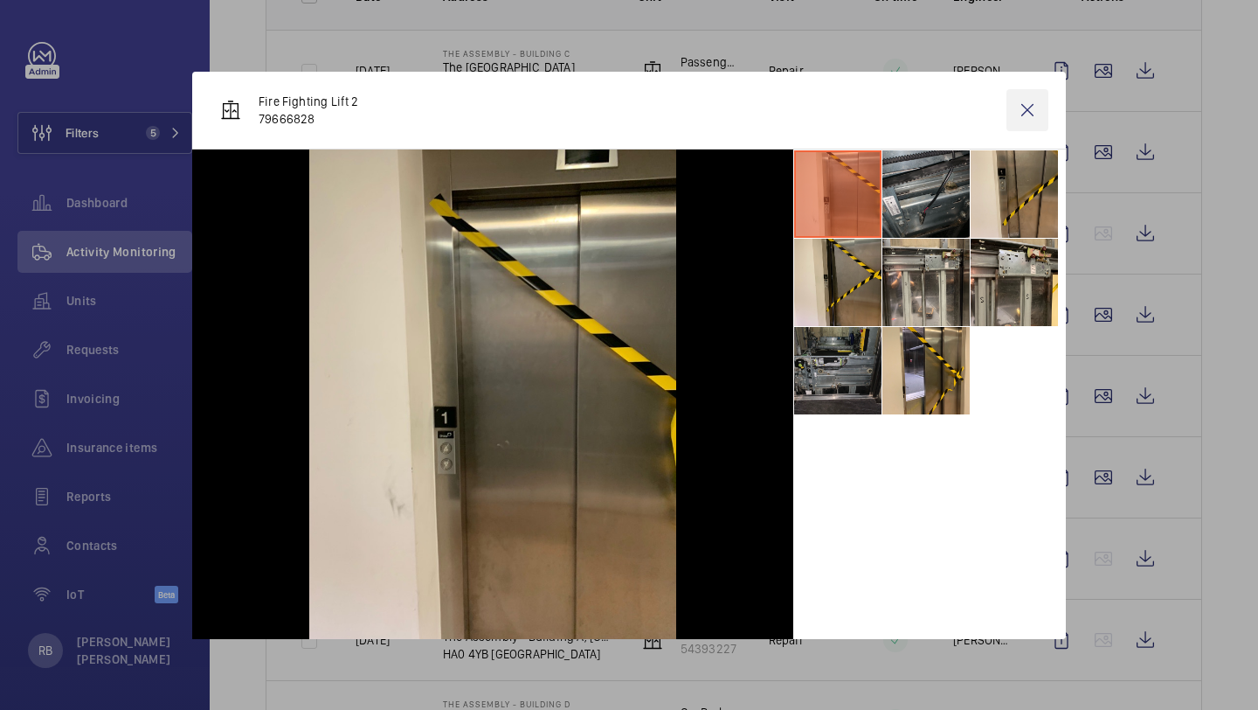
click at [1043, 90] on wm-front-icon-button at bounding box center [1028, 110] width 42 height 42
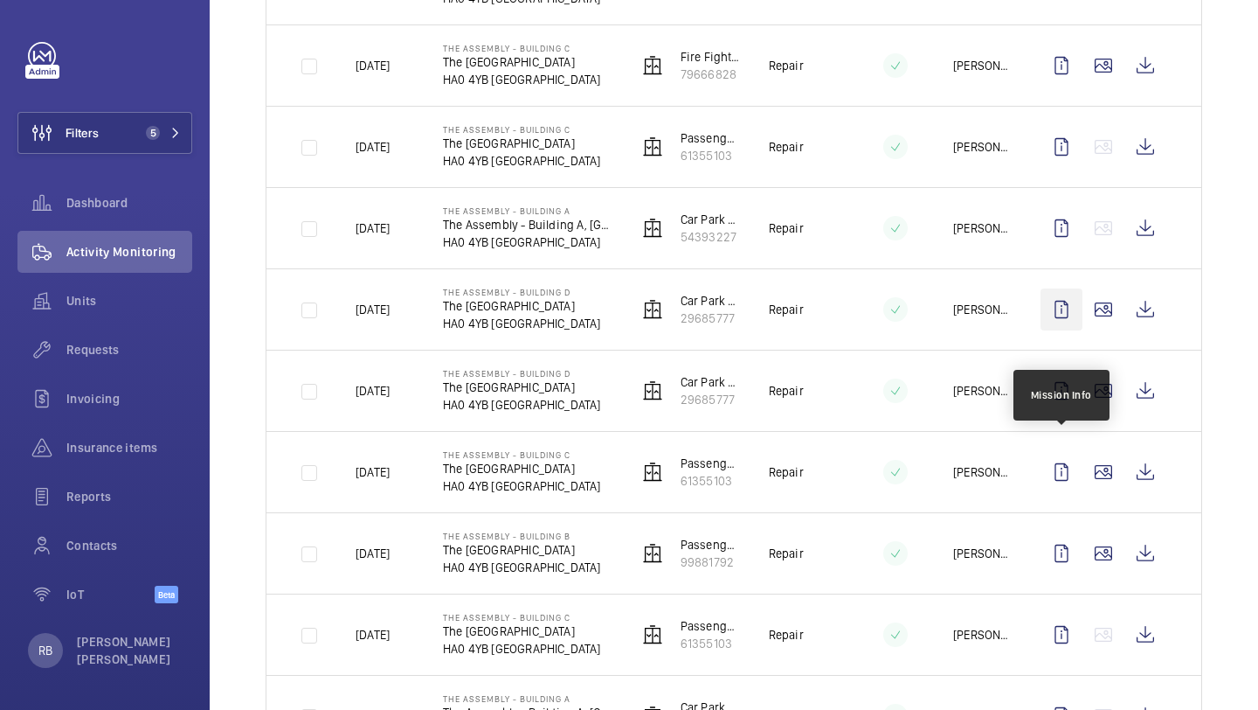
scroll to position [902, 0]
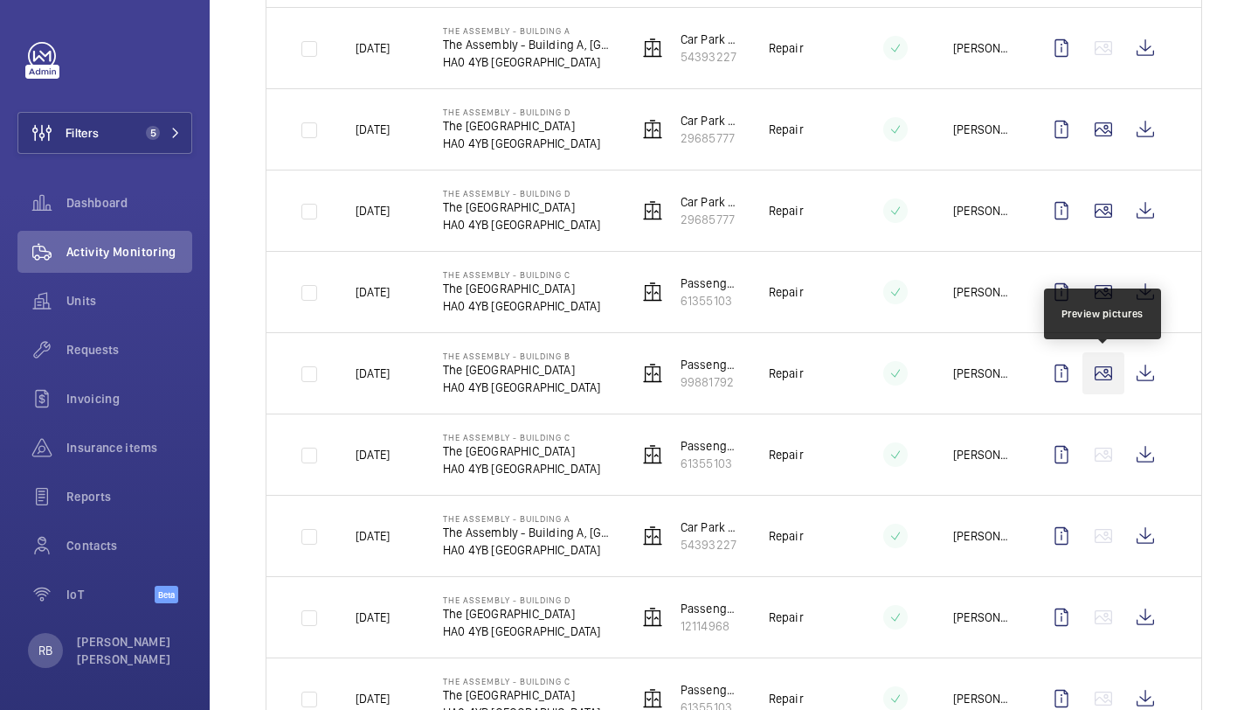
click at [1104, 379] on wm-front-icon-button at bounding box center [1104, 373] width 42 height 42
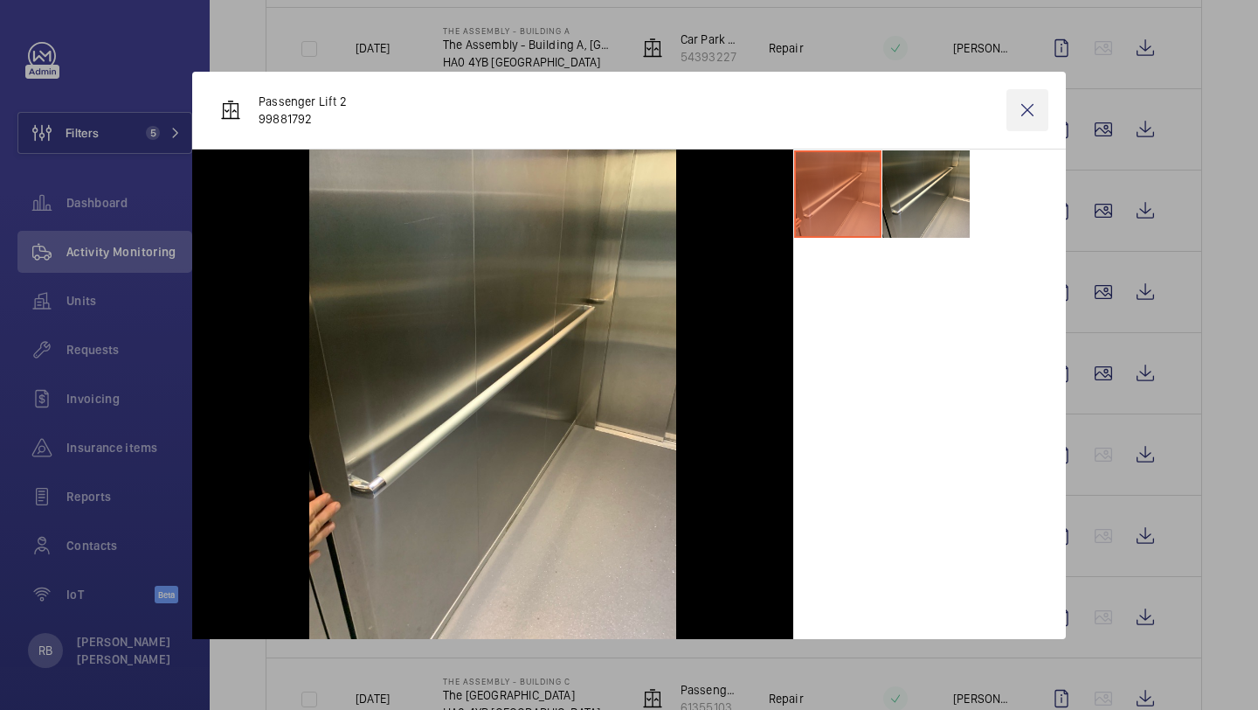
click at [1023, 119] on wm-front-icon-button at bounding box center [1028, 110] width 42 height 42
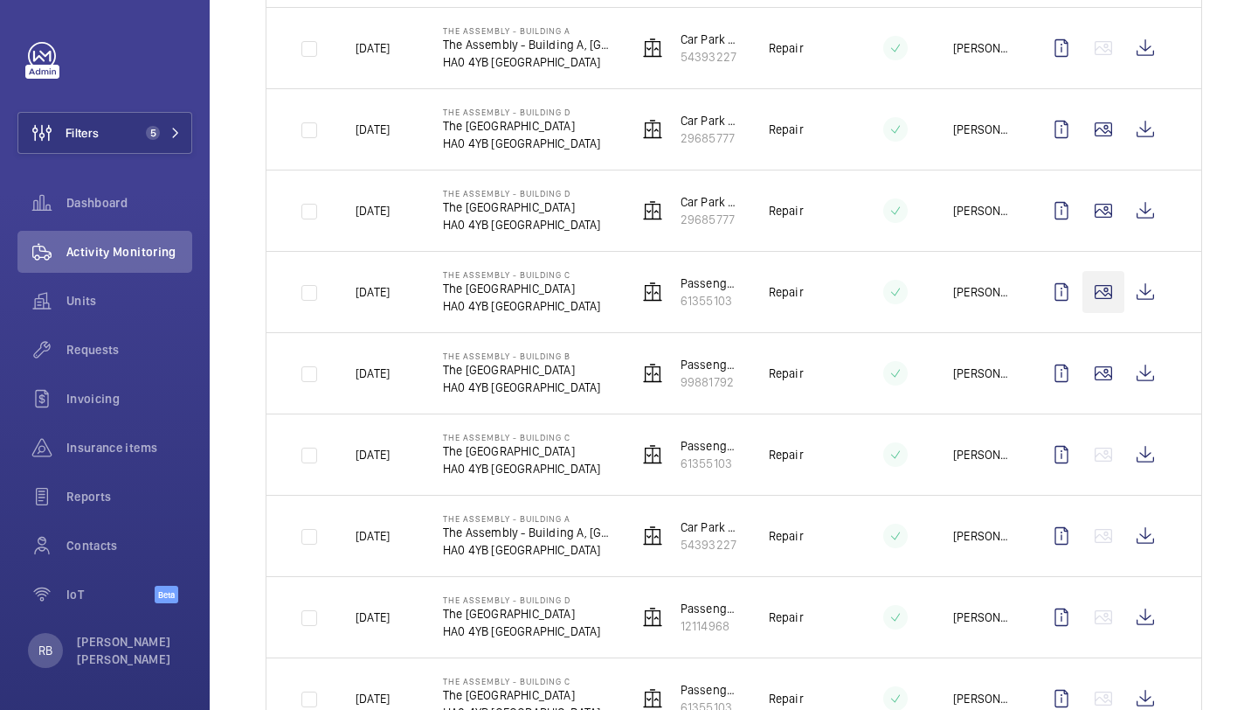
click at [1114, 303] on wm-front-icon-button at bounding box center [1104, 292] width 42 height 42
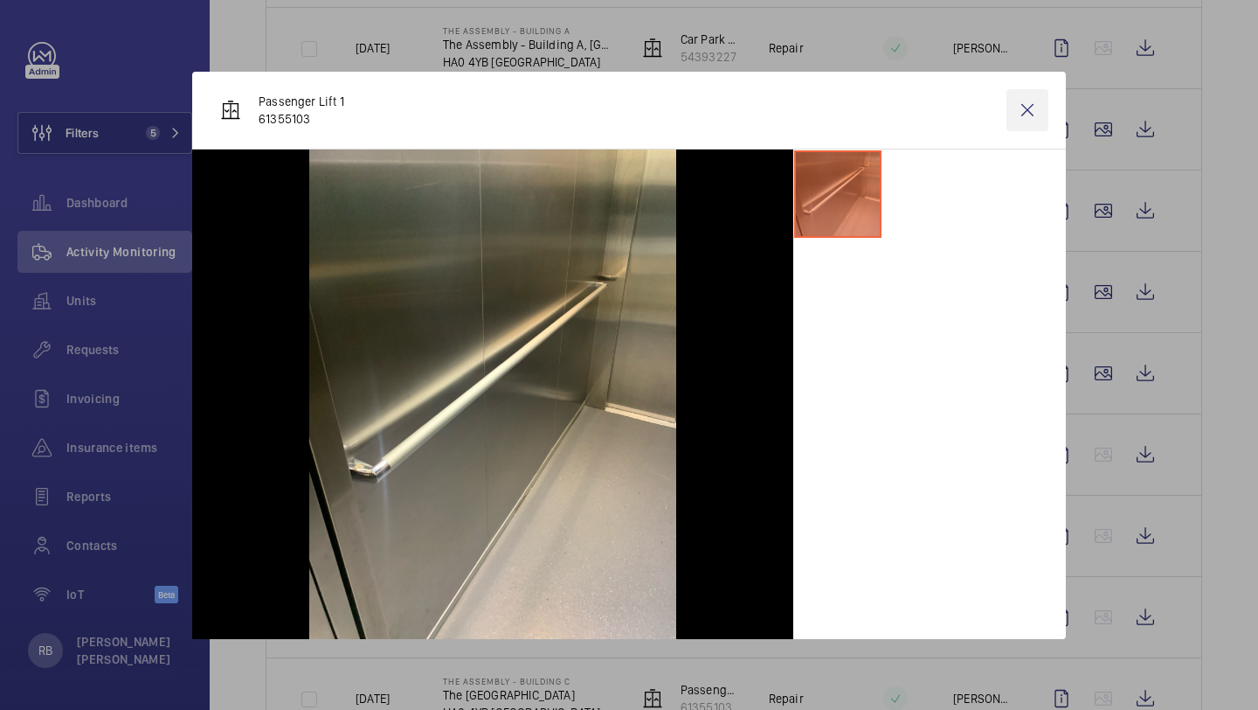
click at [1028, 102] on wm-front-icon-button at bounding box center [1028, 110] width 42 height 42
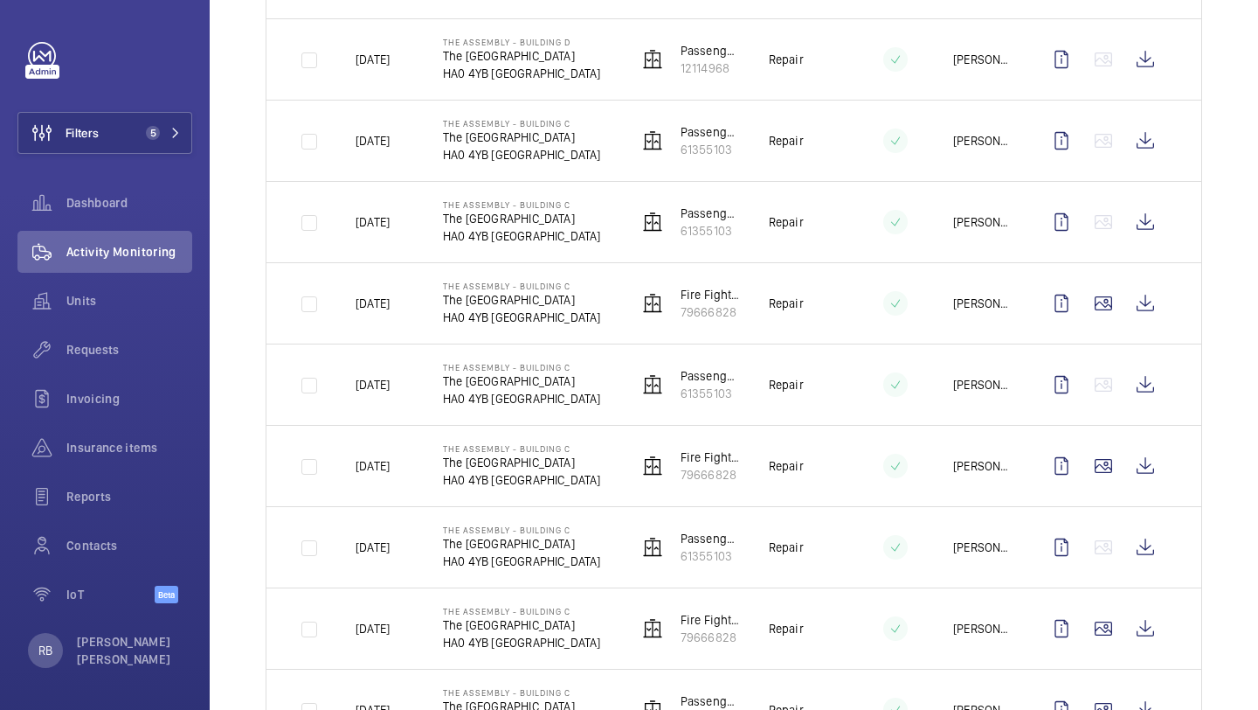
scroll to position [1576, 0]
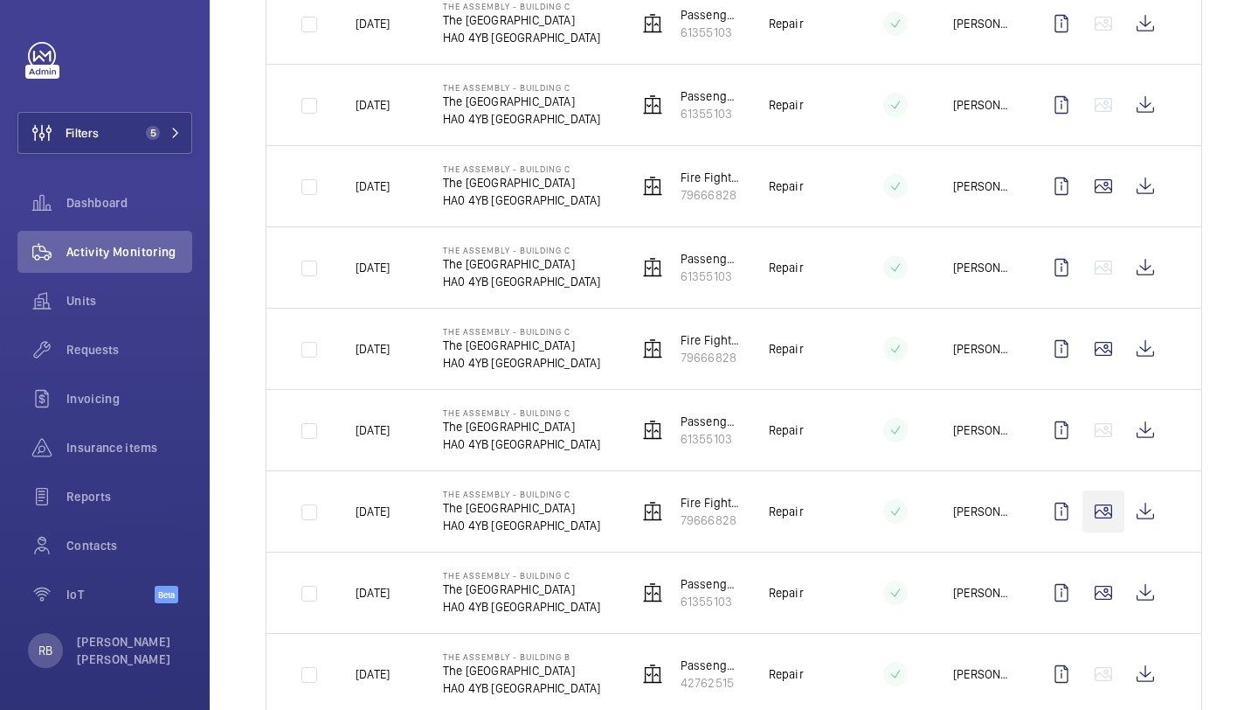
click at [1104, 490] on wm-front-icon-button at bounding box center [1104, 511] width 42 height 42
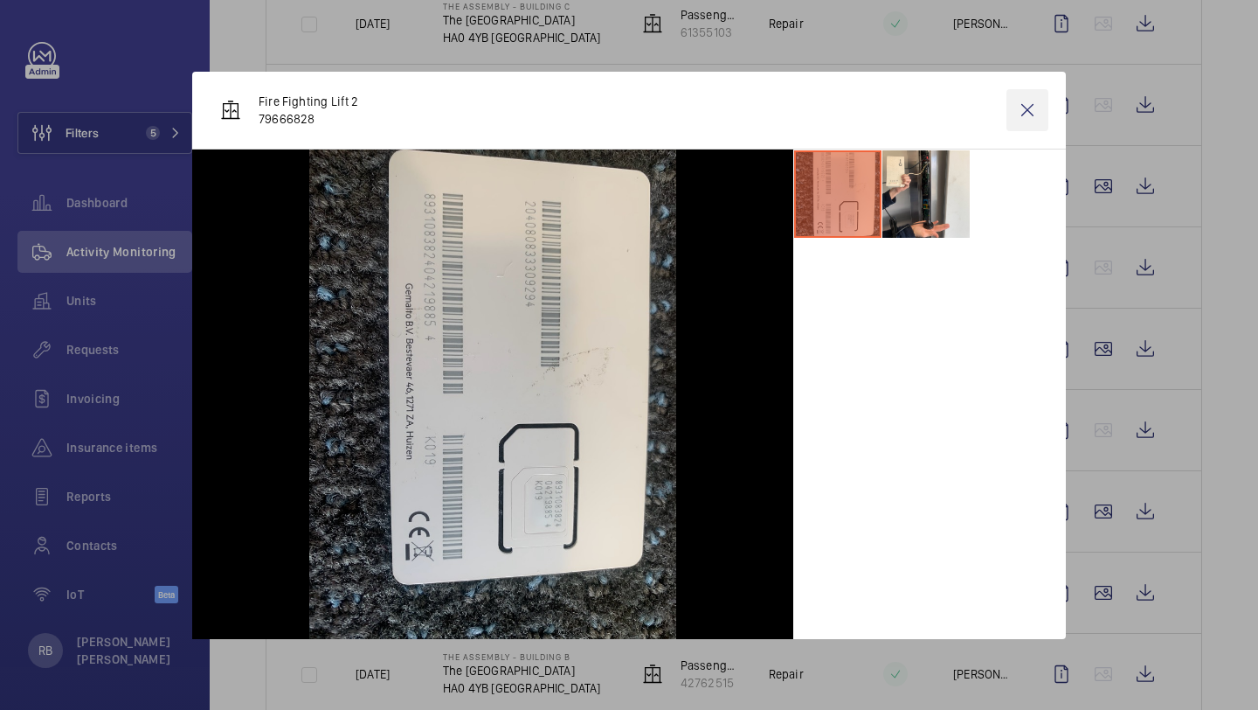
click at [1021, 106] on wm-front-icon-button at bounding box center [1028, 110] width 42 height 42
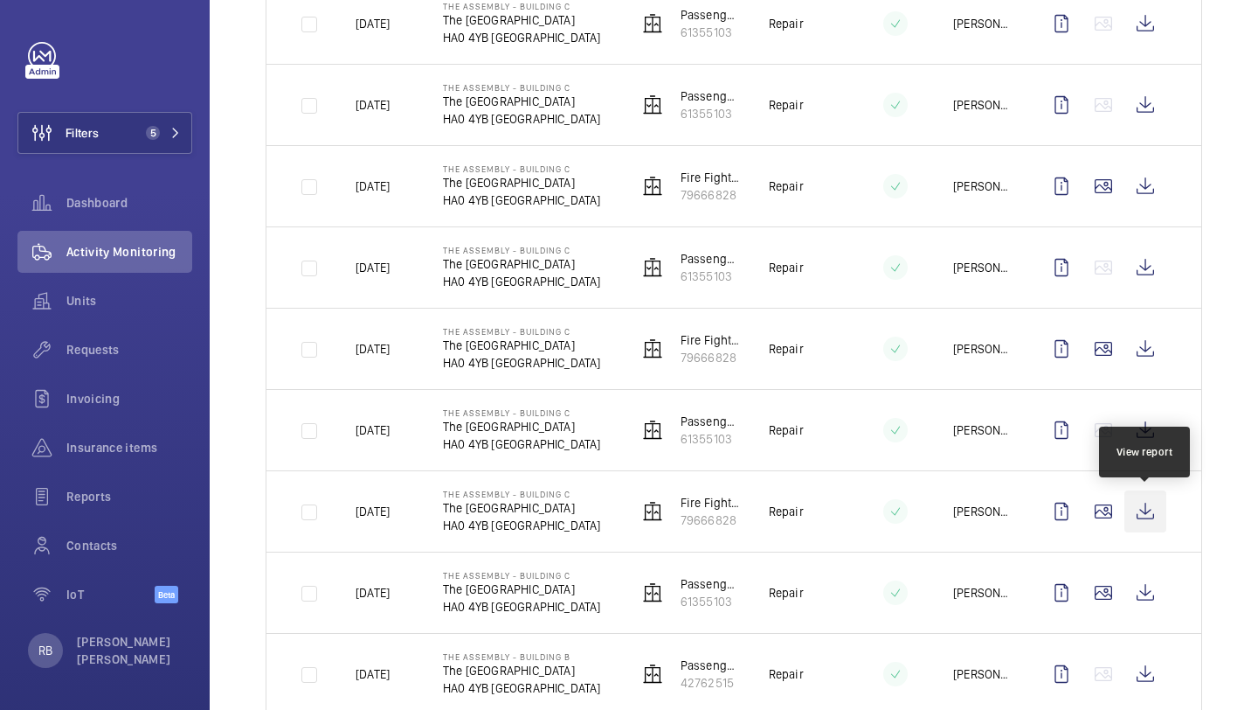
click at [1146, 516] on wm-front-icon-button at bounding box center [1146, 511] width 42 height 42
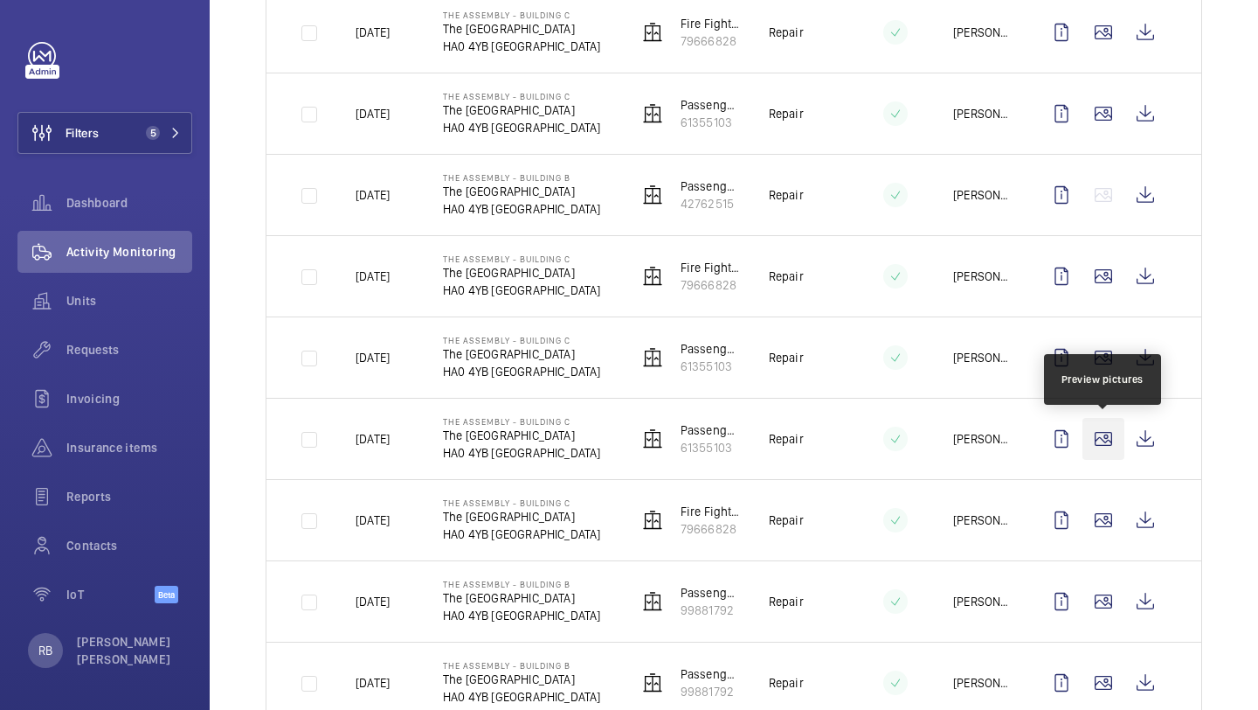
scroll to position [1963, 0]
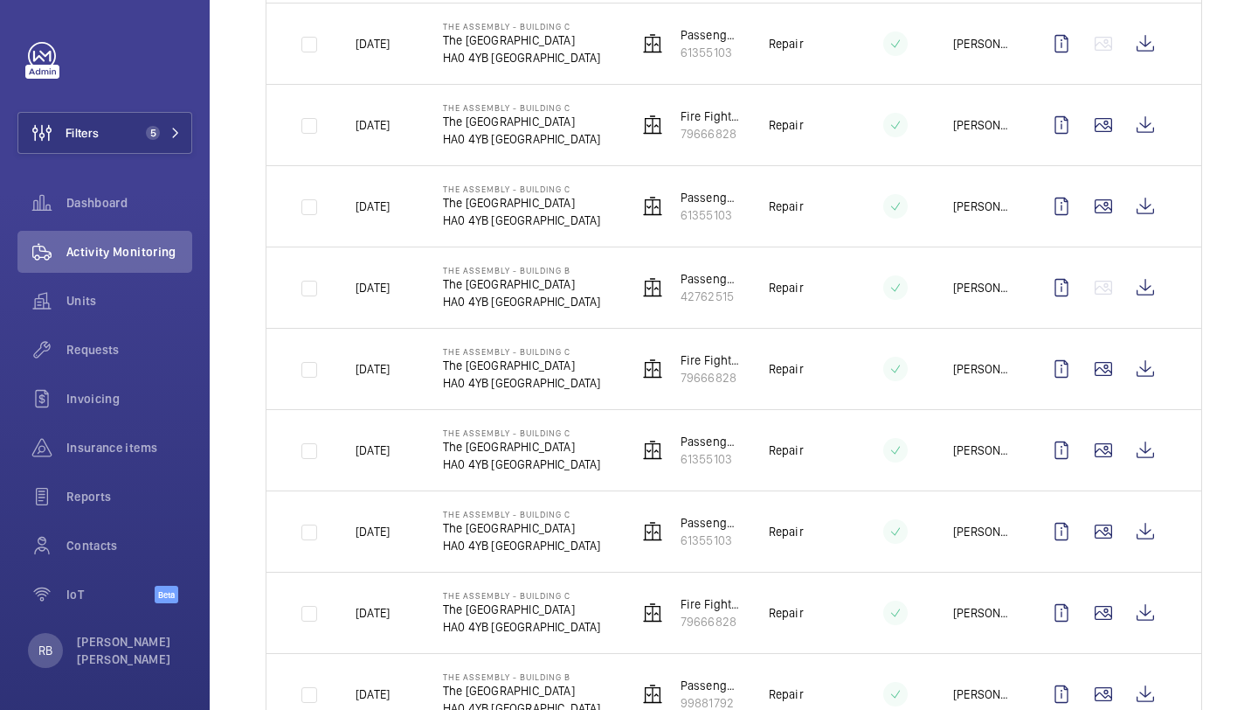
click at [1105, 176] on td at bounding box center [1107, 205] width 189 height 81
click at [1105, 185] on wm-front-icon-button at bounding box center [1104, 206] width 42 height 42
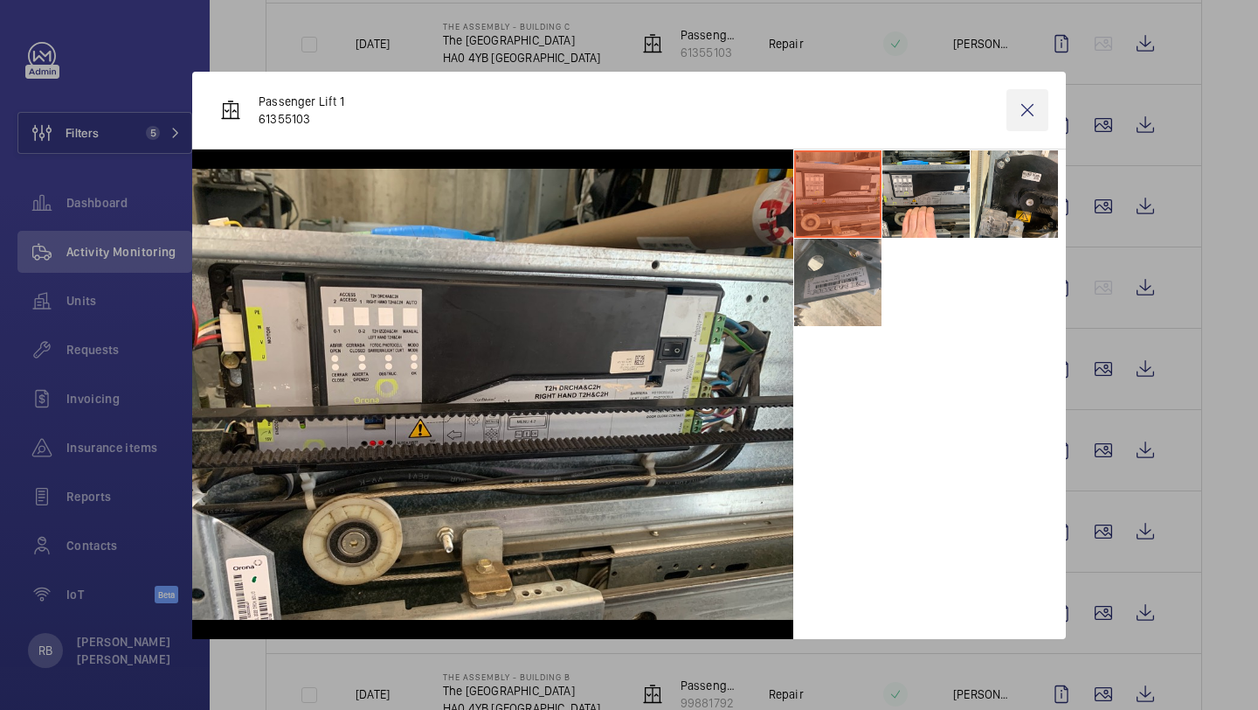
click at [1021, 101] on wm-front-icon-button at bounding box center [1028, 110] width 42 height 42
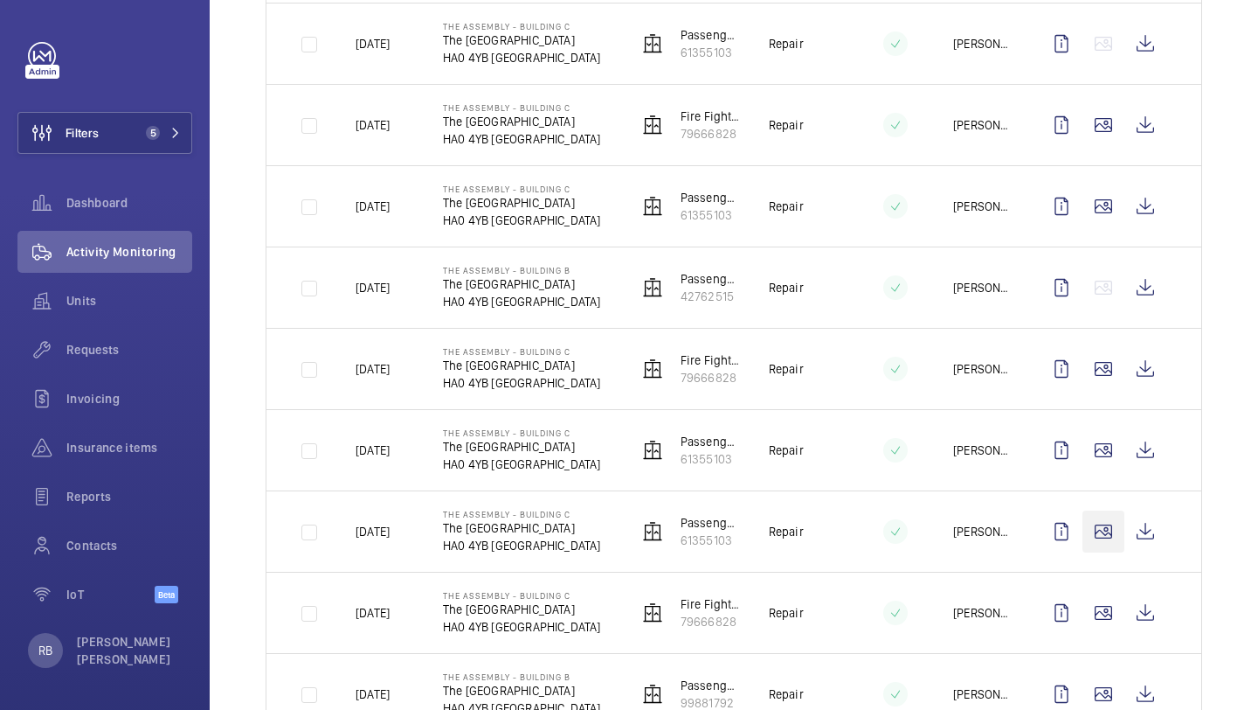
click at [1098, 528] on wm-front-icon-button at bounding box center [1104, 531] width 42 height 42
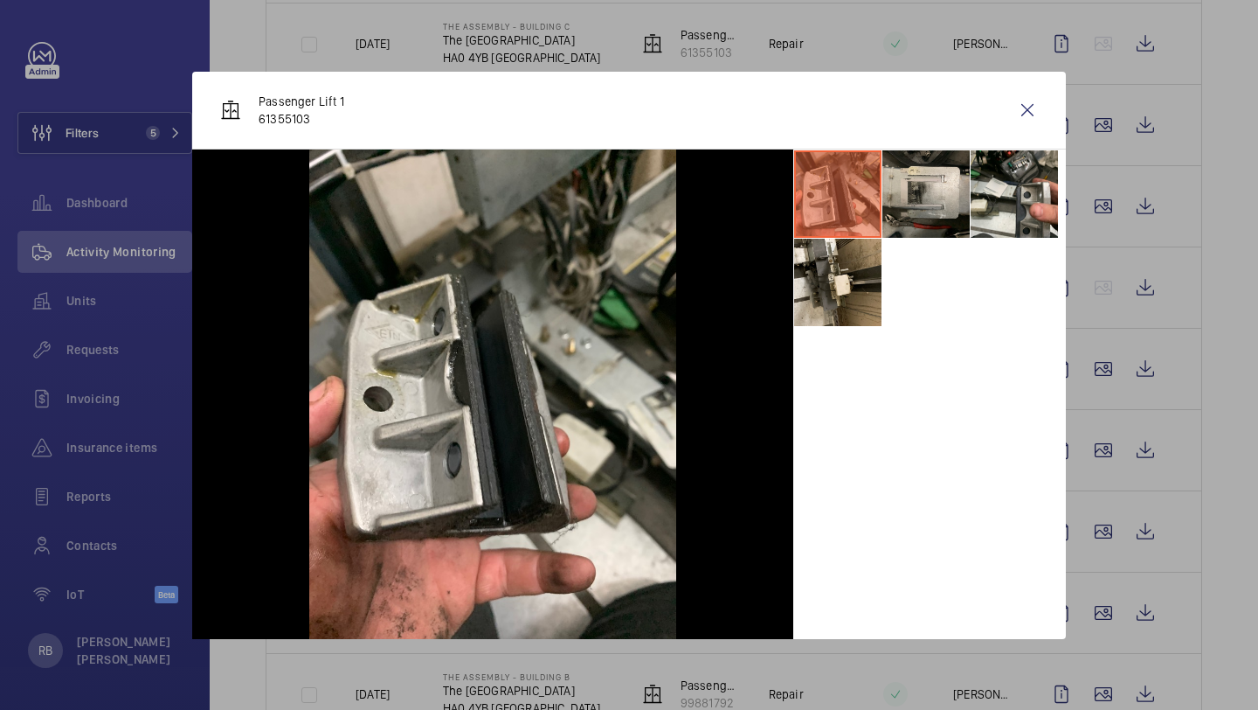
click at [1027, 141] on div "Passenger Lift 1 61355103" at bounding box center [629, 111] width 874 height 78
click at [1052, 77] on div "Passenger Lift 1 61355103" at bounding box center [629, 111] width 874 height 78
click at [1044, 91] on wm-front-icon-button at bounding box center [1028, 110] width 42 height 42
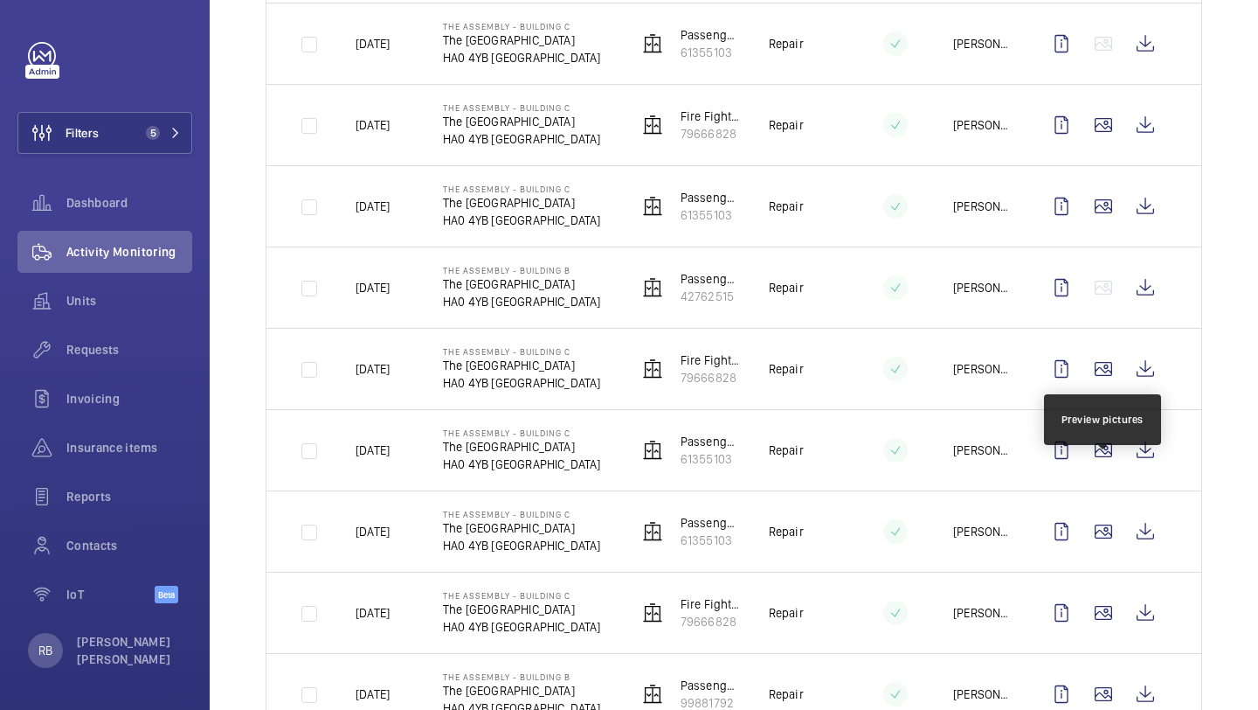
scroll to position [2096, 0]
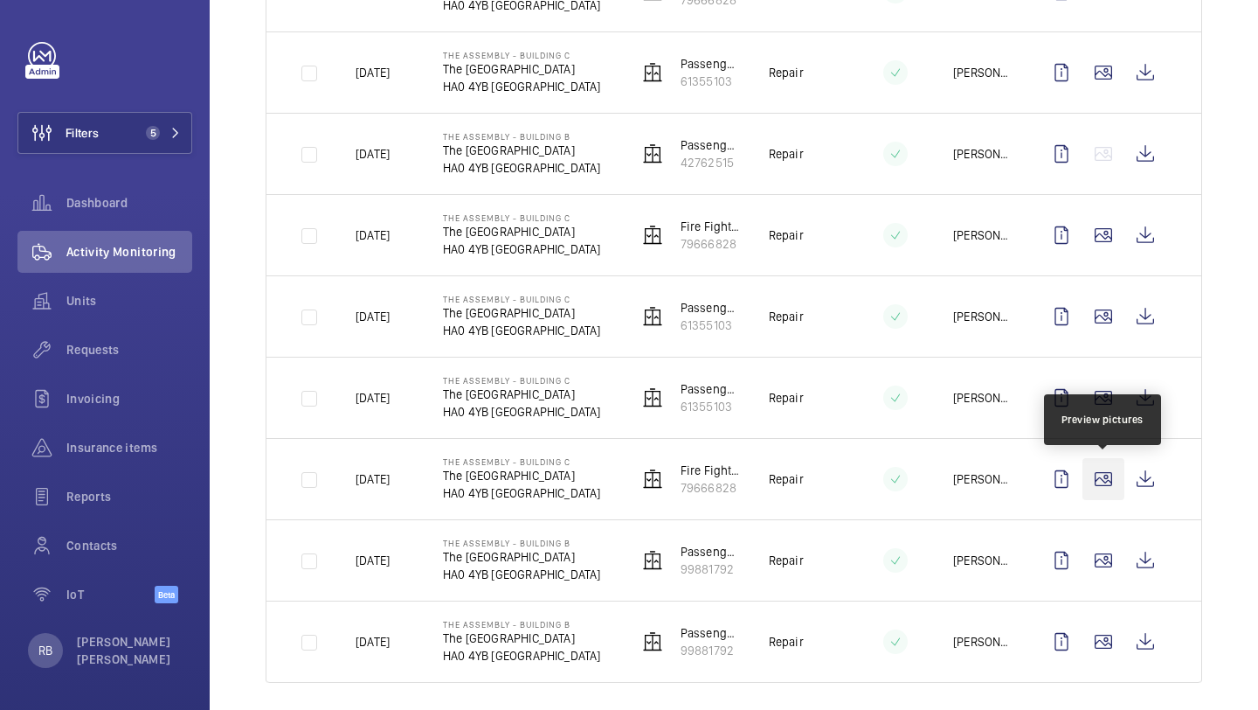
click at [1097, 488] on wm-front-icon-button at bounding box center [1104, 479] width 42 height 42
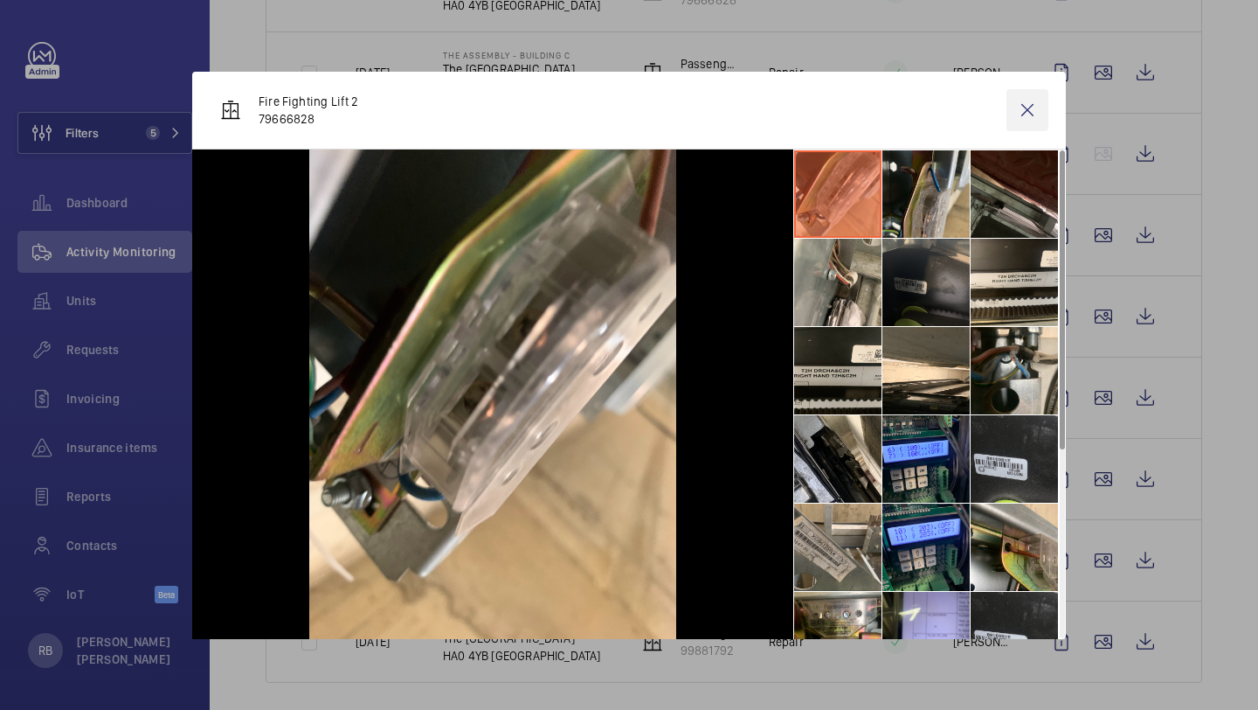
click at [1023, 107] on wm-front-icon-button at bounding box center [1028, 110] width 42 height 42
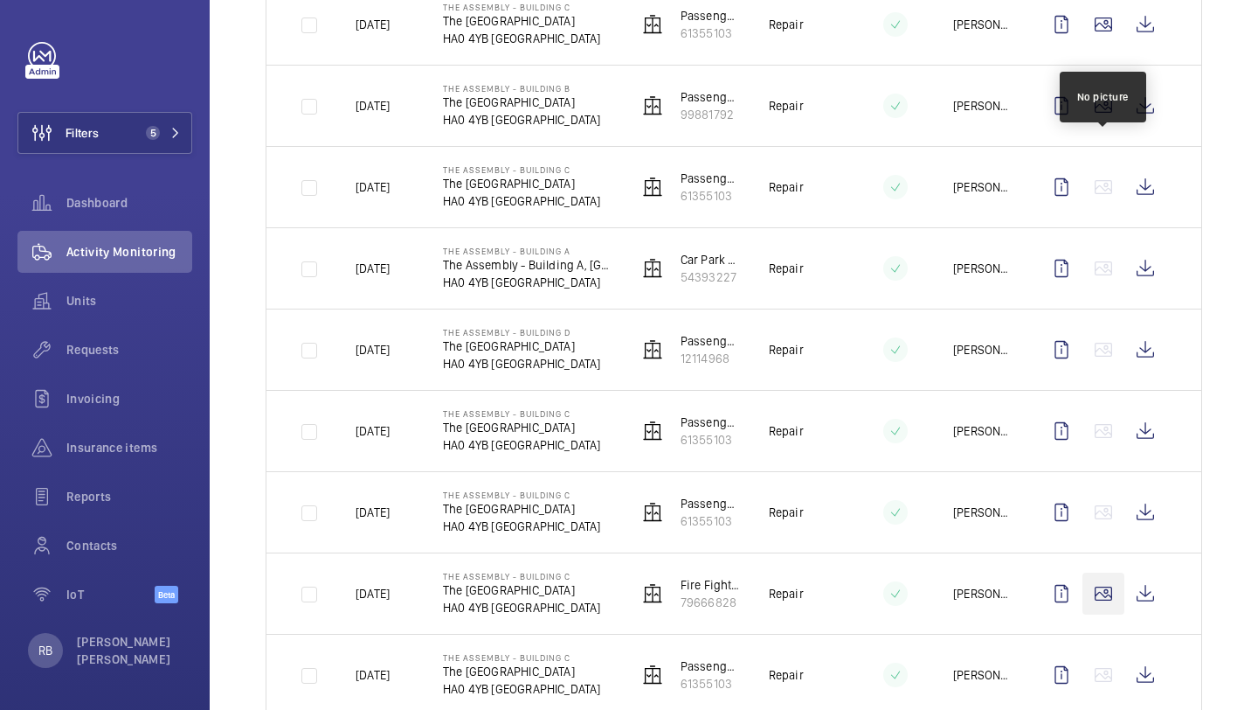
scroll to position [1142, 0]
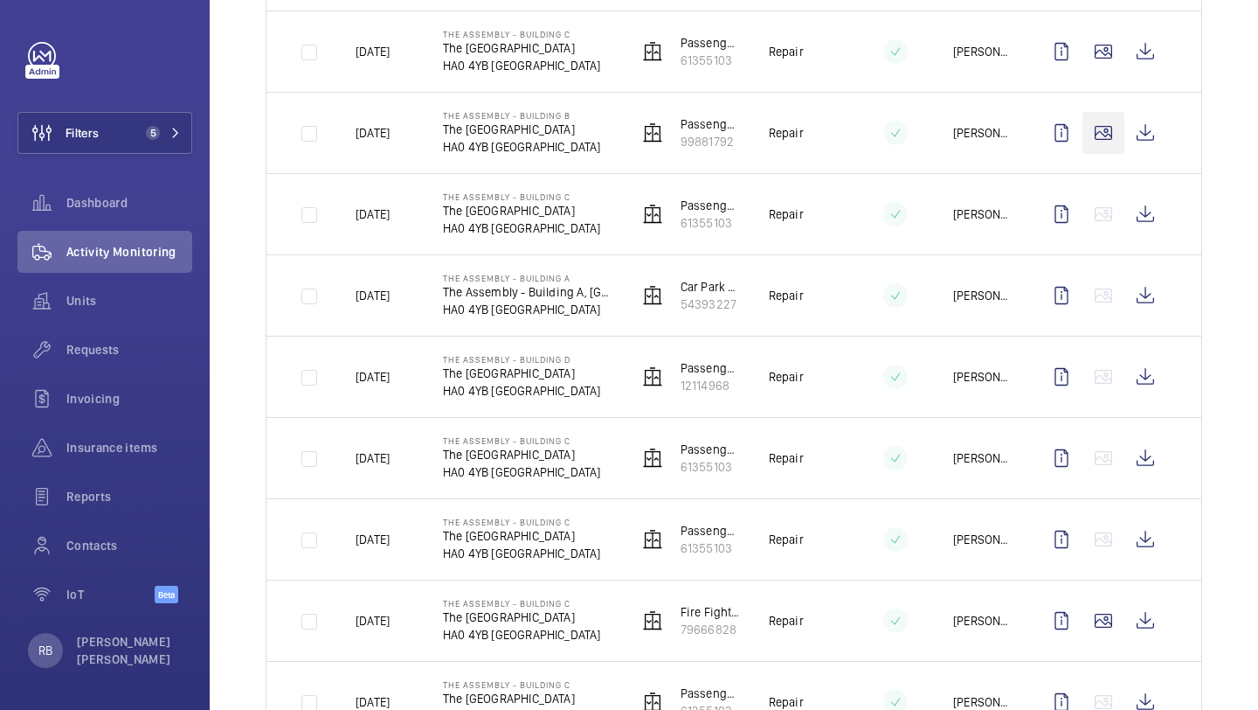
click at [1107, 121] on wm-front-icon-button at bounding box center [1104, 133] width 42 height 42
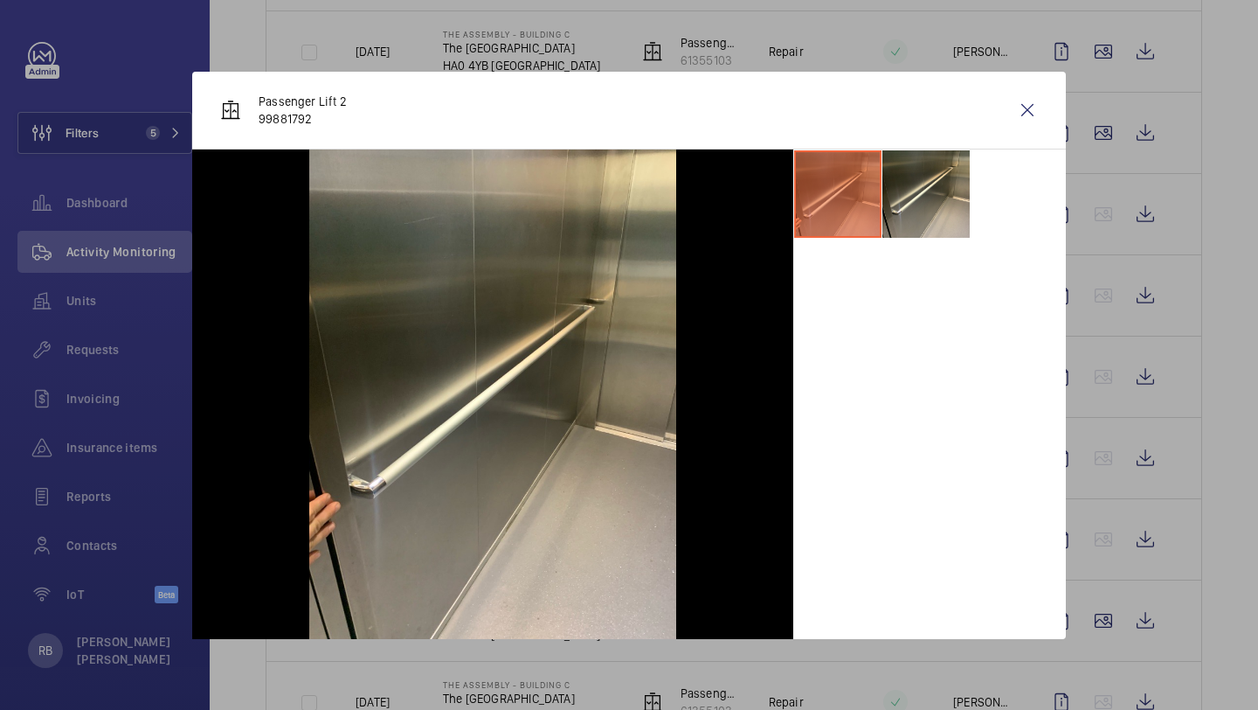
click at [1003, 114] on div "Passenger Lift 2 99881792" at bounding box center [629, 111] width 874 height 78
click at [1032, 114] on wm-front-icon-button at bounding box center [1028, 110] width 42 height 42
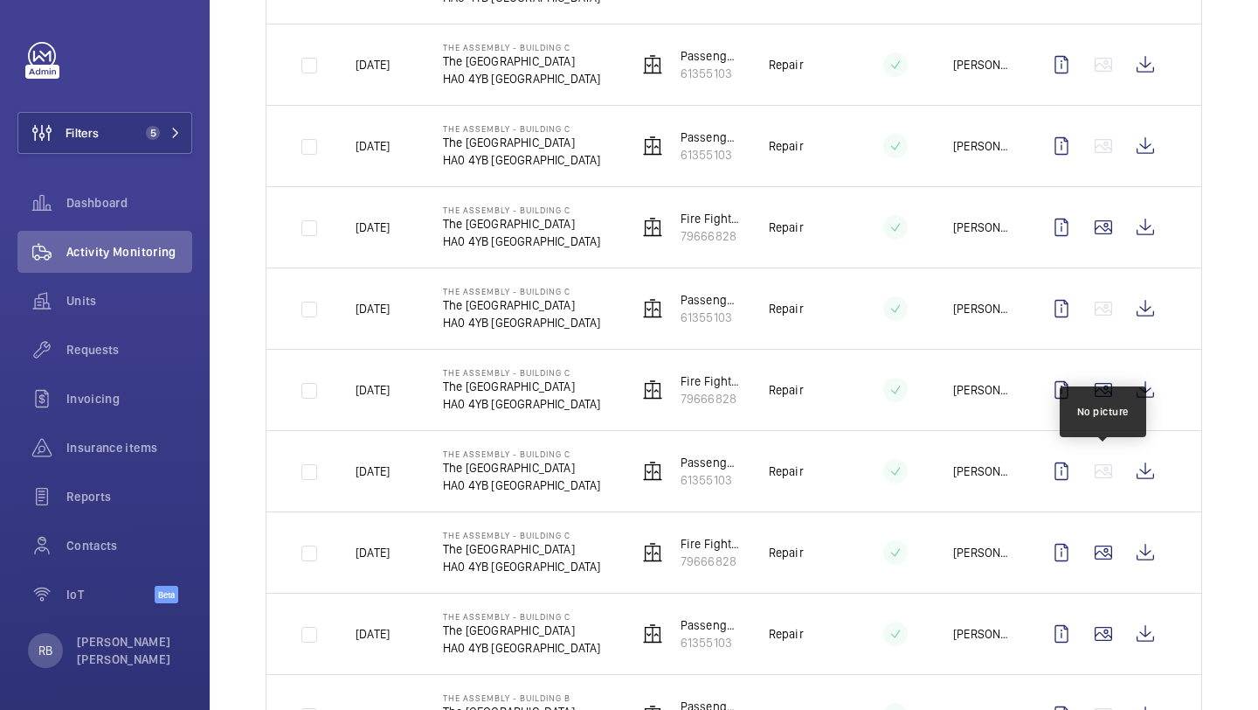
scroll to position [1533, 0]
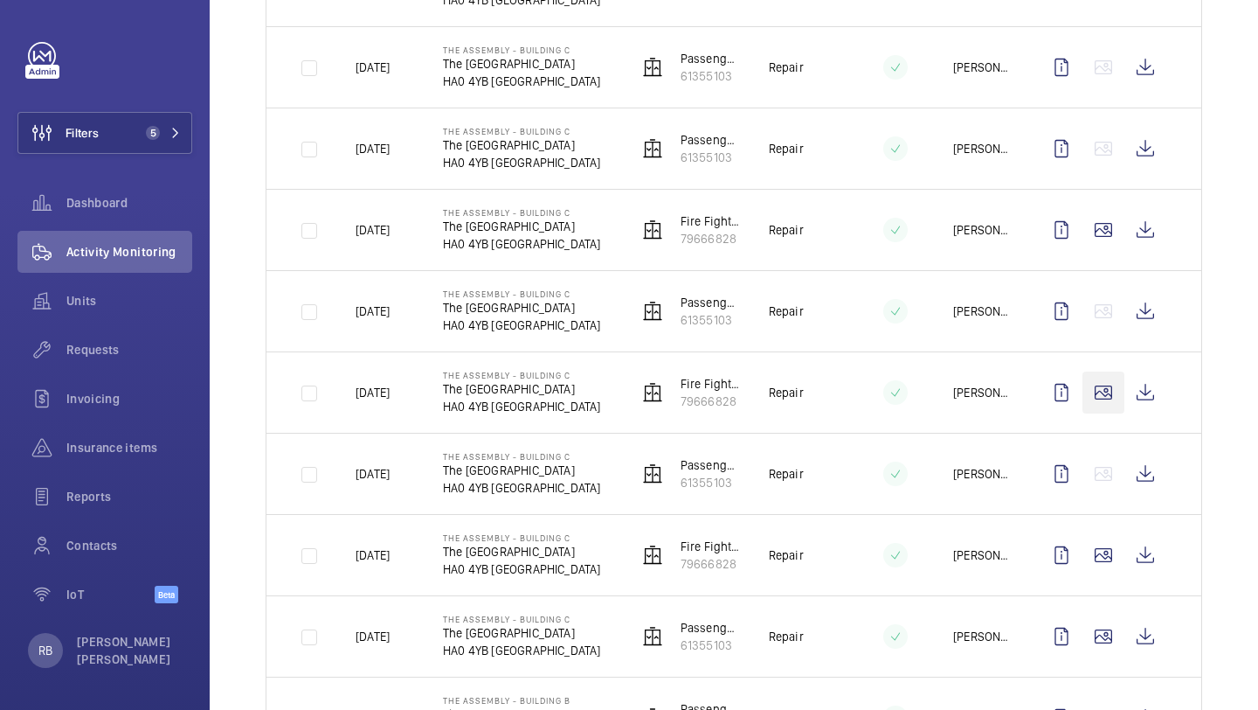
click at [1111, 389] on wm-front-icon-button at bounding box center [1104, 392] width 42 height 42
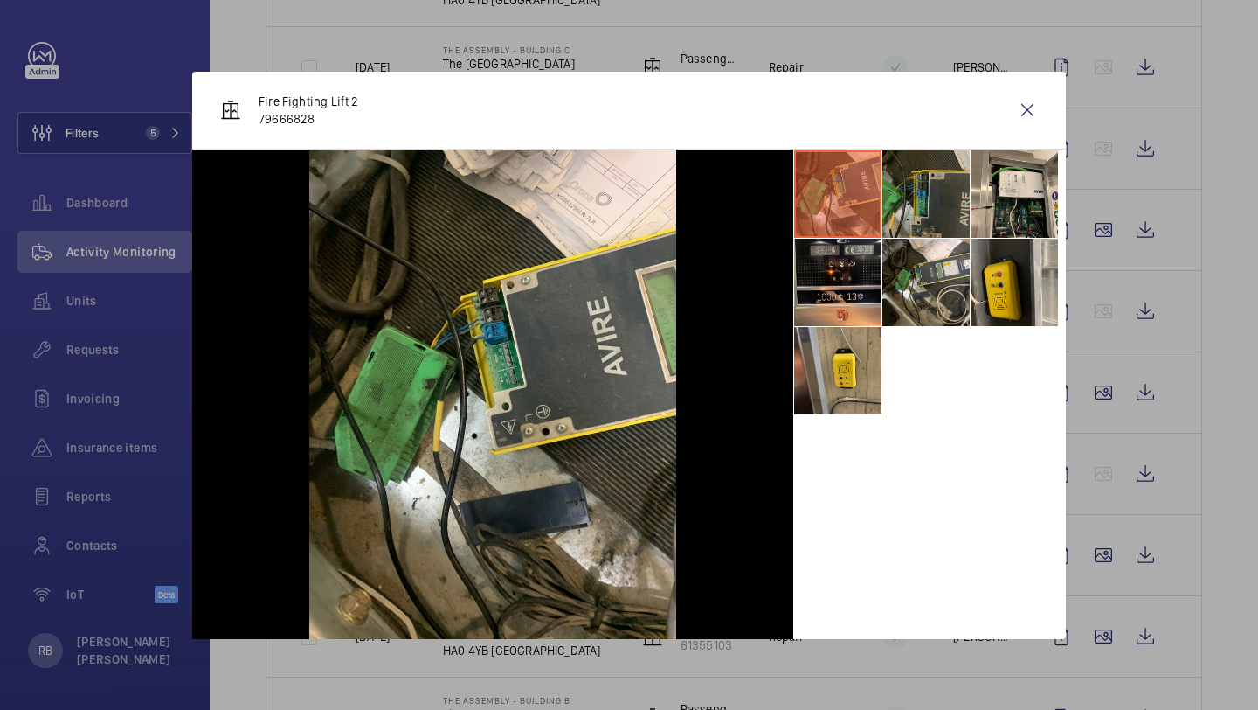
click at [959, 214] on li at bounding box center [926, 193] width 87 height 87
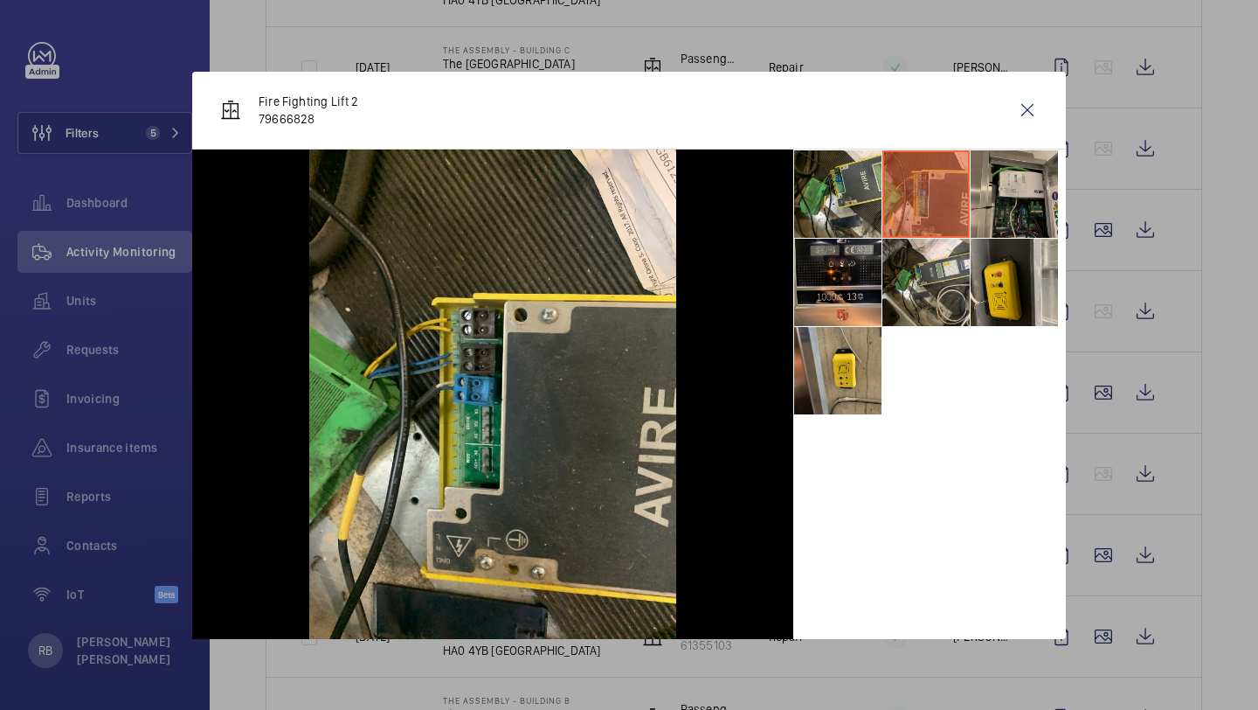
click at [1008, 207] on li at bounding box center [1014, 193] width 87 height 87
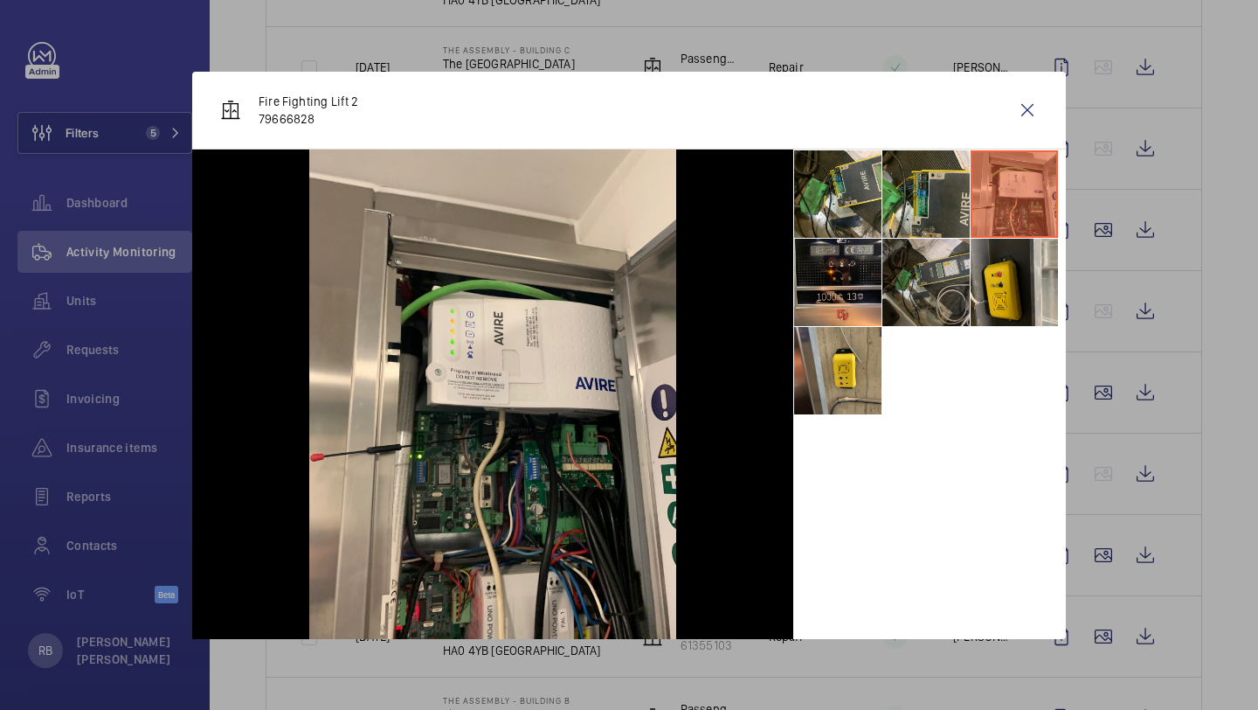
click at [962, 251] on li at bounding box center [926, 282] width 87 height 87
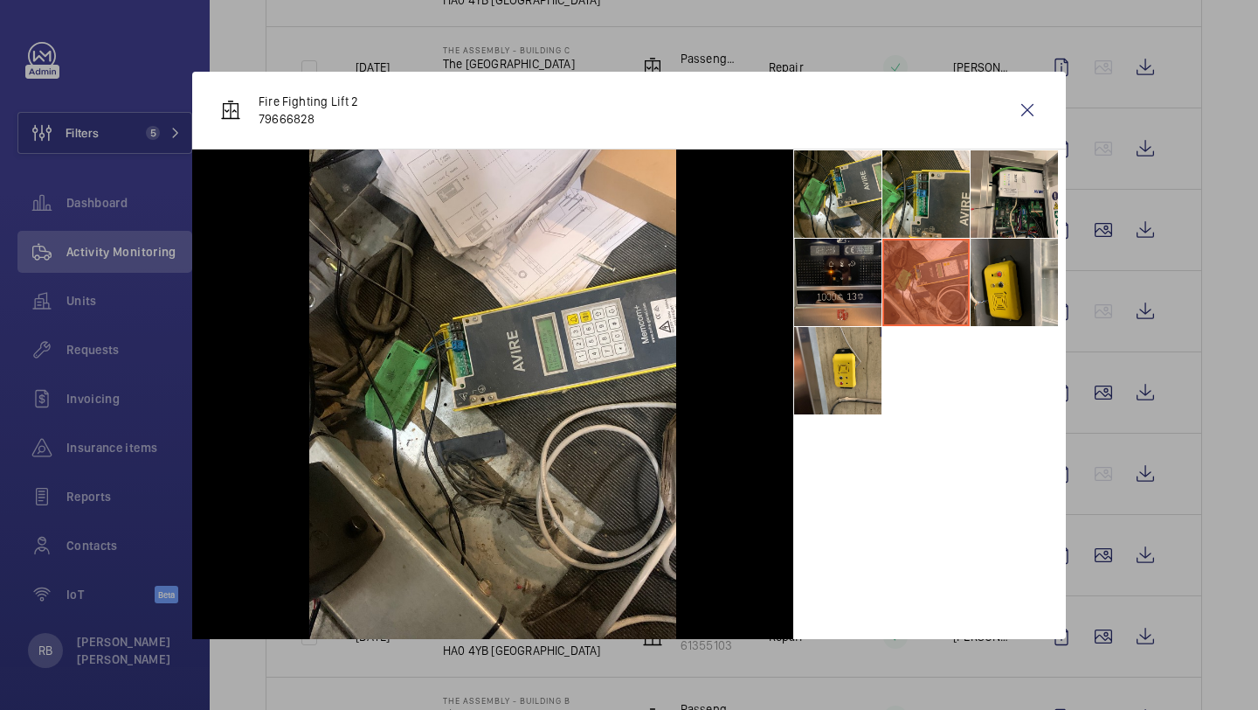
click at [873, 270] on li at bounding box center [837, 282] width 87 height 87
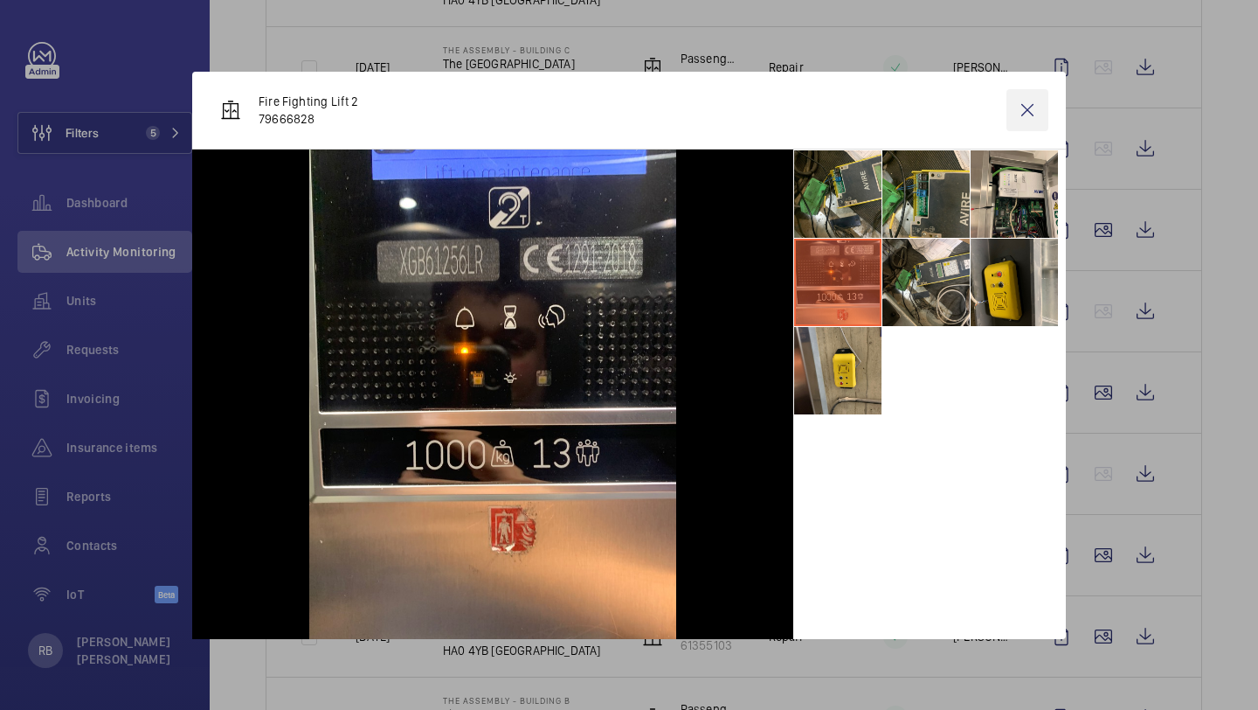
click at [1032, 113] on wm-front-icon-button at bounding box center [1028, 110] width 42 height 42
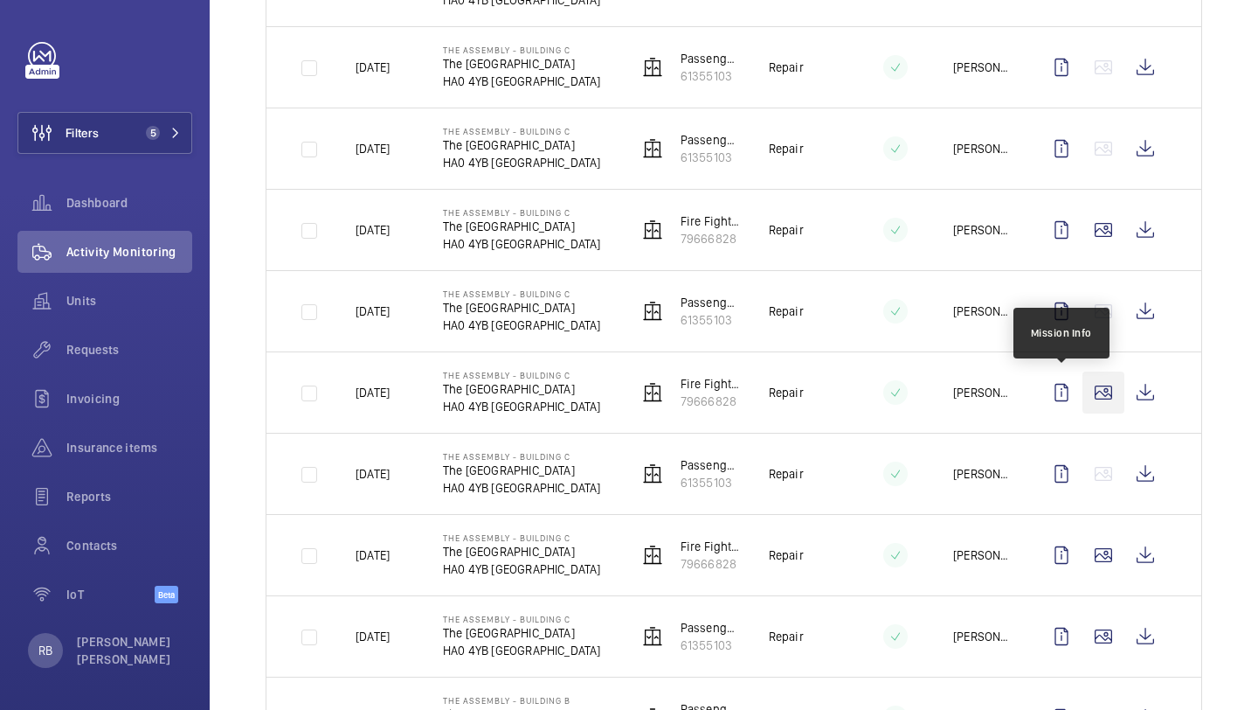
click at [1118, 391] on wm-front-icon-button at bounding box center [1104, 392] width 42 height 42
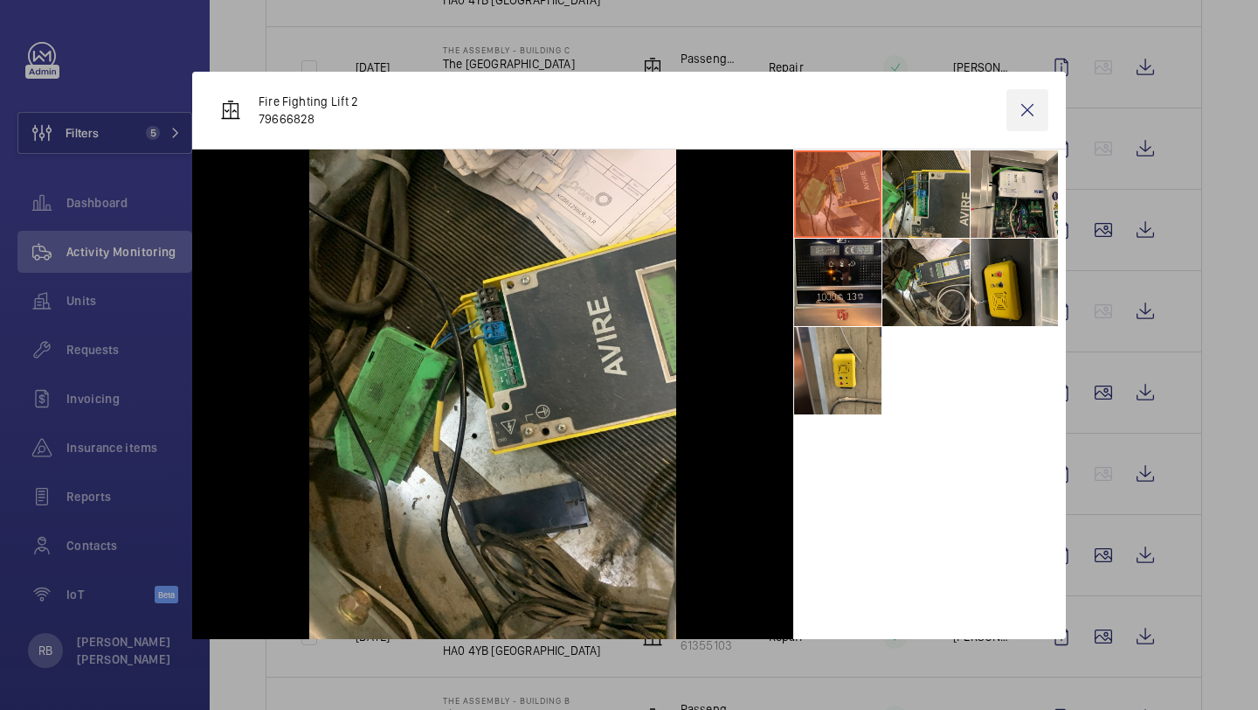
click at [1038, 107] on wm-front-icon-button at bounding box center [1028, 110] width 42 height 42
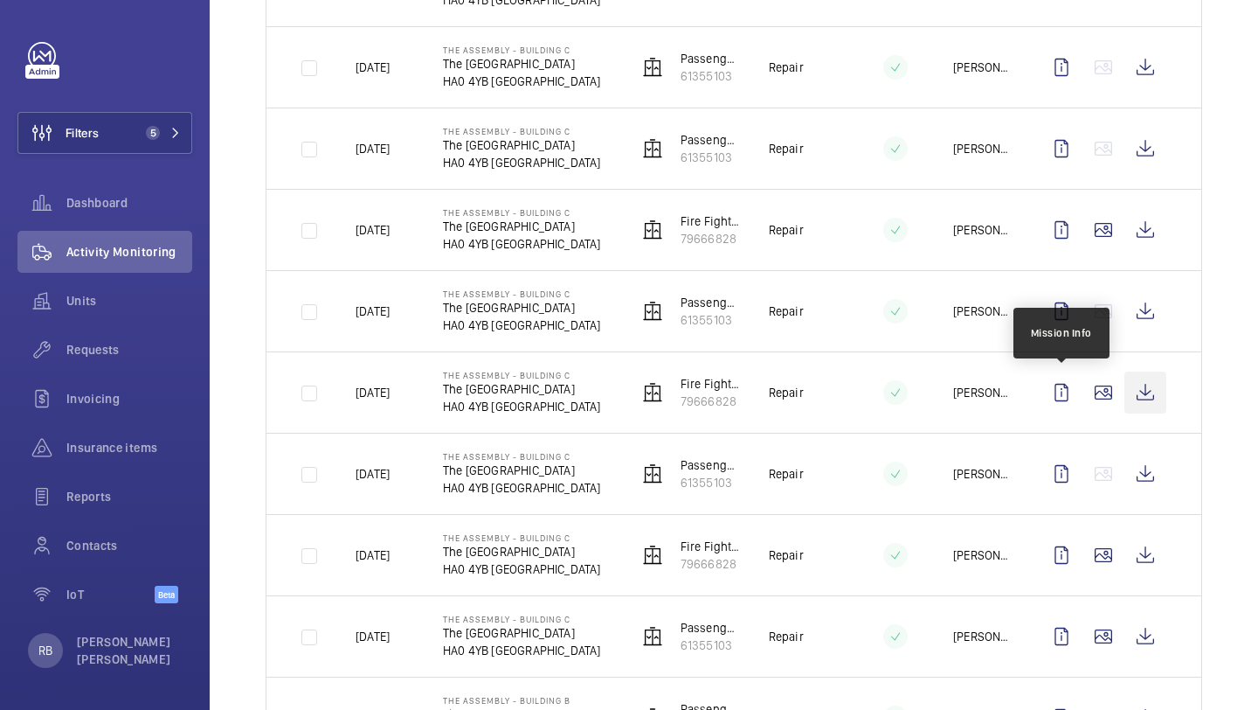
click at [1144, 412] on wm-front-icon-button at bounding box center [1146, 392] width 42 height 42
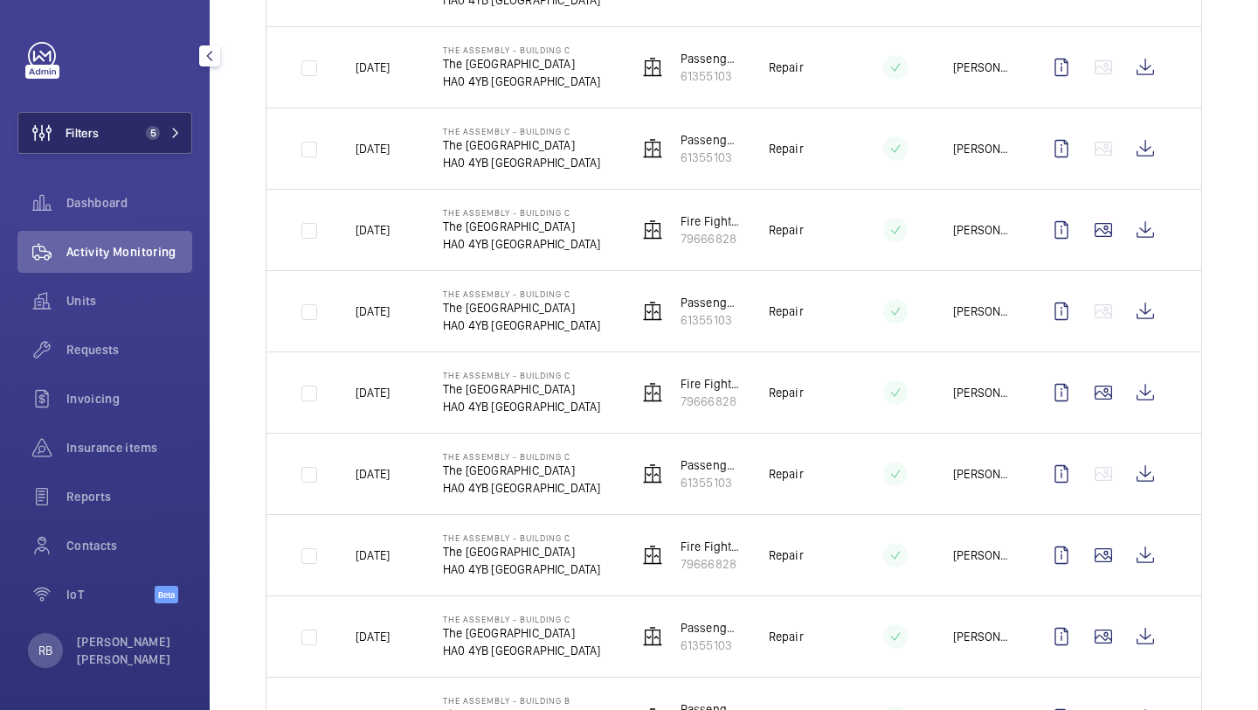
click at [158, 135] on span "5" at bounding box center [149, 133] width 21 height 14
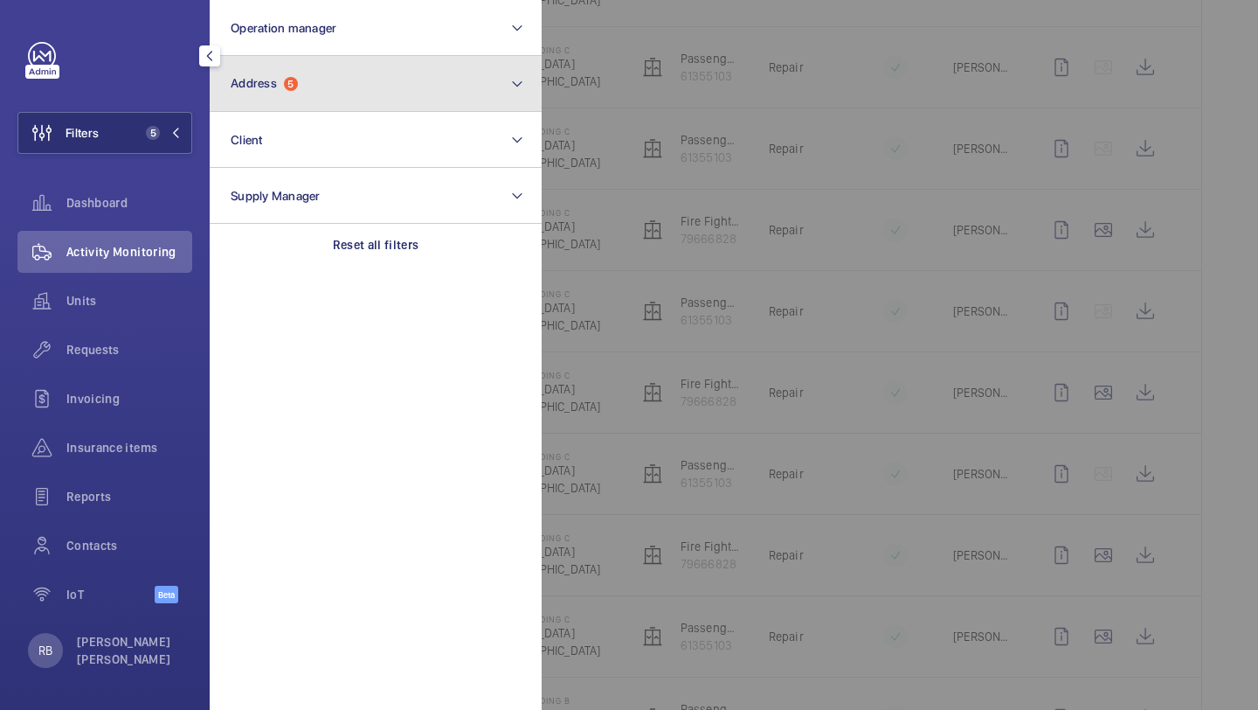
click at [275, 89] on span "Address" at bounding box center [254, 83] width 46 height 14
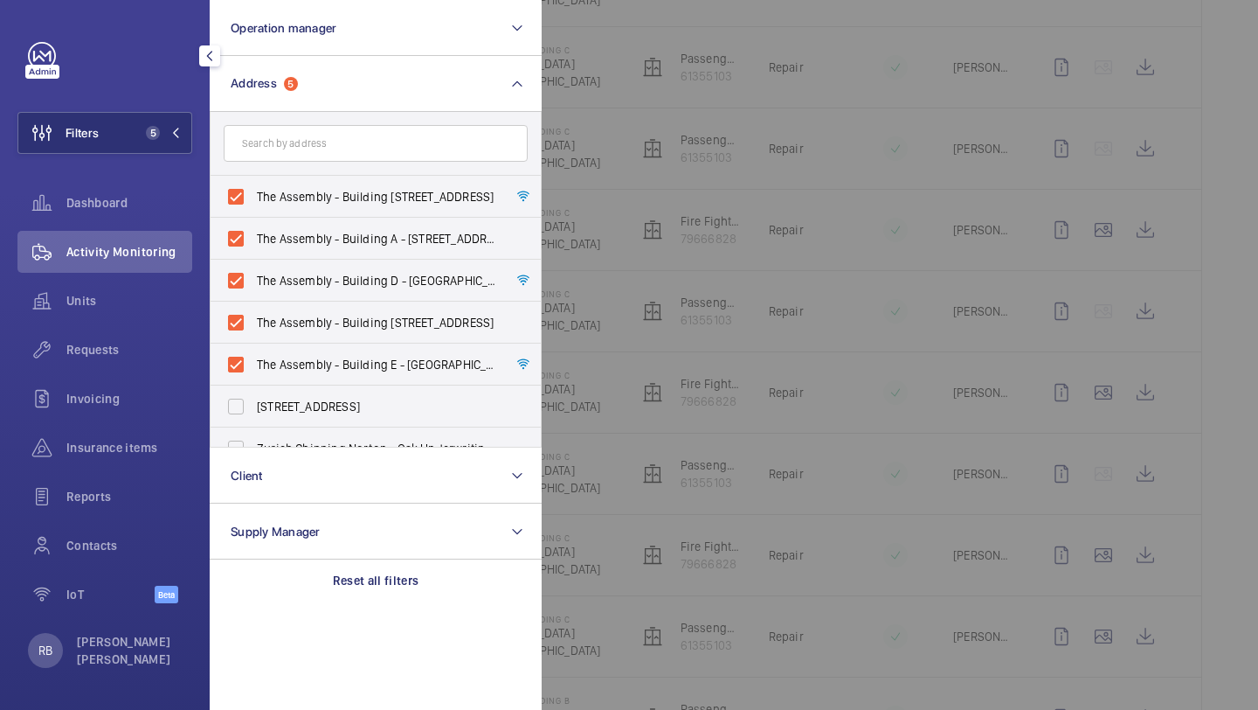
click at [283, 195] on span "The Assembly - Building [STREET_ADDRESS]" at bounding box center [377, 196] width 240 height 17
click at [253, 195] on input "The Assembly - Building [STREET_ADDRESS]" at bounding box center [235, 196] width 35 height 35
checkbox input "false"
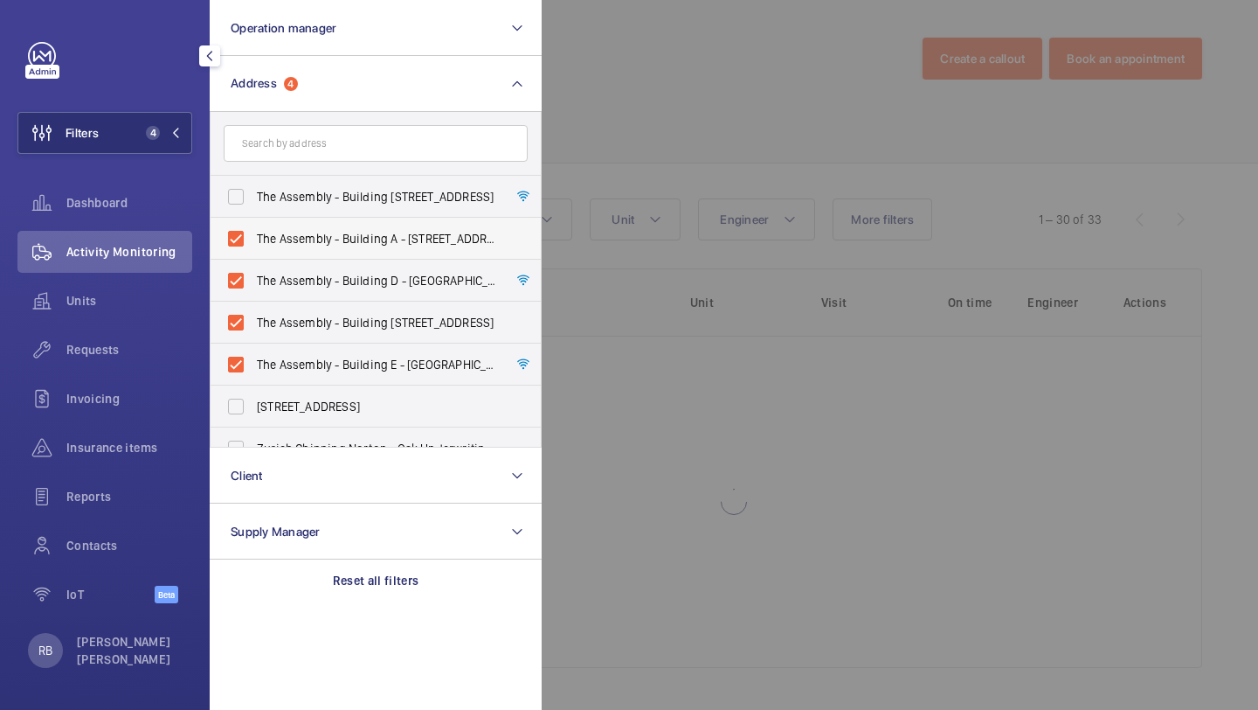
click at [278, 239] on span "The Assembly - Building A - [STREET_ADDRESS]" at bounding box center [377, 238] width 240 height 17
click at [253, 239] on input "The Assembly - Building A - [STREET_ADDRESS]" at bounding box center [235, 238] width 35 height 35
checkbox input "false"
click at [275, 278] on span "The Assembly - Building D - [GEOGRAPHIC_DATA][STREET_ADDRESS]" at bounding box center [377, 280] width 240 height 17
click at [253, 278] on input "The Assembly - Building D - [GEOGRAPHIC_DATA][STREET_ADDRESS]" at bounding box center [235, 280] width 35 height 35
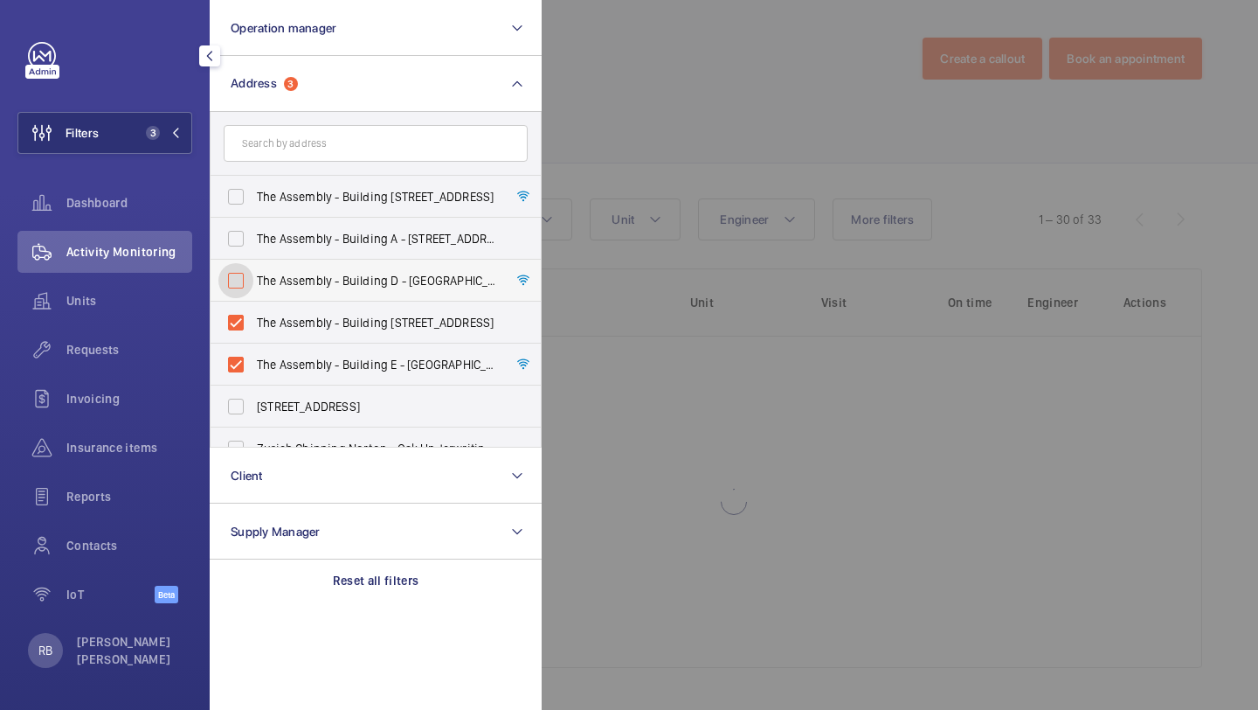
checkbox input "false"
click at [272, 325] on span "The Assembly - Building [STREET_ADDRESS]" at bounding box center [377, 322] width 240 height 17
click at [253, 325] on input "The Assembly - Building [STREET_ADDRESS]" at bounding box center [235, 322] width 35 height 35
checkbox input "false"
click at [267, 374] on label "The Assembly - Building E - [GEOGRAPHIC_DATA][STREET_ADDRESS]" at bounding box center [363, 364] width 304 height 42
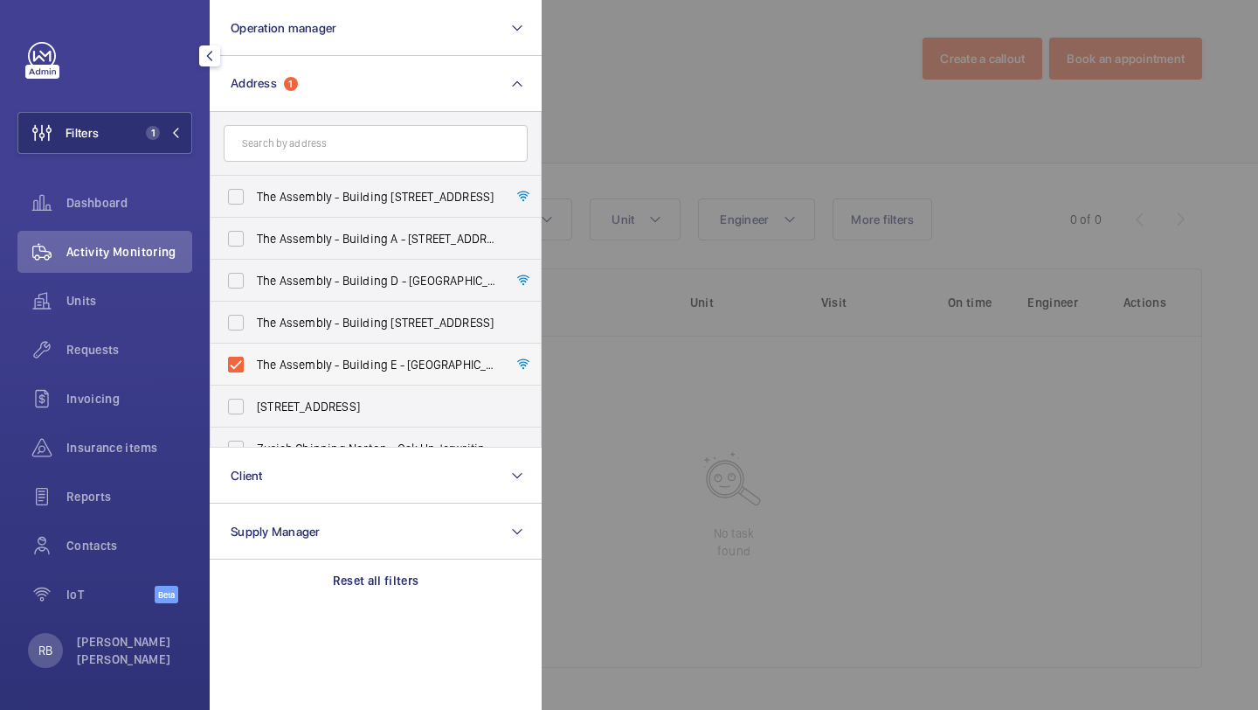
click at [253, 374] on input "The Assembly - Building E - [GEOGRAPHIC_DATA][STREET_ADDRESS]" at bounding box center [235, 364] width 35 height 35
checkbox input "false"
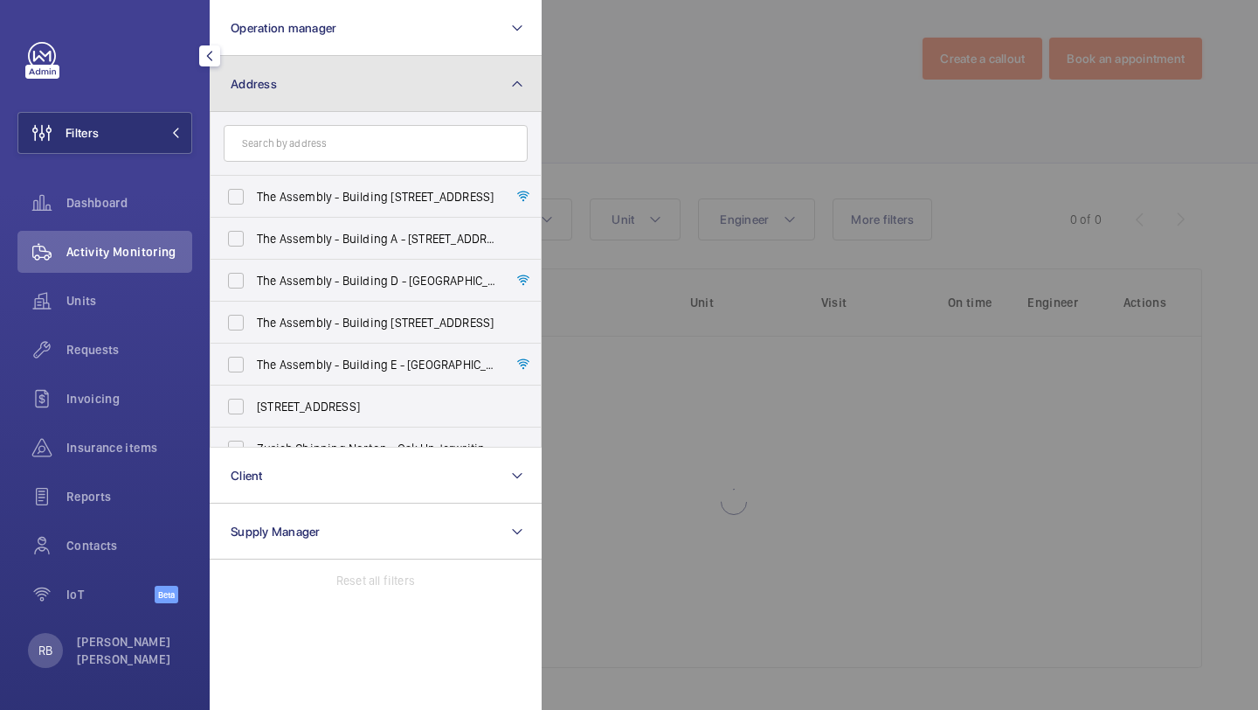
click at [343, 109] on button "Address" at bounding box center [376, 84] width 332 height 56
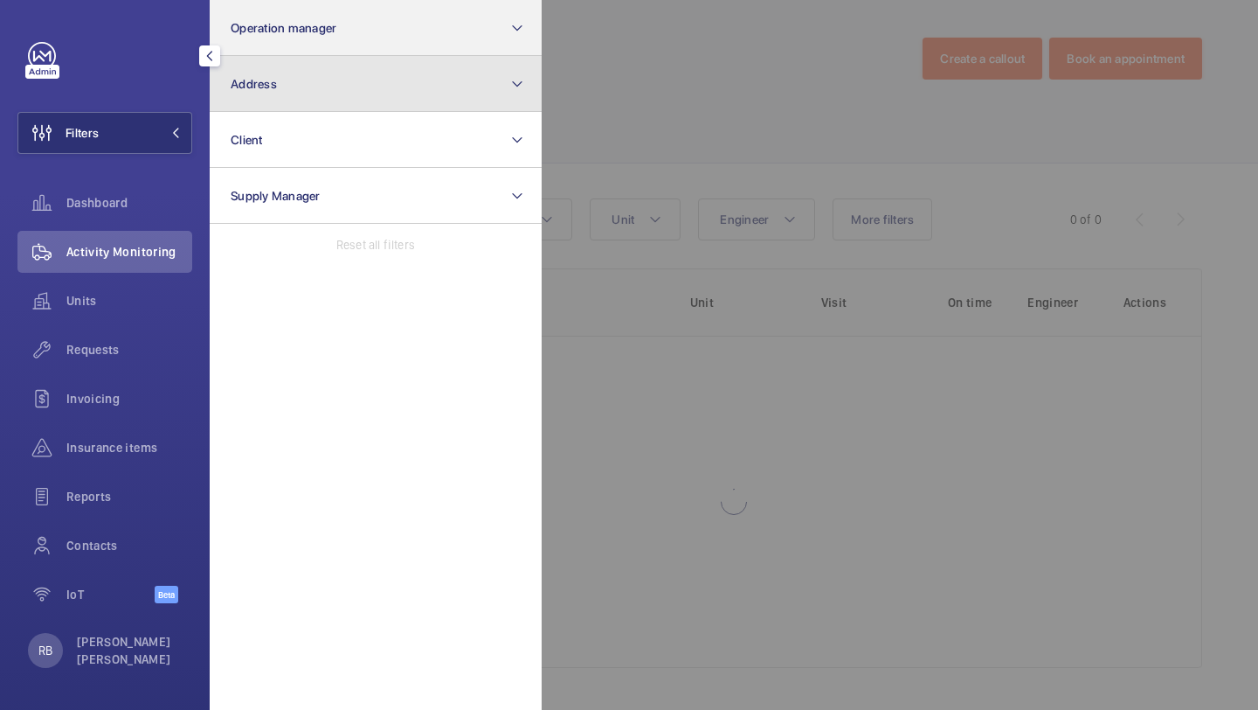
click at [369, 56] on button "Address" at bounding box center [376, 84] width 332 height 56
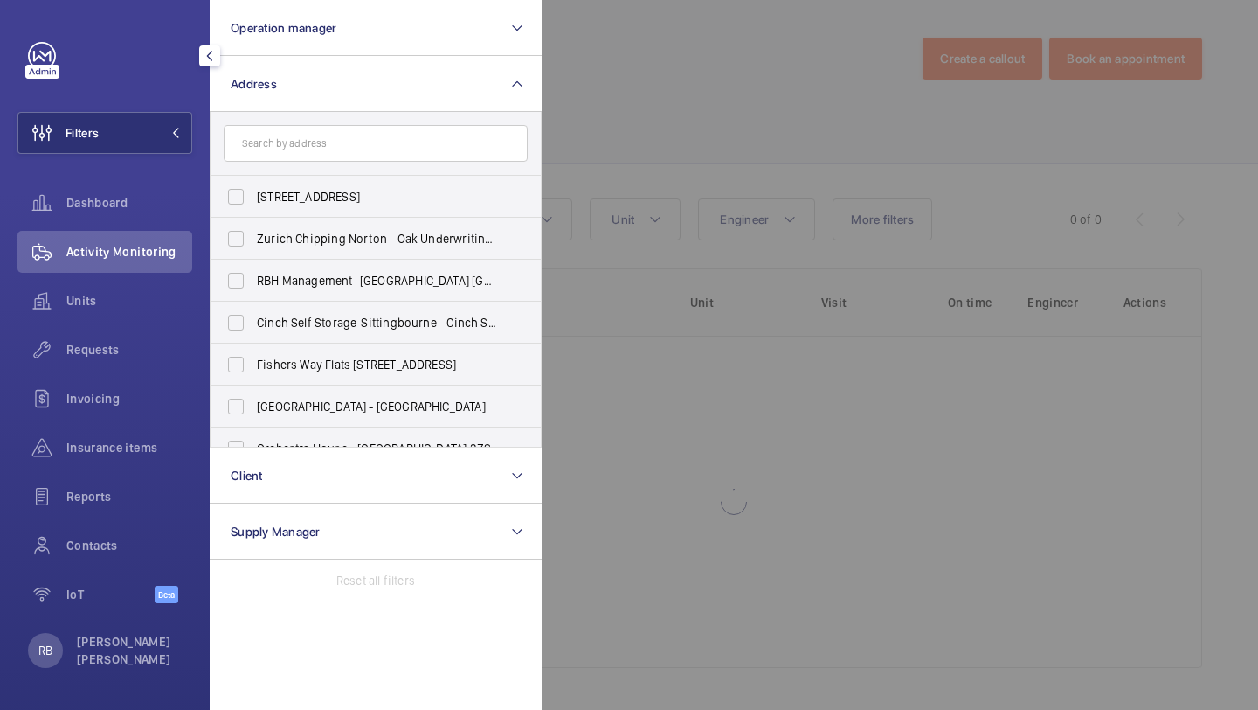
scroll to position [1533, 0]
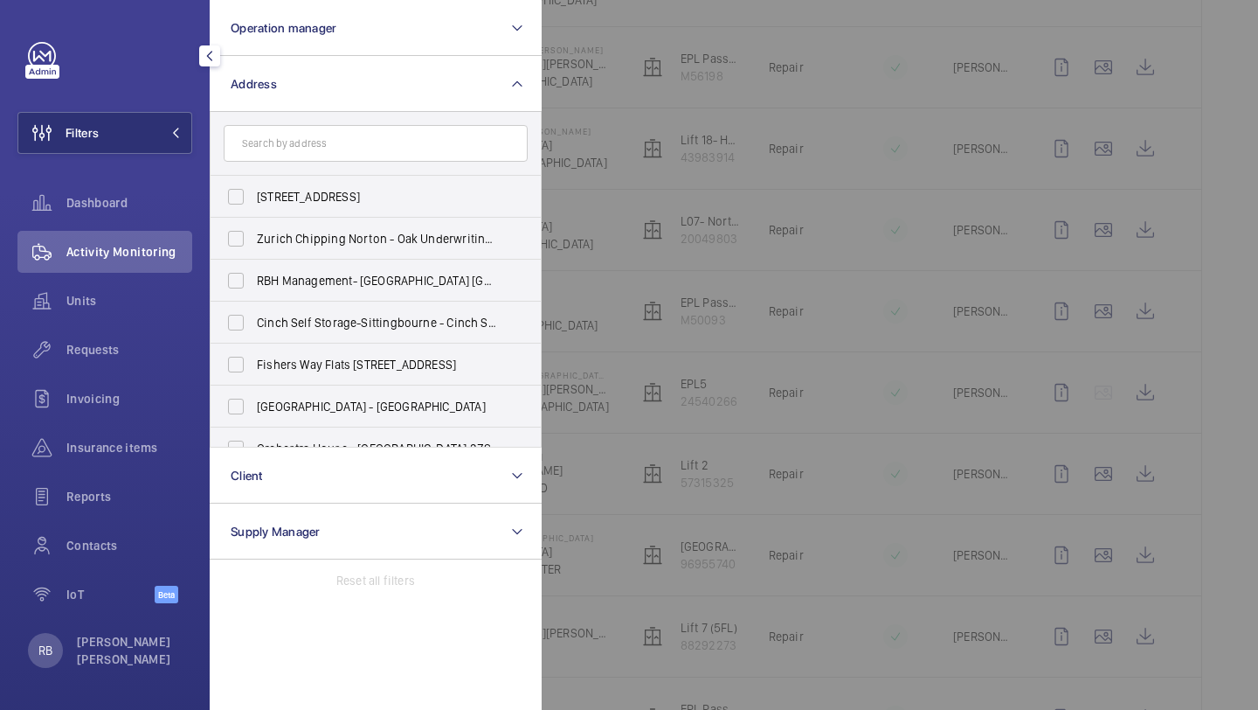
click at [329, 151] on input "text" at bounding box center [376, 143] width 304 height 37
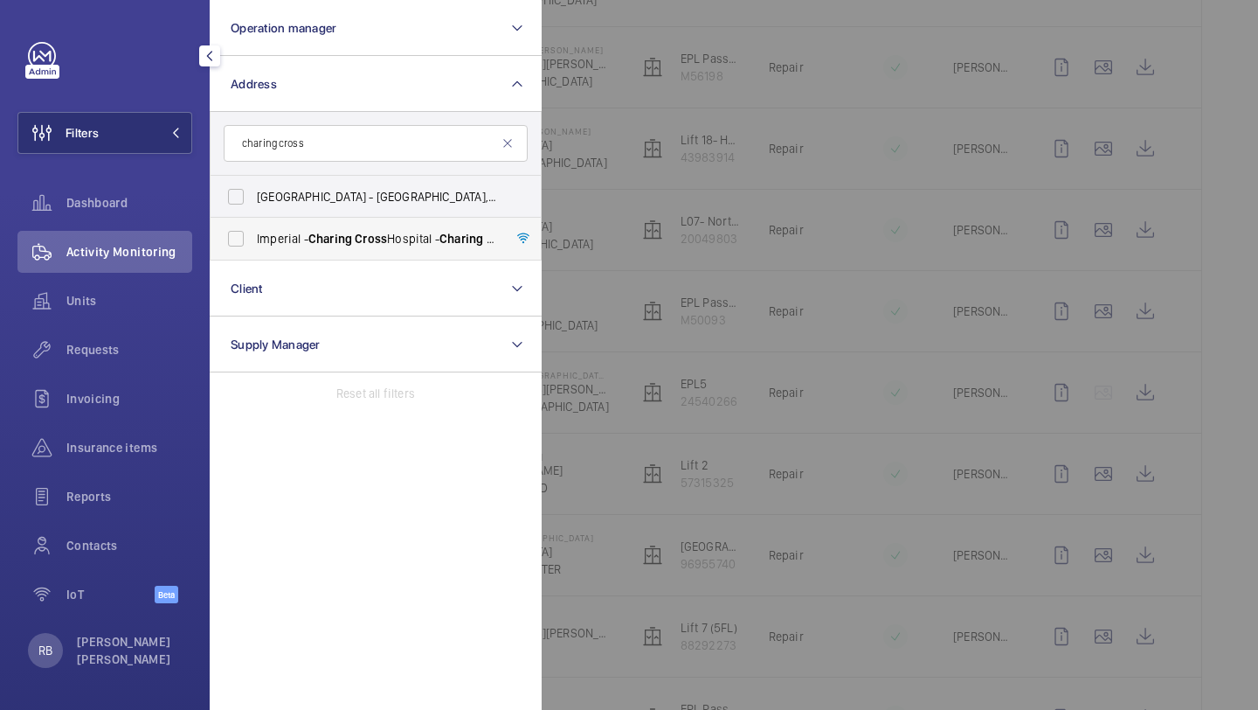
type input "charing cross"
click at [263, 252] on label "[GEOGRAPHIC_DATA] - [GEOGRAPHIC_DATA]" at bounding box center [363, 239] width 304 height 42
click at [253, 252] on input "[GEOGRAPHIC_DATA] - [GEOGRAPHIC_DATA]" at bounding box center [235, 238] width 35 height 35
checkbox input "true"
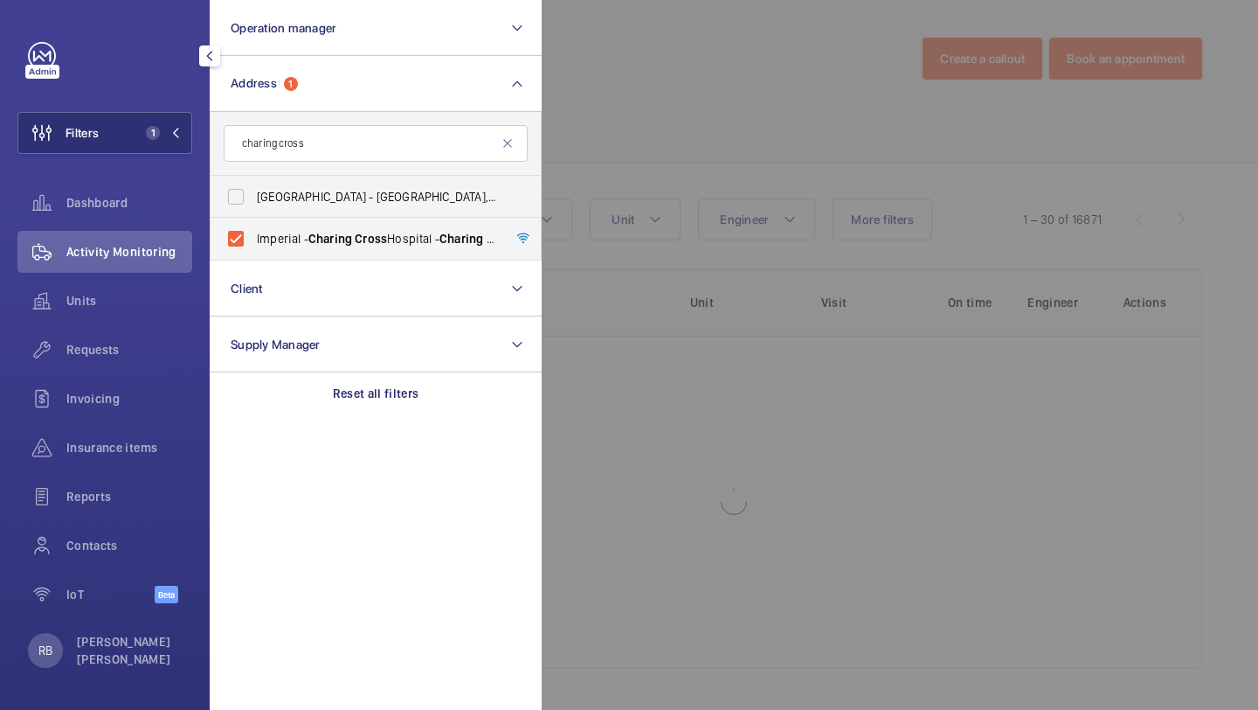
click at [613, 170] on div at bounding box center [1171, 355] width 1258 height 710
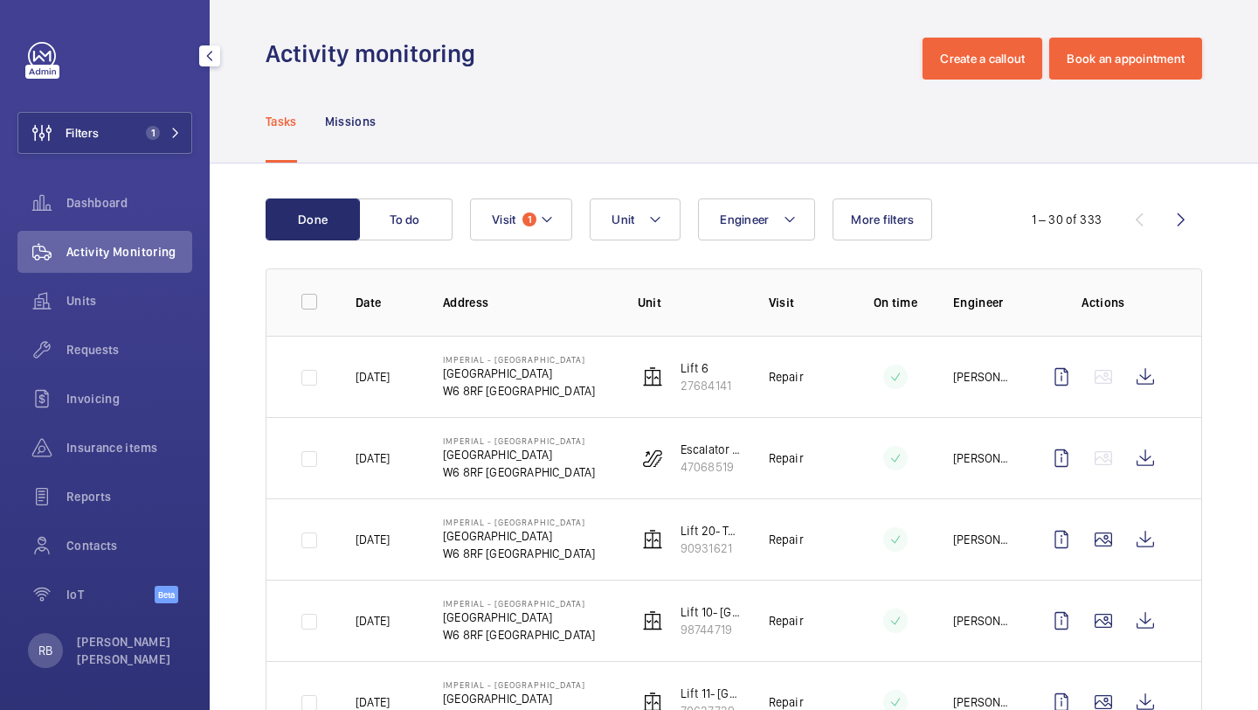
scroll to position [1533, 0]
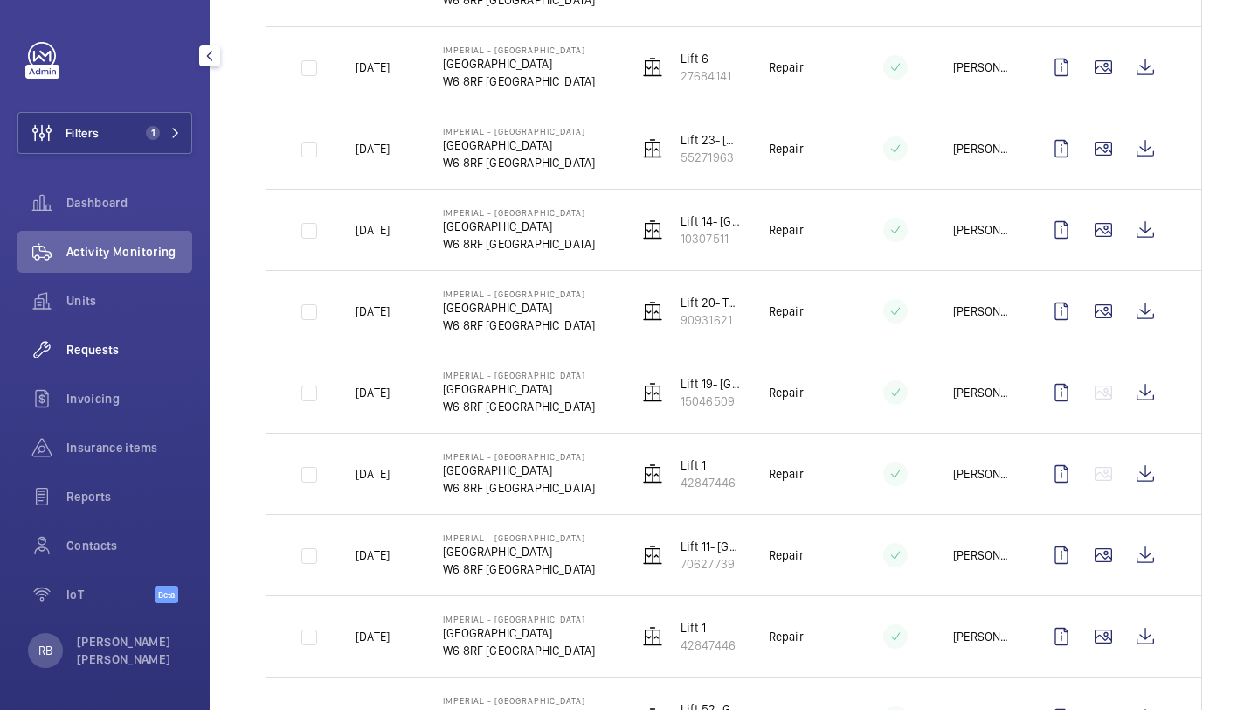
click at [133, 335] on div "Requests" at bounding box center [104, 350] width 175 height 42
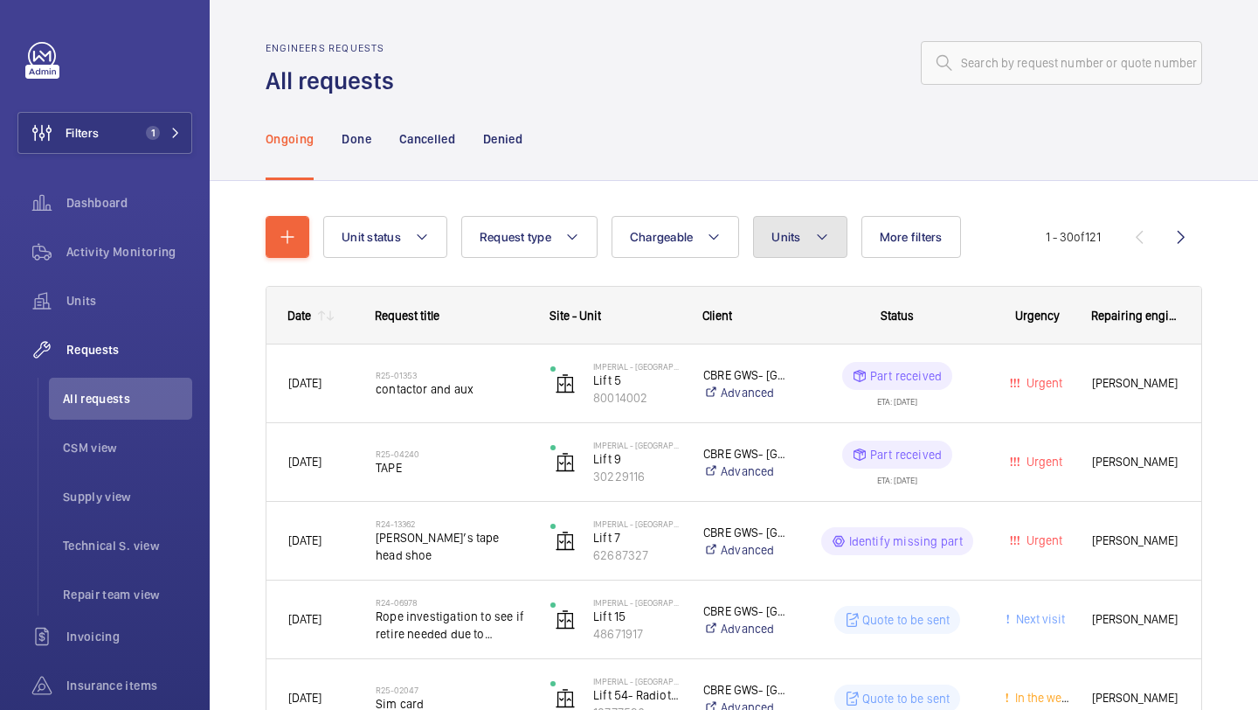
click at [777, 245] on button "Units" at bounding box center [799, 237] width 93 height 42
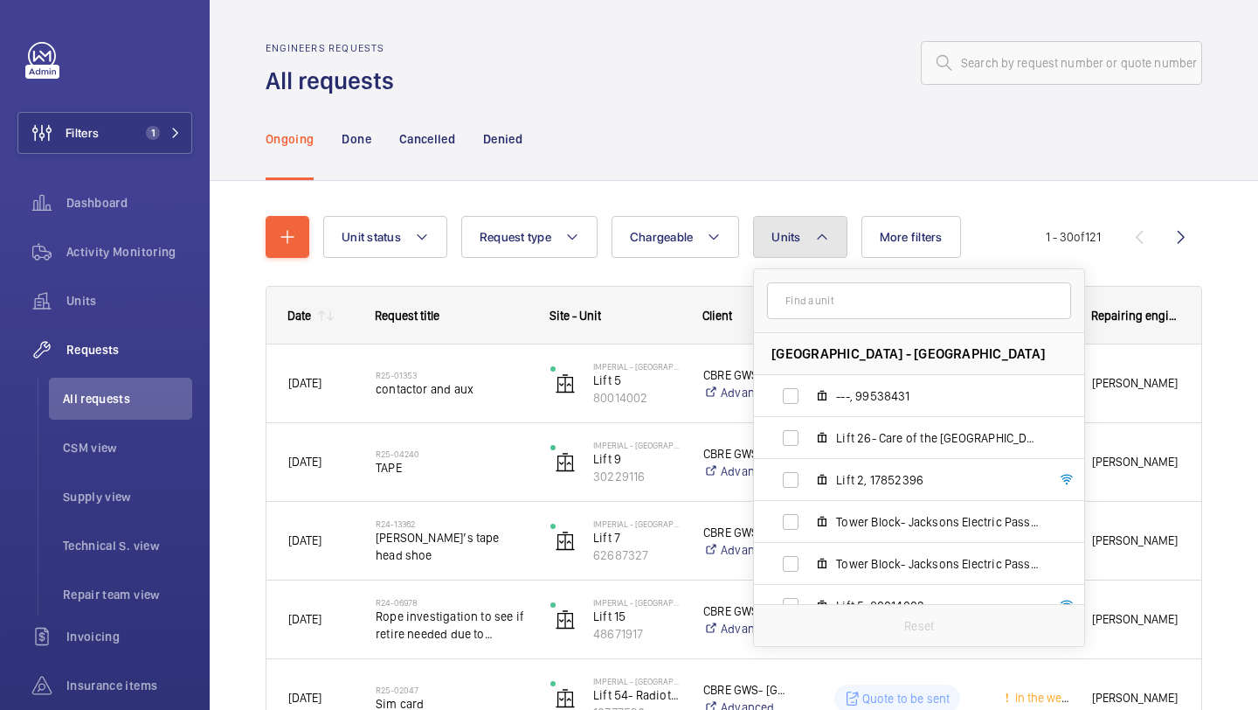
click at [777, 245] on button "Units" at bounding box center [799, 237] width 93 height 42
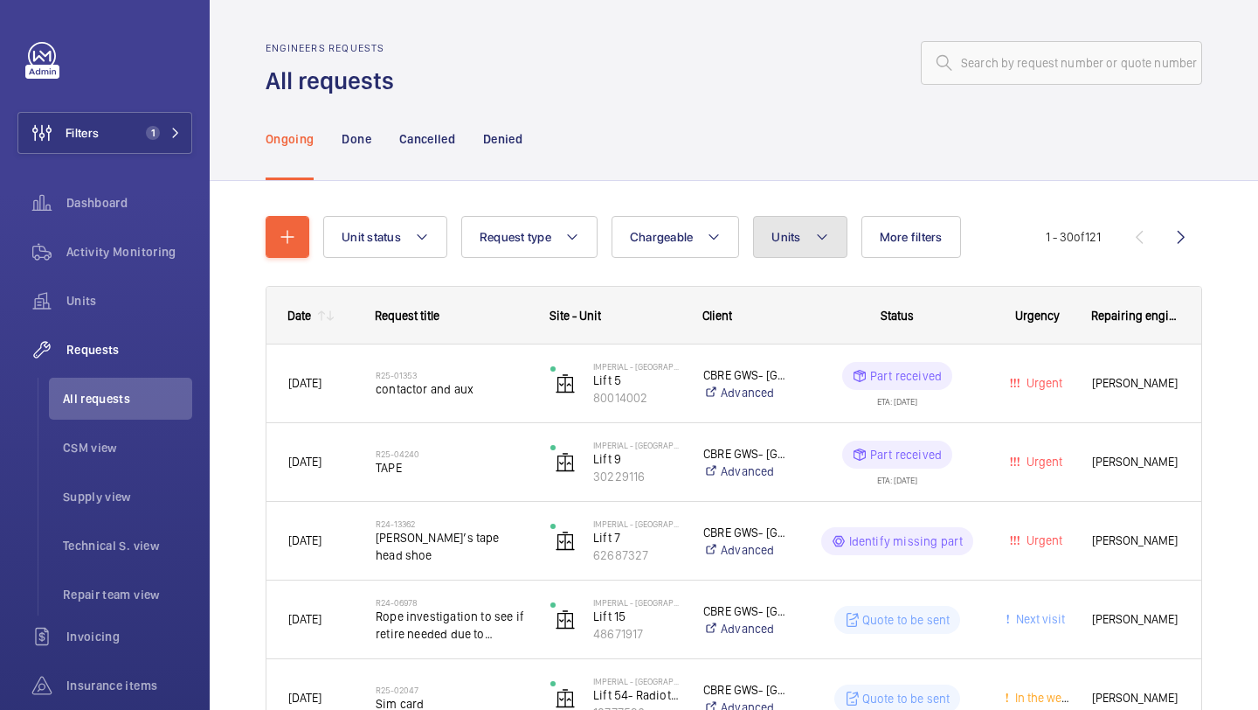
click at [791, 226] on button "Units" at bounding box center [799, 237] width 93 height 42
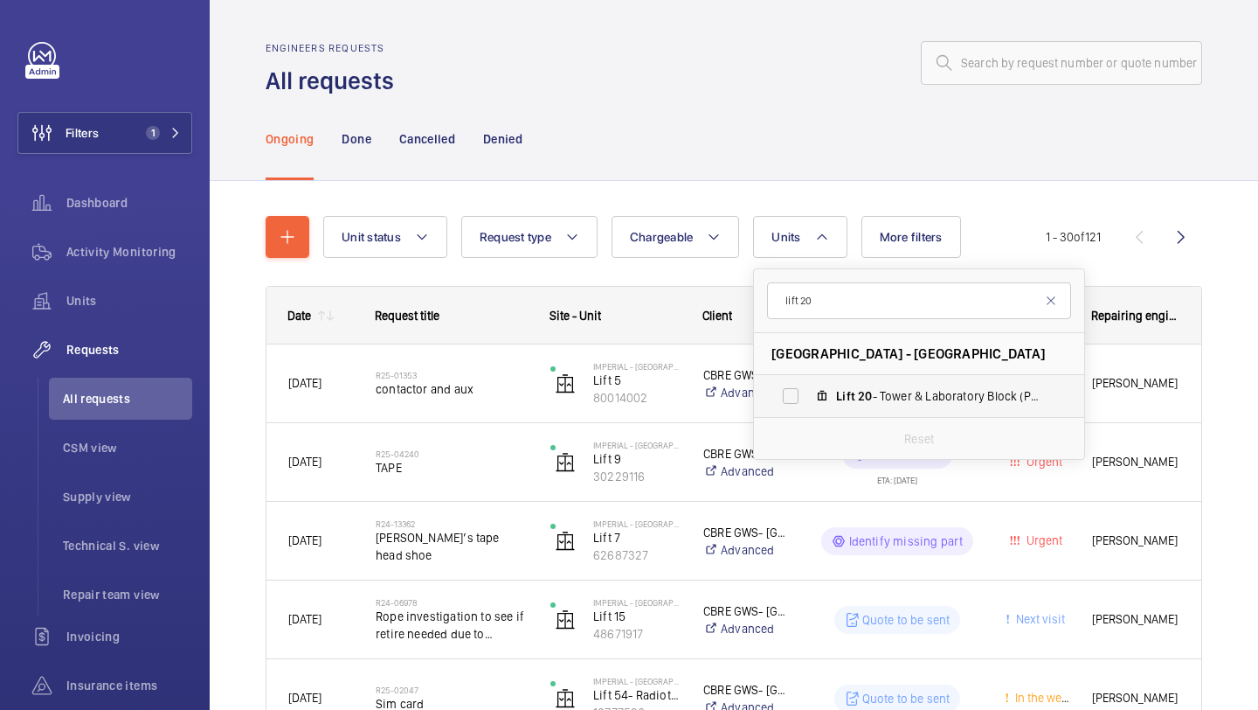
type input "lift 20"
click at [817, 412] on label "Lift 20 - Tower & Laboratory Block (Passenger), 90931621" at bounding box center [905, 396] width 302 height 42
click at [808, 412] on input "Lift 20 - Tower & Laboratory Block (Passenger), 90931621" at bounding box center [790, 395] width 35 height 35
checkbox input "true"
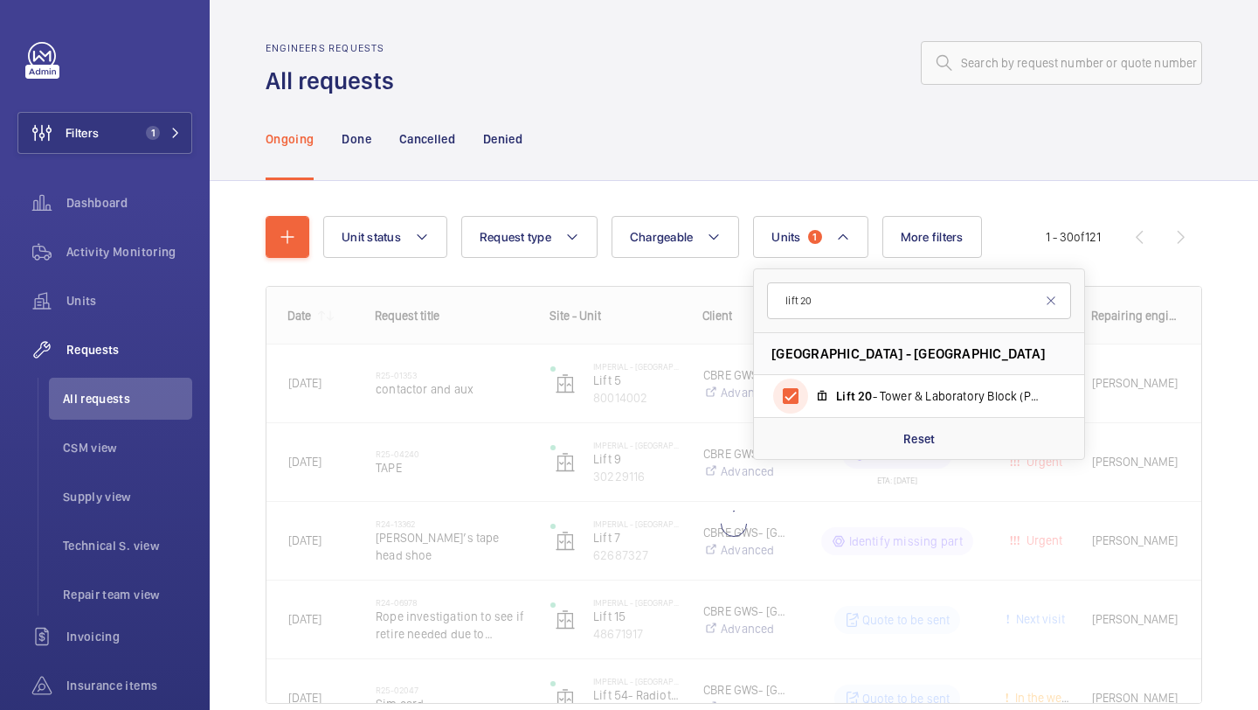
click at [1257, 329] on div "Engineers requests All requests Ongoing Done Cancelled Denied Unit status Reque…" at bounding box center [734, 355] width 1049 height 710
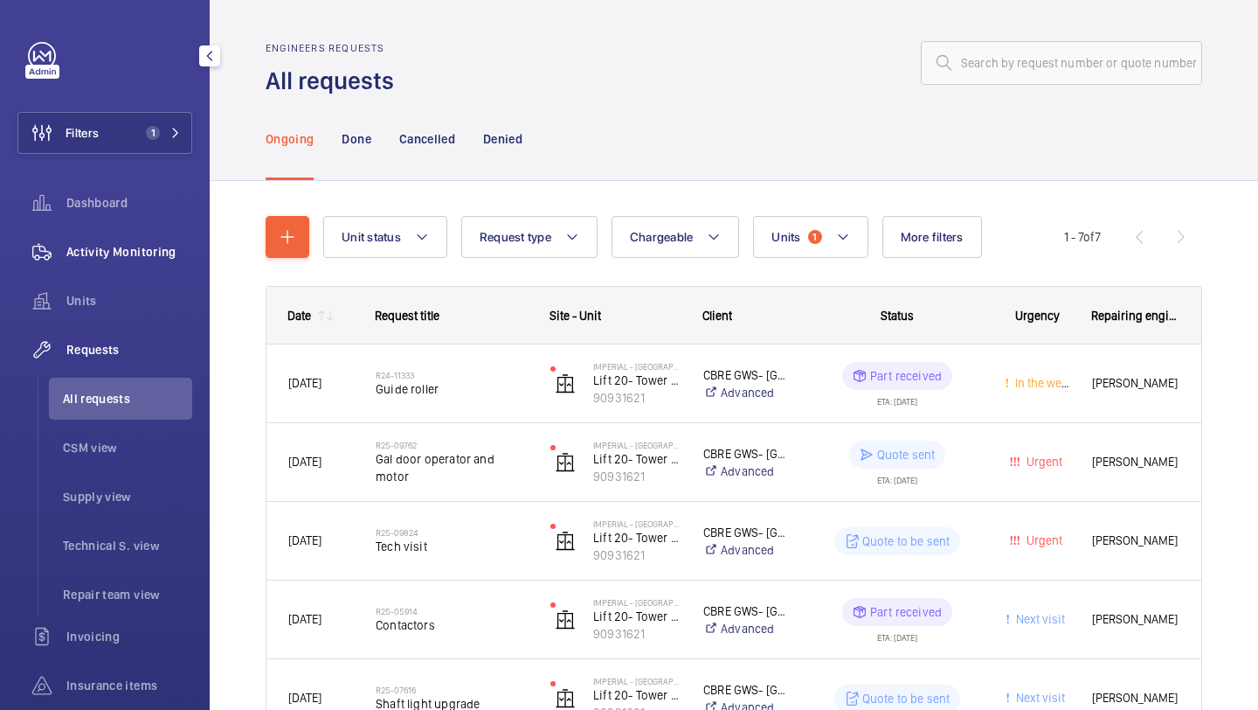
click at [95, 264] on div "Activity Monitoring" at bounding box center [104, 252] width 175 height 42
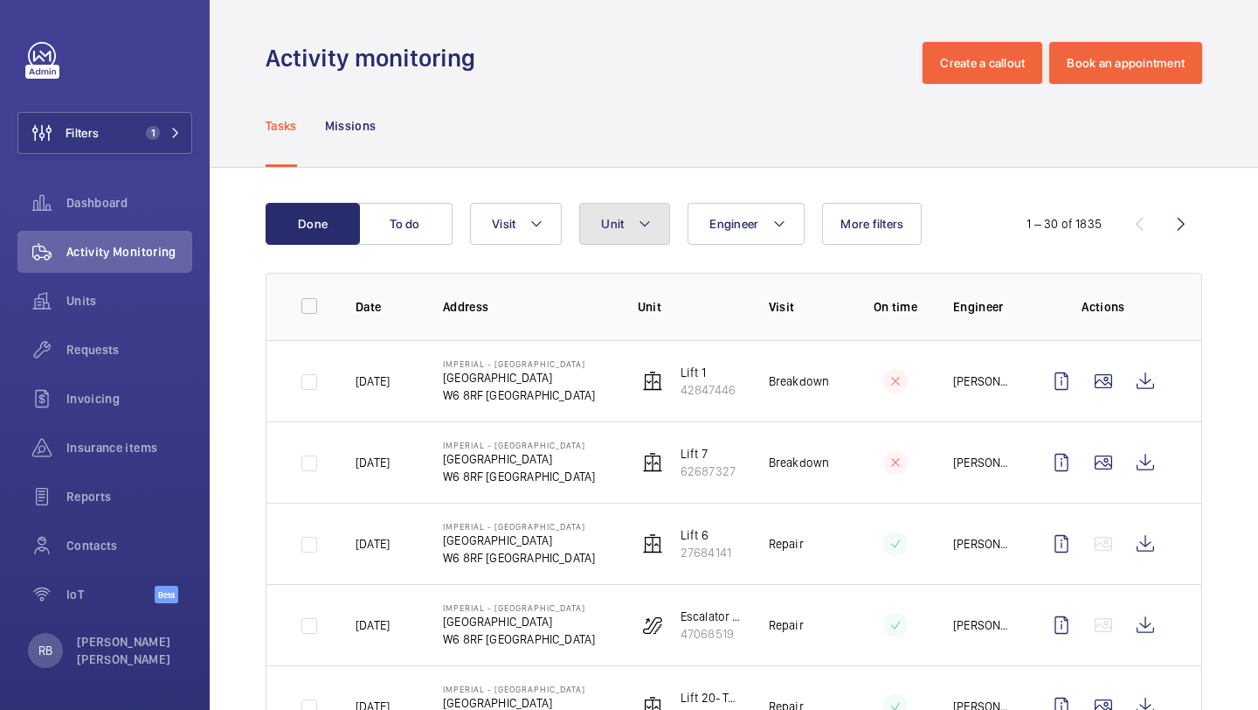
click at [583, 243] on button "Unit" at bounding box center [624, 224] width 91 height 42
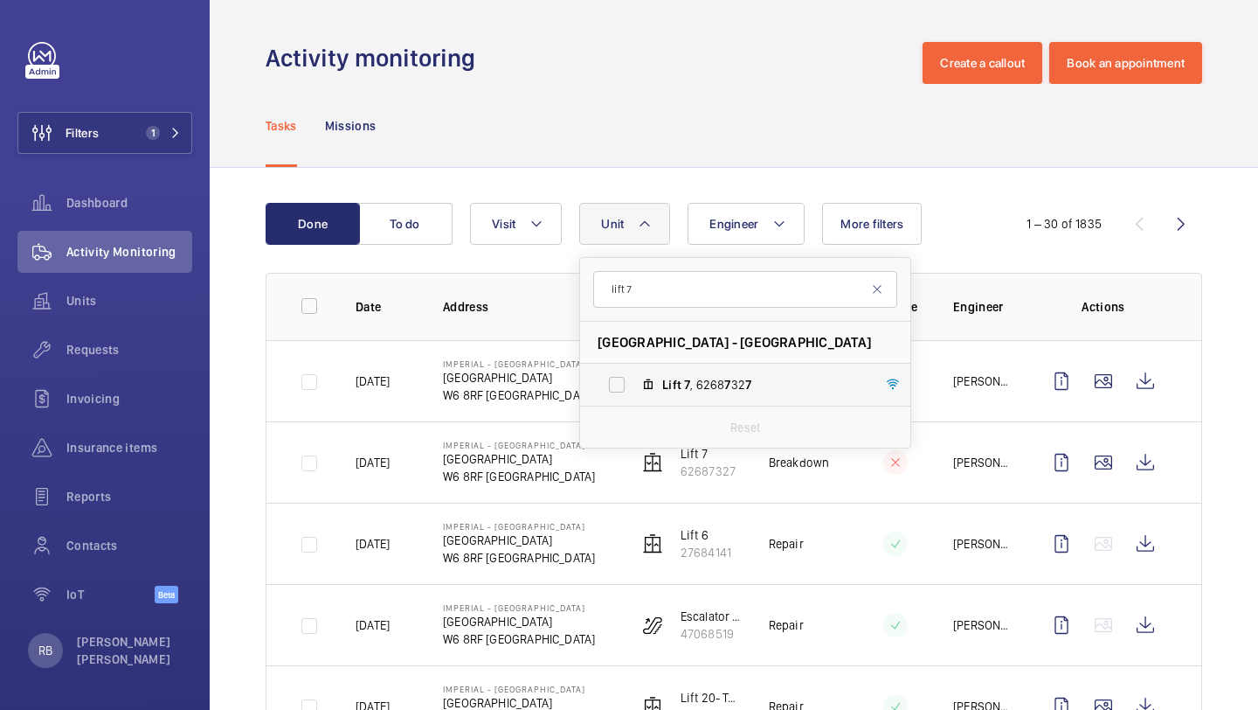
type input "lift 7"
click at [629, 380] on label "Lift 7 , 6268 7 32 7" at bounding box center [731, 385] width 302 height 42
click at [629, 380] on input "Lift 7 , 6268 7 32 7" at bounding box center [616, 384] width 35 height 35
checkbox input "true"
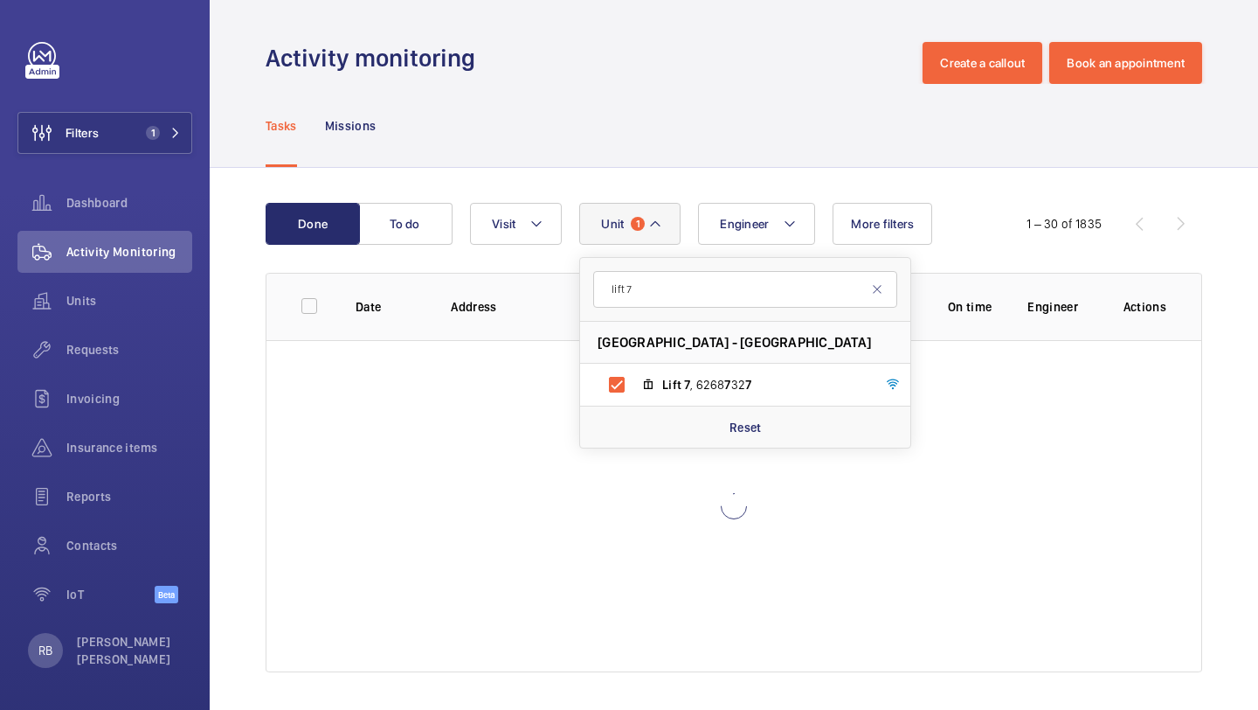
click at [1214, 309] on div "Done To do Engineer Unit 1 lift 7 [GEOGRAPHIC_DATA] - [GEOGRAPHIC_DATA] 7 32 7 …" at bounding box center [734, 441] width 1049 height 546
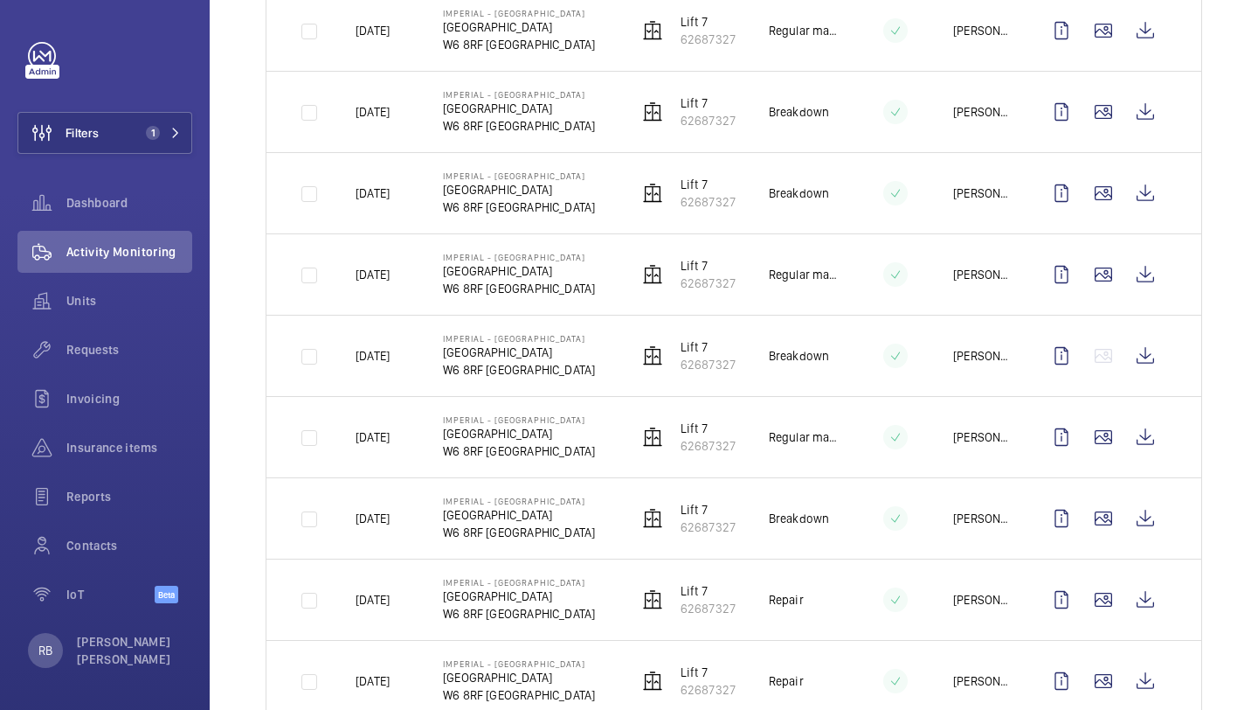
scroll to position [863, 0]
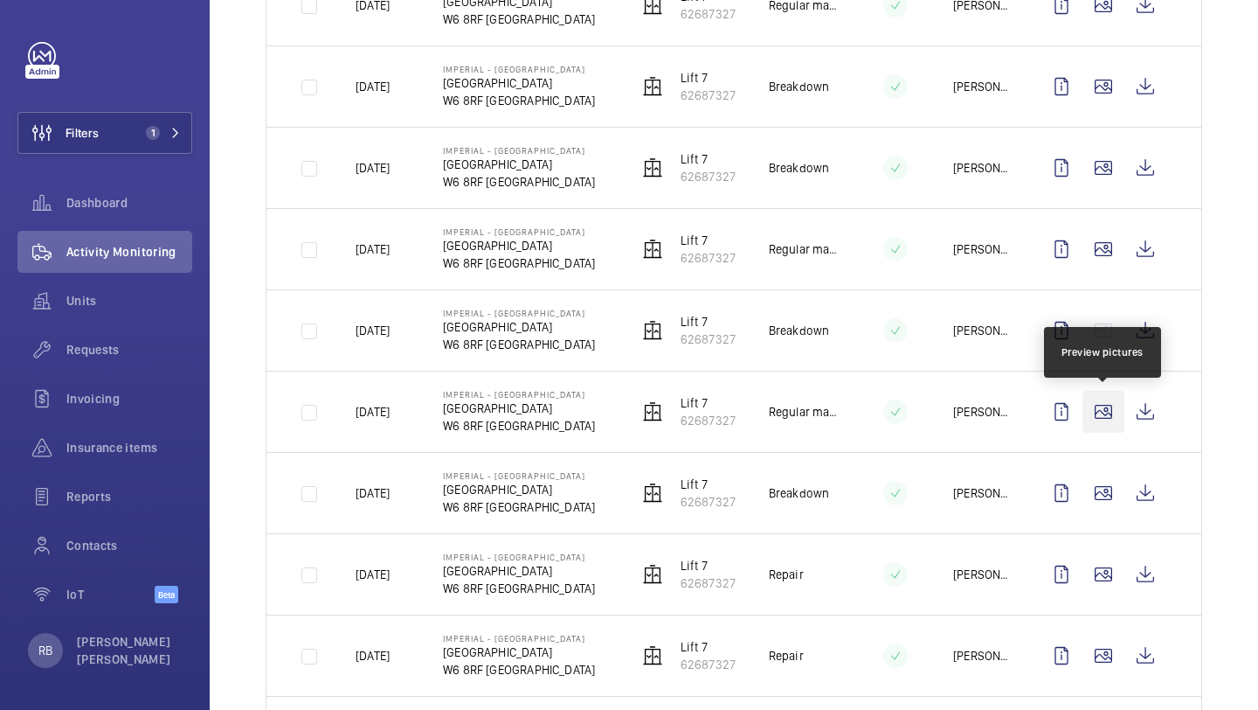
click at [1098, 407] on wm-front-icon-button at bounding box center [1104, 412] width 42 height 42
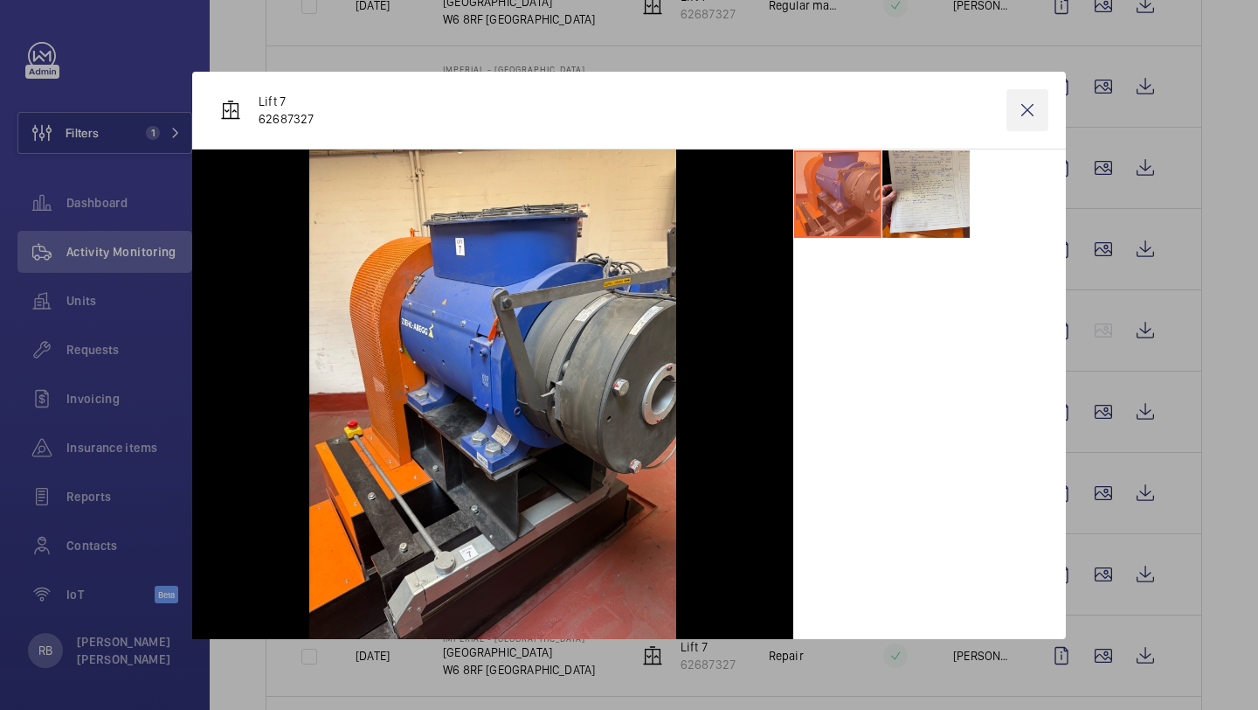
click at [1028, 99] on wm-front-icon-button at bounding box center [1028, 110] width 42 height 42
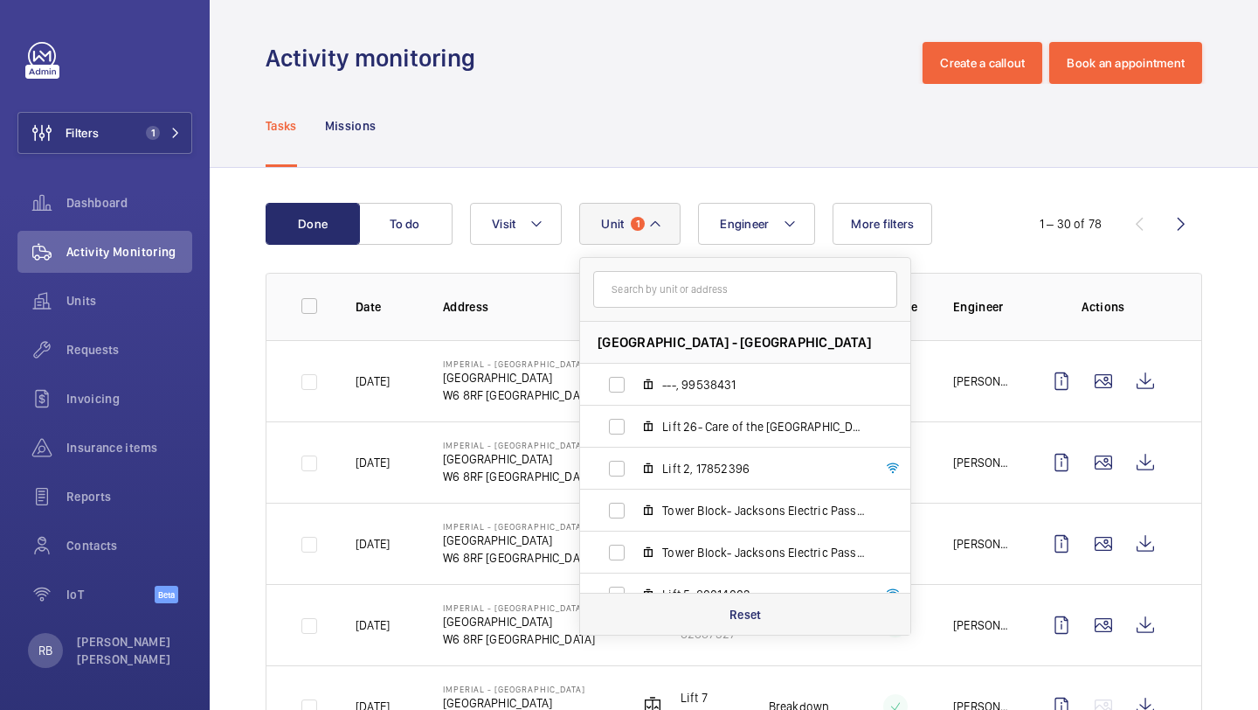
click at [754, 606] on p "Reset" at bounding box center [746, 614] width 32 height 17
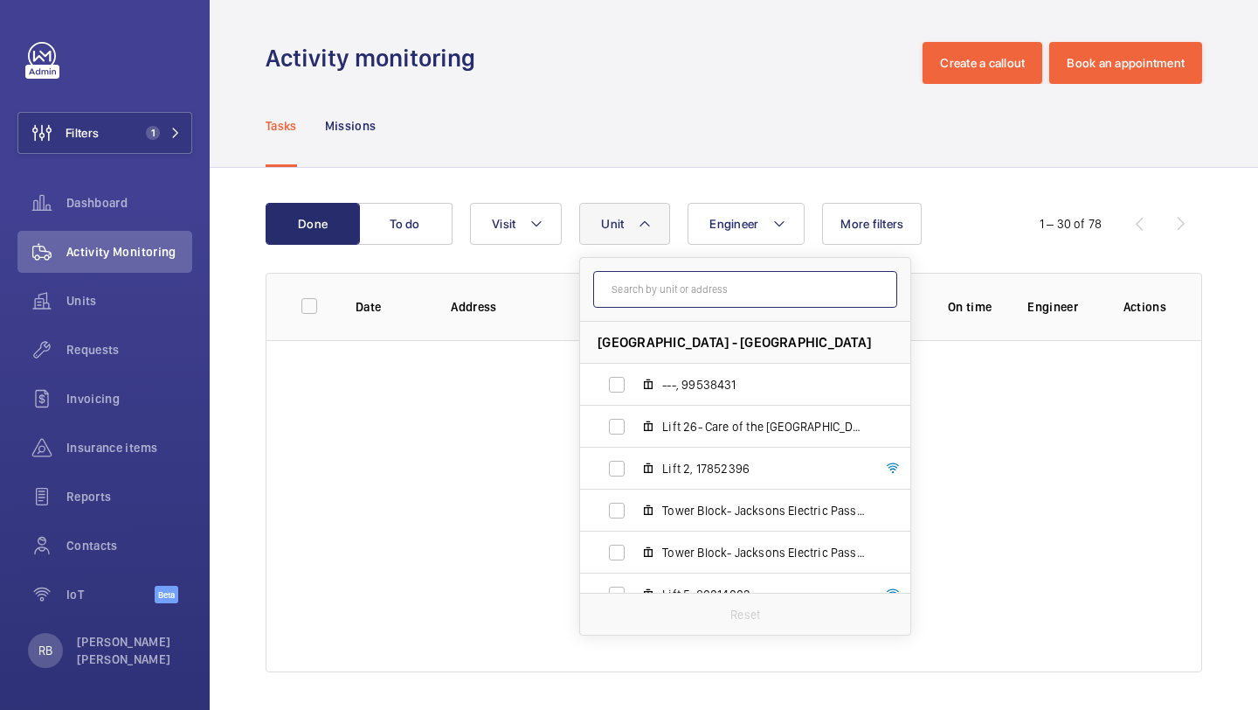
click at [739, 280] on input "text" at bounding box center [745, 289] width 304 height 37
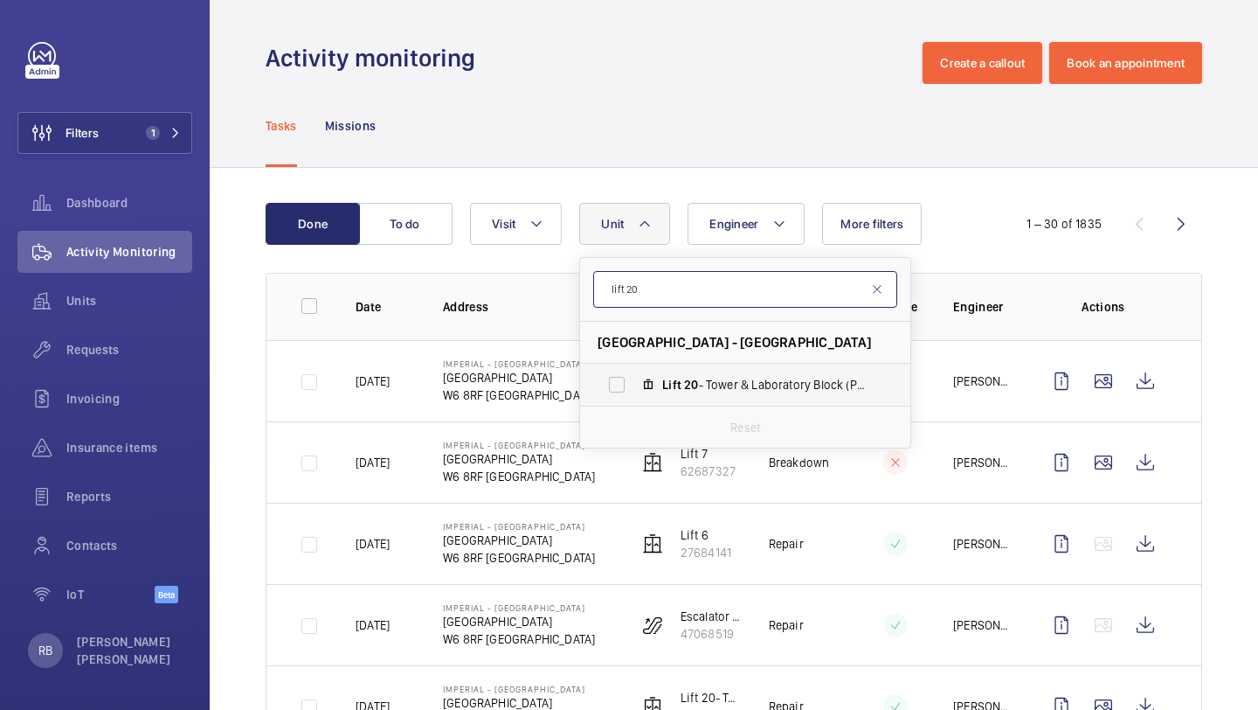
type input "lift 20"
click at [744, 397] on label "Lift 20 - Tower & Laboratory Block (Passenger), 90931621" at bounding box center [731, 385] width 302 height 42
click at [634, 397] on input "Lift 20 - Tower & Laboratory Block (Passenger), 90931621" at bounding box center [616, 384] width 35 height 35
checkbox input "true"
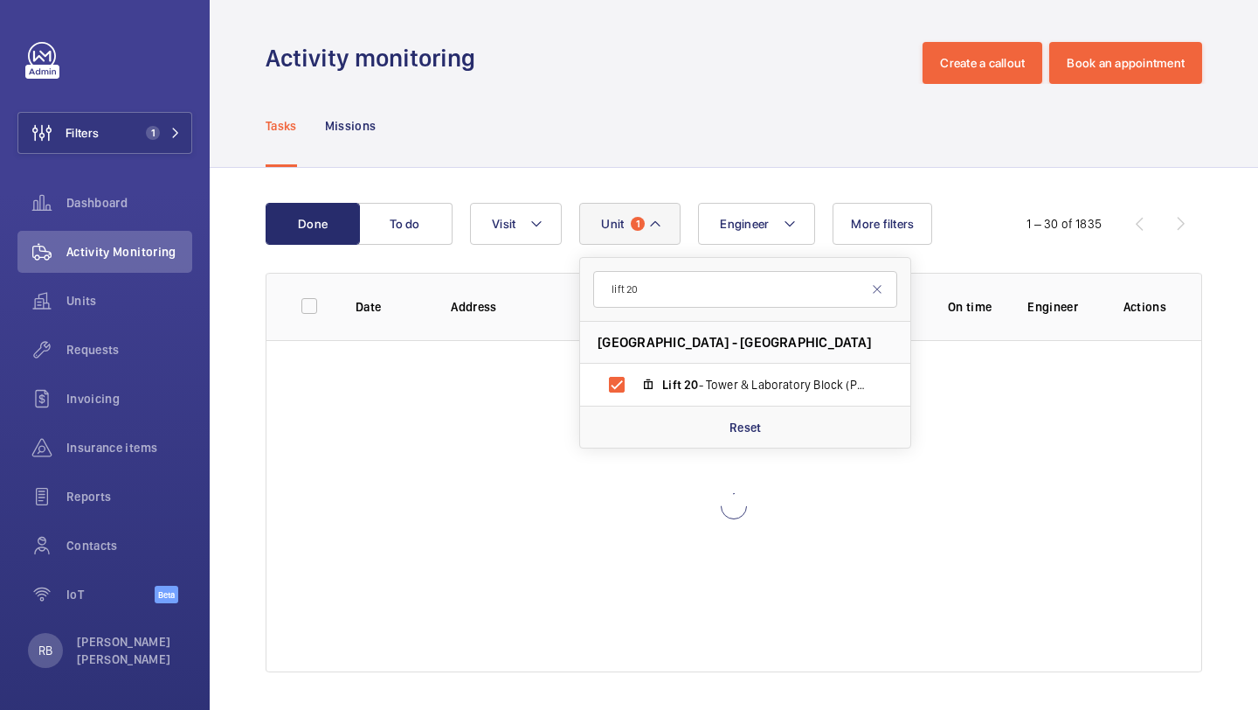
click at [1257, 241] on div "Done To do Engineer Unit 1 lift 20 Imperial - [GEOGRAPHIC_DATA] - [GEOGRAPHIC_D…" at bounding box center [734, 441] width 1049 height 546
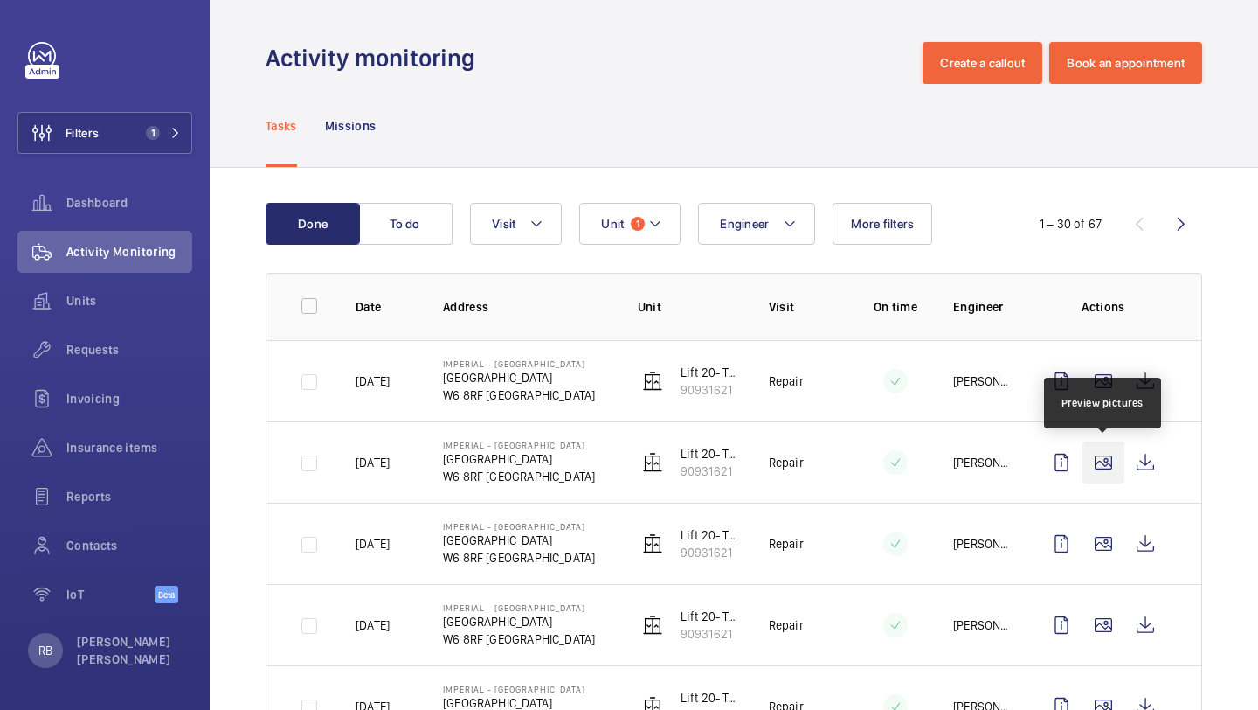
click at [1091, 473] on wm-front-icon-button at bounding box center [1104, 462] width 42 height 42
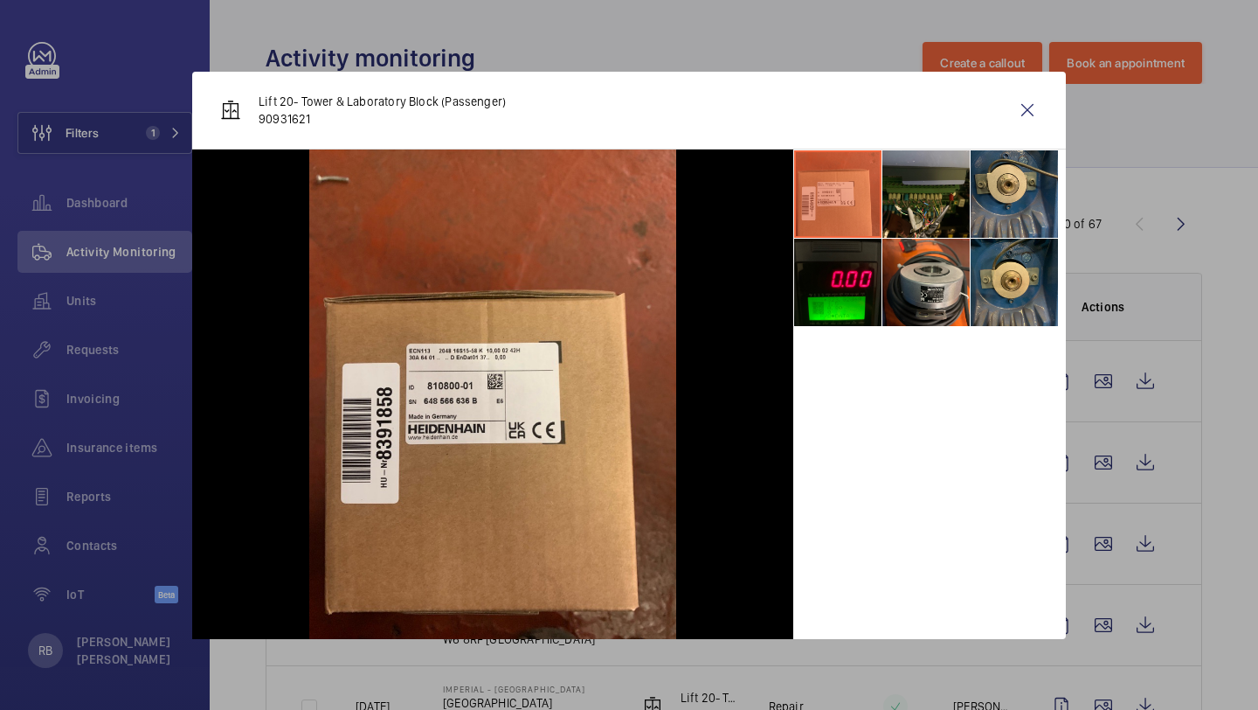
click at [1096, 469] on div at bounding box center [629, 355] width 1258 height 710
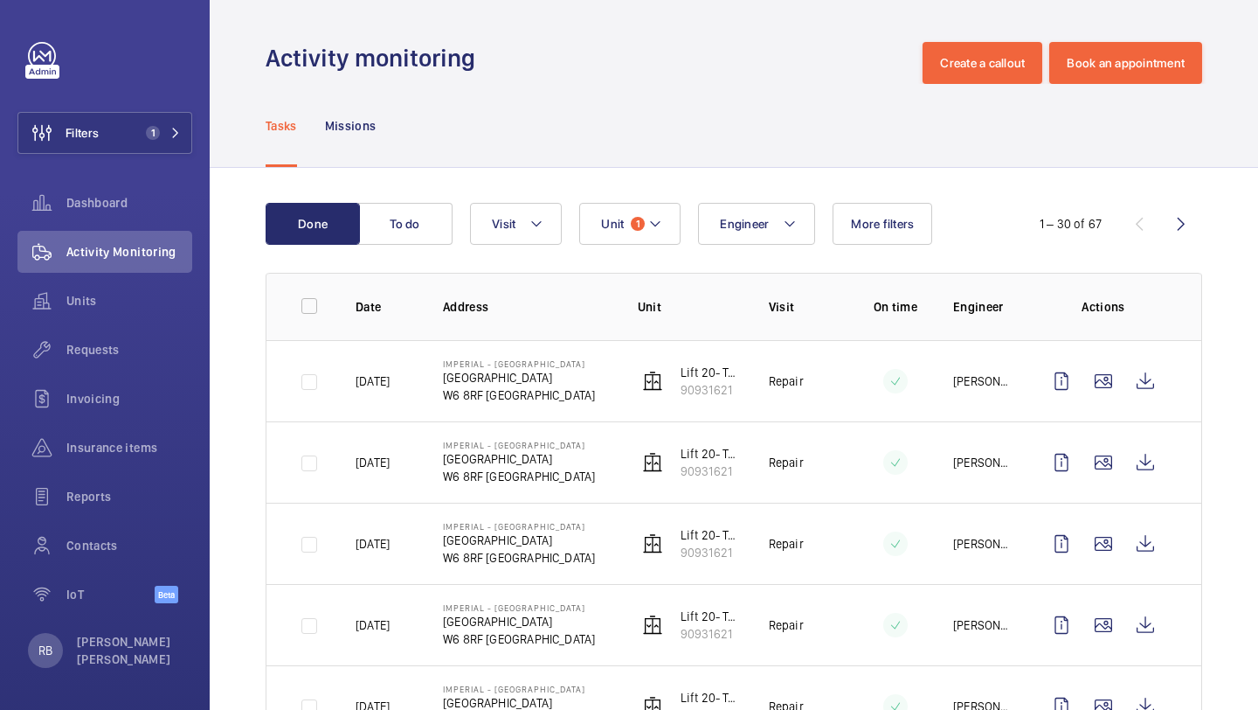
click at [1111, 502] on td at bounding box center [1107, 542] width 189 height 81
click at [1098, 441] on wm-front-icon-button at bounding box center [1104, 462] width 42 height 42
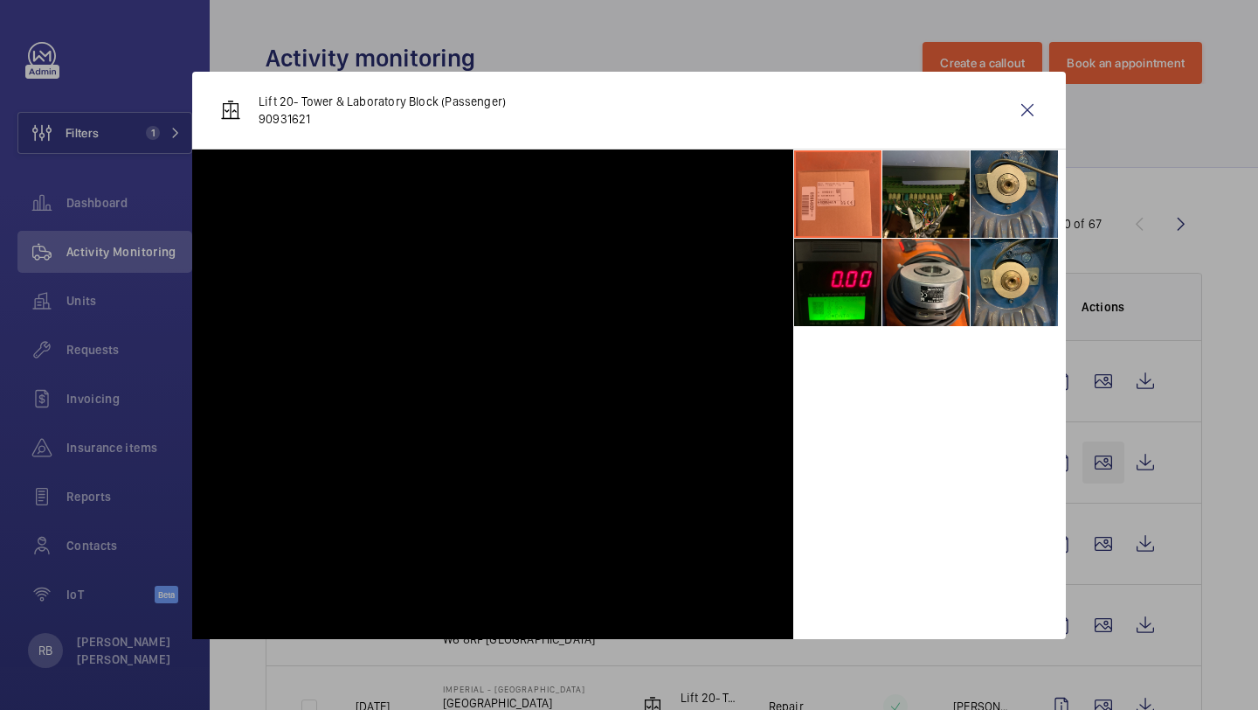
scroll to position [74, 0]
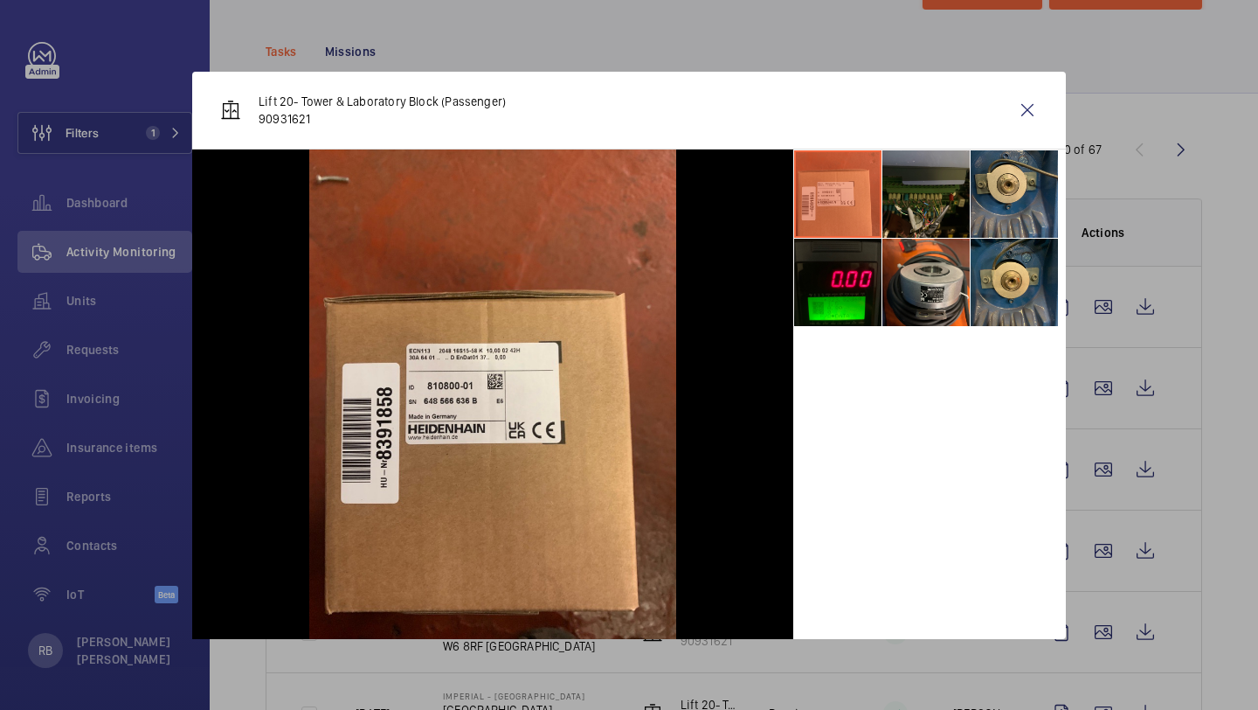
click at [899, 191] on li at bounding box center [926, 193] width 87 height 87
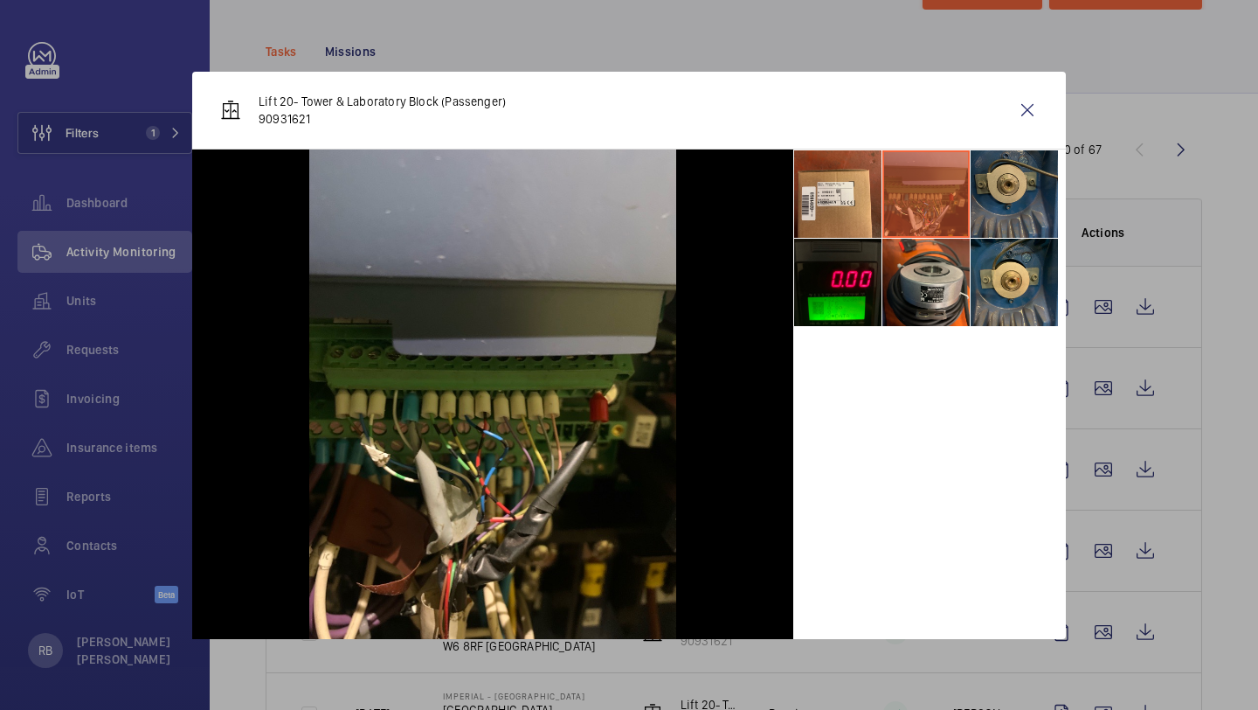
click at [1011, 166] on li at bounding box center [1014, 193] width 87 height 87
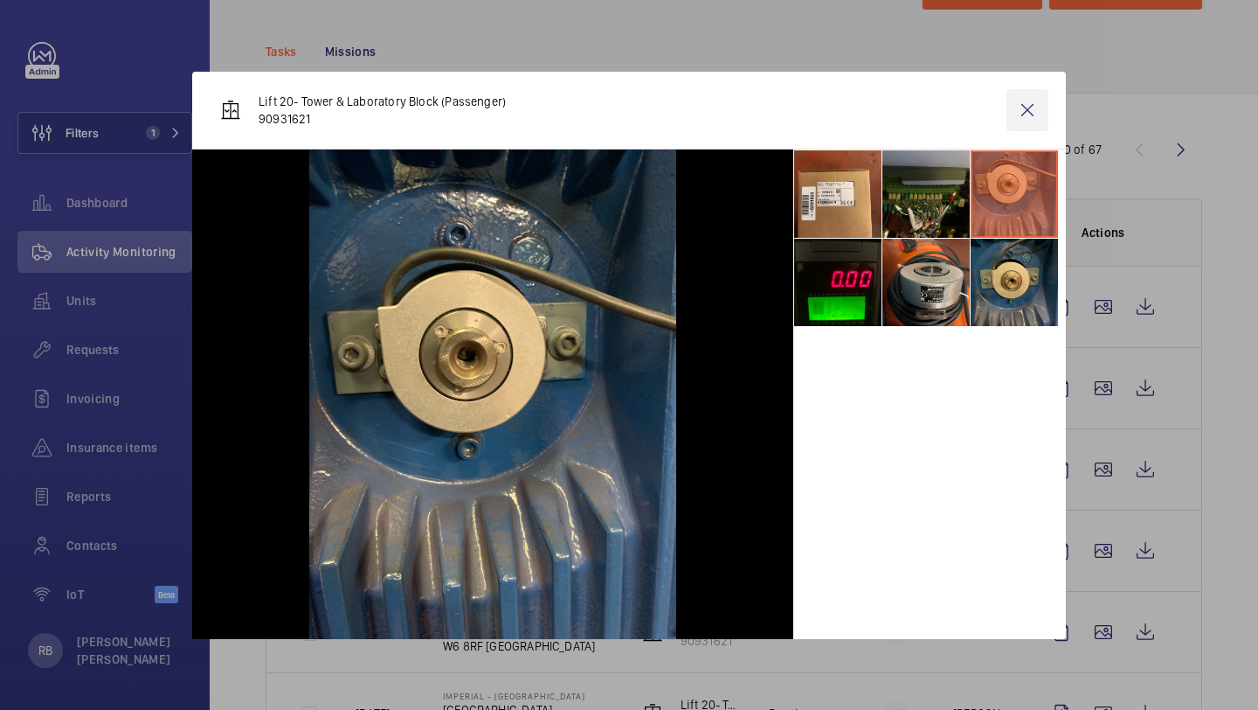
click at [1020, 93] on wm-front-icon-button at bounding box center [1028, 110] width 42 height 42
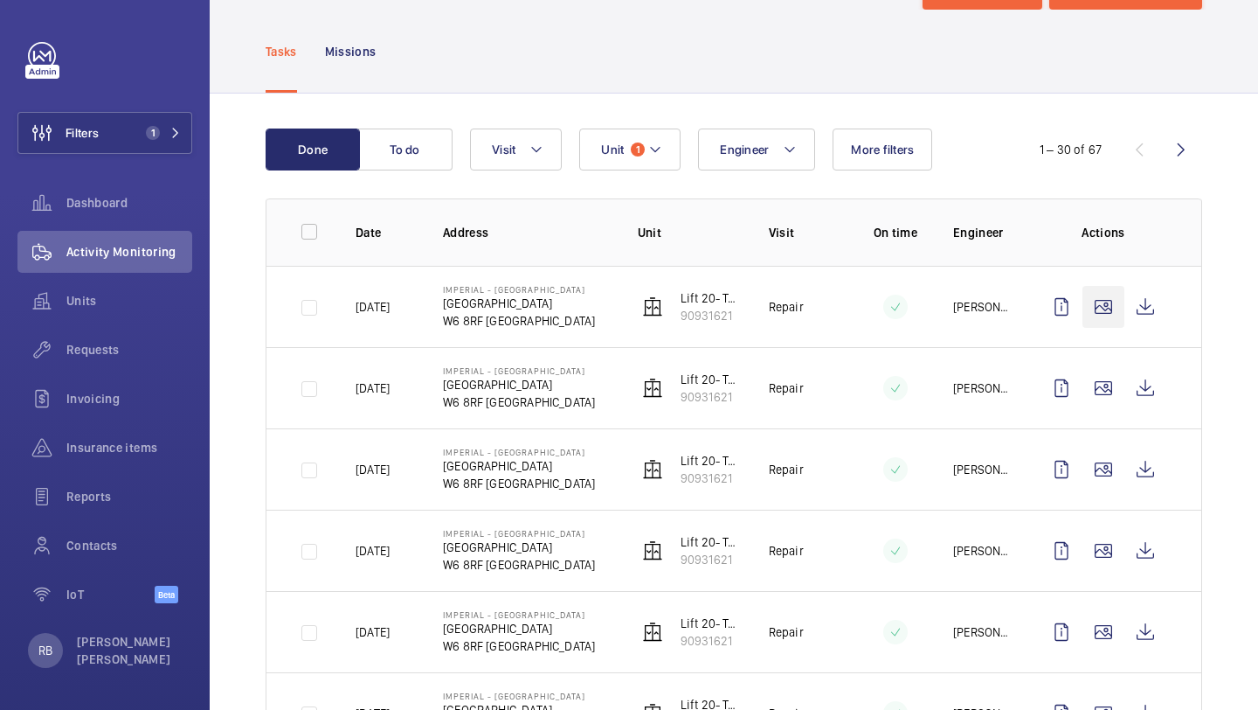
click at [1098, 288] on wm-front-icon-button at bounding box center [1104, 307] width 42 height 42
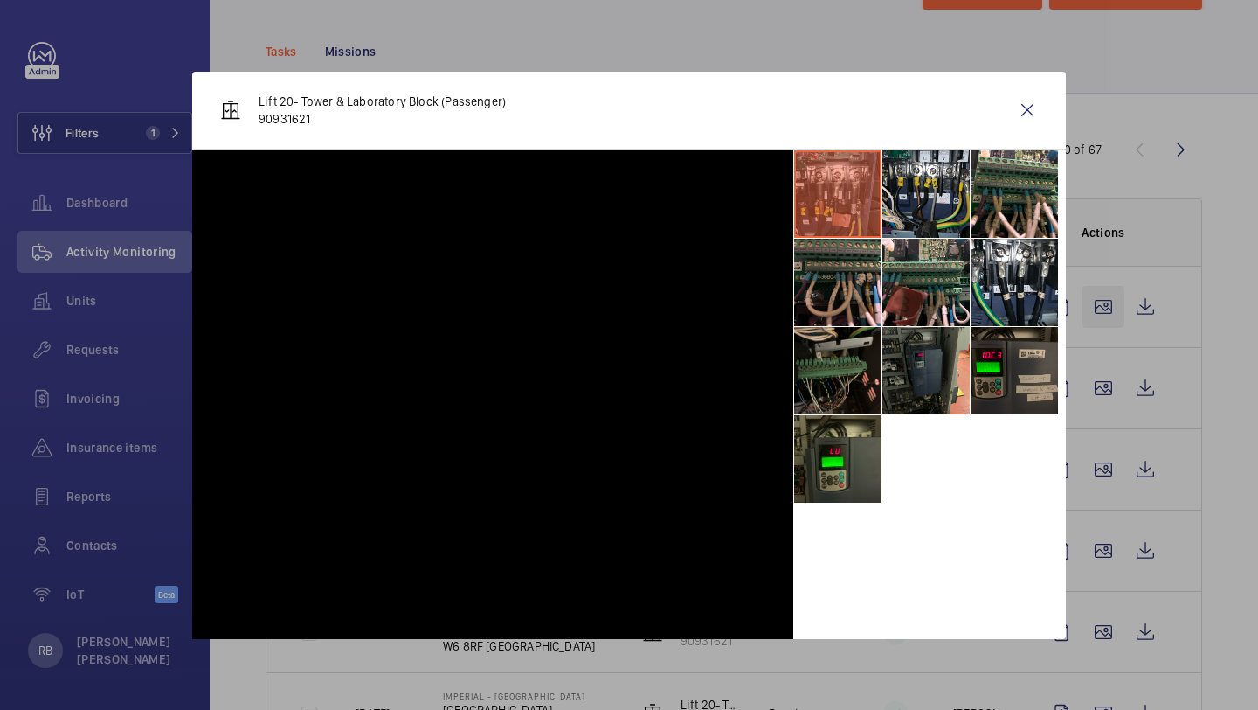
click at [1099, 312] on div at bounding box center [629, 355] width 1258 height 710
click at [1099, 312] on wm-front-icon-button at bounding box center [1104, 307] width 42 height 42
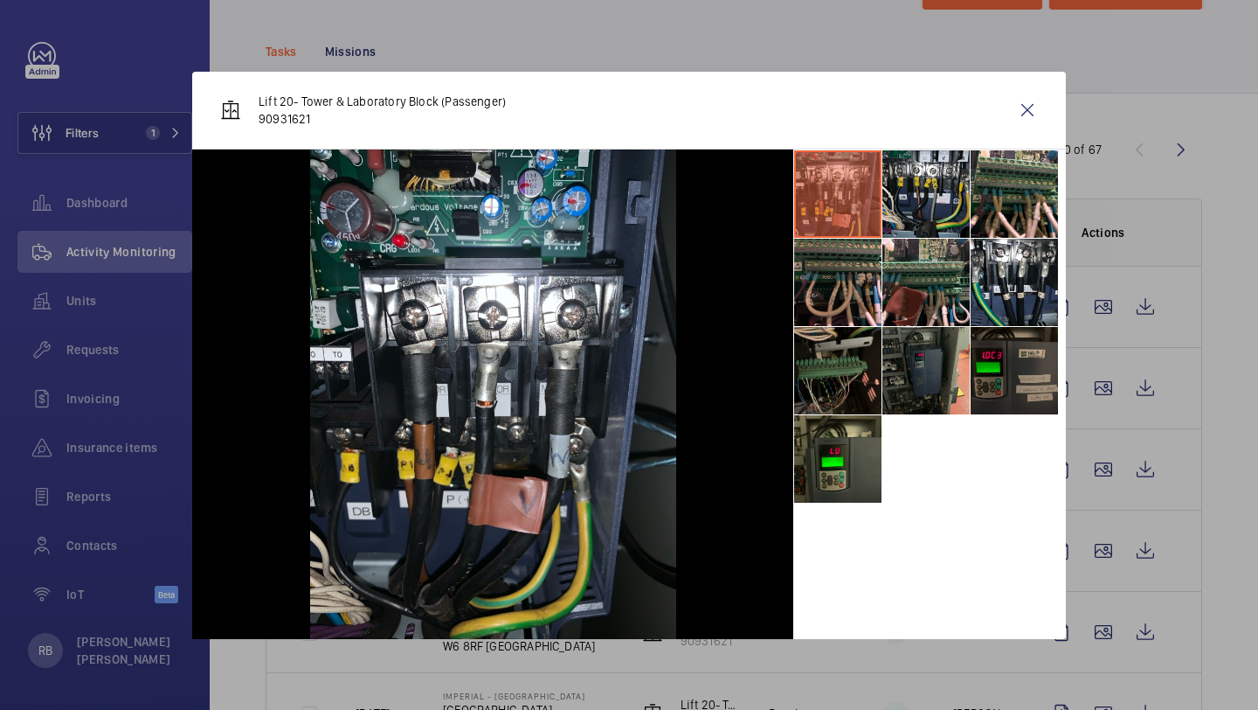
click at [1005, 386] on li at bounding box center [1014, 370] width 87 height 87
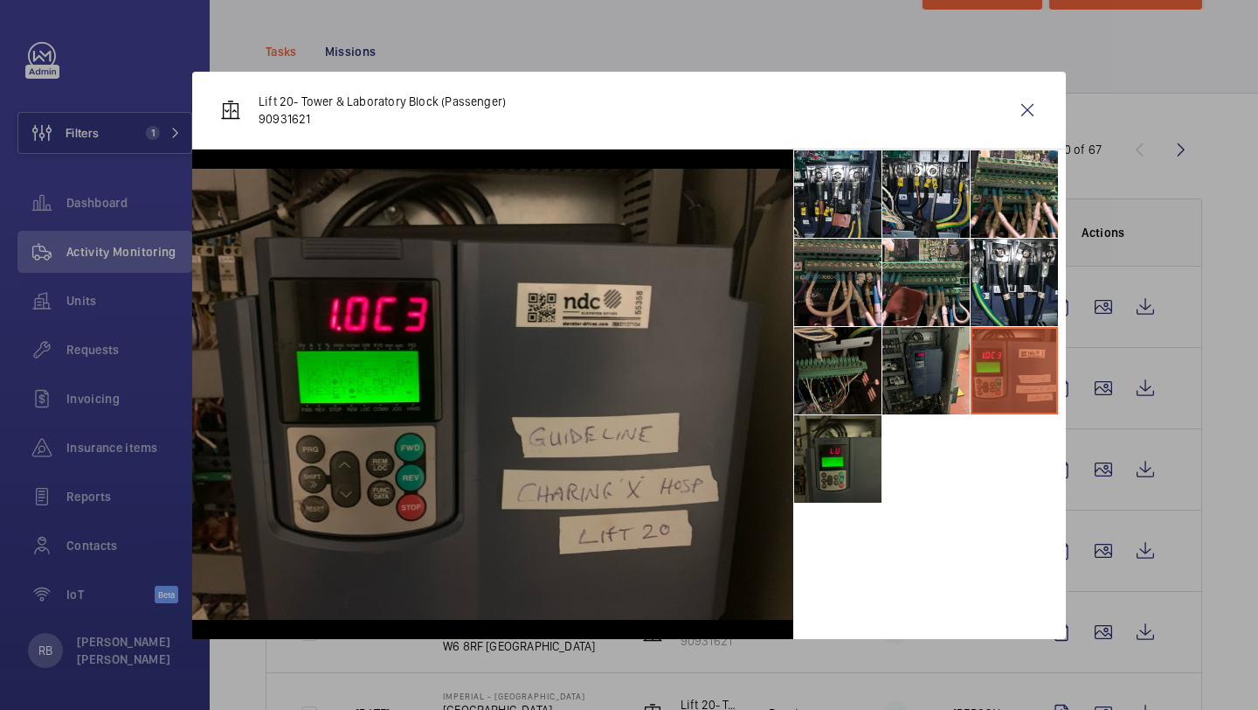
click at [821, 455] on li at bounding box center [837, 458] width 87 height 87
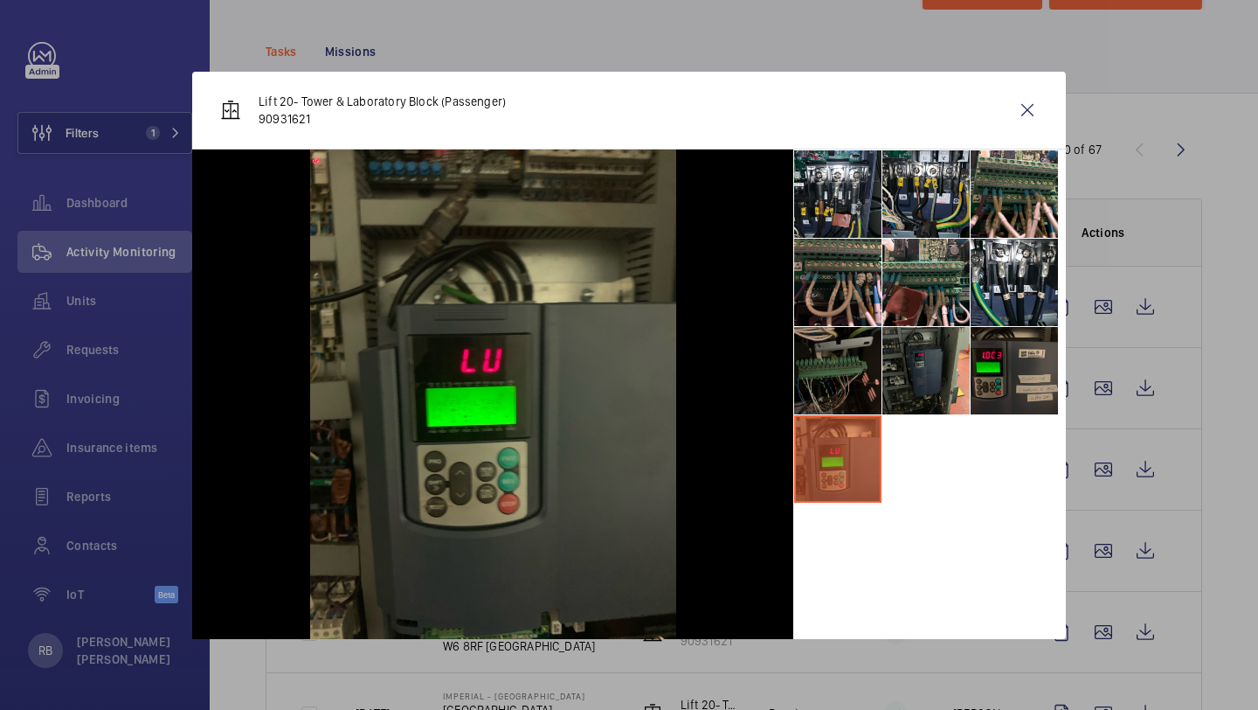
click at [840, 377] on li at bounding box center [837, 370] width 87 height 87
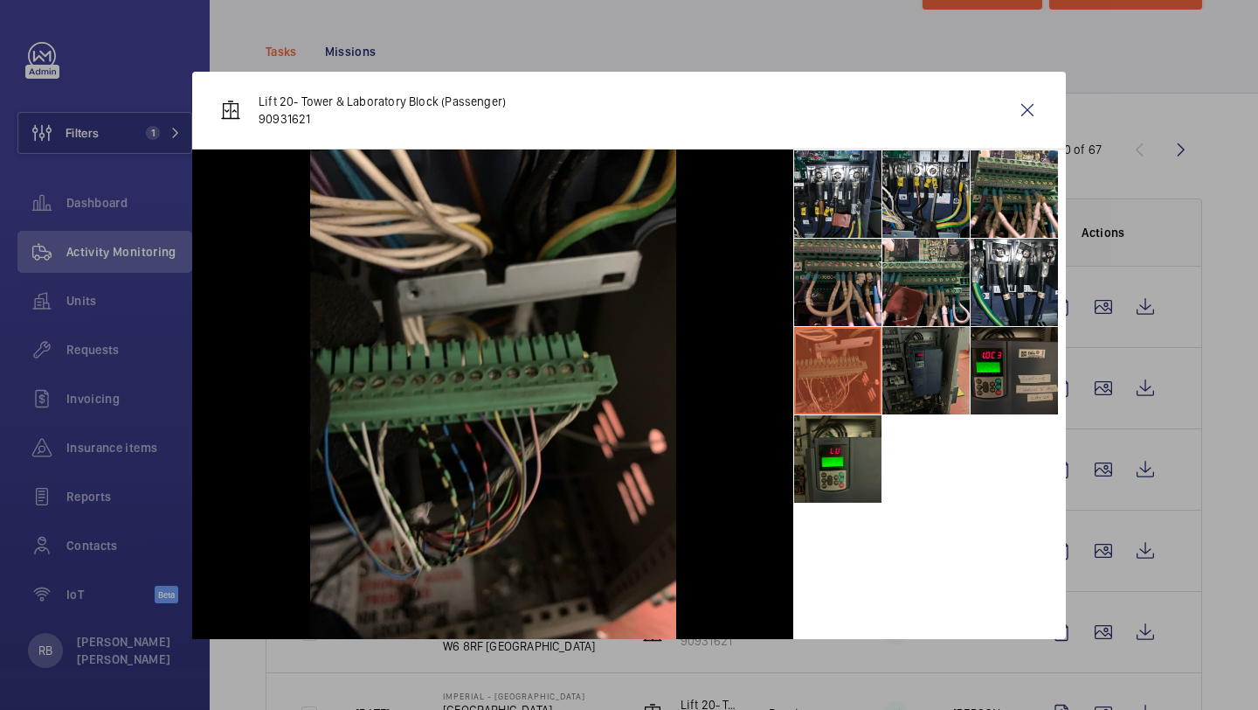
click at [929, 347] on li at bounding box center [926, 370] width 87 height 87
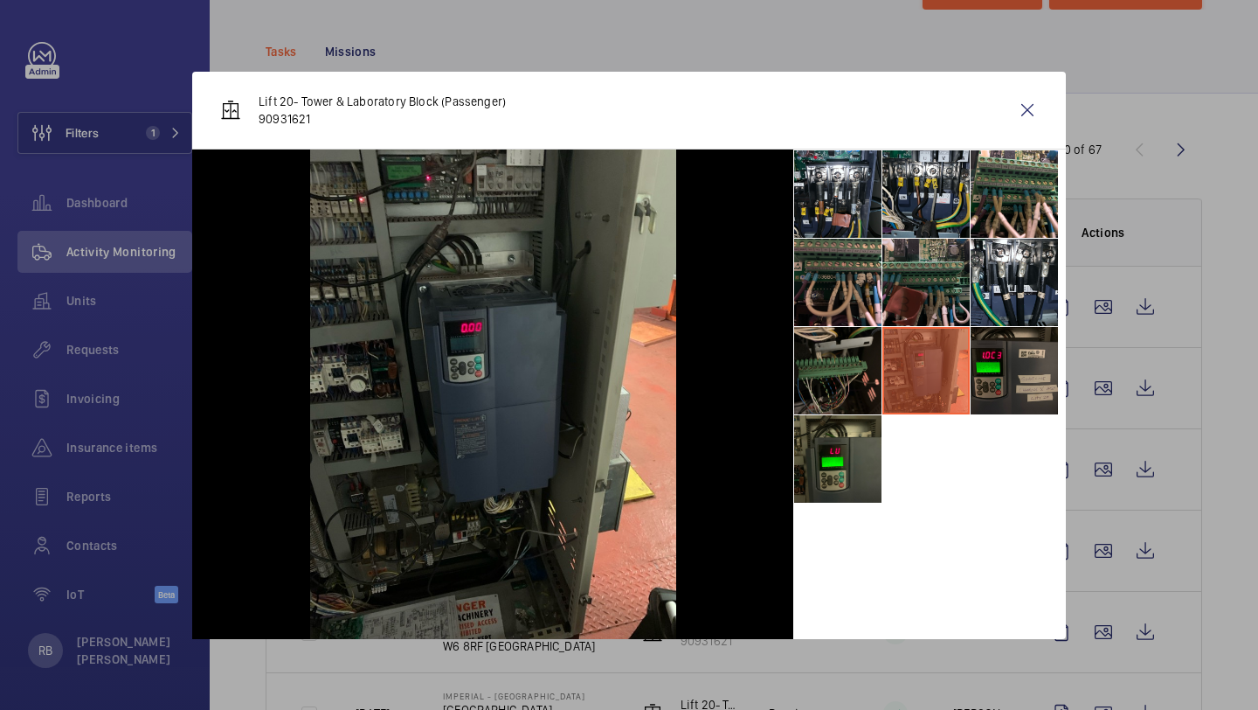
click at [954, 257] on li at bounding box center [926, 282] width 87 height 87
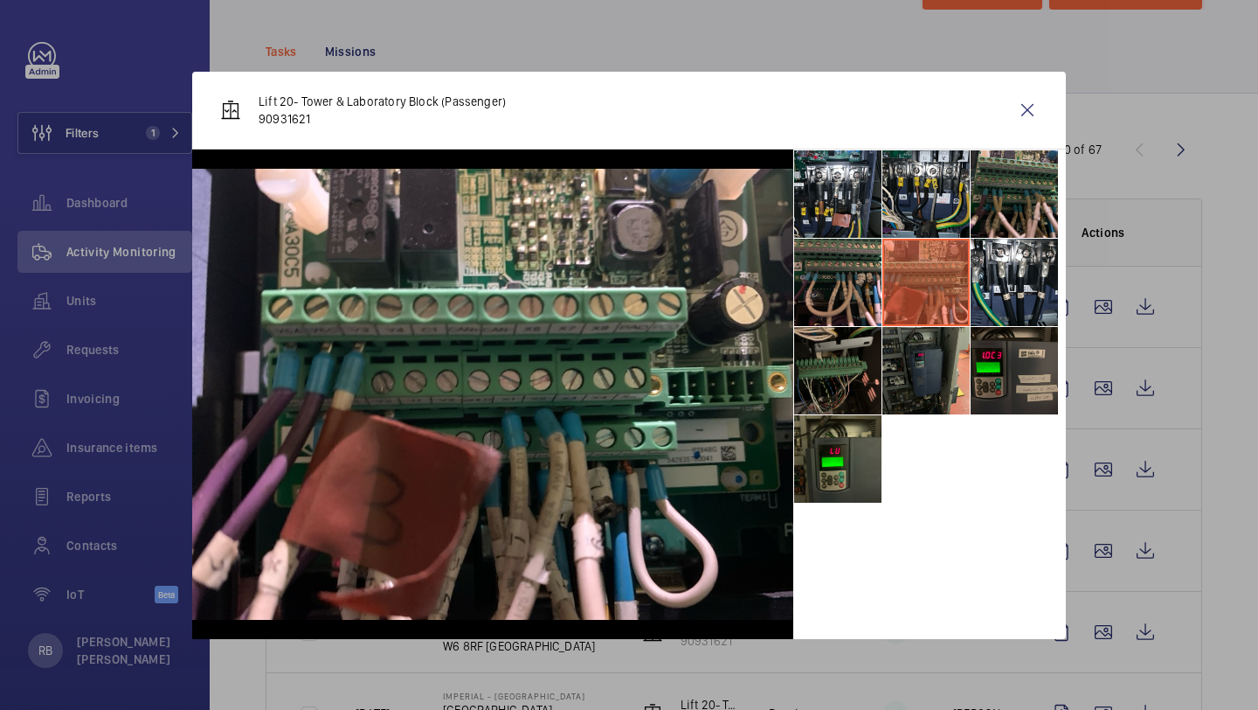
click at [984, 172] on li at bounding box center [1014, 193] width 87 height 87
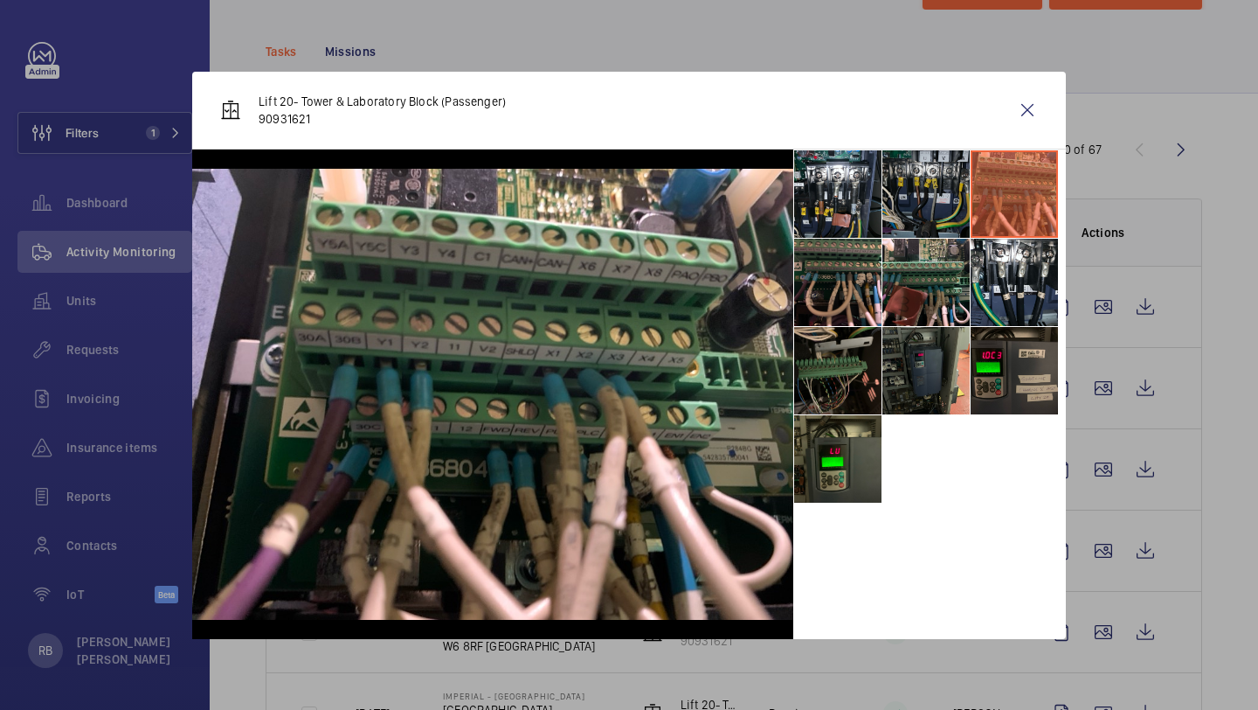
click at [935, 183] on li at bounding box center [926, 193] width 87 height 87
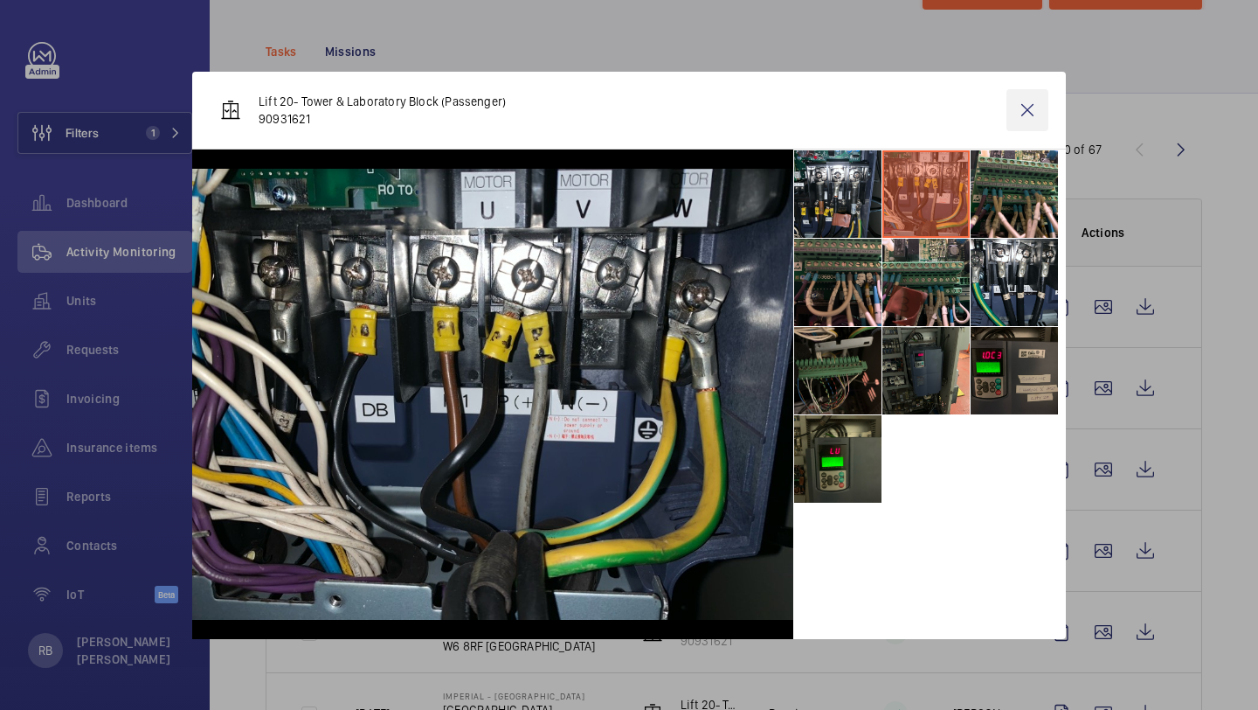
click at [1021, 128] on wm-front-icon-button at bounding box center [1028, 110] width 42 height 42
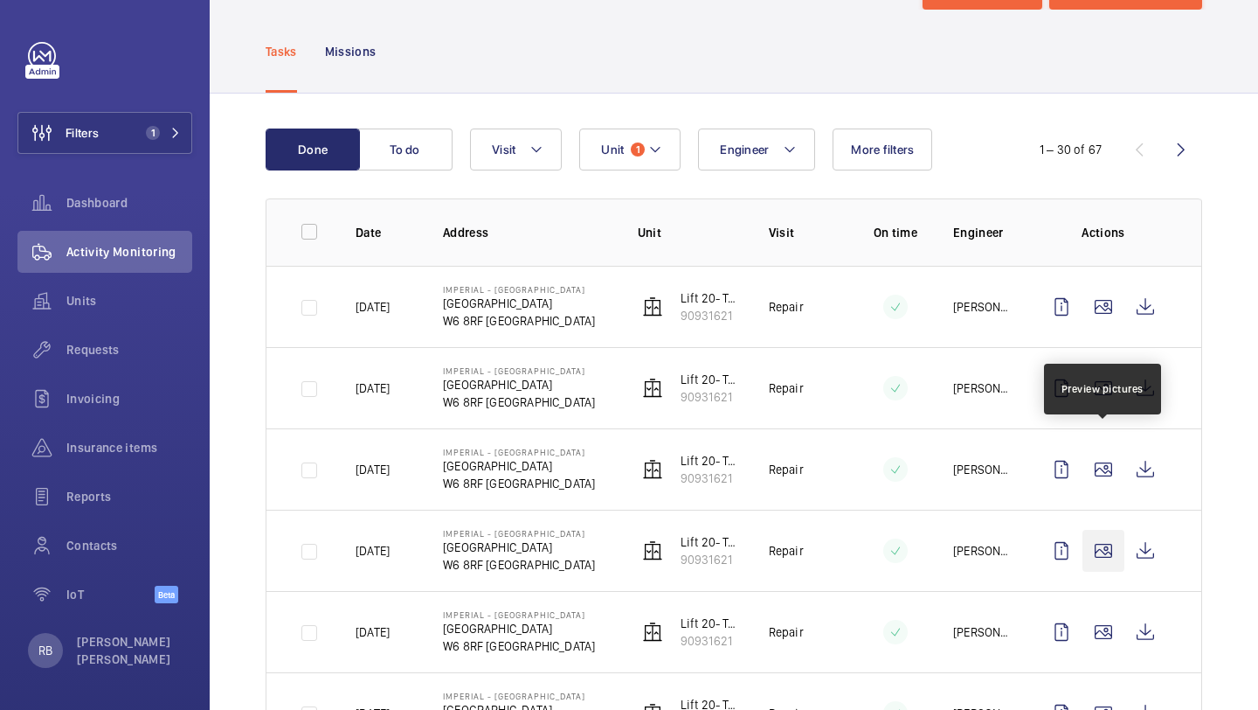
click at [1103, 530] on wm-front-icon-button at bounding box center [1104, 551] width 42 height 42
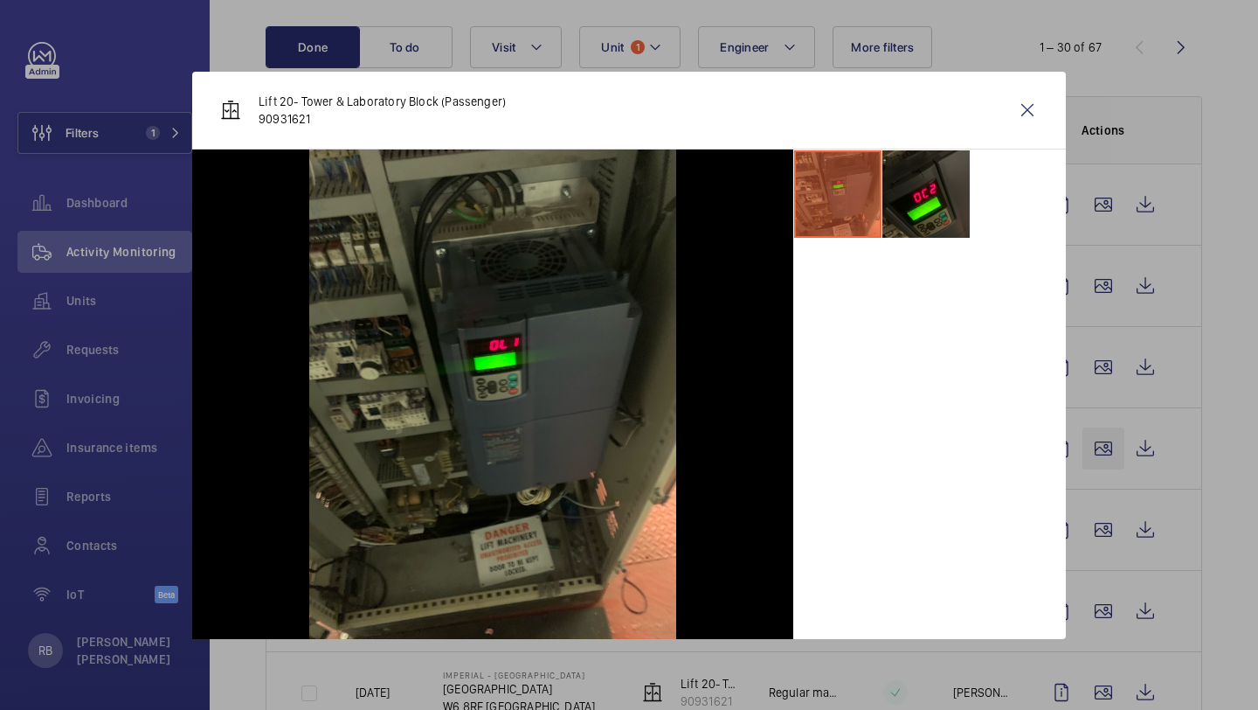
click at [1103, 444] on div at bounding box center [629, 355] width 1258 height 710
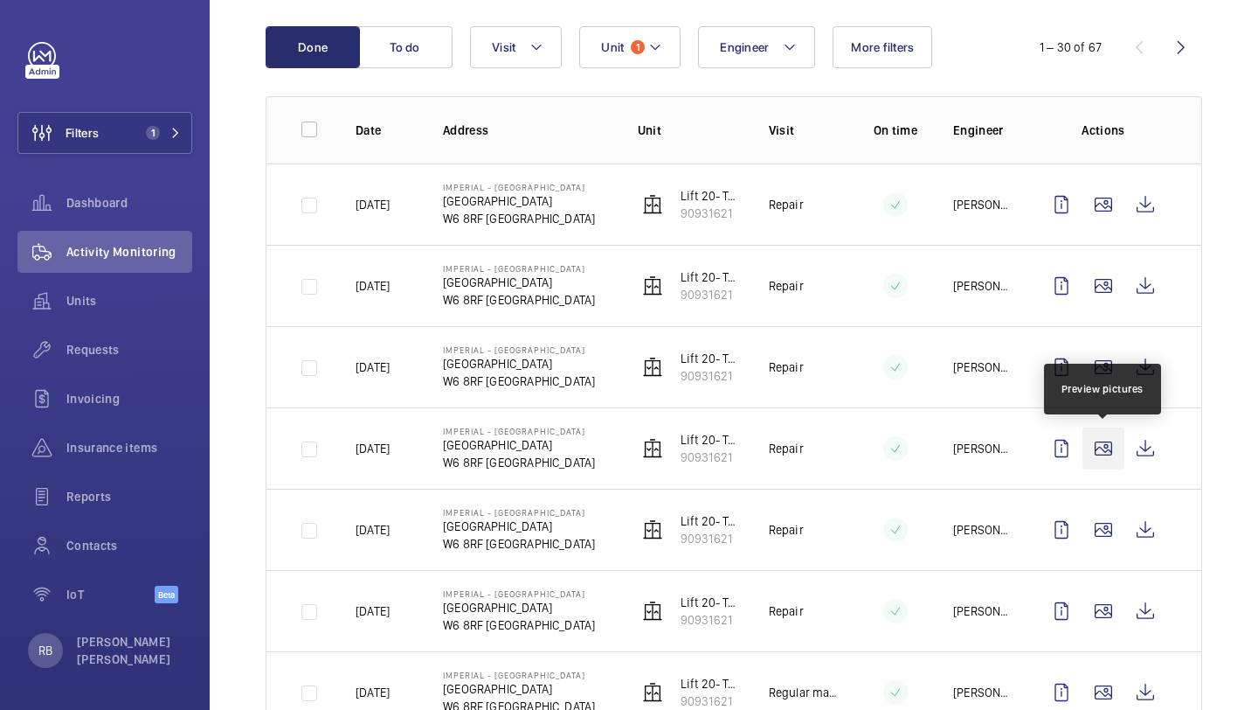
click at [1109, 452] on wm-front-icon-button at bounding box center [1104, 448] width 42 height 42
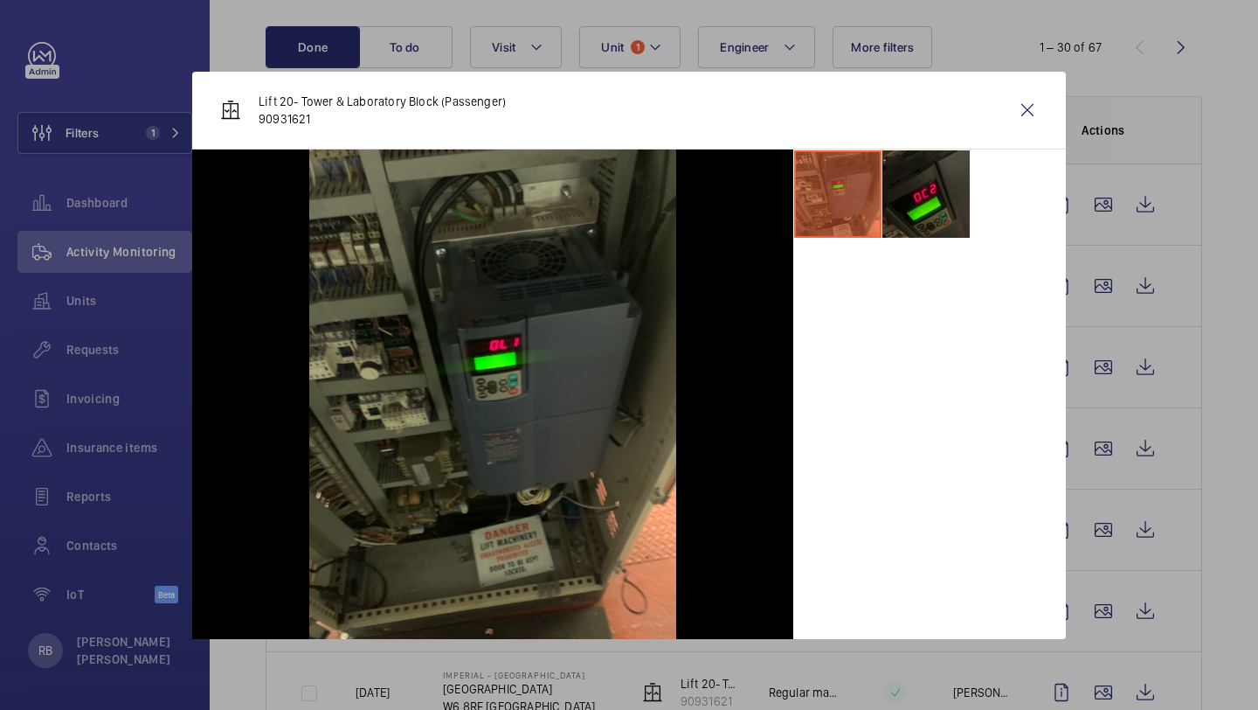
click at [916, 208] on li at bounding box center [926, 193] width 87 height 87
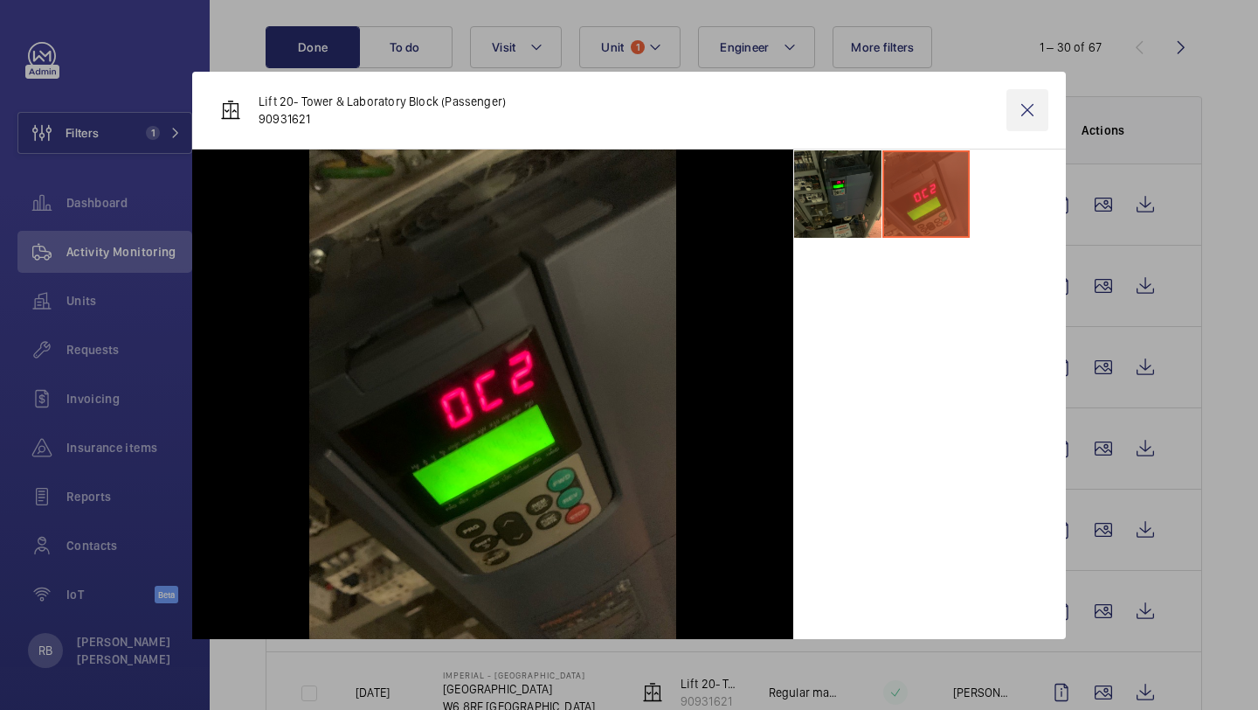
click at [1015, 126] on wm-front-icon-button at bounding box center [1028, 110] width 42 height 42
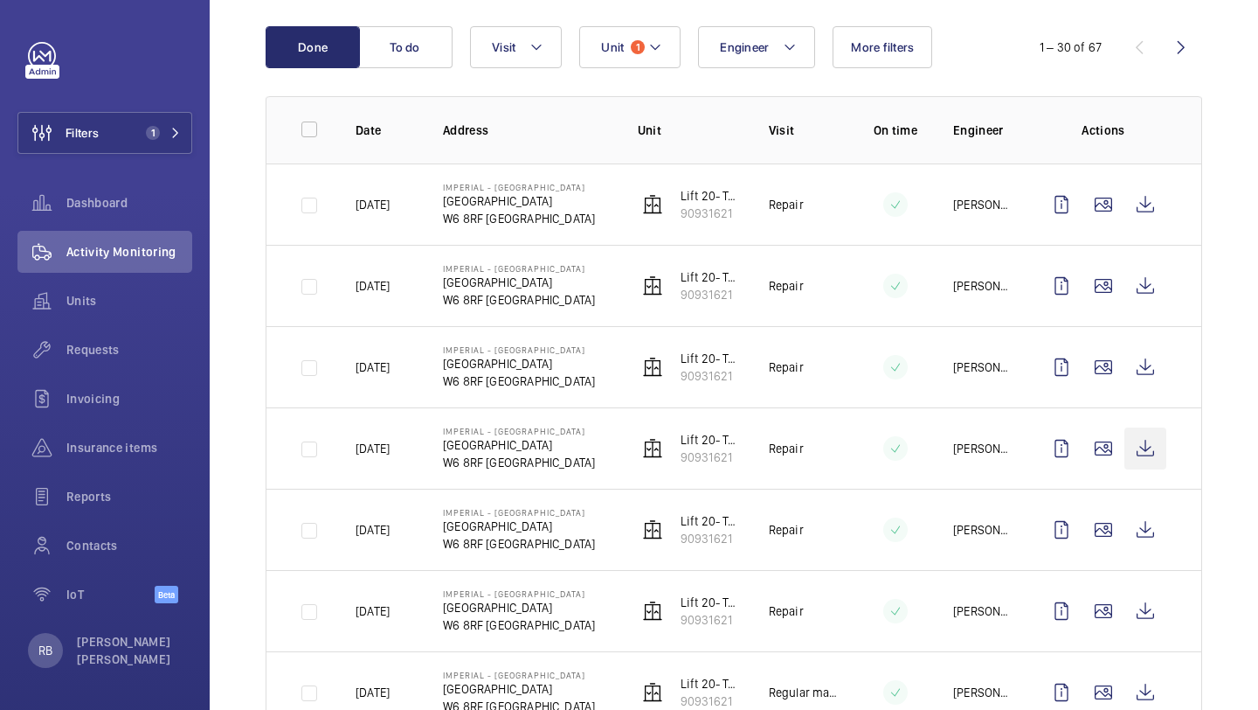
click at [1147, 453] on wm-front-icon-button at bounding box center [1146, 448] width 42 height 42
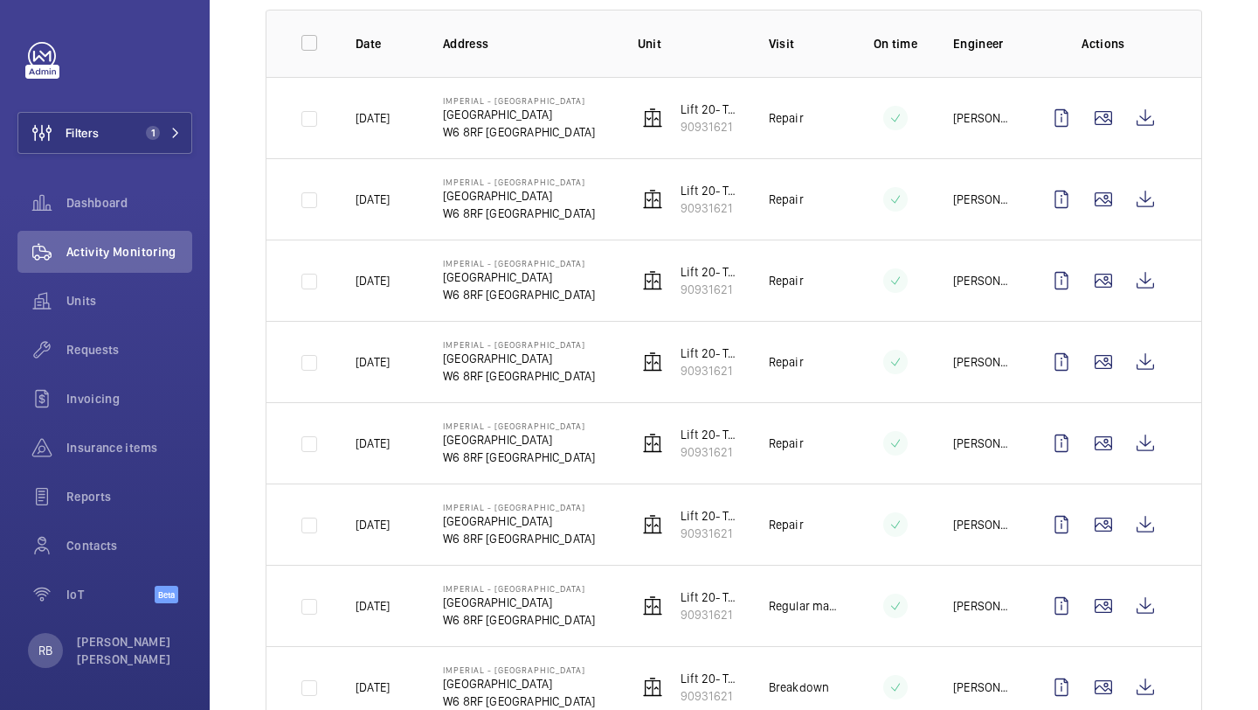
scroll to position [367, 0]
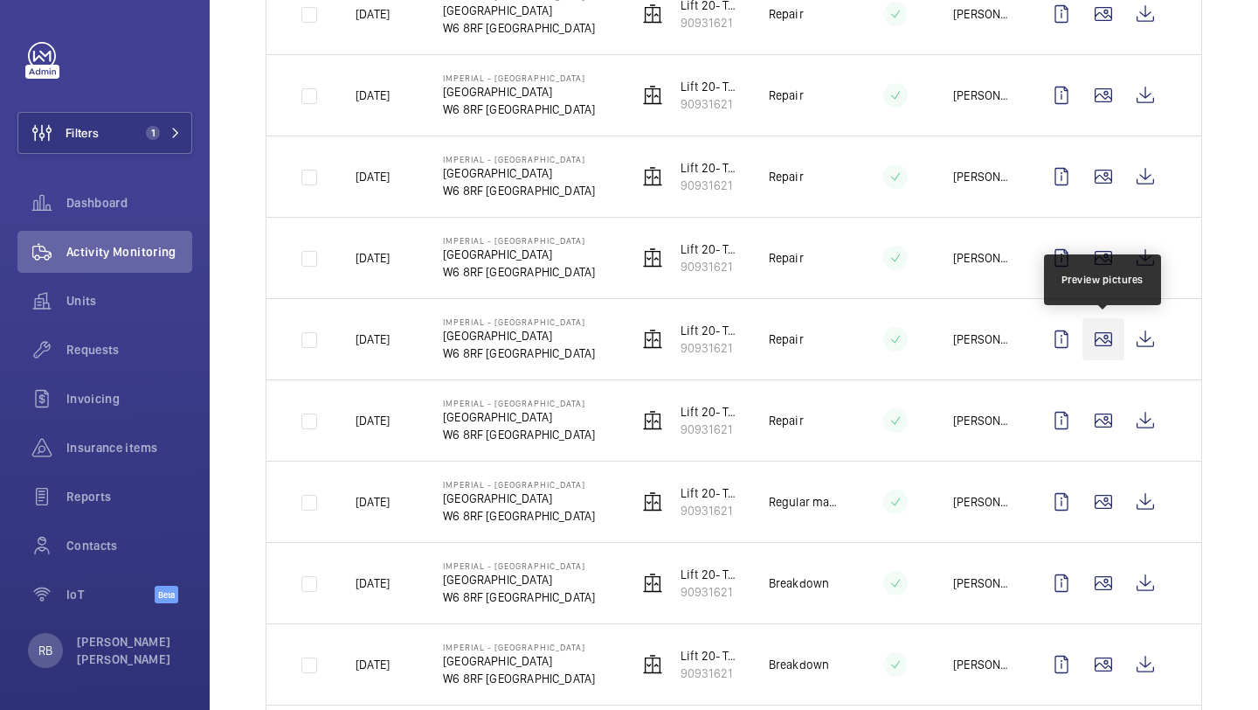
click at [1101, 344] on wm-front-icon-button at bounding box center [1104, 339] width 42 height 42
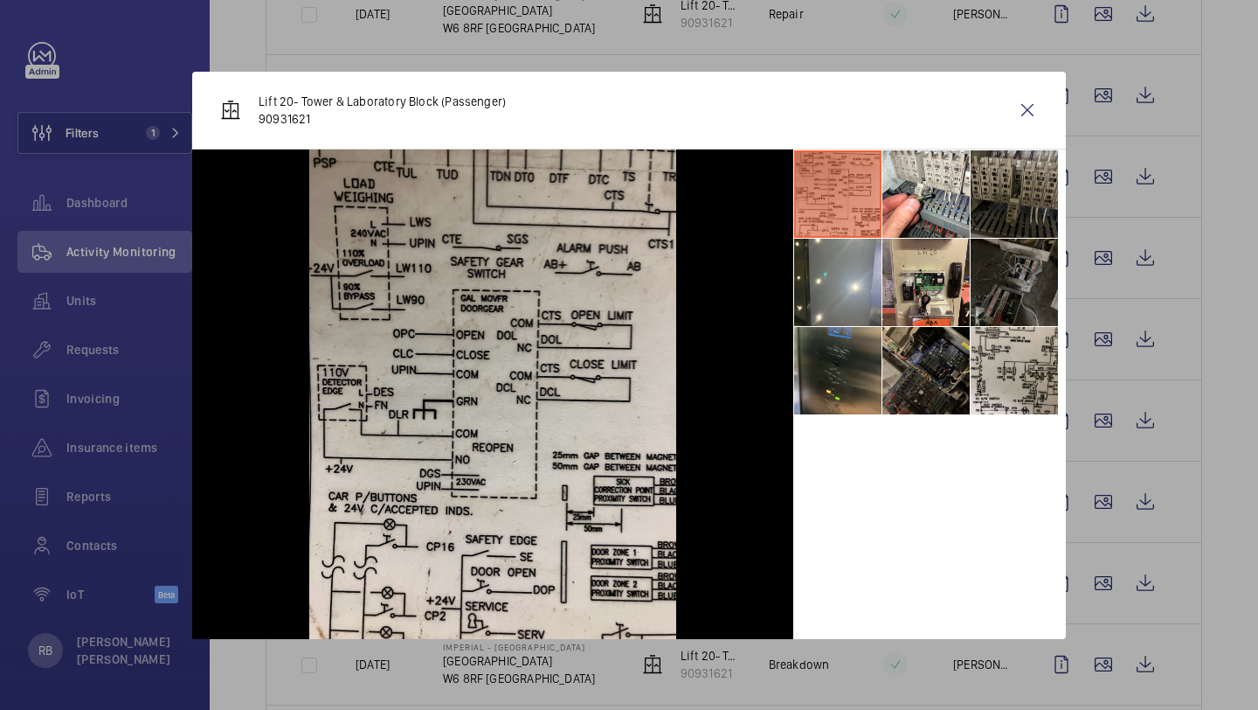
click at [1099, 344] on div at bounding box center [629, 355] width 1258 height 710
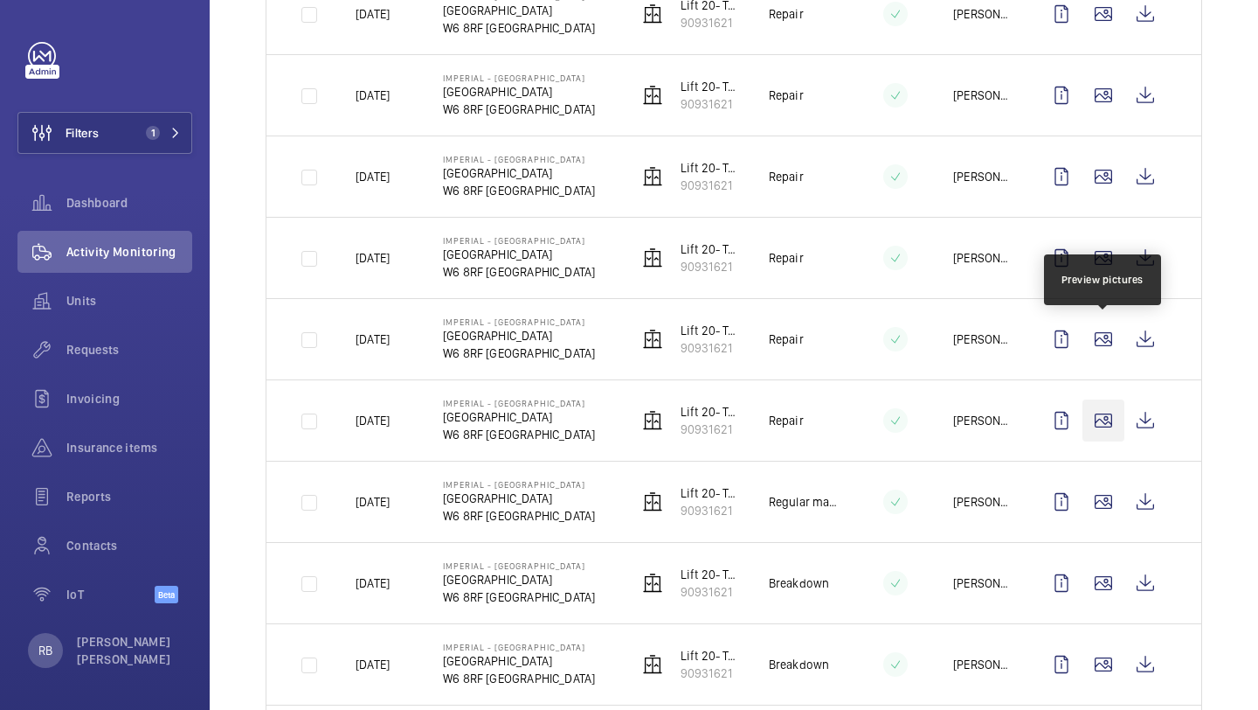
click at [1106, 417] on wm-front-icon-button at bounding box center [1104, 420] width 42 height 42
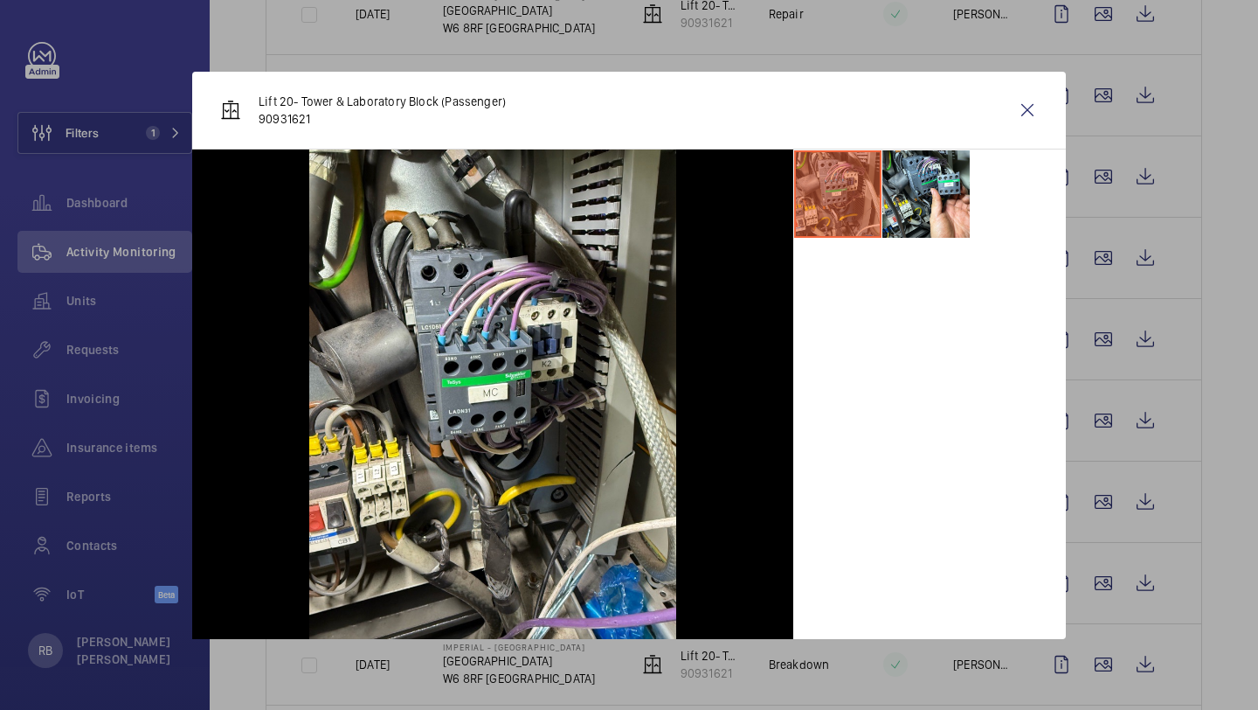
click at [1106, 417] on div at bounding box center [629, 355] width 1258 height 710
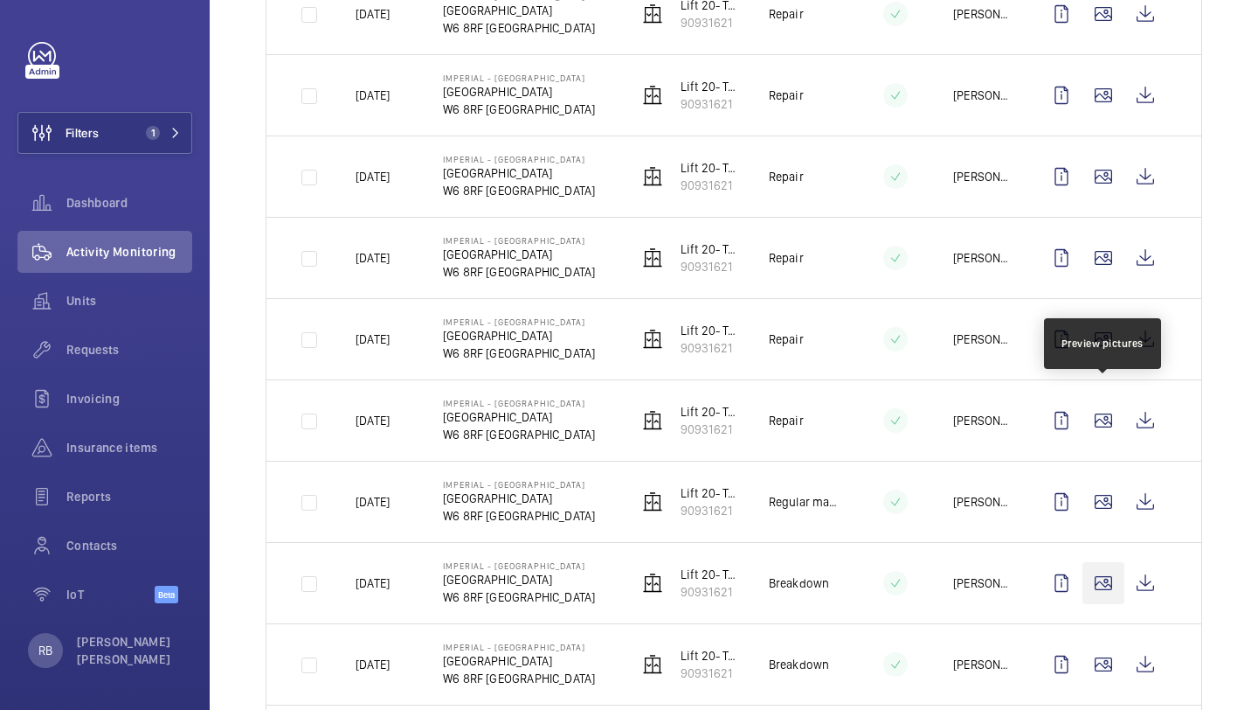
click at [1106, 562] on wm-front-icon-button at bounding box center [1104, 583] width 42 height 42
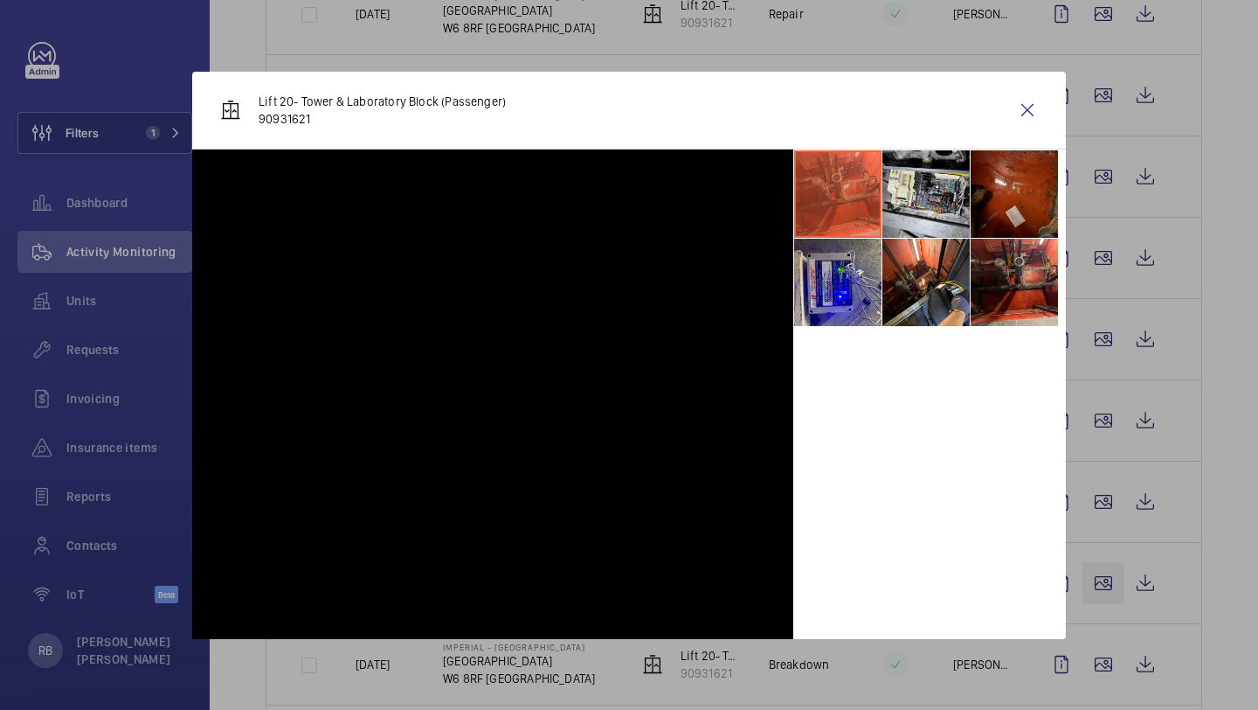
scroll to position [547, 0]
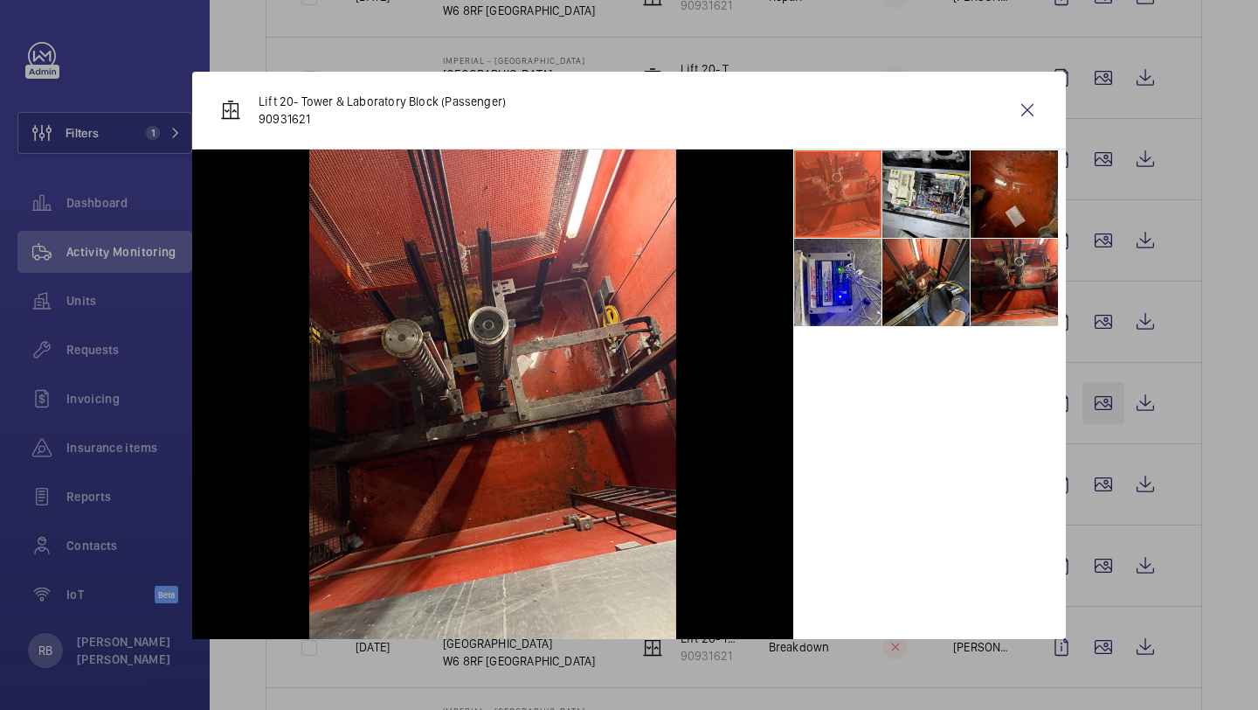
click at [1106, 404] on div at bounding box center [629, 355] width 1258 height 710
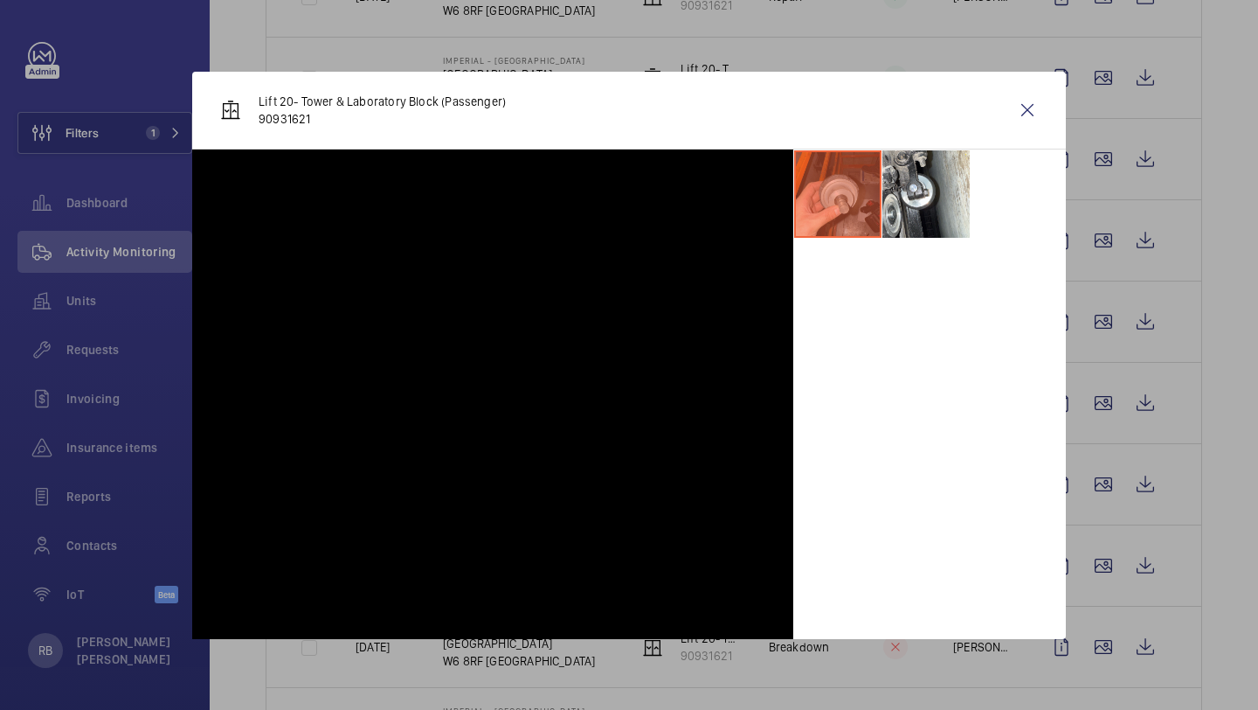
scroll to position [924, 0]
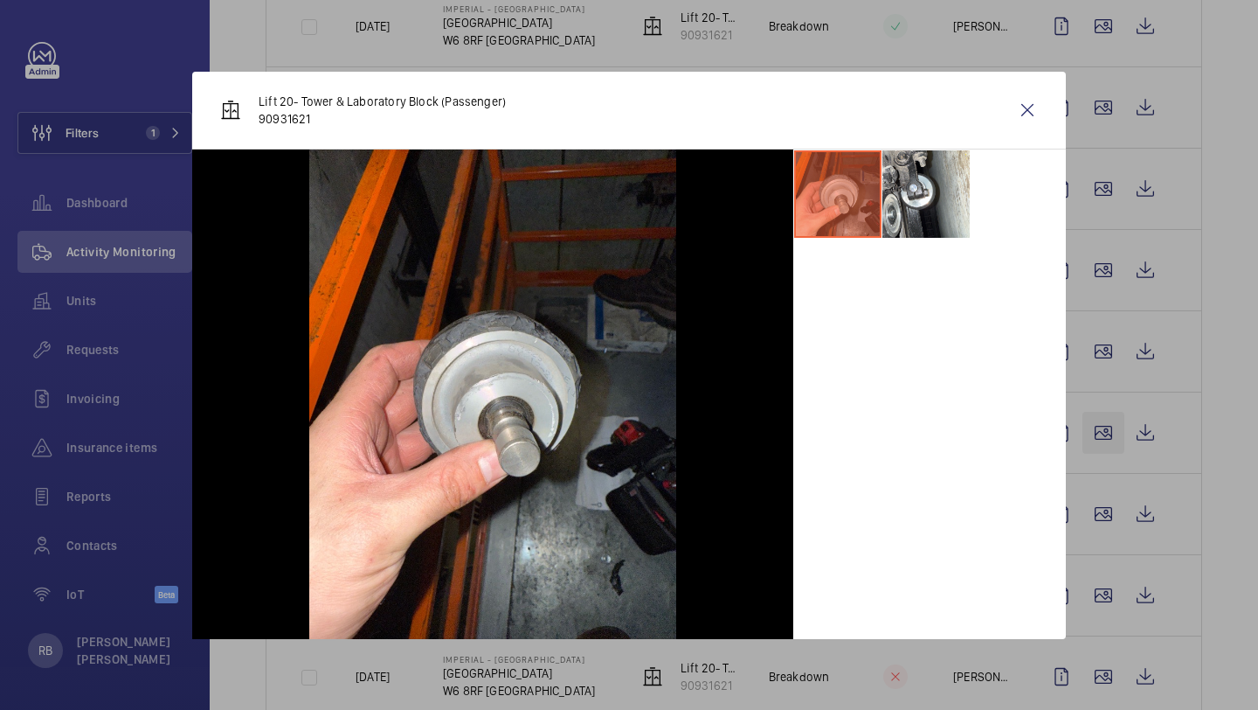
click at [1106, 423] on div at bounding box center [629, 355] width 1258 height 710
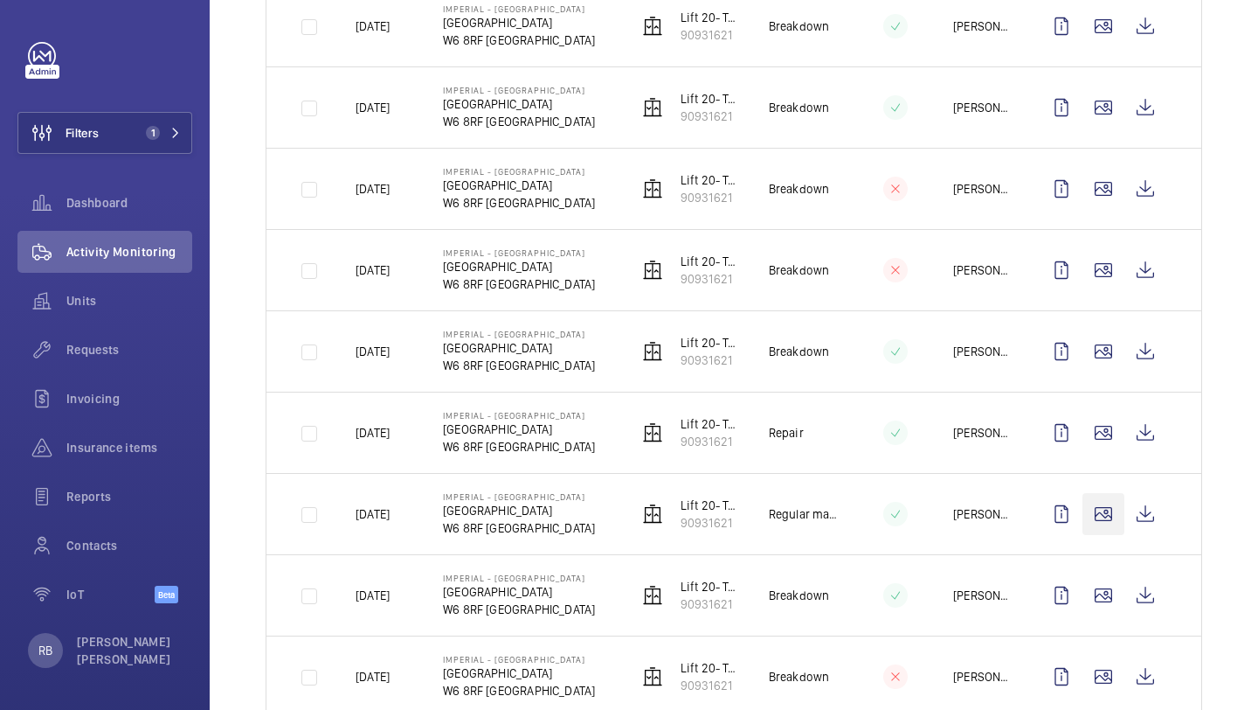
click at [1103, 508] on wm-front-icon-button at bounding box center [1104, 514] width 42 height 42
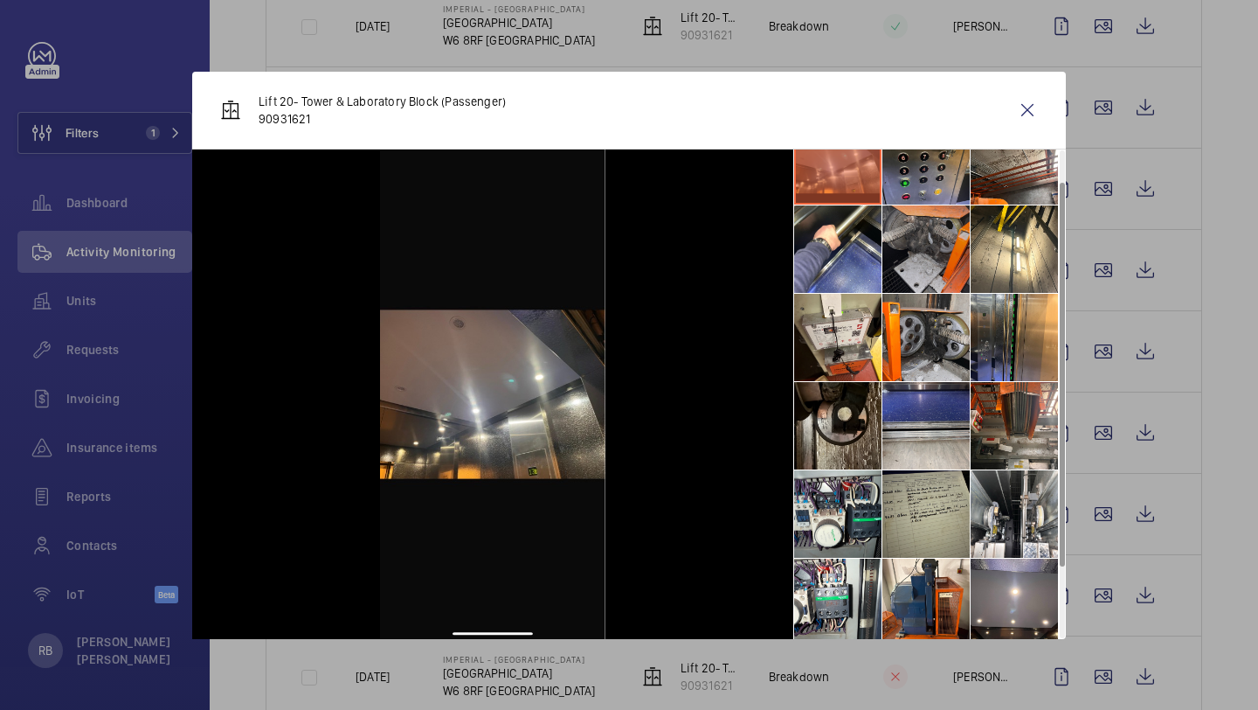
scroll to position [53, 0]
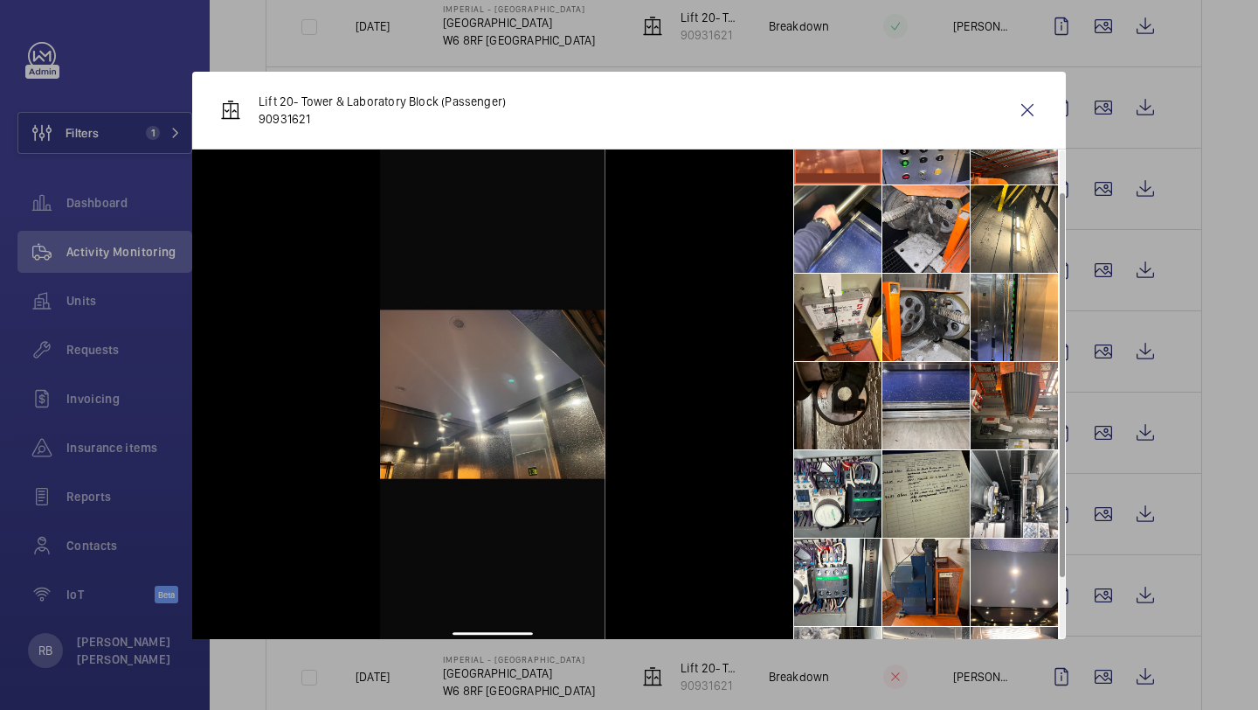
click at [927, 560] on li at bounding box center [926, 581] width 87 height 87
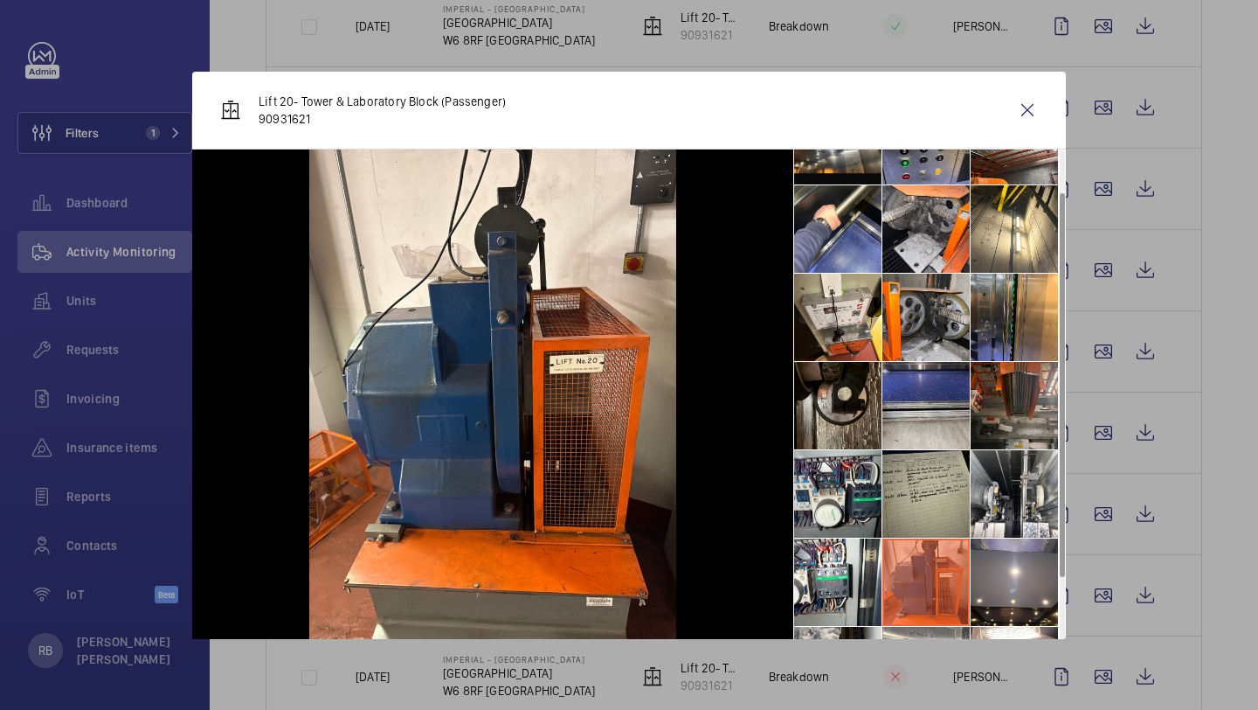
click at [1022, 402] on li at bounding box center [1014, 405] width 87 height 87
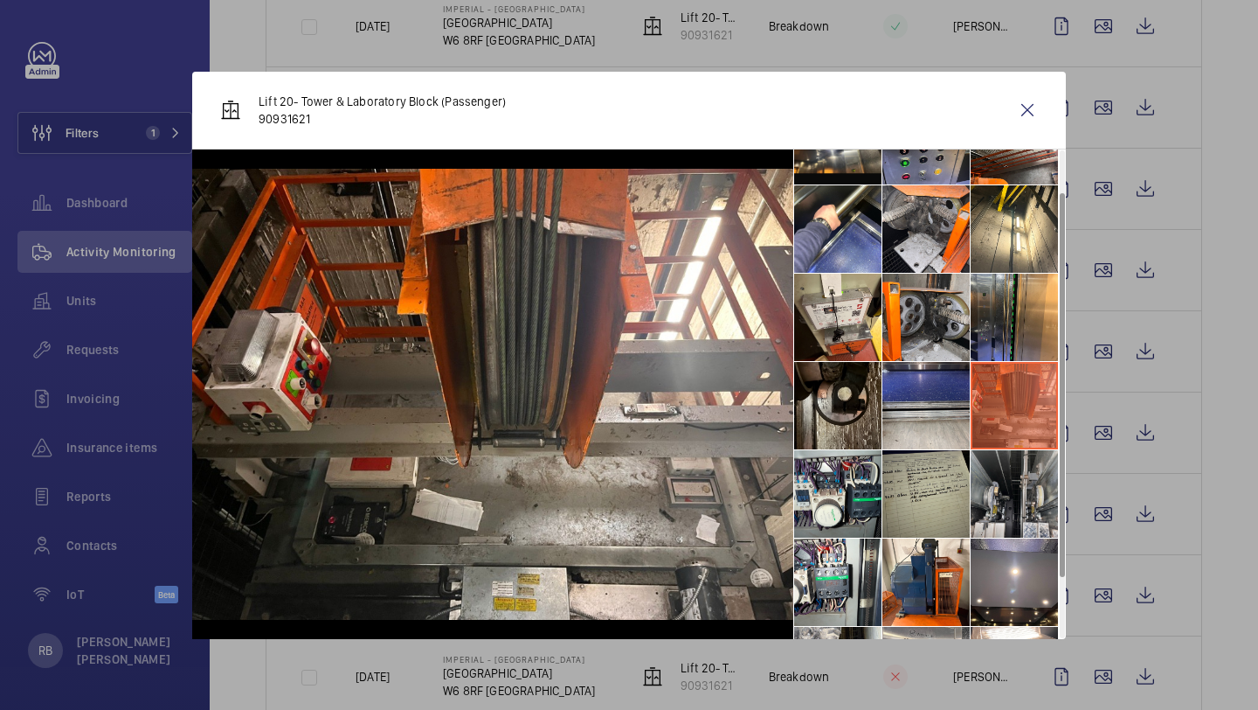
click at [1017, 489] on li at bounding box center [1014, 493] width 87 height 87
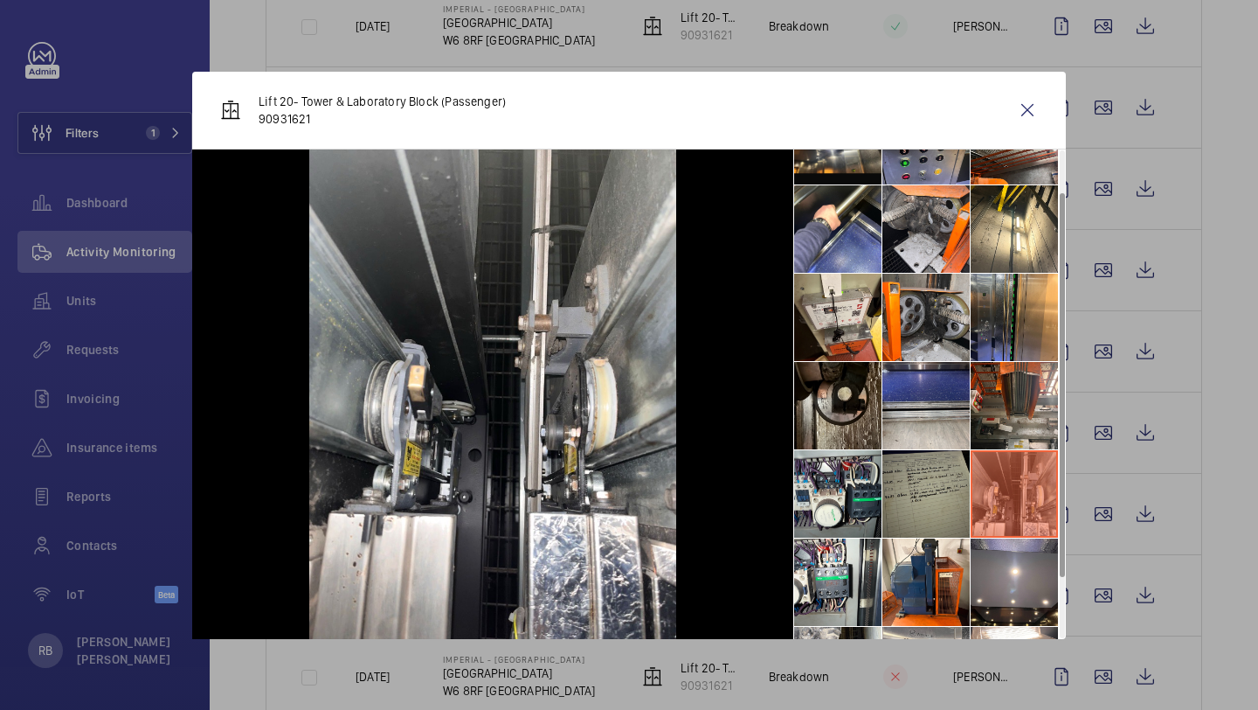
click at [938, 490] on li at bounding box center [926, 493] width 87 height 87
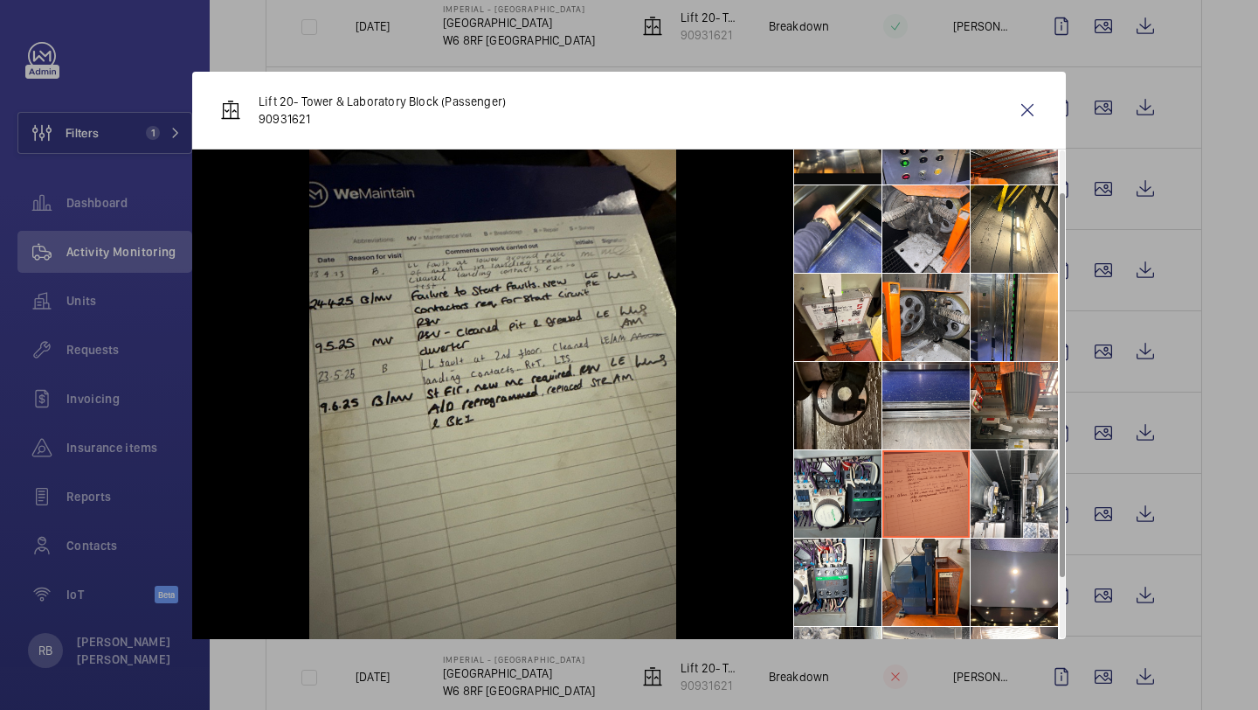
click at [938, 579] on li at bounding box center [926, 581] width 87 height 87
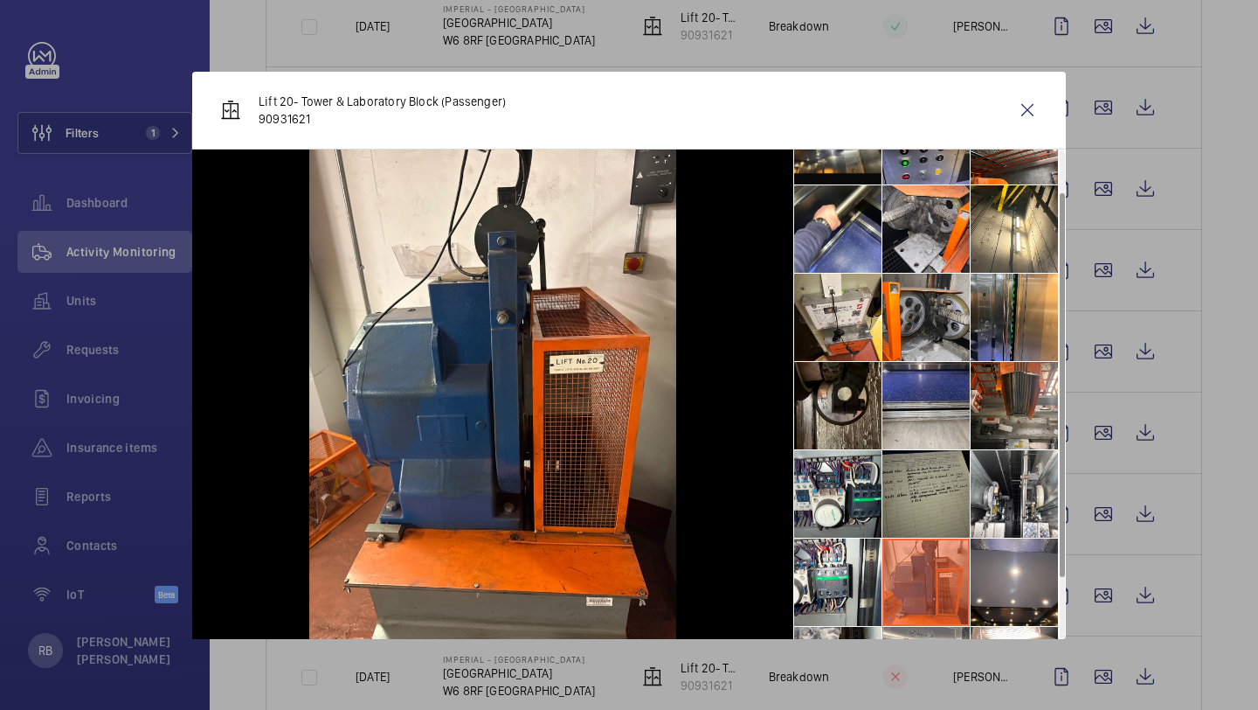
scroll to position [129, 0]
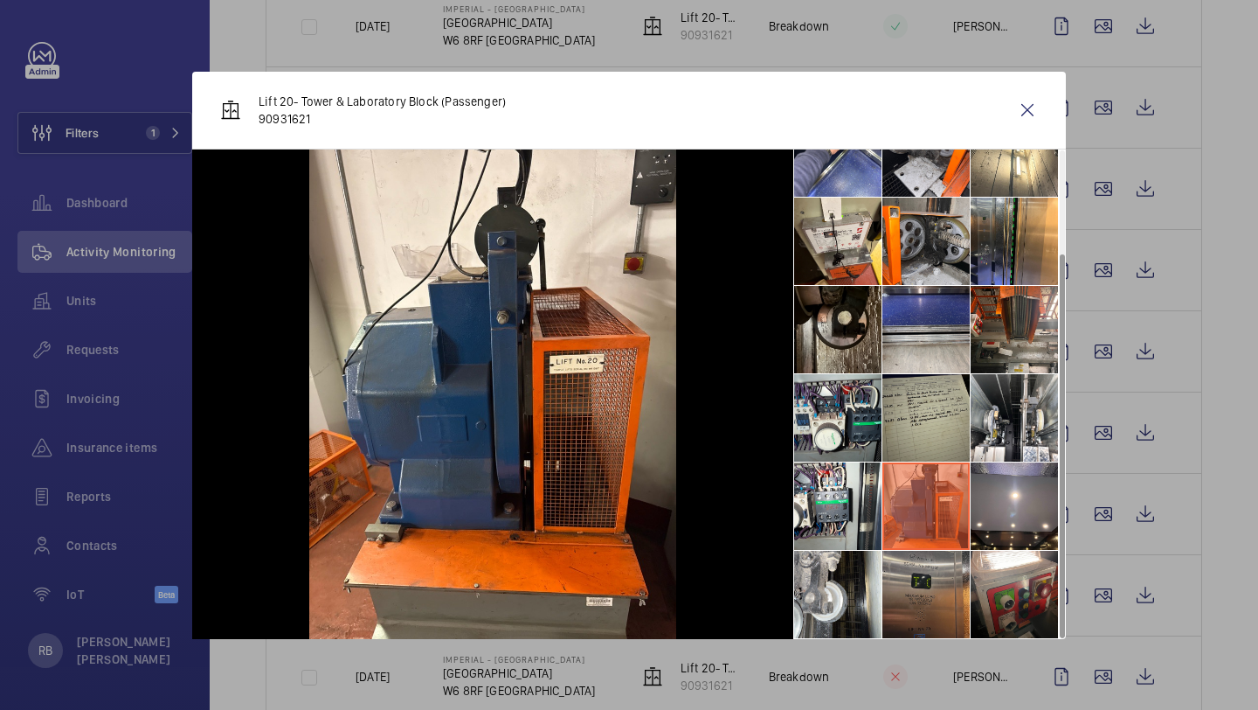
click at [929, 569] on li at bounding box center [926, 594] width 87 height 87
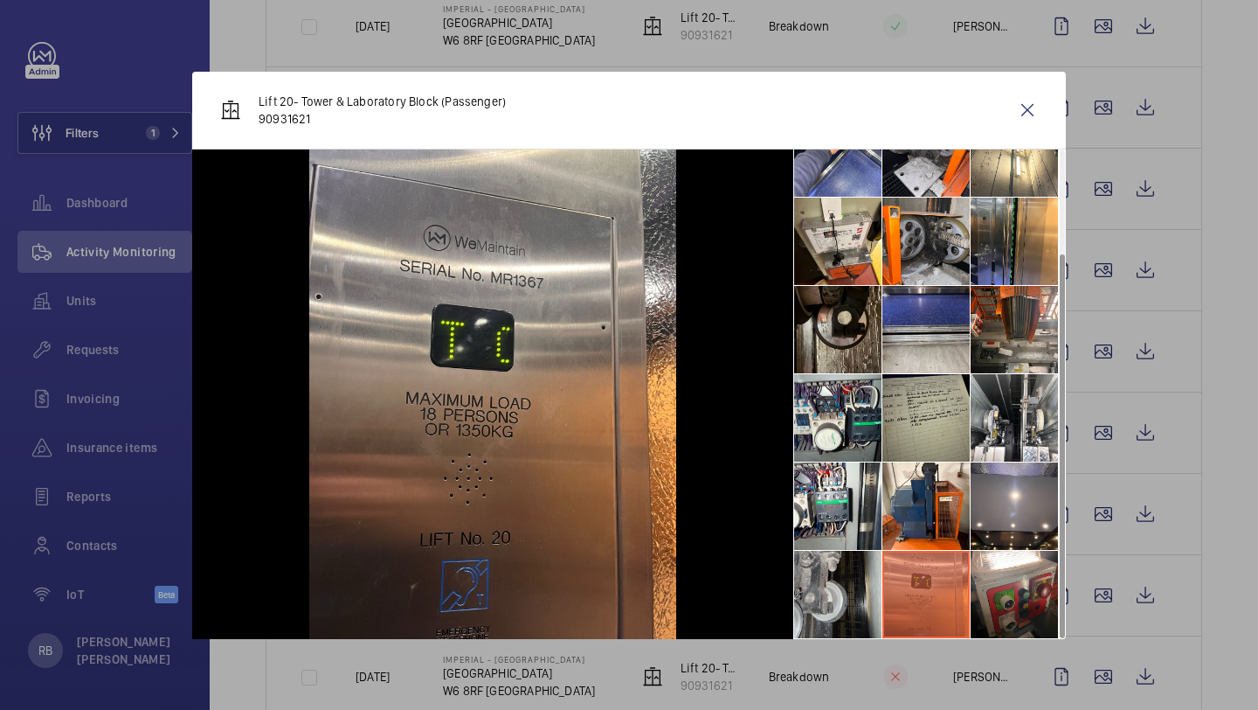
click at [833, 578] on li at bounding box center [837, 594] width 87 height 87
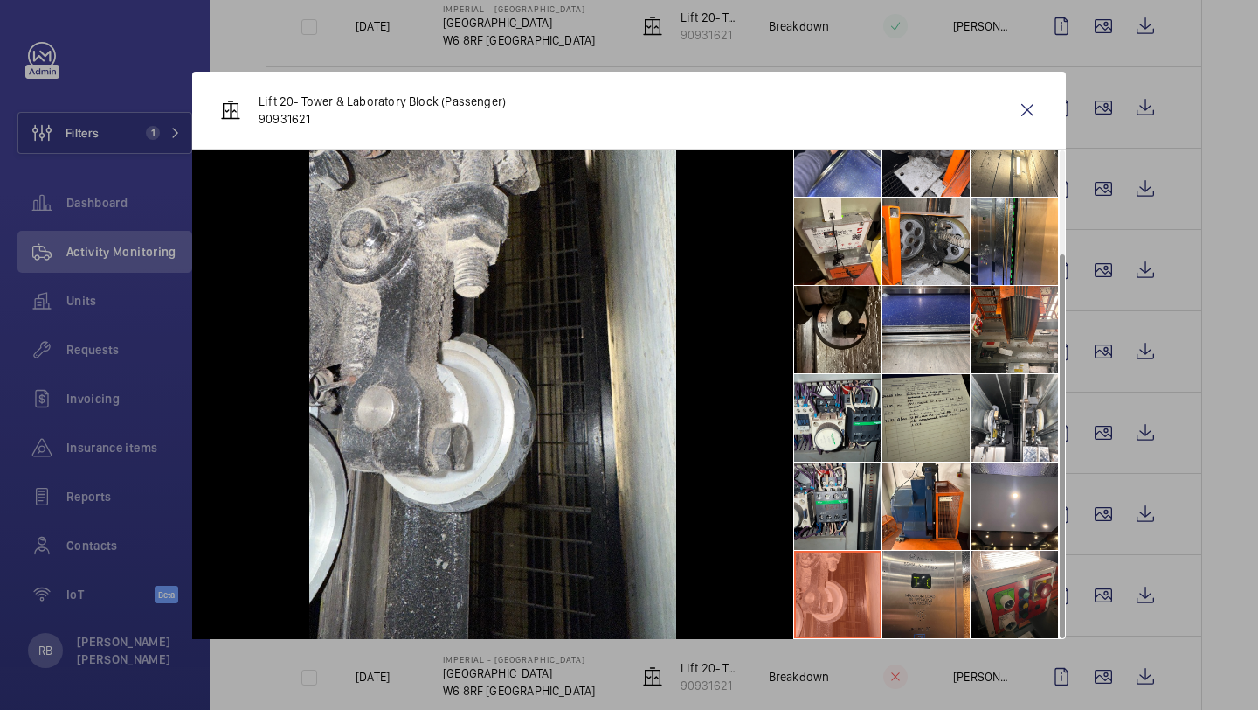
click at [832, 515] on li at bounding box center [837, 505] width 87 height 87
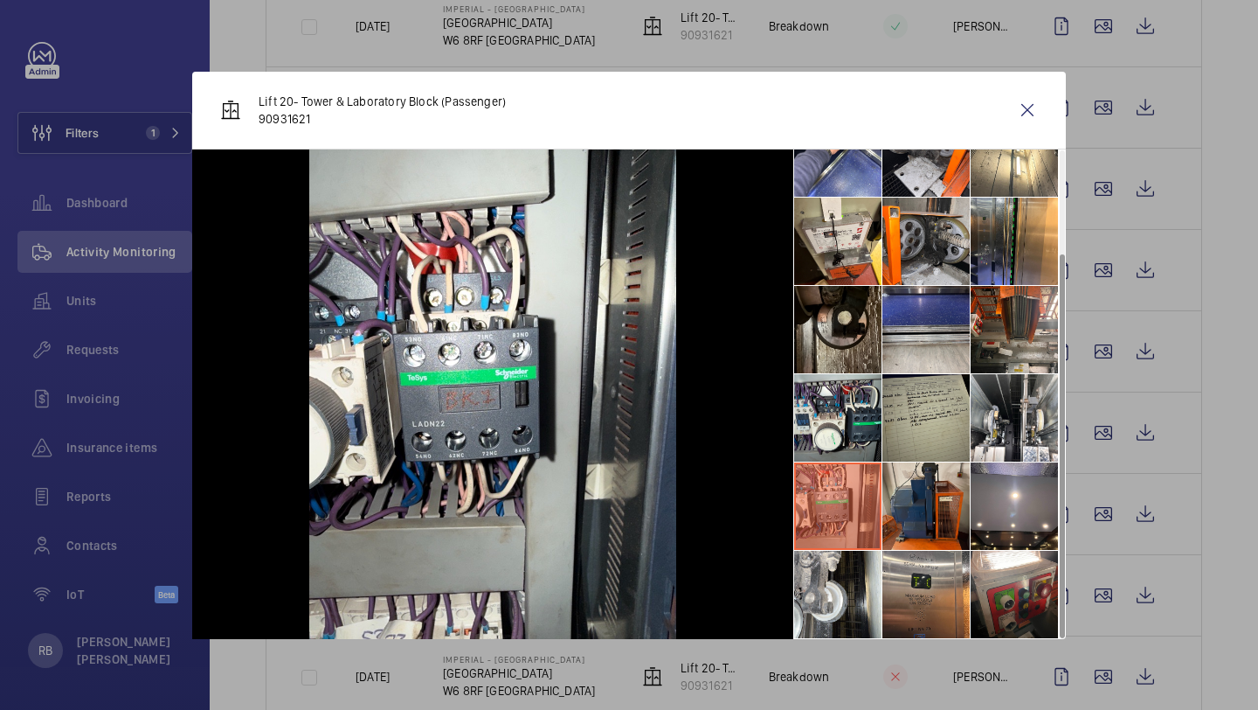
click at [902, 496] on li at bounding box center [926, 505] width 87 height 87
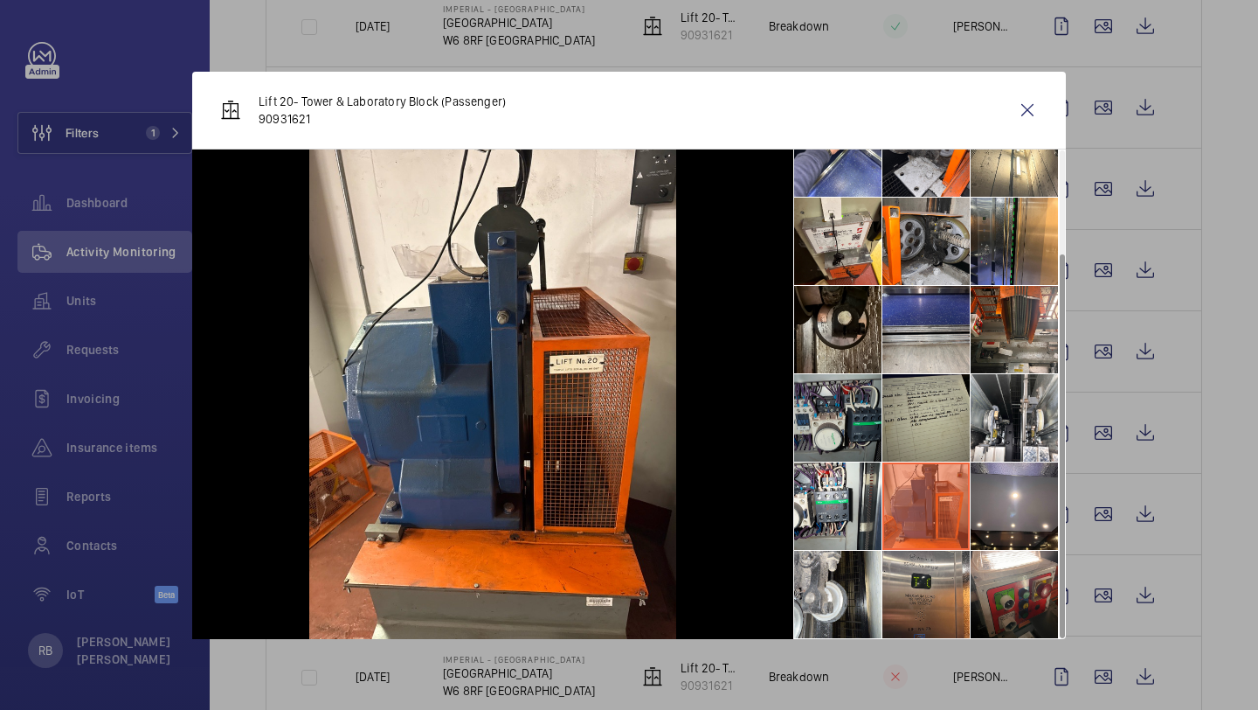
click at [834, 417] on li at bounding box center [837, 417] width 87 height 87
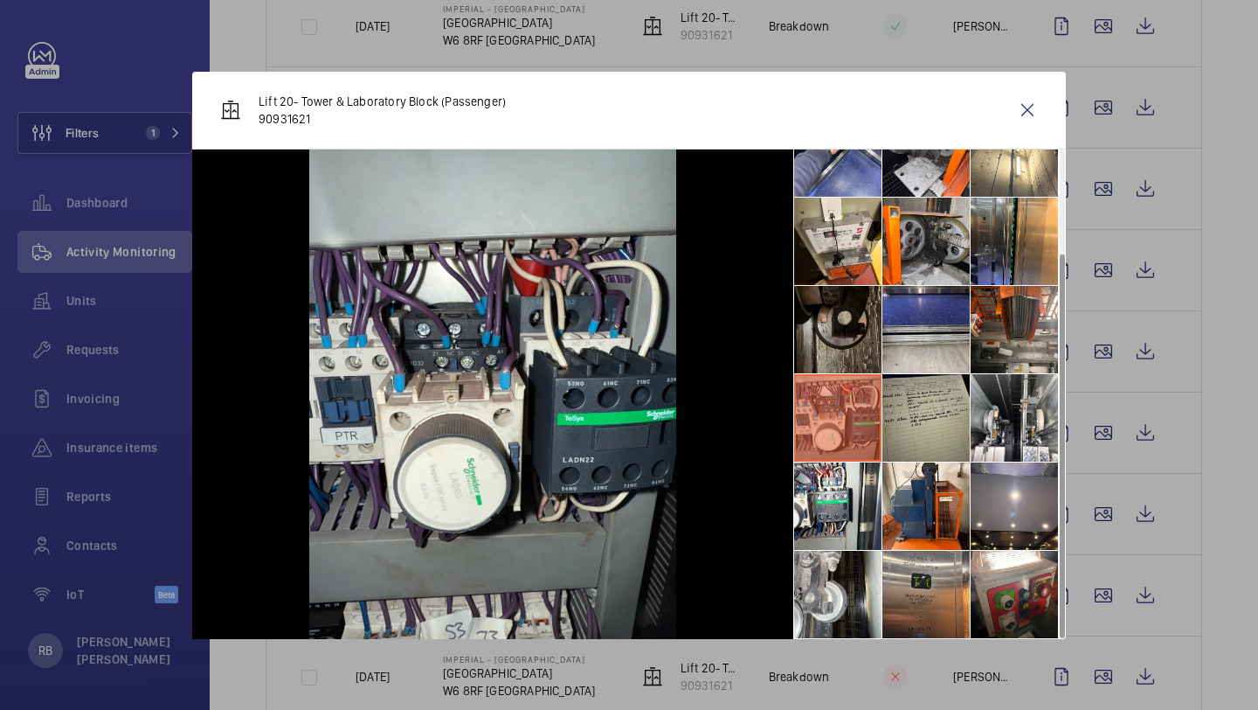
click at [834, 329] on li at bounding box center [837, 329] width 87 height 87
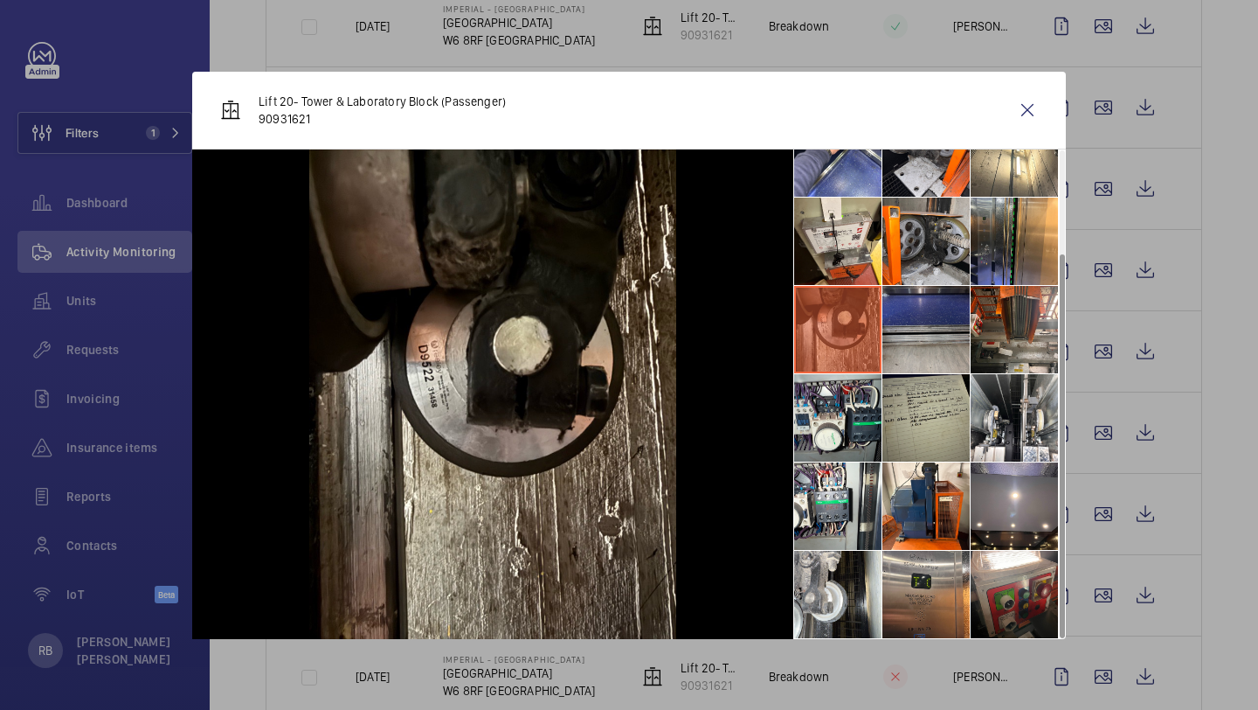
click at [941, 327] on li at bounding box center [926, 329] width 87 height 87
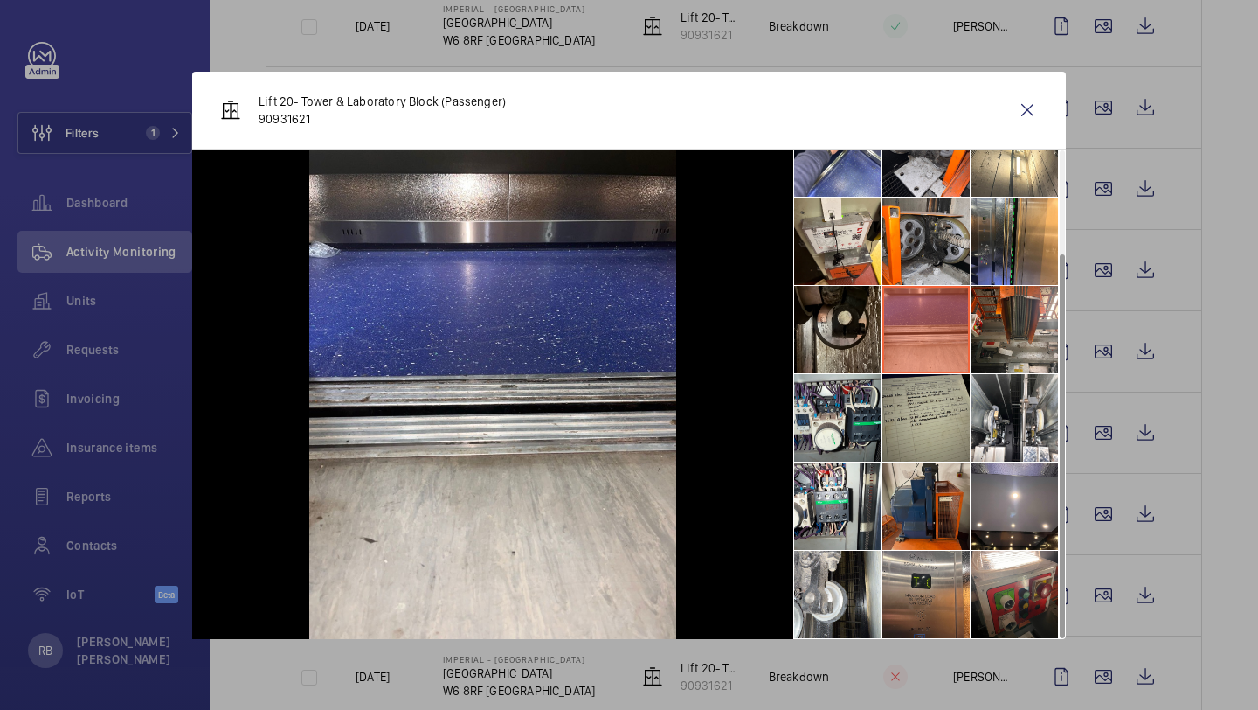
click at [926, 467] on li at bounding box center [926, 505] width 87 height 87
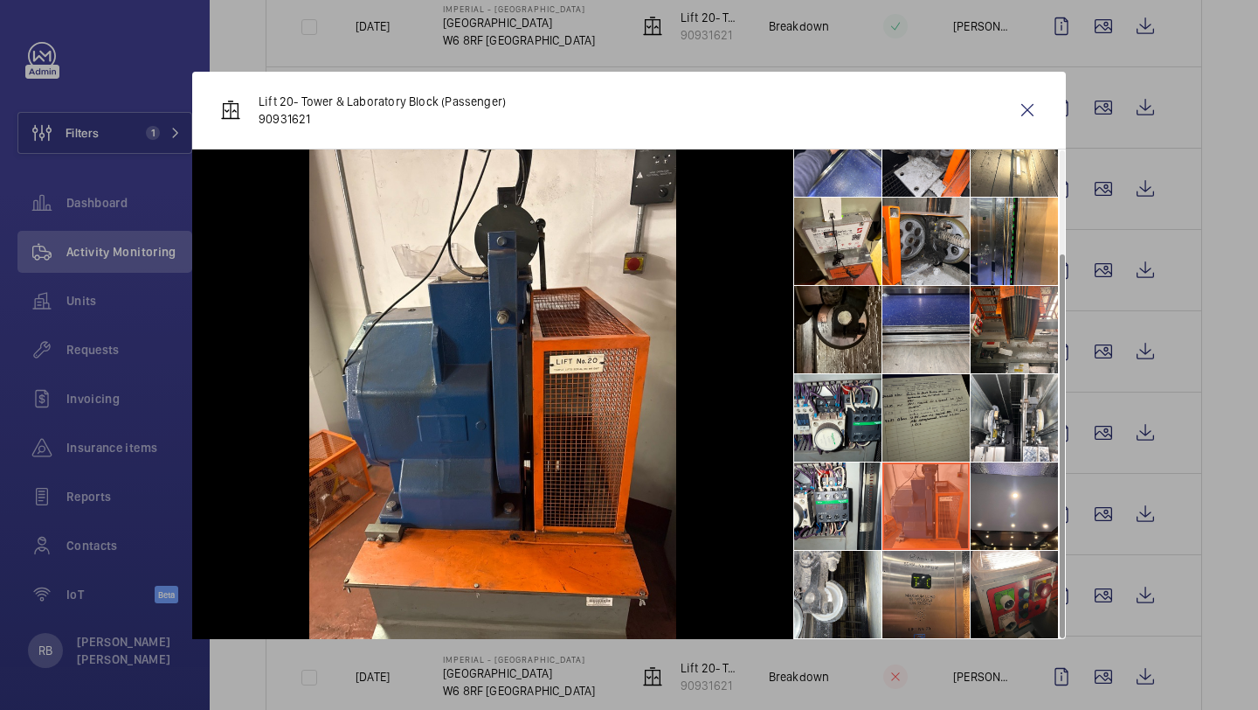
click at [926, 399] on li at bounding box center [926, 417] width 87 height 87
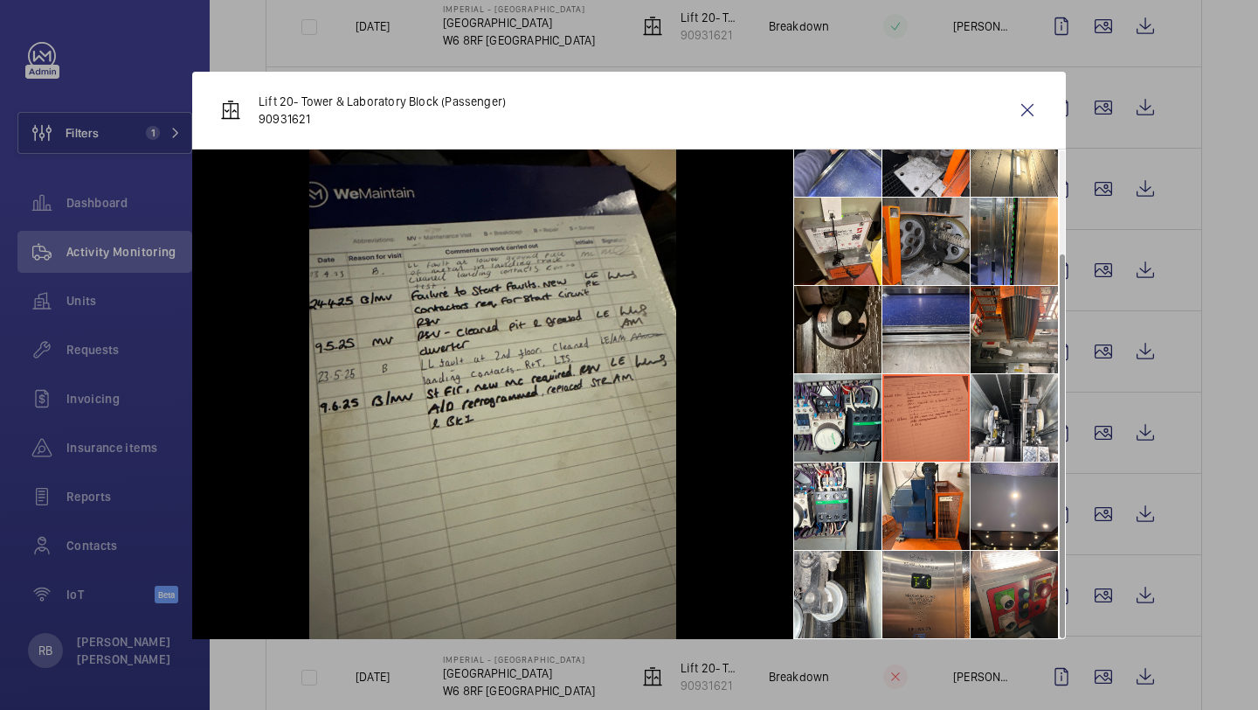
click at [927, 280] on li at bounding box center [926, 240] width 87 height 87
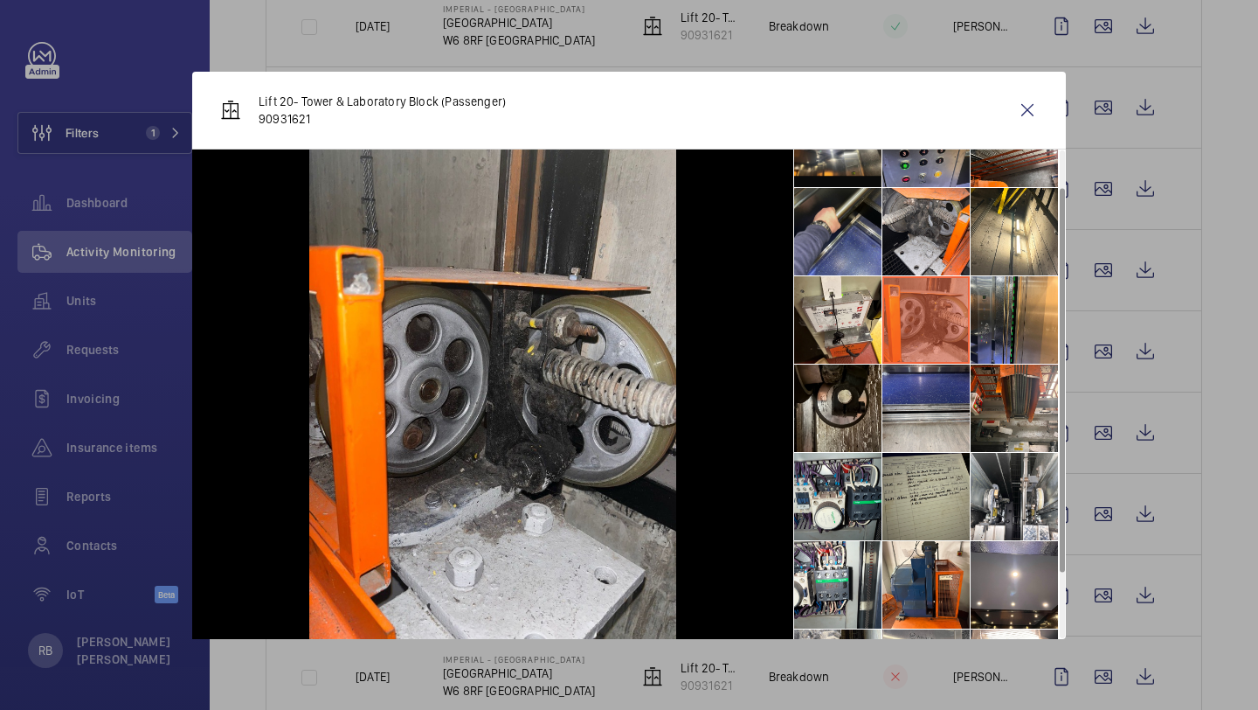
scroll to position [18, 0]
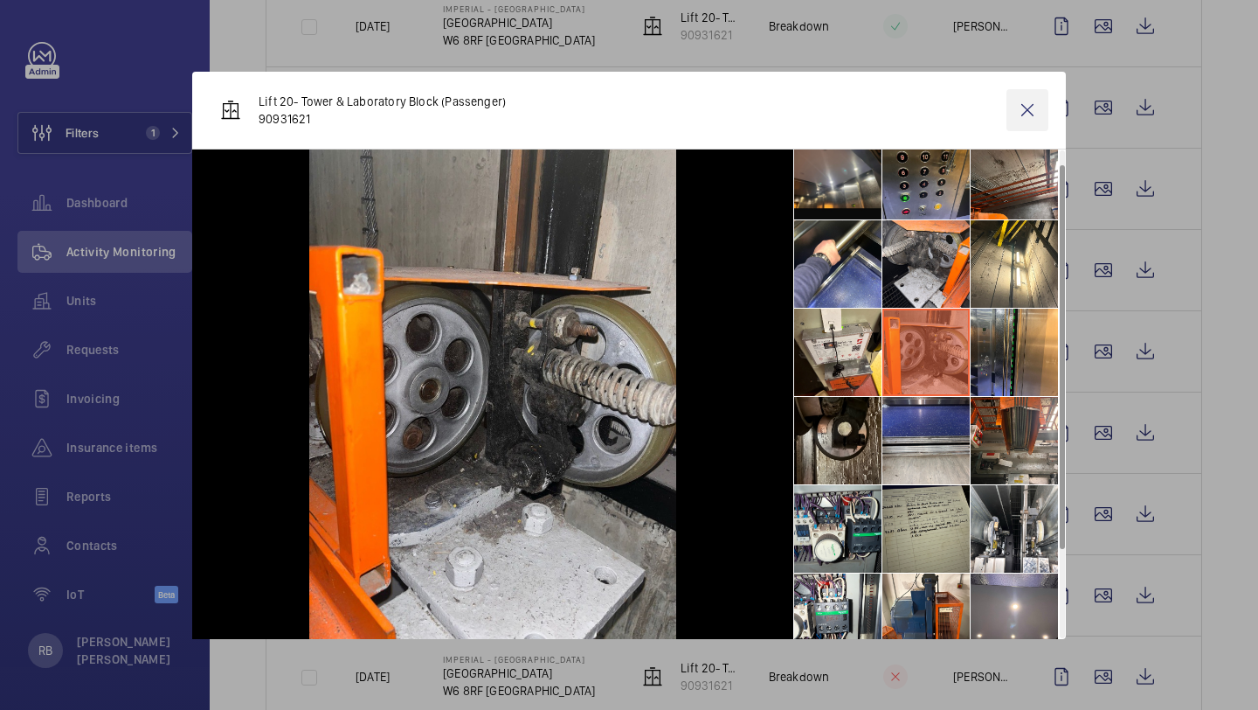
click at [1017, 101] on wm-front-icon-button at bounding box center [1028, 110] width 42 height 42
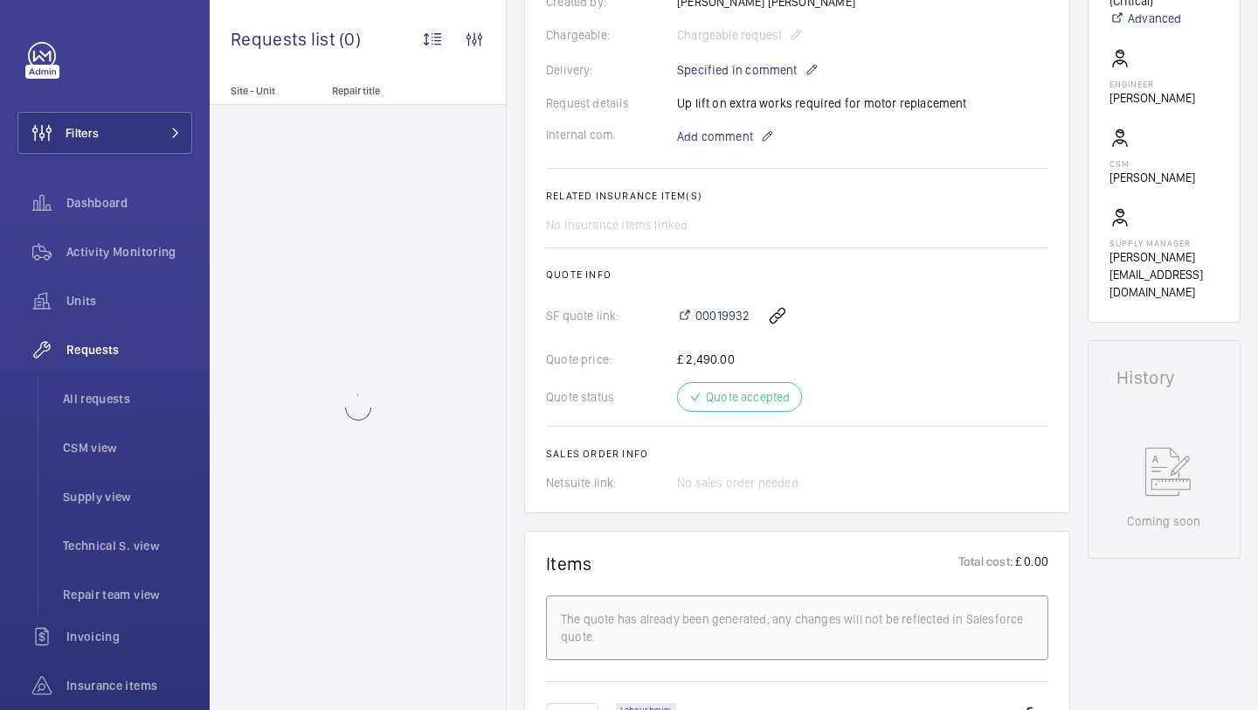
scroll to position [771, 0]
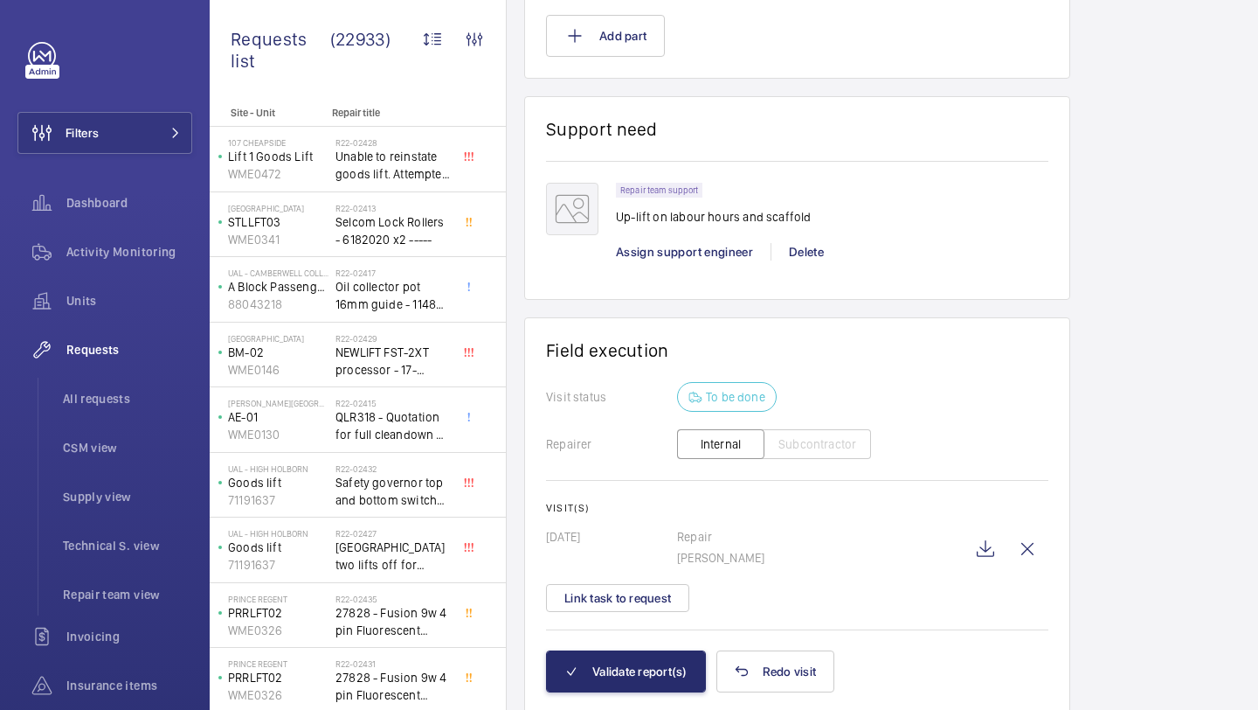
scroll to position [1320, 0]
click at [620, 648] on button "Validate report(s)" at bounding box center [626, 669] width 160 height 42
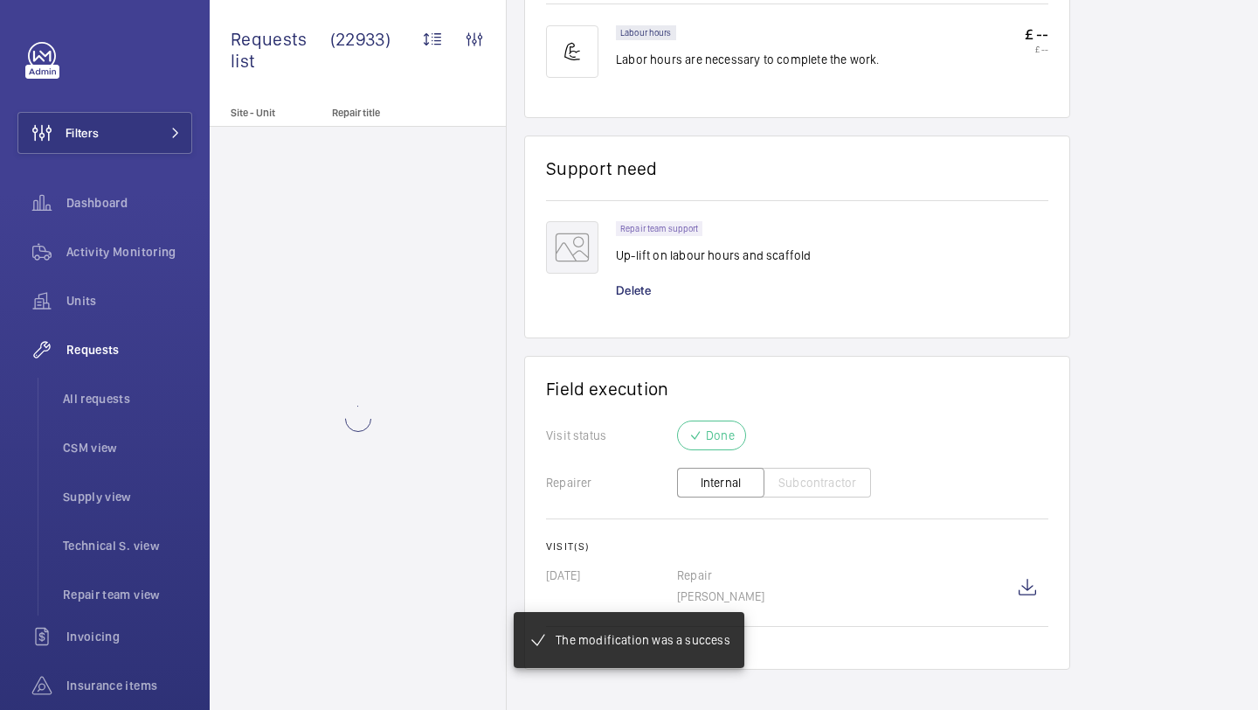
scroll to position [1094, 0]
